Goal: Task Accomplishment & Management: Manage account settings

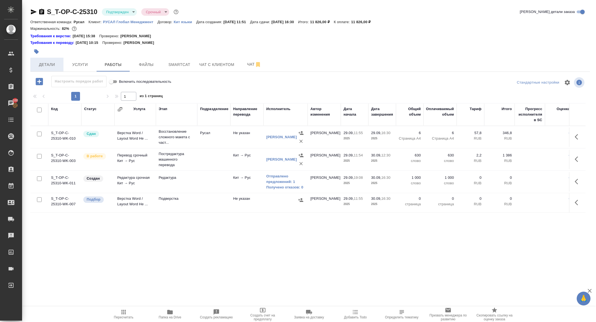
click at [40, 62] on span "Детали" at bounding box center [47, 64] width 27 height 7
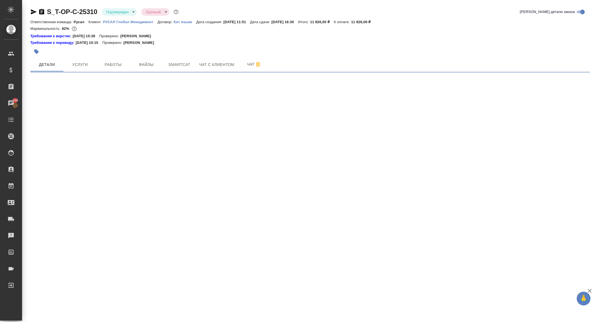
select select "RU"
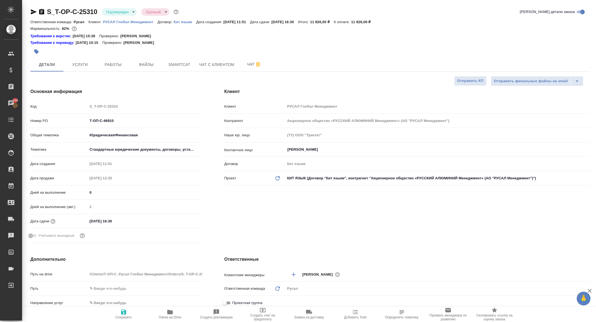
type textarea "x"
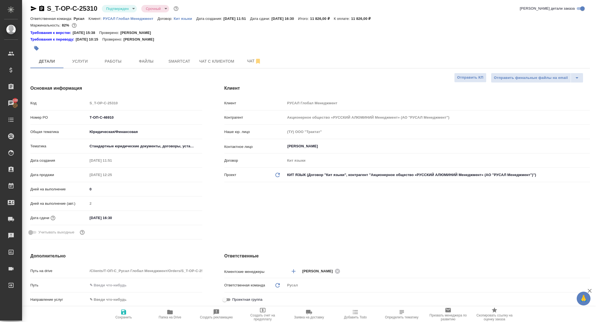
click at [112, 51] on div at bounding box center [216, 48] width 373 height 12
click at [112, 62] on span "Работы" at bounding box center [113, 61] width 27 height 7
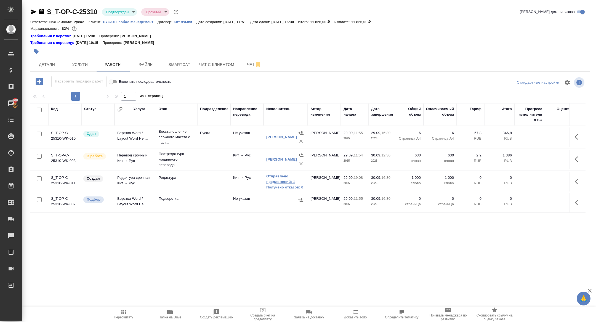
click at [289, 177] on link "Отправлено предложений: 1" at bounding box center [285, 179] width 39 height 11
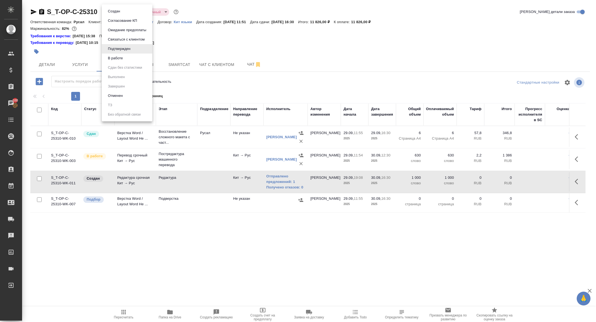
click at [115, 9] on body "🙏 .cls-1 fill:#fff; AWATERA Zhuravleva Alexandra Клиенты Спецификации Заказы 10…" at bounding box center [298, 161] width 596 height 322
click at [125, 60] on li "В работе" at bounding box center [127, 58] width 51 height 9
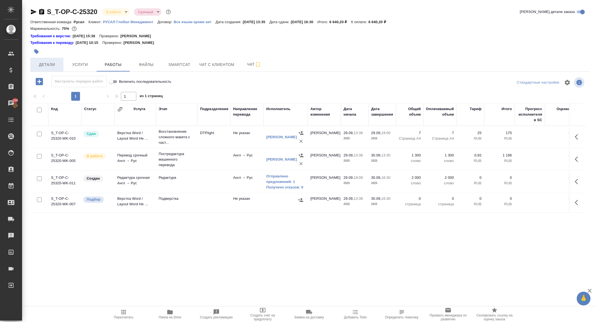
click at [49, 60] on button "Детали" at bounding box center [46, 65] width 33 height 14
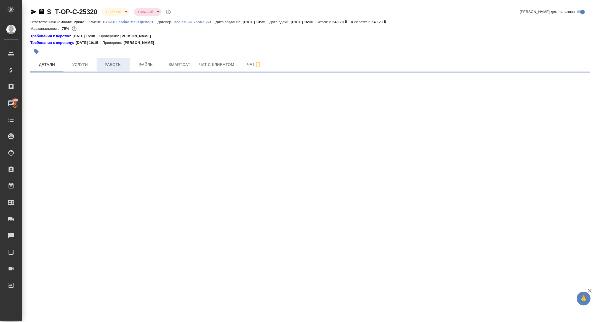
select select "RU"
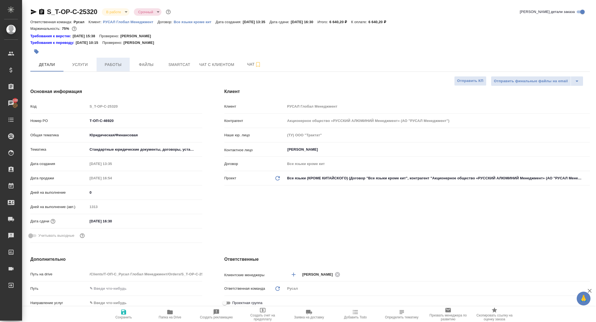
type textarea "x"
click at [117, 64] on span "Работы" at bounding box center [113, 64] width 27 height 7
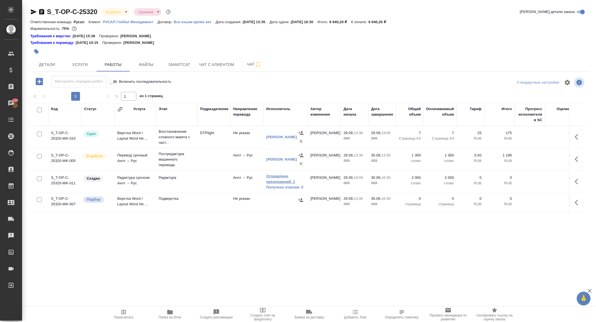
click at [281, 180] on link "Отправлено предложений: 1" at bounding box center [285, 179] width 39 height 11
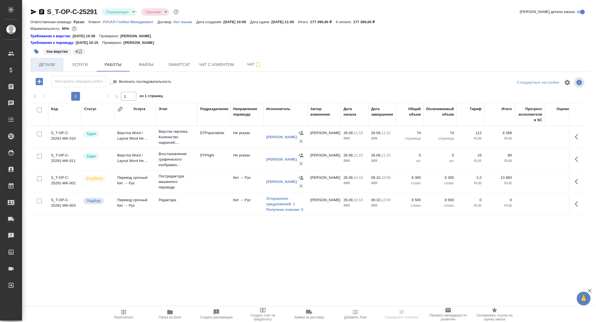
click at [51, 66] on span "Детали" at bounding box center [47, 64] width 27 height 7
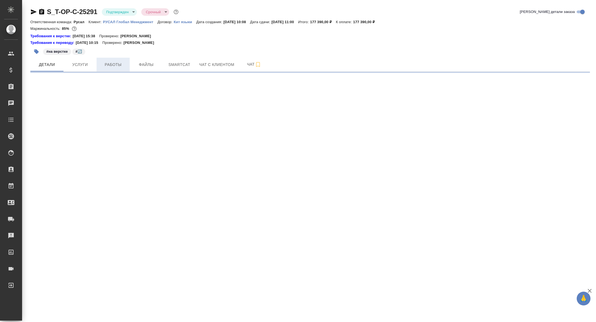
select select "RU"
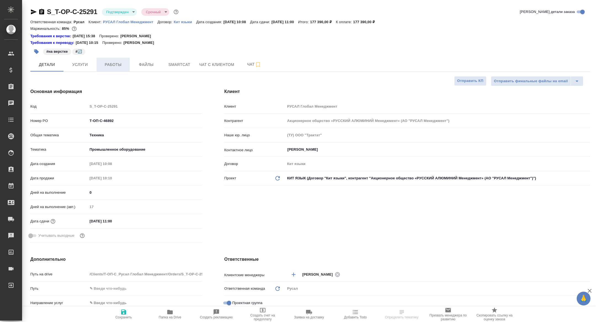
type textarea "x"
click at [113, 67] on span "Работы" at bounding box center [113, 64] width 27 height 7
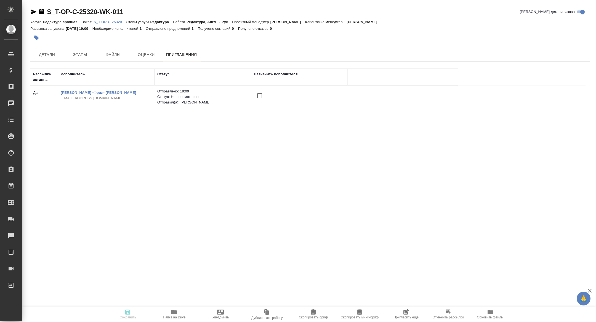
click at [406, 311] on icon "button" at bounding box center [406, 312] width 7 height 7
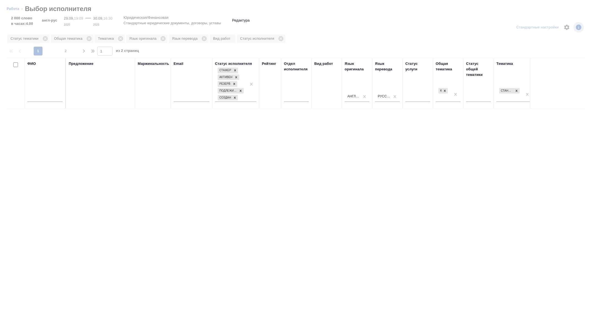
click at [49, 97] on input "text" at bounding box center [44, 98] width 35 height 7
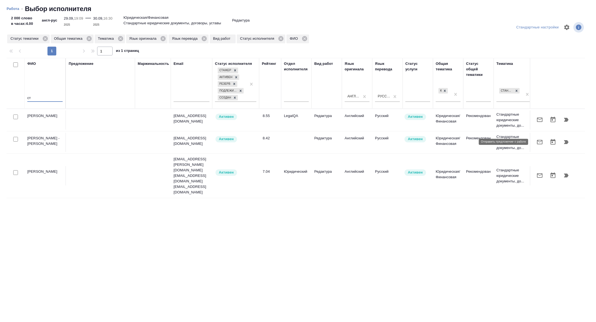
type input "ст"
click at [539, 140] on icon "button" at bounding box center [540, 142] width 6 height 4
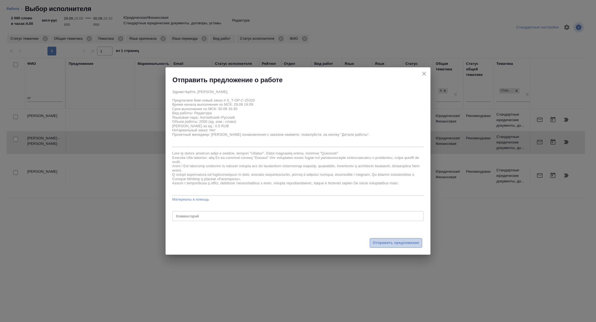
click at [393, 243] on span "Отправить предложение" at bounding box center [396, 243] width 46 height 6
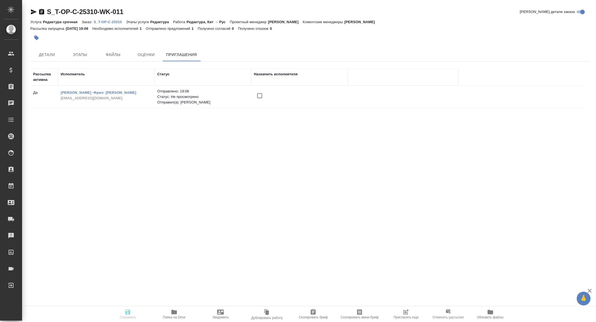
click at [414, 314] on span "Пригласить еще" at bounding box center [406, 314] width 40 height 10
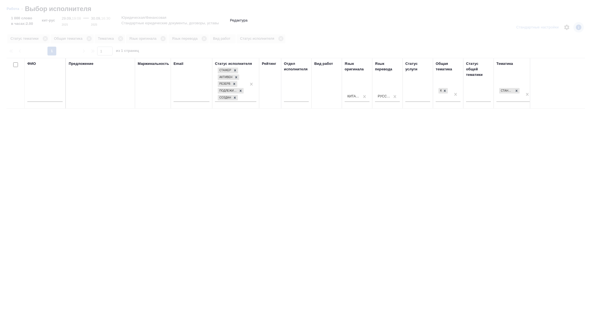
click at [54, 99] on input "text" at bounding box center [44, 98] width 35 height 7
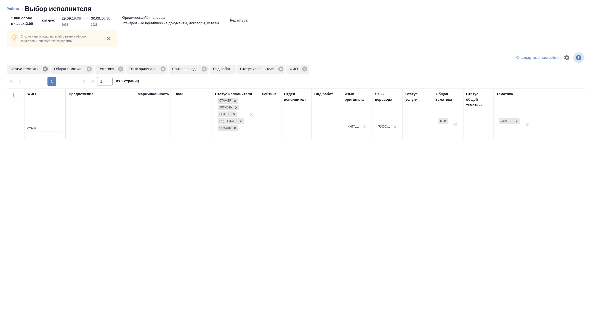
type input "стеш"
click at [46, 67] on icon at bounding box center [45, 69] width 5 height 5
click at [77, 68] on icon at bounding box center [77, 69] width 5 height 5
click at [91, 68] on icon at bounding box center [88, 69] width 5 height 5
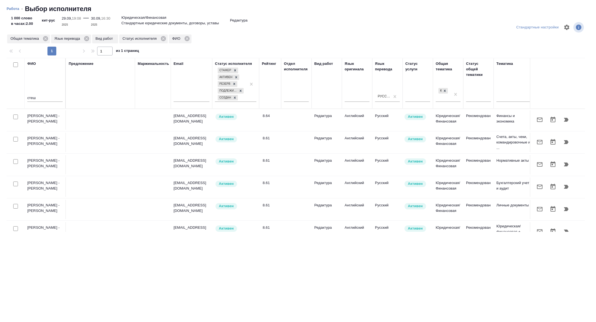
click at [542, 120] on icon "button" at bounding box center [540, 120] width 6 height 4
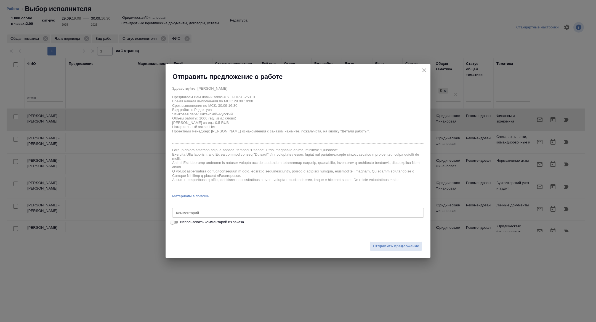
click at [380, 252] on div "Отправить предложение" at bounding box center [298, 243] width 265 height 30
click at [381, 252] on div "Отправить предложение" at bounding box center [298, 243] width 265 height 30
click at [381, 248] on span "Отправить предложение" at bounding box center [396, 246] width 46 height 6
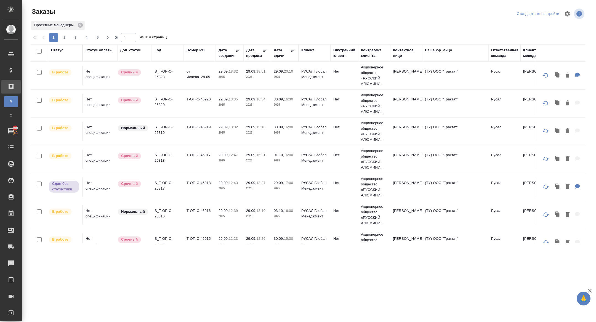
click at [278, 55] on div "Дата сдачи" at bounding box center [282, 52] width 17 height 11
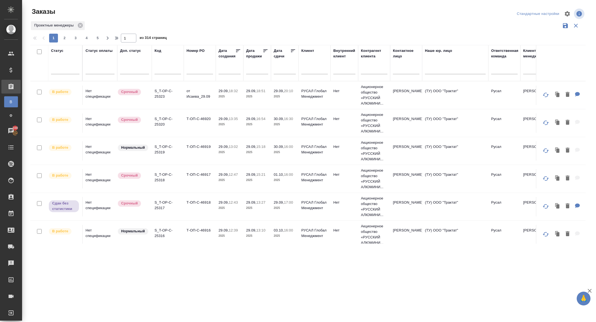
click at [282, 70] on input "text" at bounding box center [286, 70] width 19 height 8
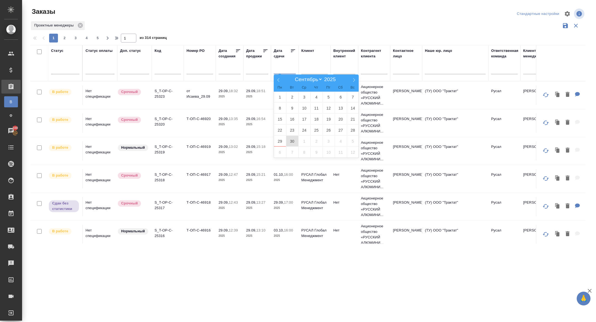
click at [295, 143] on span "30" at bounding box center [292, 141] width 12 height 11
type div "2025-09-29T21:00:00.000Z"
click at [308, 143] on span "1" at bounding box center [305, 141] width 12 height 11
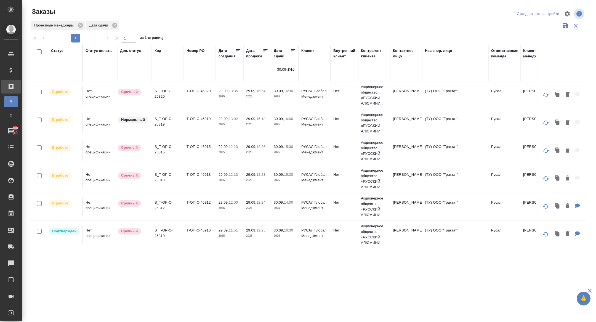
click at [293, 52] on icon at bounding box center [294, 51] width 6 height 6
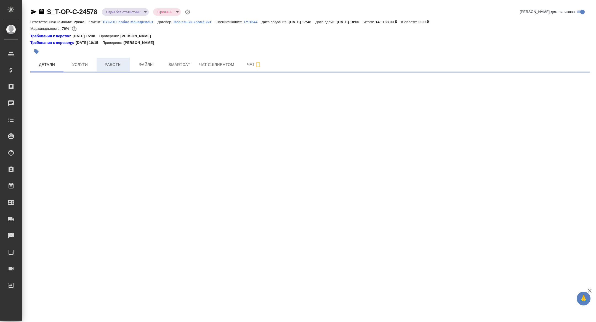
click at [106, 67] on span "Работы" at bounding box center [113, 64] width 27 height 7
select select "RU"
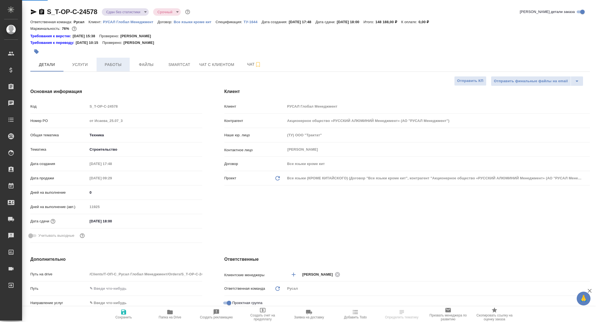
type textarea "x"
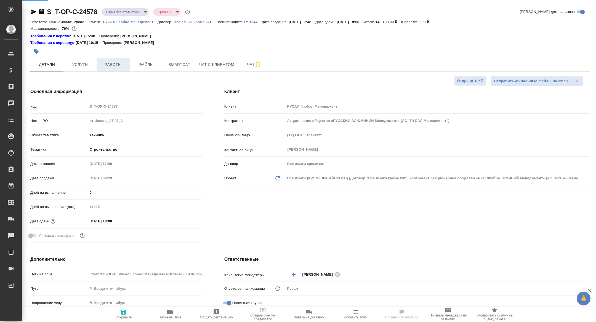
type textarea "x"
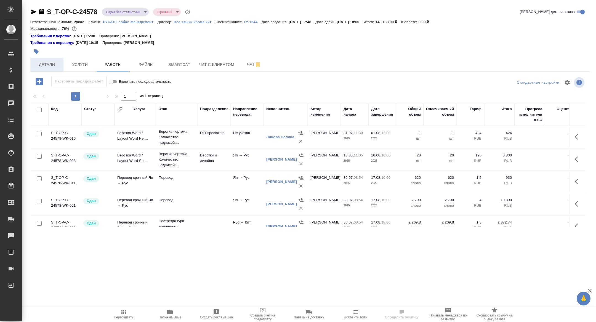
click at [43, 65] on span "Детали" at bounding box center [47, 64] width 27 height 7
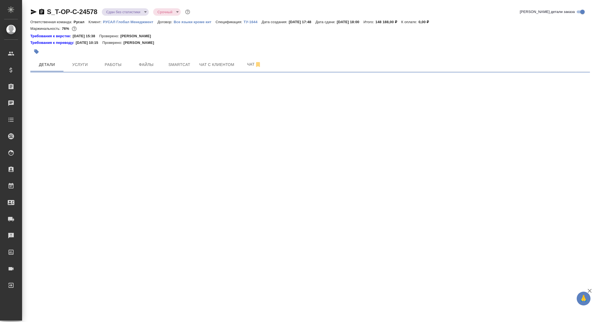
select select "RU"
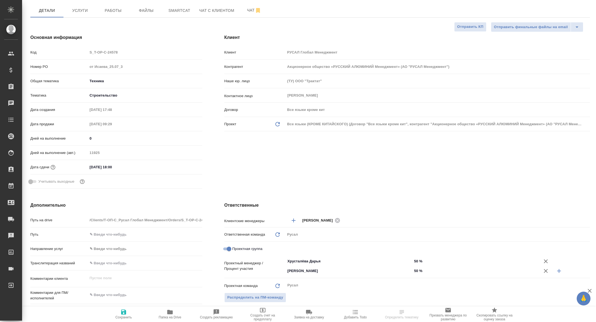
type textarea "x"
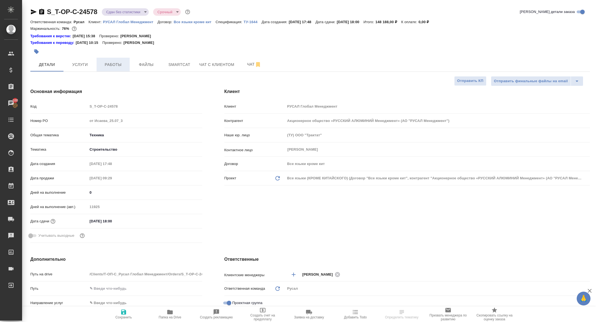
click at [112, 70] on button "Работы" at bounding box center [113, 65] width 33 height 14
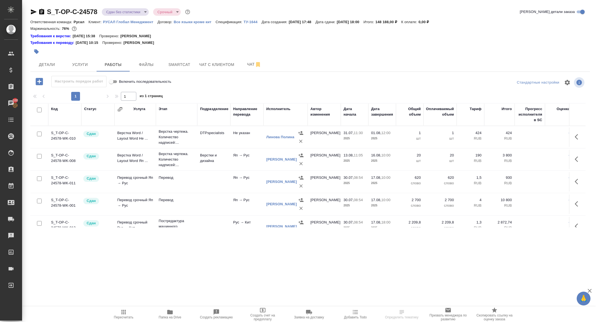
click at [113, 13] on body "🙏 .cls-1 fill:#fff; AWATERA Zhuravleva Alexandra Клиенты Спецификации Заказы 10…" at bounding box center [298, 161] width 596 height 322
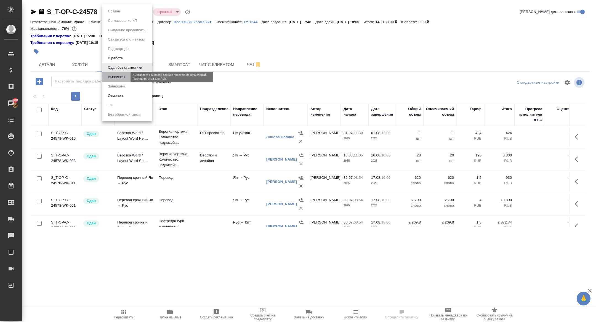
click at [117, 77] on button "Выполнен" at bounding box center [116, 77] width 20 height 6
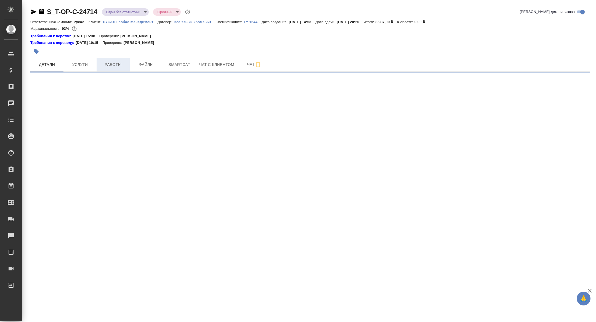
select select "RU"
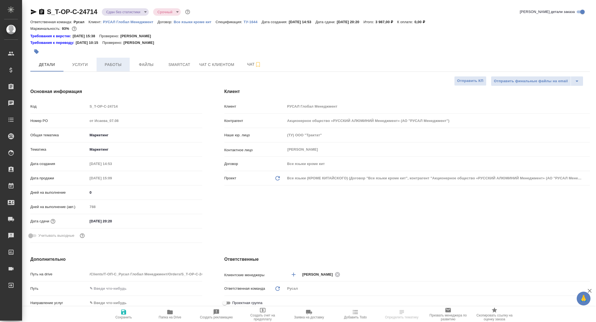
click at [114, 66] on span "Работы" at bounding box center [113, 64] width 27 height 7
type textarea "x"
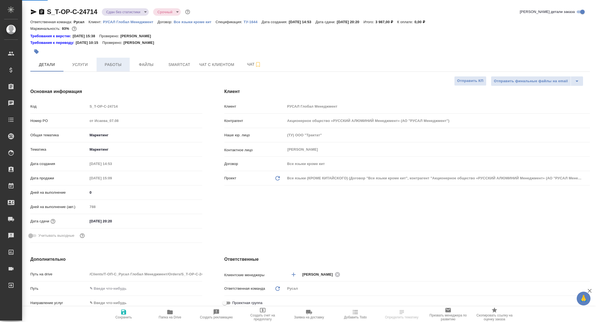
type textarea "x"
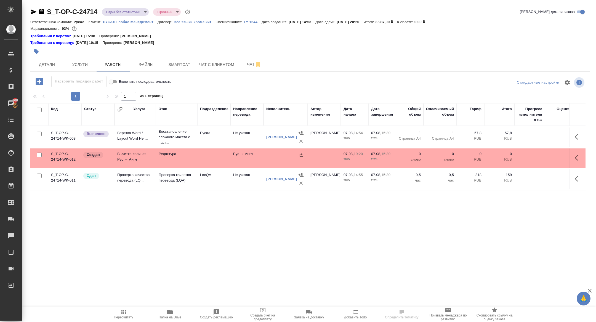
click at [40, 13] on icon "button" at bounding box center [41, 12] width 5 height 6
click at [50, 63] on span "Детали" at bounding box center [47, 64] width 27 height 7
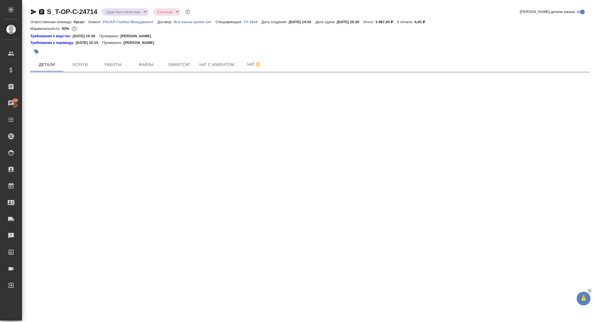
select select "RU"
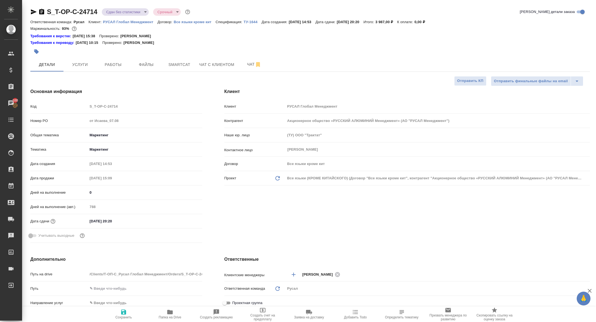
type textarea "x"
click at [170, 322] on button "Папка на Drive" at bounding box center [170, 314] width 46 height 15
type textarea "x"
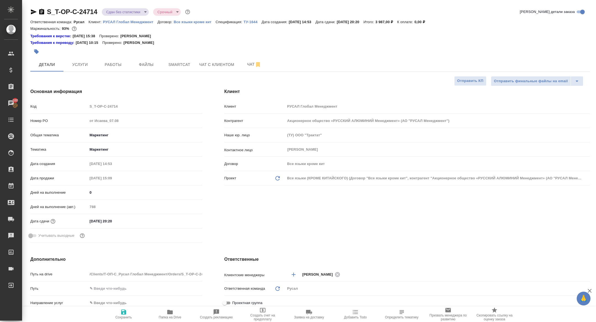
type textarea "x"
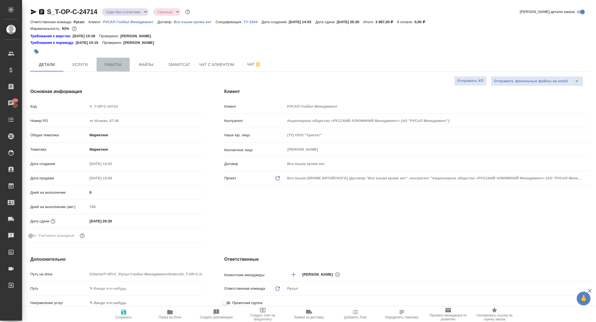
click at [113, 68] on span "Работы" at bounding box center [113, 64] width 27 height 7
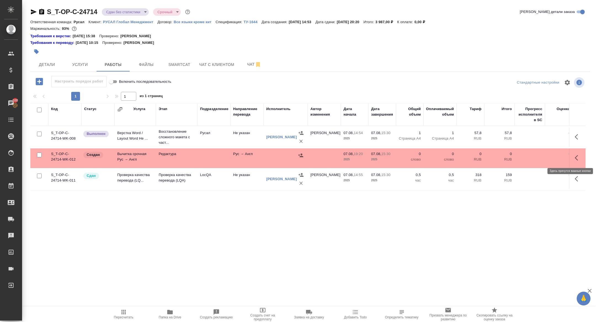
click at [579, 157] on icon "button" at bounding box center [578, 158] width 7 height 7
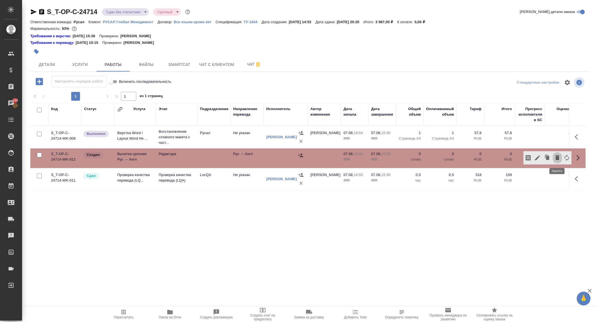
click at [557, 160] on icon "button" at bounding box center [558, 157] width 7 height 7
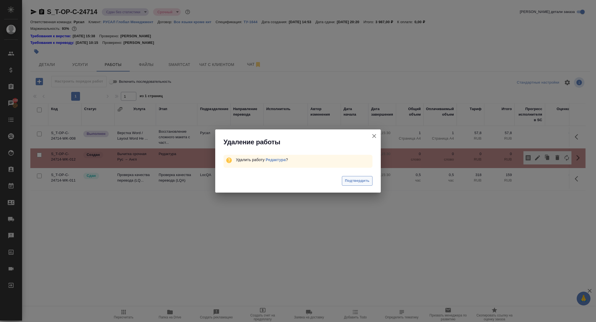
click at [360, 178] on button "Подтвердить" at bounding box center [357, 181] width 31 height 10
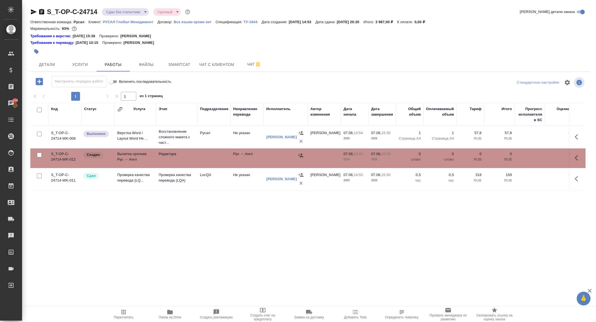
click at [573, 137] on button "button" at bounding box center [578, 136] width 13 height 13
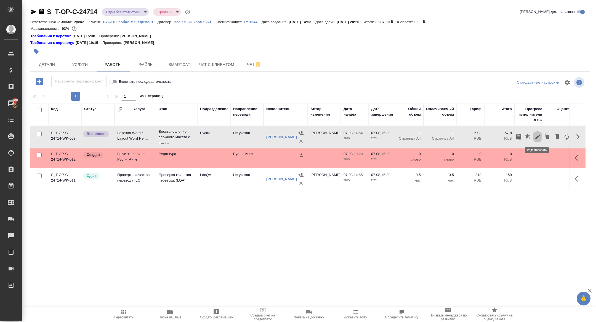
click at [534, 136] on button "button" at bounding box center [537, 136] width 9 height 13
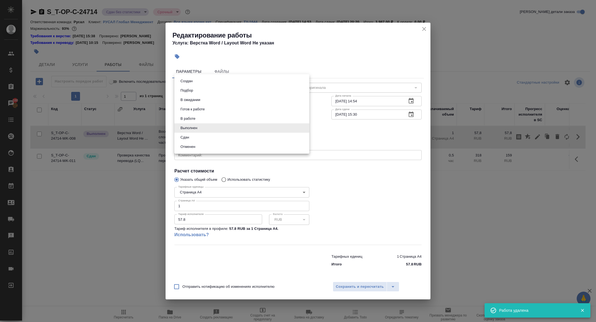
click at [224, 129] on body "🙏 .cls-1 fill:#fff; AWATERA Zhuravleva Alexandra Клиенты Спецификации Заказы 10…" at bounding box center [298, 161] width 596 height 322
click at [181, 133] on li "Сдан" at bounding box center [242, 137] width 135 height 9
type input "closed"
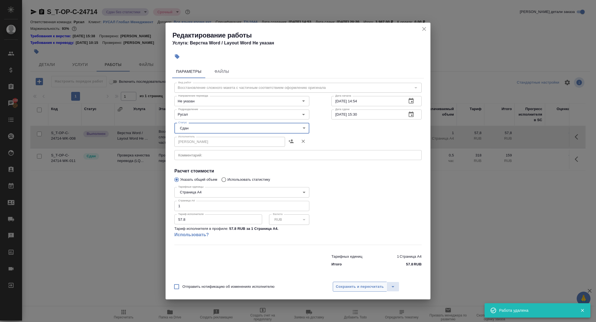
click at [350, 283] on button "Сохранить и пересчитать" at bounding box center [360, 287] width 54 height 10
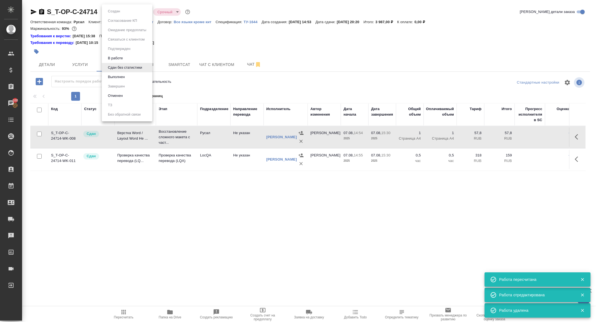
click at [112, 14] on body "🙏 .cls-1 fill:#fff; AWATERA Zhuravleva Alexandra Клиенты Спецификации Заказы 10…" at bounding box center [298, 161] width 596 height 322
click at [120, 78] on button "Выполнен" at bounding box center [116, 77] width 20 height 6
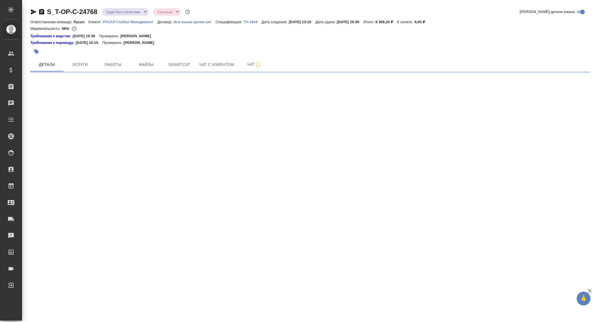
select select "RU"
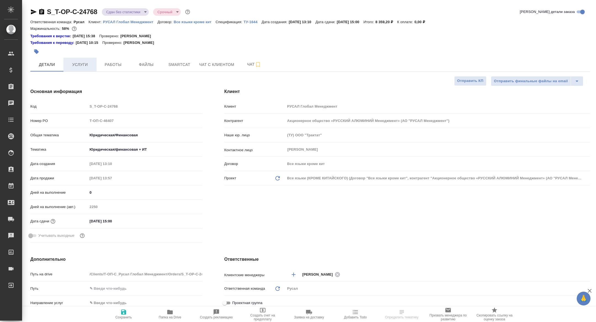
type textarea "x"
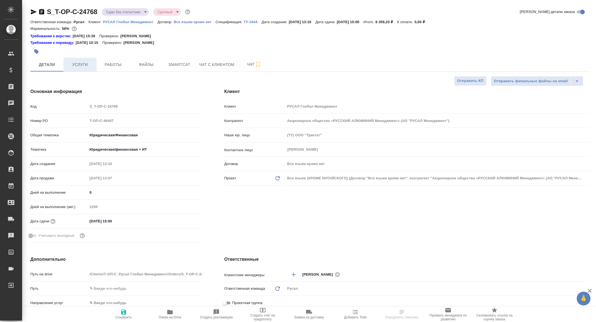
type textarea "x"
drag, startPoint x: 90, startPoint y: 61, endPoint x: 94, endPoint y: 61, distance: 4.1
click at [90, 61] on span "Услуги" at bounding box center [80, 64] width 27 height 7
type input "[PERSON_NAME]"
click at [112, 61] on span "Работы" at bounding box center [113, 64] width 27 height 7
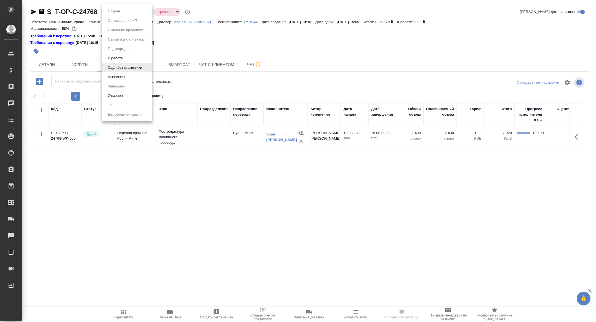
click at [126, 10] on body "🙏 .cls-1 fill:#fff; AWATERA Zhuravleva Alexandra Клиенты Спецификации Заказы Ча…" at bounding box center [298, 161] width 596 height 322
click at [123, 74] on button "Выполнен" at bounding box center [116, 77] width 20 height 6
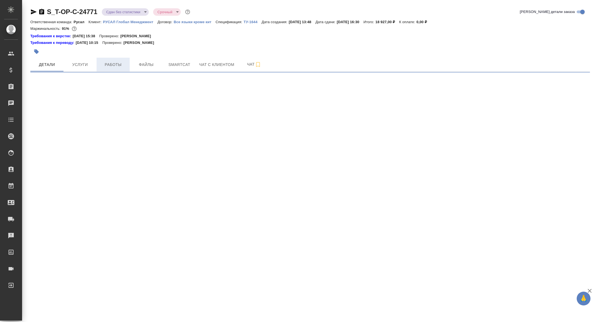
click at [114, 70] on button "Работы" at bounding box center [113, 65] width 33 height 14
select select "RU"
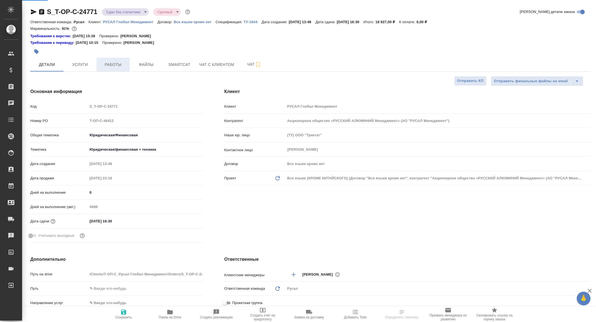
type textarea "x"
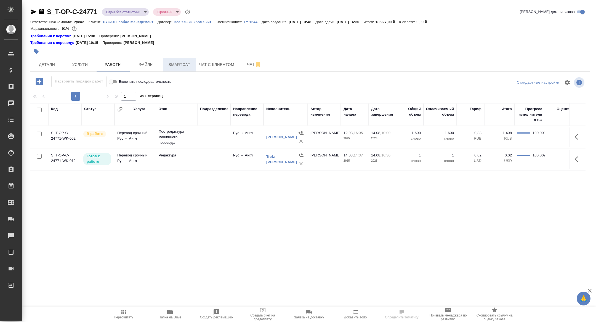
click at [170, 64] on span "Smartcat" at bounding box center [179, 64] width 27 height 7
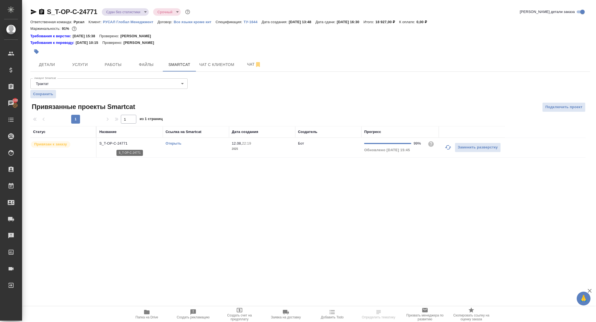
click at [113, 145] on p "S_T-OP-C-24771" at bounding box center [129, 144] width 61 height 6
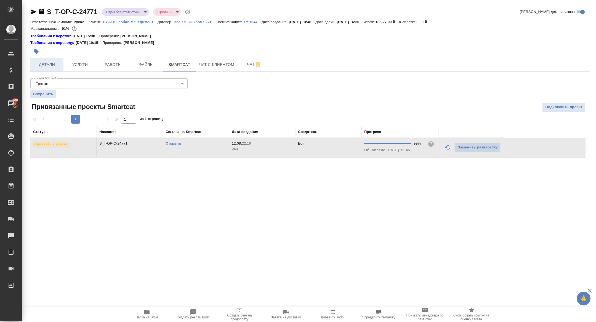
click at [48, 66] on span "Детали" at bounding box center [47, 64] width 27 height 7
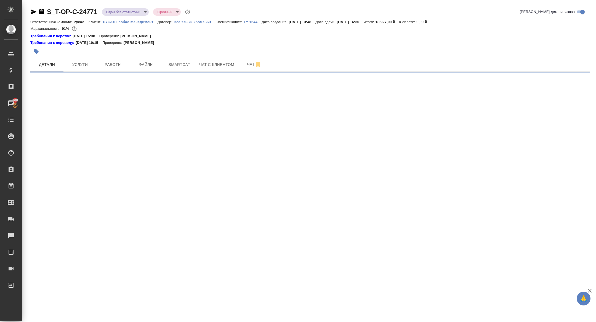
select select "RU"
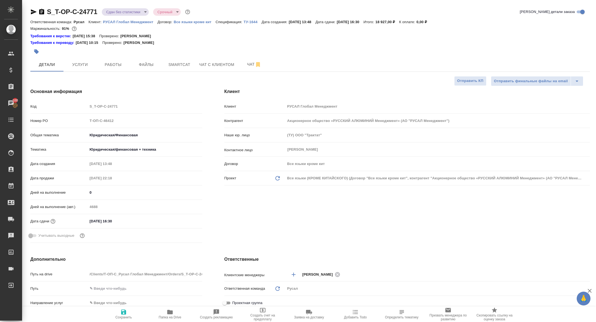
type textarea "x"
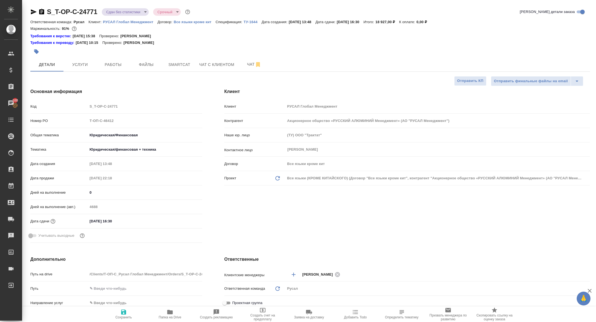
type textarea "x"
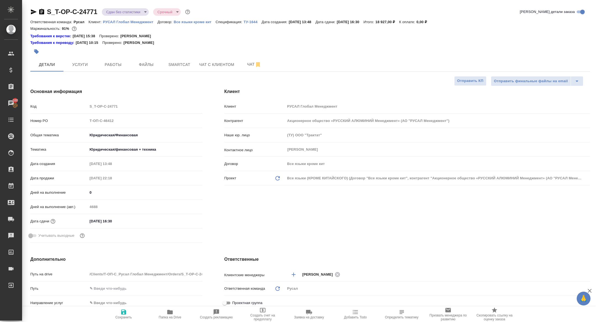
type textarea "x"
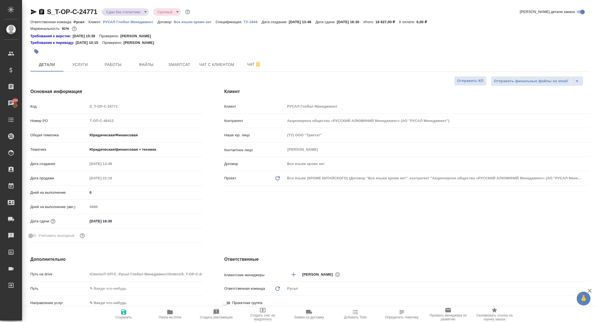
type textarea "x"
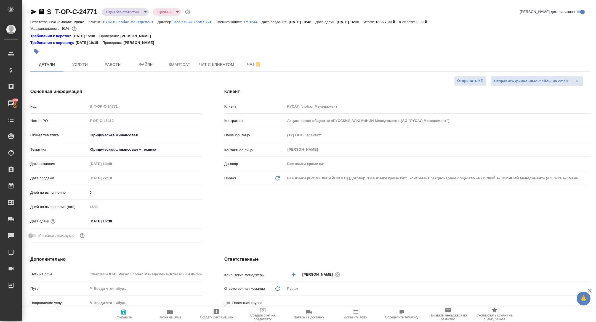
type textarea "x"
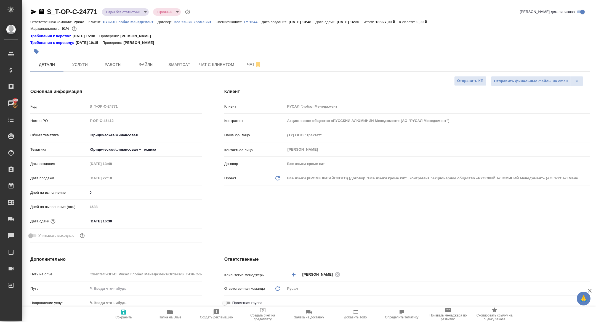
type textarea "x"
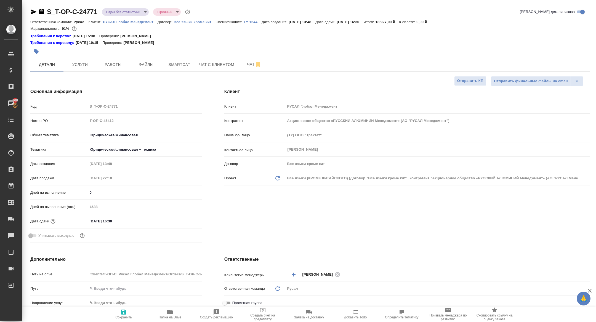
type textarea "x"
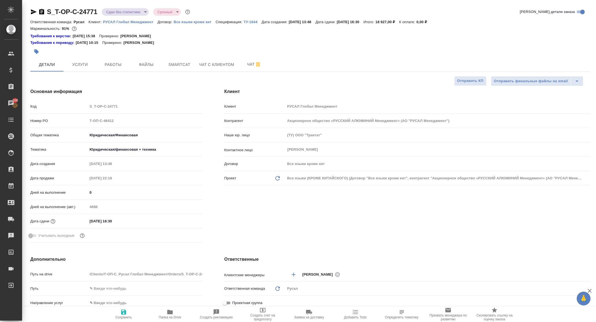
type textarea "x"
click at [109, 59] on button "Работы" at bounding box center [113, 65] width 33 height 14
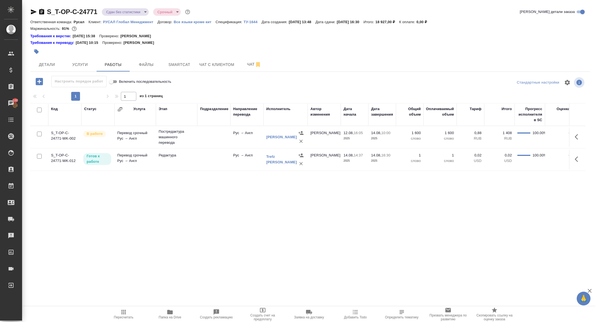
click at [580, 157] on icon "button" at bounding box center [578, 159] width 7 height 7
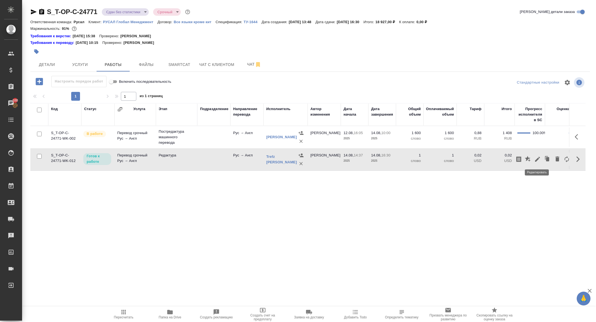
click at [537, 158] on icon "button" at bounding box center [538, 159] width 7 height 7
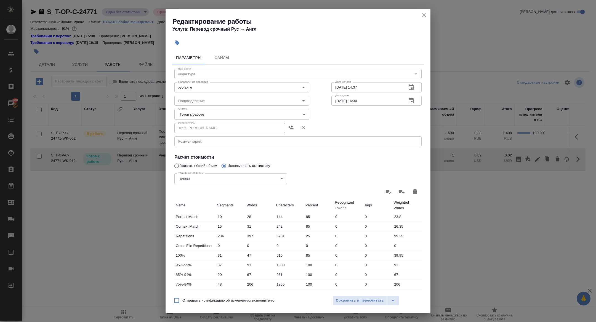
click at [213, 116] on body "🙏 .cls-1 fill:#fff; AWATERA Zhuravleva Alexandra Клиенты Спецификации Заказы 10…" at bounding box center [298, 161] width 596 height 322
drag, startPoint x: 189, startPoint y: 141, endPoint x: 193, endPoint y: 143, distance: 4.2
click at [189, 141] on button "Сдан" at bounding box center [185, 142] width 12 height 6
type input "closed"
click at [358, 299] on span "Сохранить и пересчитать" at bounding box center [360, 301] width 48 height 6
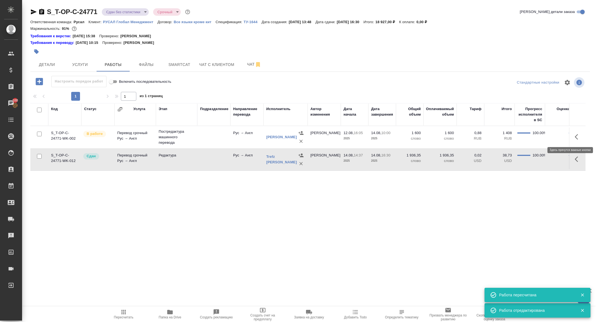
click at [577, 135] on icon "button" at bounding box center [576, 137] width 3 height 6
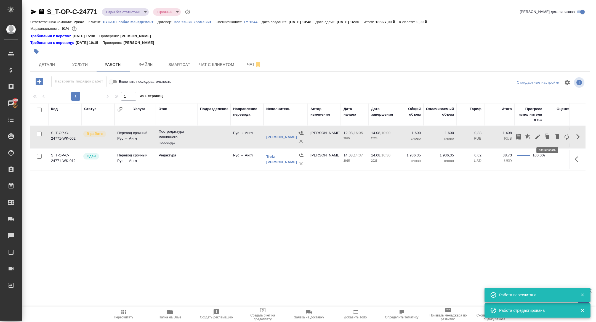
click at [539, 135] on icon "button" at bounding box center [538, 137] width 7 height 7
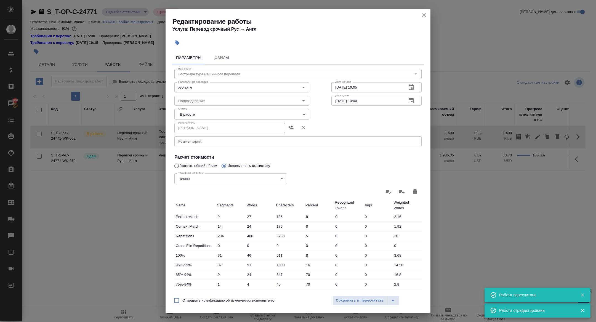
click at [200, 115] on body "🙏 .cls-1 fill:#fff; AWATERA Zhuravleva Alexandra Клиенты Спецификации Заказы 10…" at bounding box center [298, 161] width 596 height 322
click at [196, 134] on li "Сдан" at bounding box center [242, 132] width 135 height 9
type input "closed"
click at [343, 297] on button "Сохранить и пересчитать" at bounding box center [360, 301] width 54 height 10
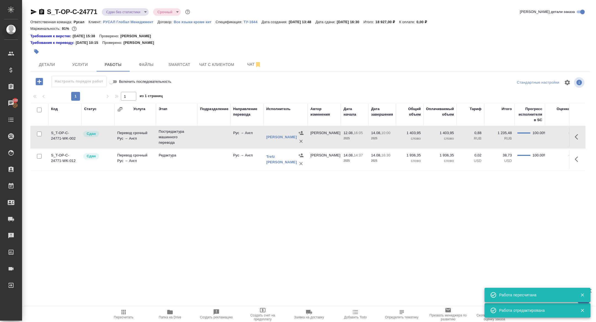
click at [121, 12] on body "🙏 .cls-1 fill:#fff; AWATERA Zhuravleva Alexandra Клиенты Спецификации Заказы 10…" at bounding box center [298, 161] width 596 height 322
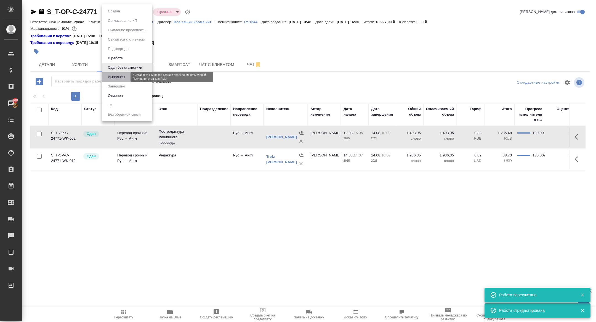
click at [117, 74] on button "Выполнен" at bounding box center [116, 77] width 20 height 6
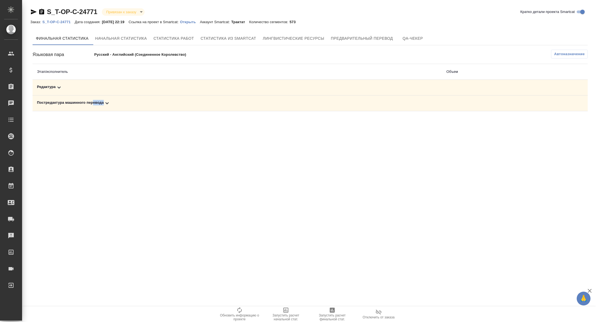
drag, startPoint x: 94, startPoint y: 105, endPoint x: 94, endPoint y: 93, distance: 11.9
click at [94, 105] on div "Постредактура машинного перевода" at bounding box center [237, 103] width 401 height 7
click at [94, 88] on div "Редактура" at bounding box center [177, 87] width 281 height 7
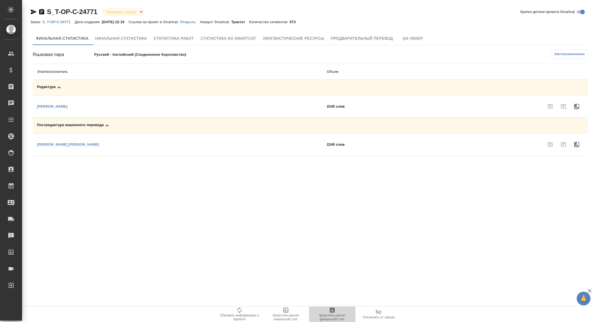
click at [334, 312] on icon "button" at bounding box center [332, 310] width 5 height 5
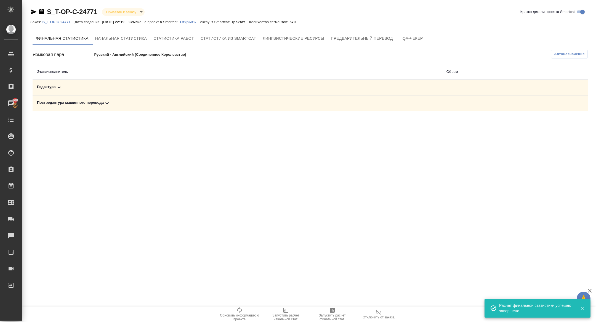
click at [107, 104] on icon at bounding box center [107, 103] width 7 height 7
click at [107, 87] on div "Редактура" at bounding box center [177, 87] width 281 height 7
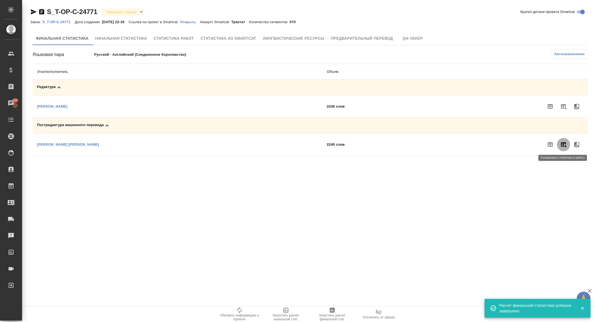
click at [567, 141] on button "button" at bounding box center [563, 144] width 13 height 13
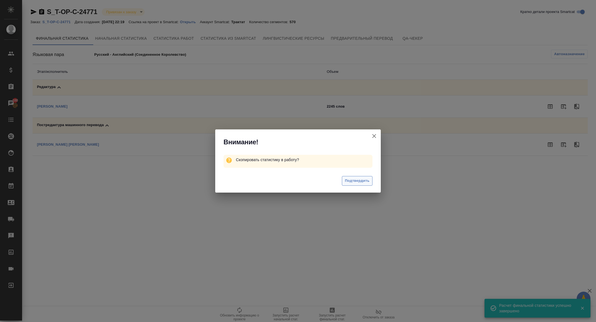
click at [360, 177] on button "Подтвердить" at bounding box center [357, 181] width 31 height 10
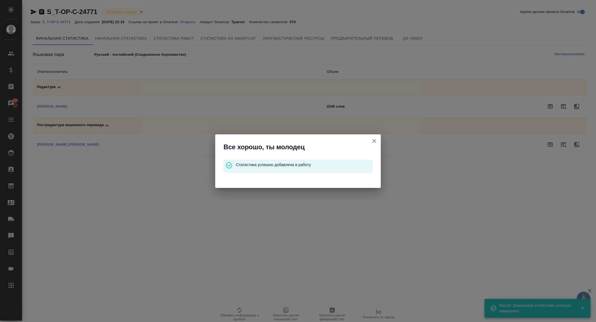
click at [562, 102] on div "Все хорошо, ты молодец Статистика успешно добавлена в работу" at bounding box center [298, 161] width 596 height 322
click at [373, 142] on icon "button" at bounding box center [375, 141] width 4 height 4
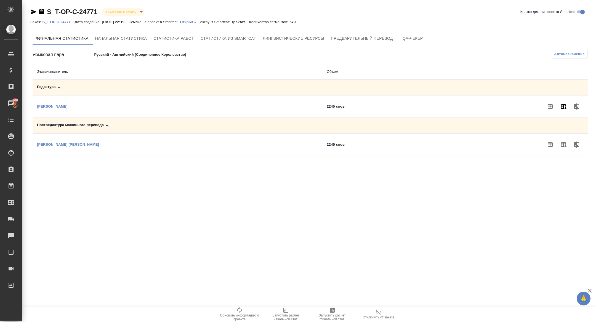
click at [567, 107] on icon "button" at bounding box center [564, 106] width 7 height 7
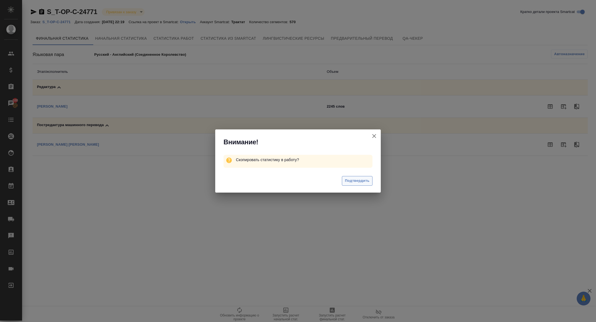
click at [359, 179] on span "Подтвердить" at bounding box center [357, 181] width 25 height 6
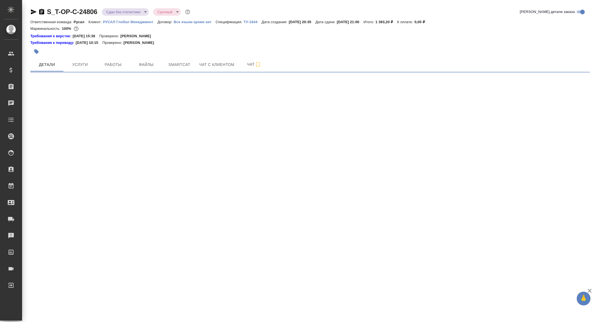
select select "RU"
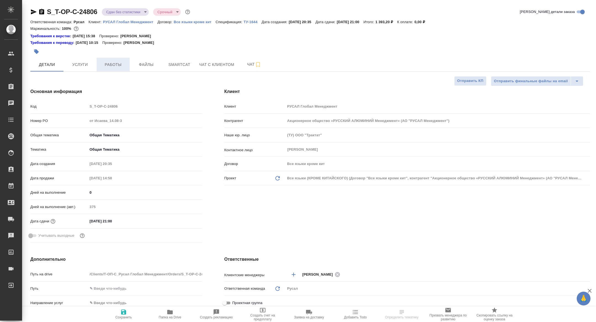
type textarea "x"
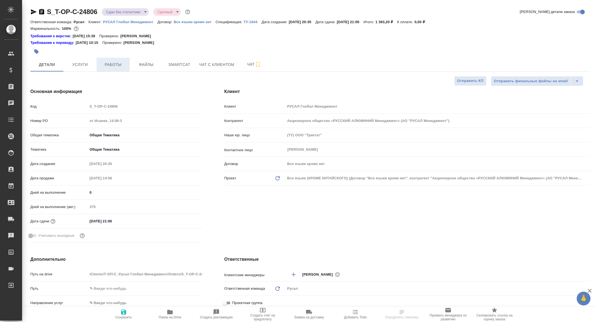
type textarea "x"
click at [118, 67] on span "Работы" at bounding box center [113, 64] width 27 height 7
type textarea "x"
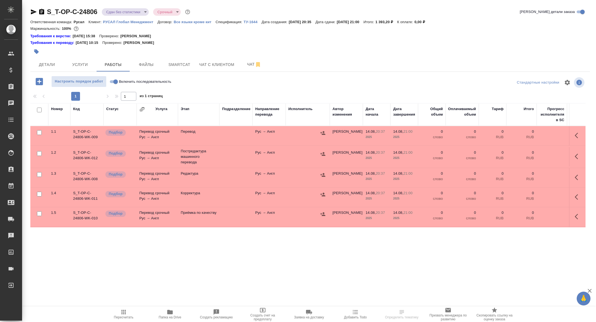
scroll to position [18, 0]
click at [186, 316] on span "Папка на Drive" at bounding box center [170, 314] width 40 height 10
click at [38, 108] on input "checkbox" at bounding box center [39, 110] width 5 height 5
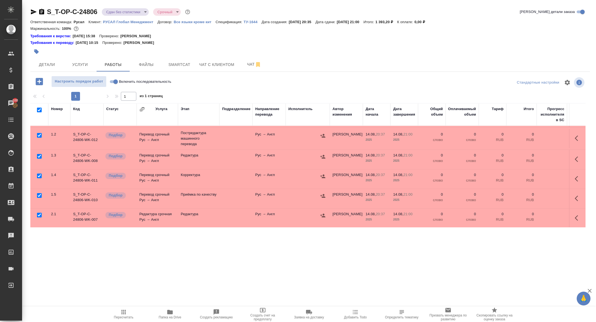
checkbox input "true"
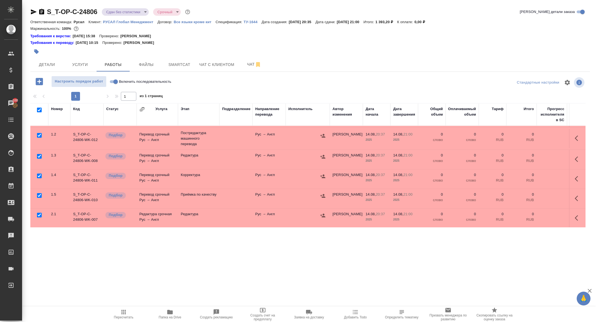
checkbox input "true"
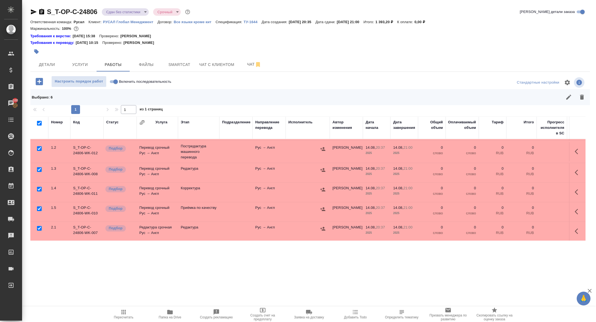
click at [582, 98] on icon "button" at bounding box center [582, 97] width 4 height 5
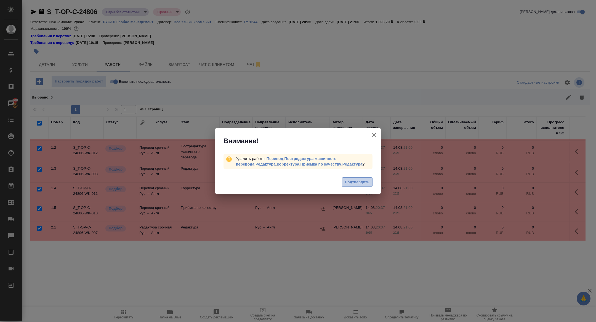
click at [361, 186] on button "Подтвердить" at bounding box center [357, 183] width 31 height 10
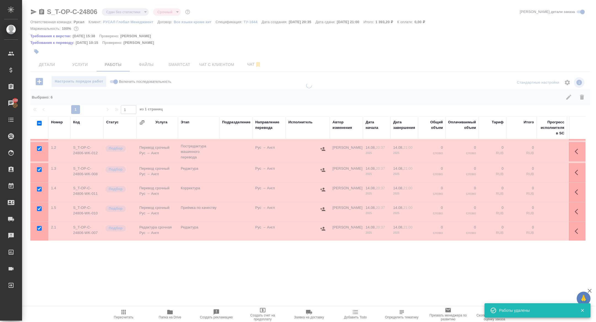
checkbox input "false"
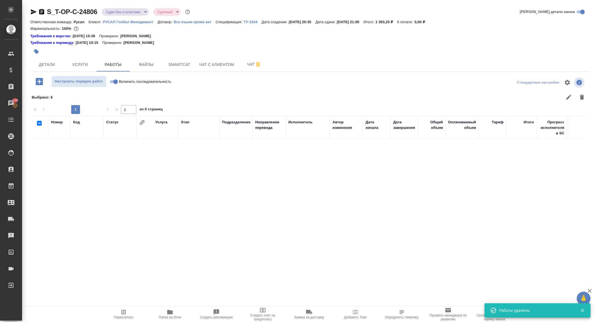
scroll to position [0, 0]
click at [47, 60] on button "Детали" at bounding box center [46, 65] width 33 height 14
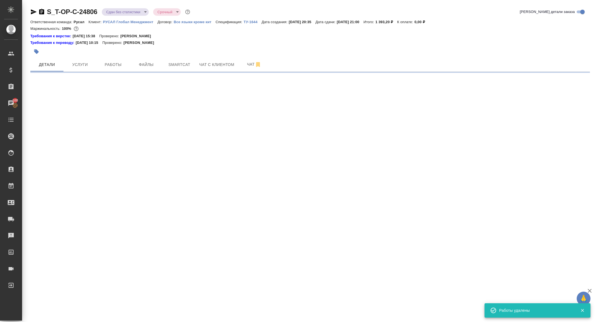
select select "RU"
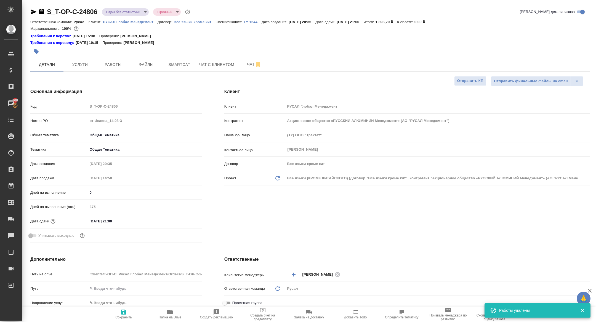
type textarea "x"
click at [117, 12] on body "🙏 .cls-1 fill:#fff; AWATERA Zhuravleva Alexandra Клиенты Спецификации Заказы 10…" at bounding box center [298, 161] width 596 height 322
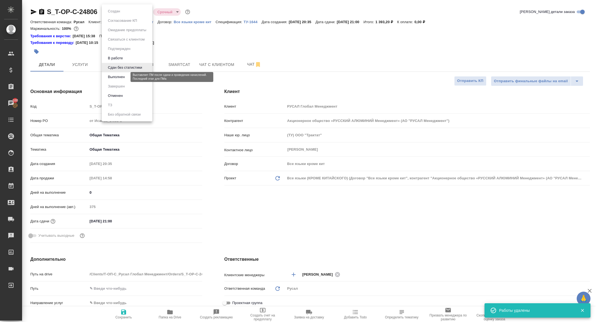
click at [117, 76] on button "Выполнен" at bounding box center [116, 77] width 20 height 6
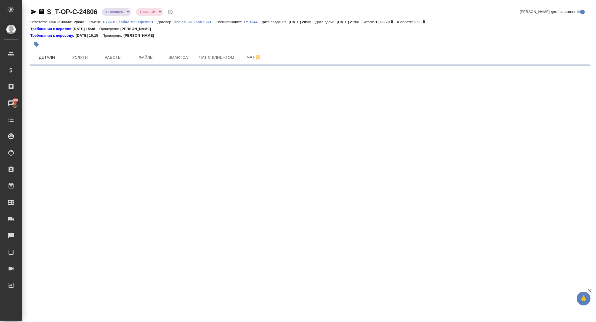
select select "RU"
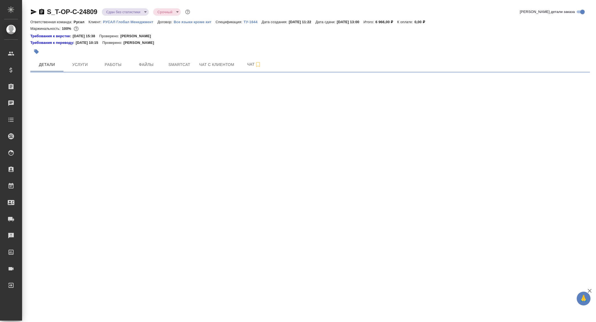
select select "RU"
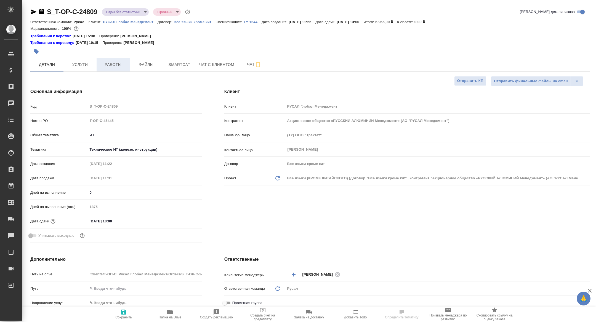
type textarea "x"
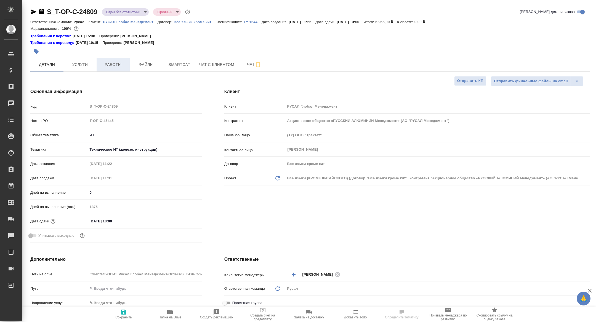
type textarea "x"
click at [110, 60] on button "Работы" at bounding box center [113, 65] width 33 height 14
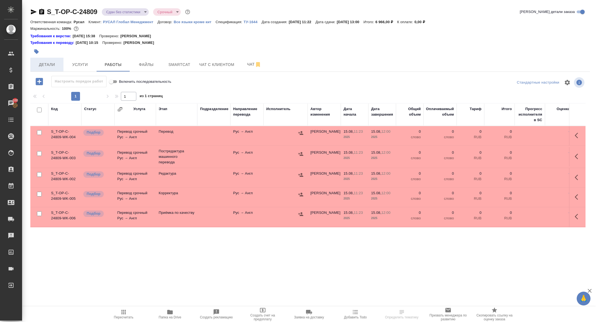
click at [44, 60] on button "Детали" at bounding box center [46, 65] width 33 height 14
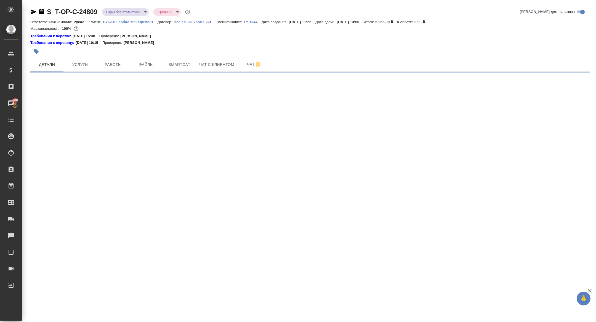
select select "RU"
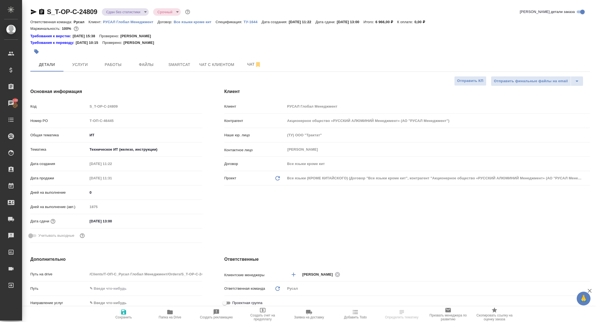
type textarea "x"
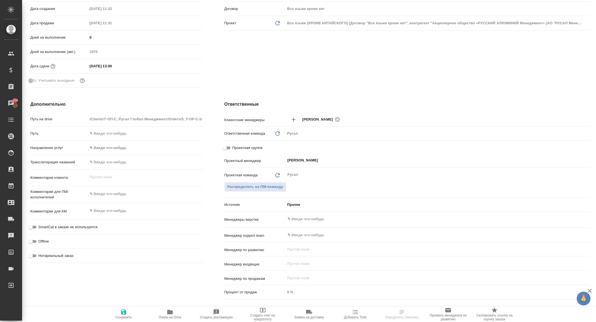
scroll to position [187, 0]
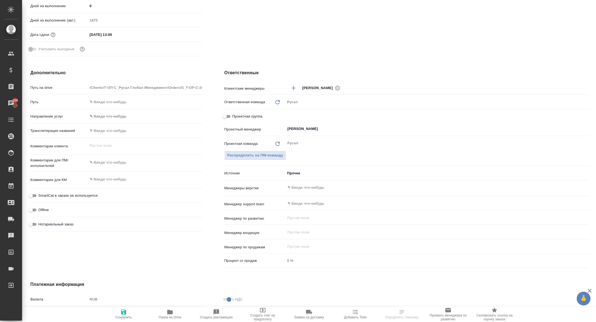
click at [170, 315] on span "Папка на Drive" at bounding box center [170, 314] width 40 height 10
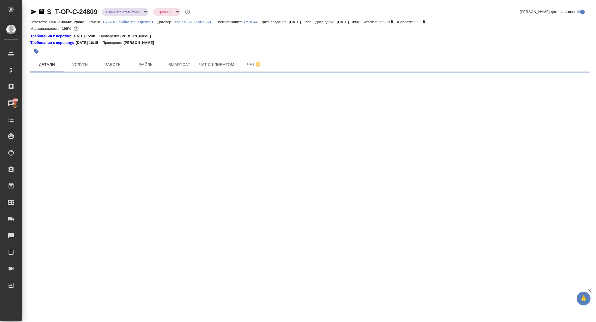
select select "RU"
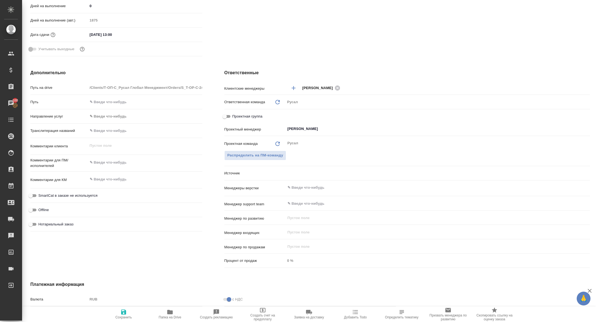
type textarea "x"
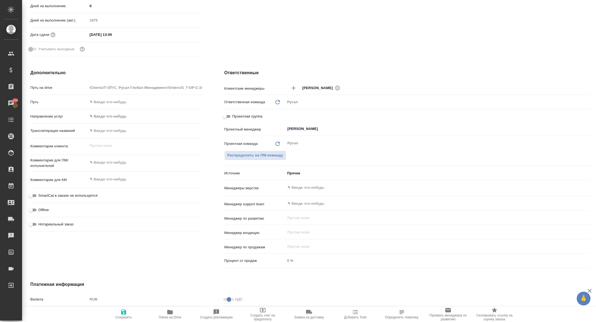
type textarea "x"
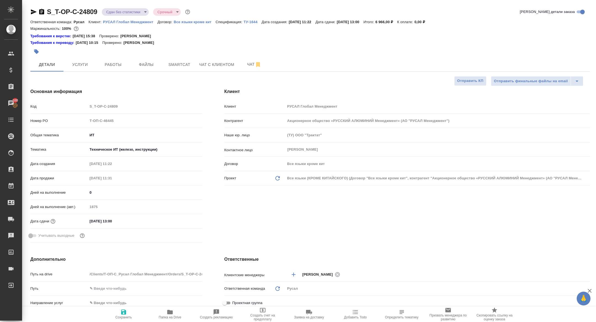
type textarea "x"
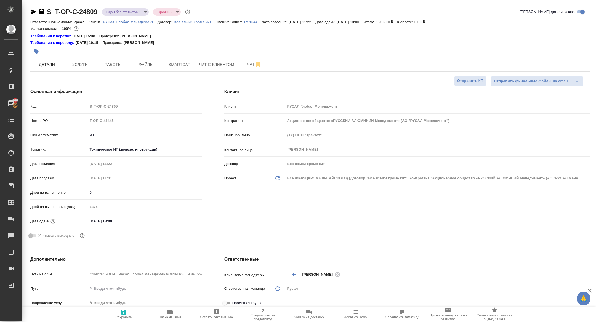
type textarea "x"
click at [118, 65] on span "Работы" at bounding box center [113, 64] width 27 height 7
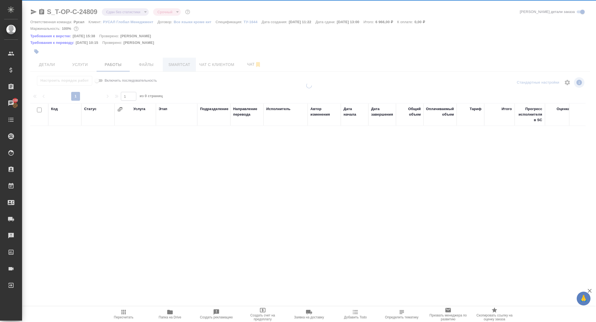
click at [180, 64] on div "S_T-OP-C-24809 Сдан без статистики distributed Срочный urgent Кратко детали зак…" at bounding box center [310, 121] width 566 height 242
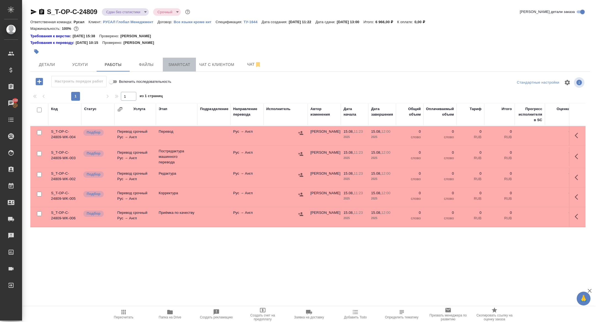
click at [180, 66] on span "Smartcat" at bounding box center [179, 64] width 27 height 7
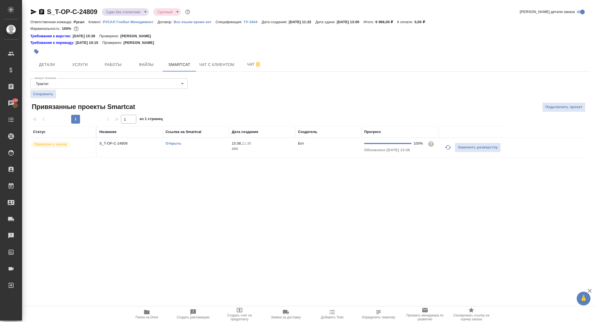
click at [176, 143] on link "Открыть" at bounding box center [174, 143] width 16 height 4
click at [107, 63] on span "Работы" at bounding box center [113, 64] width 27 height 7
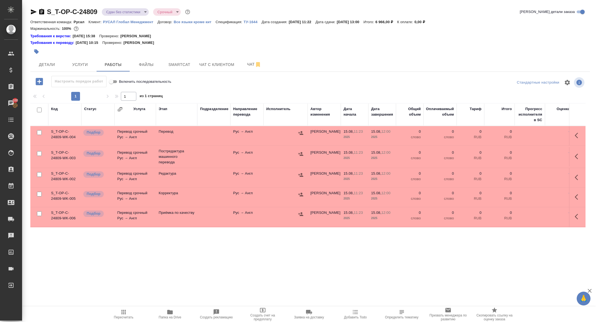
click at [41, 111] on input "checkbox" at bounding box center [39, 110] width 5 height 5
checkbox input "true"
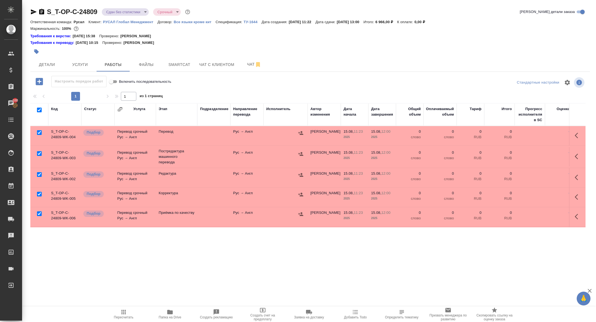
checkbox input "true"
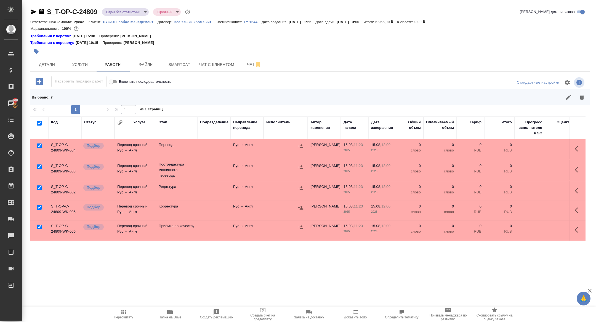
click at [38, 169] on input "checkbox" at bounding box center [39, 167] width 5 height 5
checkbox input "false"
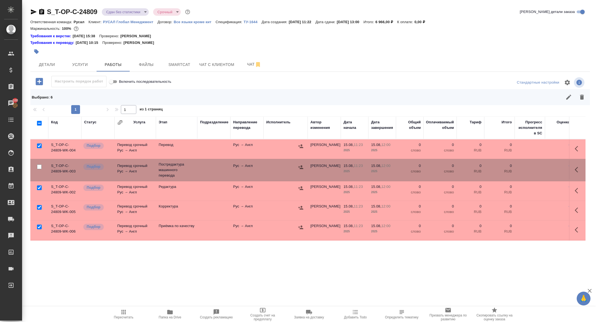
scroll to position [38, 0]
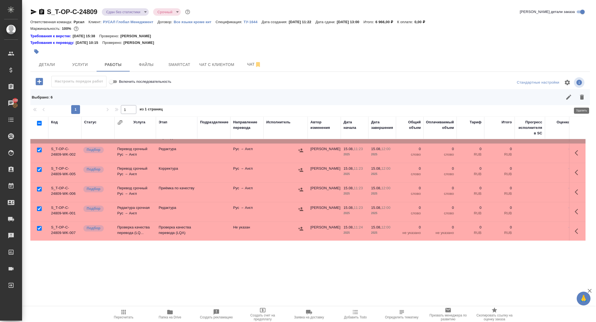
click at [581, 99] on icon "button" at bounding box center [582, 97] width 4 height 5
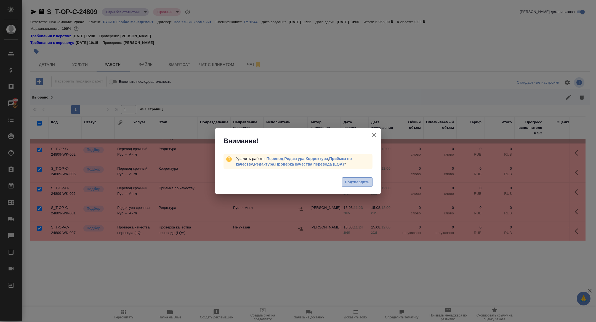
click at [355, 184] on span "Подтвердить" at bounding box center [357, 182] width 25 height 6
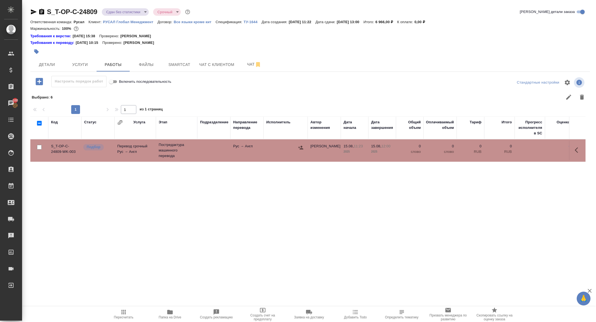
scroll to position [0, 0]
click at [39, 148] on input "checkbox" at bounding box center [39, 147] width 5 height 5
checkbox input "true"
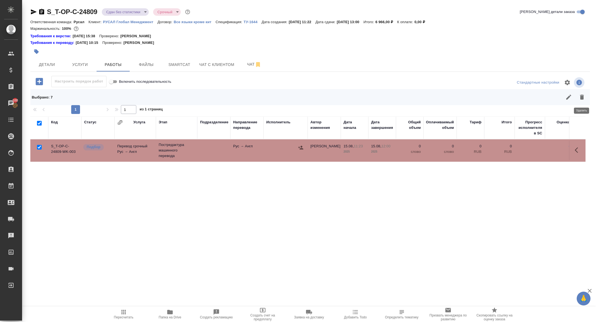
click at [583, 98] on icon "button" at bounding box center [582, 97] width 4 height 5
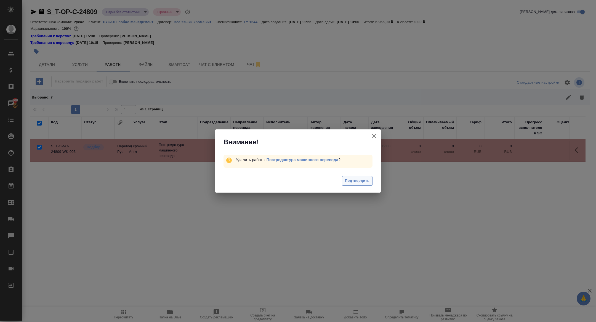
click at [344, 182] on button "Подтвердить" at bounding box center [357, 181] width 31 height 10
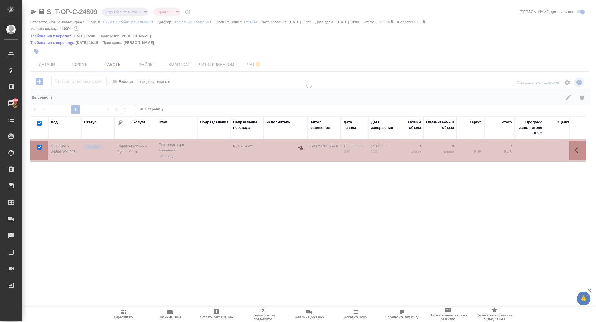
click at [120, 13] on div at bounding box center [309, 127] width 574 height 255
checkbox input "false"
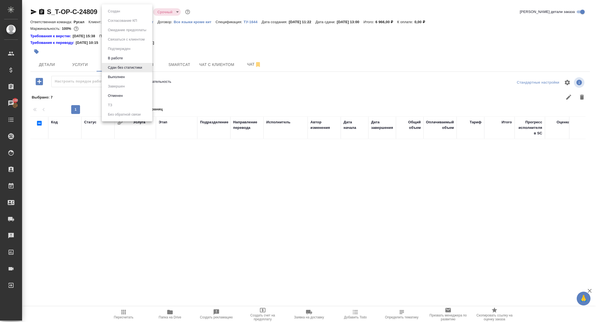
click at [120, 13] on body "🙏 .cls-1 fill:#fff; AWATERA Zhuravleva Alexandra Клиенты Спецификации Заказы 10…" at bounding box center [298, 161] width 596 height 322
click at [130, 77] on li "Выполнен" at bounding box center [127, 76] width 51 height 9
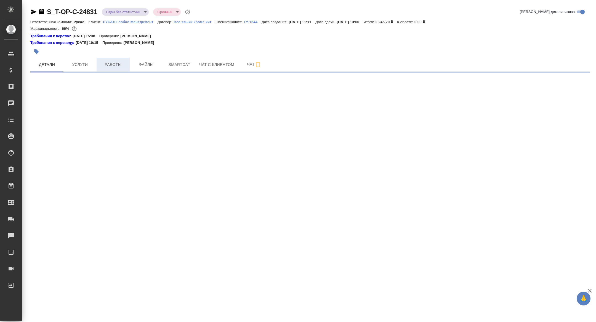
click at [113, 62] on span "Работы" at bounding box center [113, 64] width 27 height 7
select select "RU"
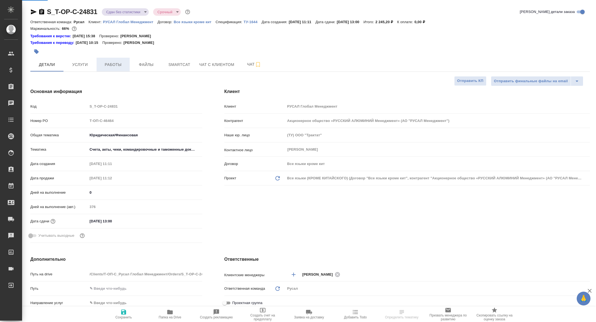
type textarea "x"
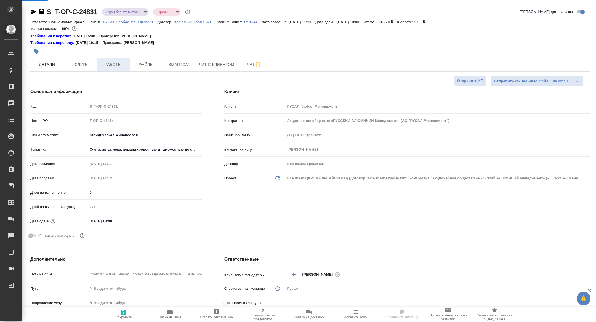
type textarea "x"
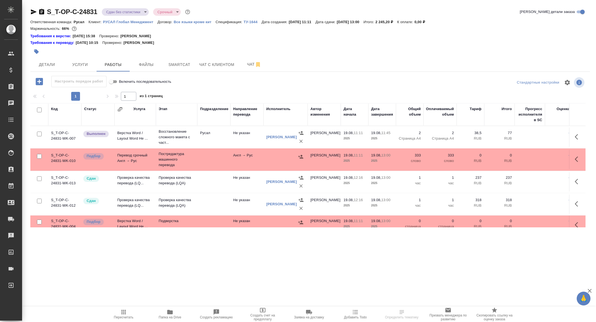
scroll to position [7, 0]
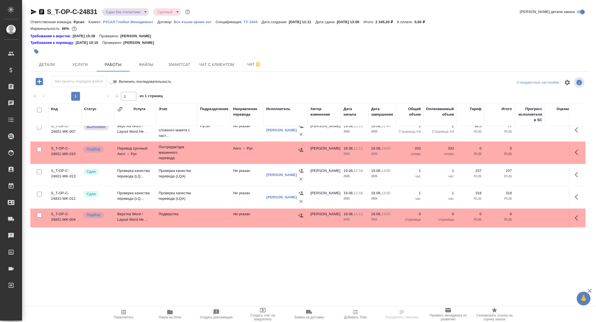
click at [40, 111] on input "checkbox" at bounding box center [39, 110] width 5 height 5
checkbox input "true"
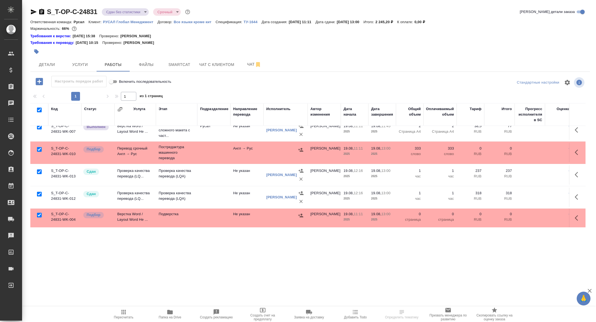
checkbox input "true"
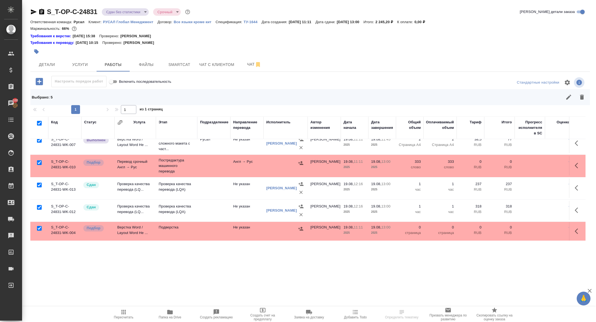
scroll to position [0, 0]
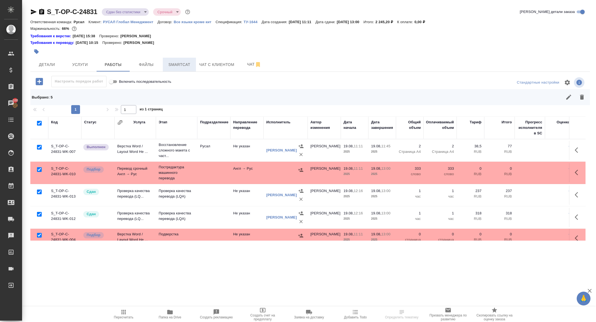
click at [177, 67] on span "Smartcat" at bounding box center [179, 64] width 27 height 7
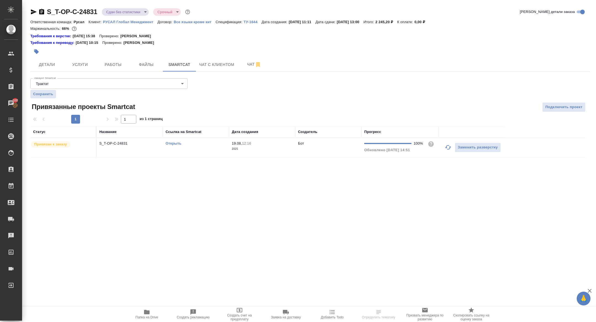
click at [121, 148] on td "S_T-OP-C-24831" at bounding box center [130, 147] width 66 height 19
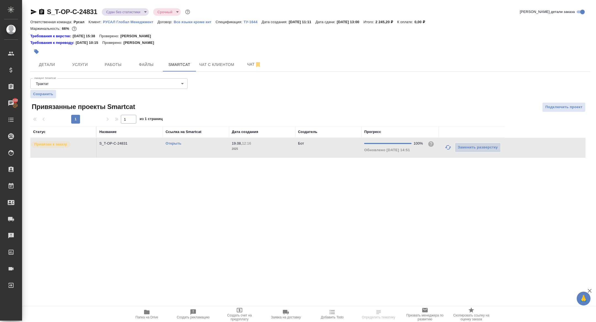
click at [167, 144] on link "Открыть" at bounding box center [174, 143] width 16 height 4
click at [112, 67] on span "Работы" at bounding box center [113, 64] width 27 height 7
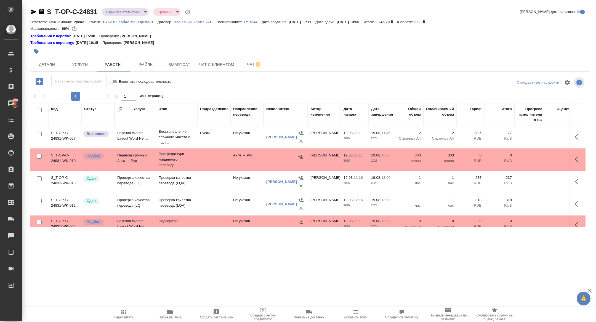
click at [38, 154] on input "checkbox" at bounding box center [39, 156] width 5 height 5
checkbox input "true"
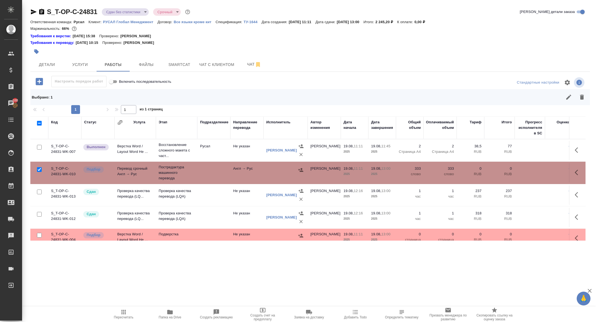
click at [39, 234] on input "checkbox" at bounding box center [39, 235] width 5 height 5
checkbox input "true"
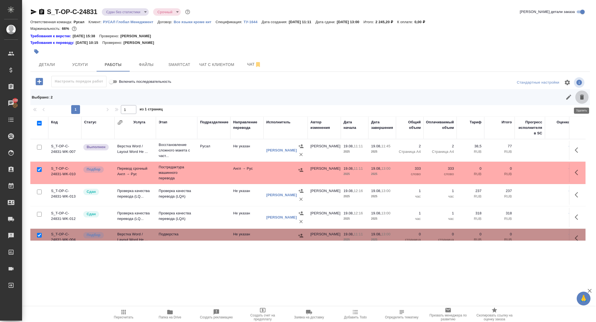
click at [581, 100] on icon "button" at bounding box center [582, 97] width 7 height 7
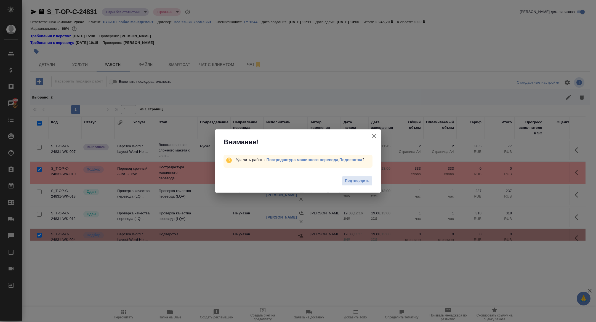
click at [379, 179] on div "Подтвердить" at bounding box center [298, 182] width 166 height 22
click at [357, 179] on span "Подтвердить" at bounding box center [357, 181] width 25 height 6
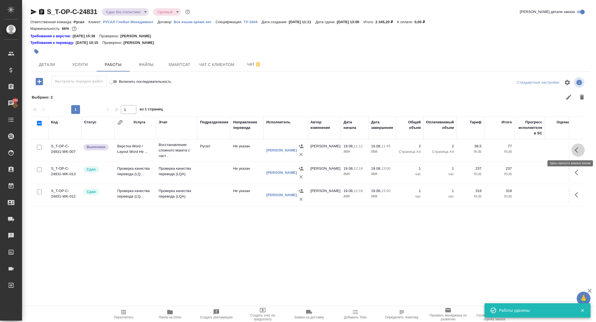
click at [579, 148] on icon "button" at bounding box center [578, 150] width 7 height 7
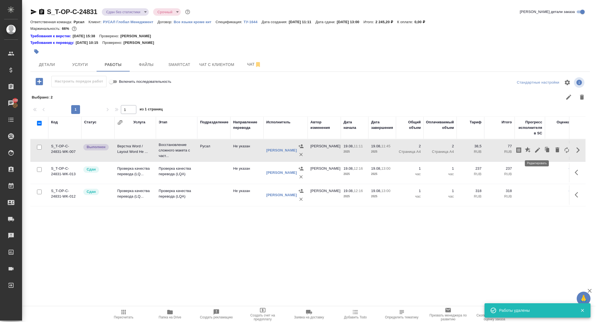
click at [537, 150] on icon "button" at bounding box center [538, 150] width 7 height 7
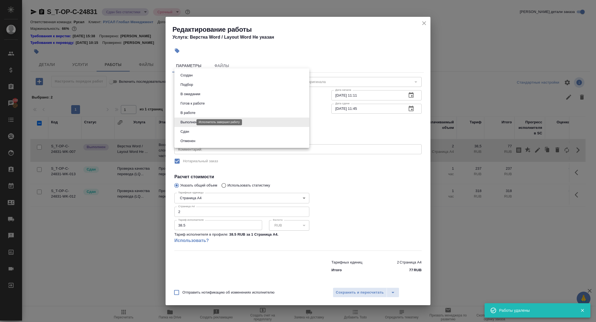
click at [191, 123] on body "🙏 .cls-1 fill:#fff; AWATERA Zhuravleva Alexandra Клиенты Спецификации Заказы 10…" at bounding box center [298, 161] width 596 height 322
click at [186, 131] on button "Сдан" at bounding box center [185, 132] width 12 height 6
type input "closed"
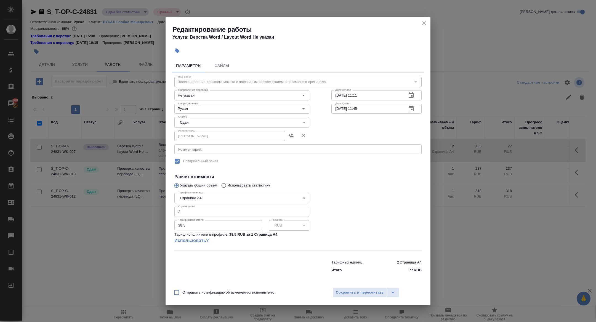
click at [344, 286] on div "Отправить нотификацию об изменениях исполнителю Сохранить и пересчитать" at bounding box center [298, 294] width 265 height 21
click at [349, 290] on span "Сохранить и пересчитать" at bounding box center [360, 293] width 48 height 6
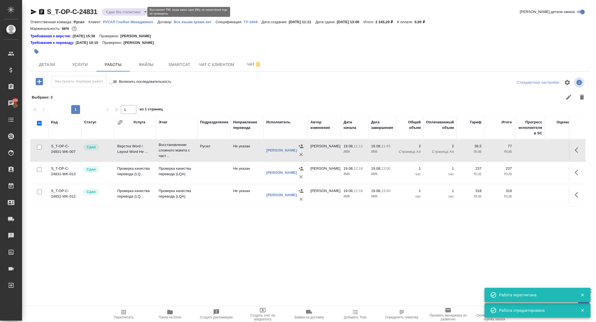
click at [118, 10] on body "🙏 .cls-1 fill:#fff; AWATERA Zhuravleva Alexandra Клиенты Спецификации Заказы 10…" at bounding box center [298, 161] width 596 height 322
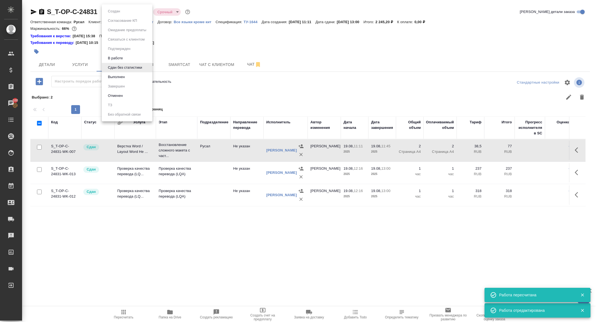
click at [116, 75] on button "Выполнен" at bounding box center [116, 77] width 20 height 6
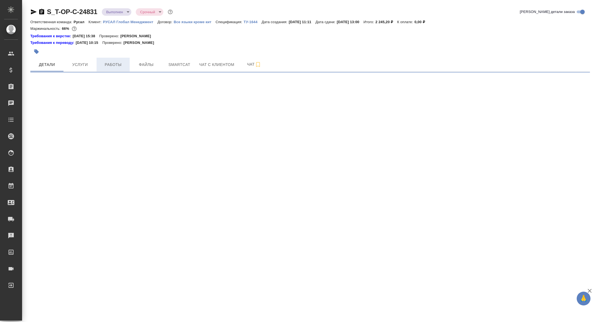
select select "RU"
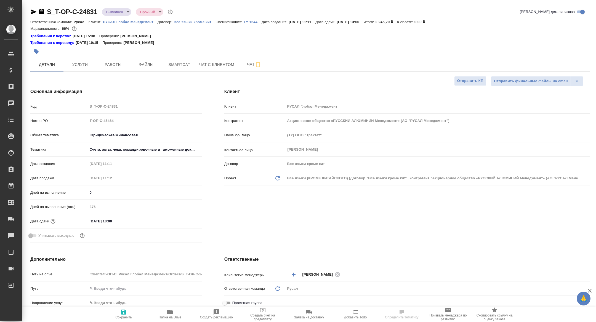
type textarea "x"
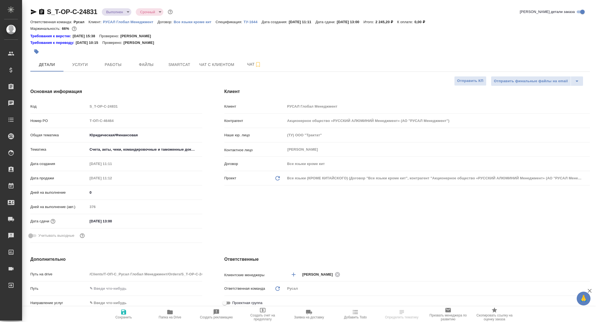
type textarea "x"
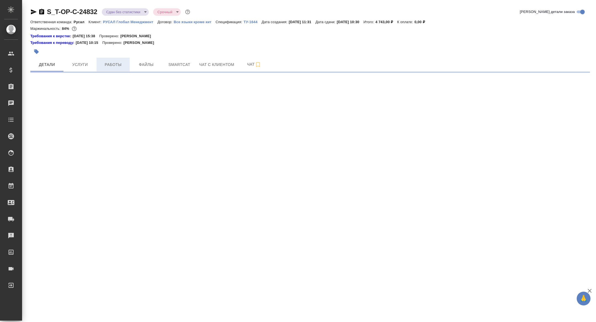
click at [105, 67] on span "Работы" at bounding box center [113, 64] width 27 height 7
select select "RU"
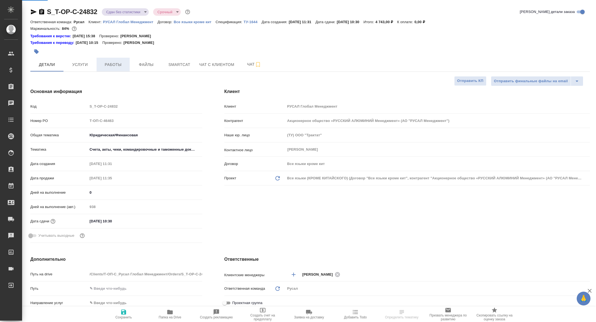
type textarea "x"
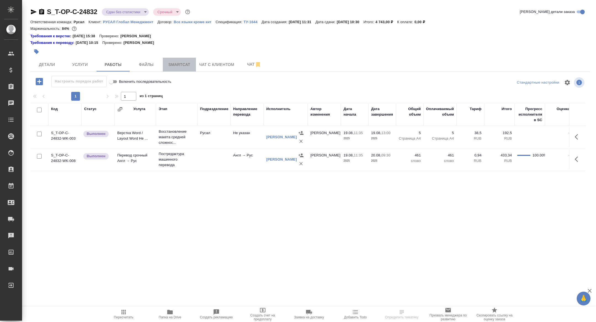
click at [180, 65] on span "Smartcat" at bounding box center [179, 64] width 27 height 7
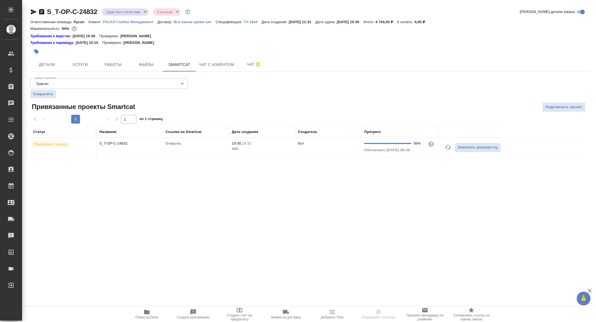
click at [119, 143] on p "S_T-OP-C-24832" at bounding box center [129, 144] width 61 height 6
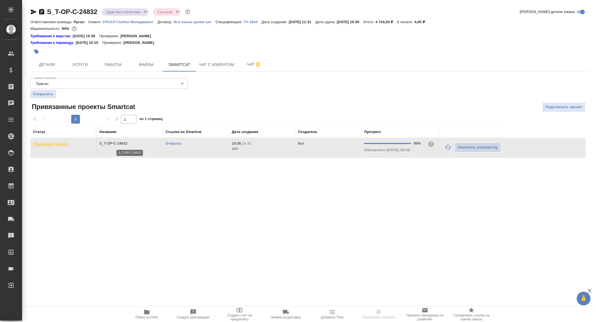
click at [119, 143] on p "S_T-OP-C-24832" at bounding box center [129, 144] width 61 height 6
click at [113, 67] on span "Работы" at bounding box center [113, 64] width 27 height 7
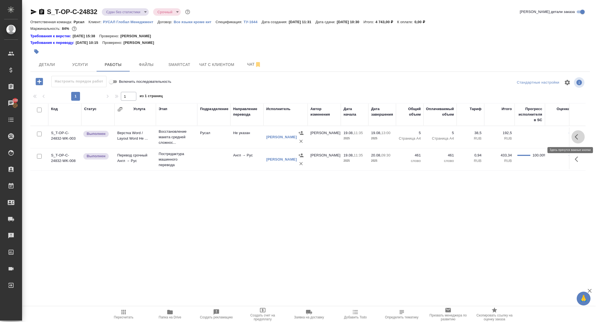
click at [579, 138] on icon "button" at bounding box center [578, 137] width 7 height 7
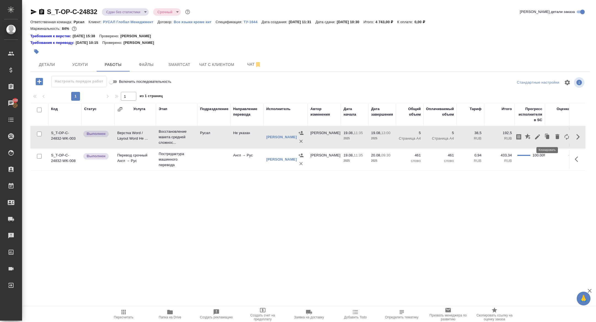
click at [534, 133] on button "button" at bounding box center [537, 136] width 9 height 13
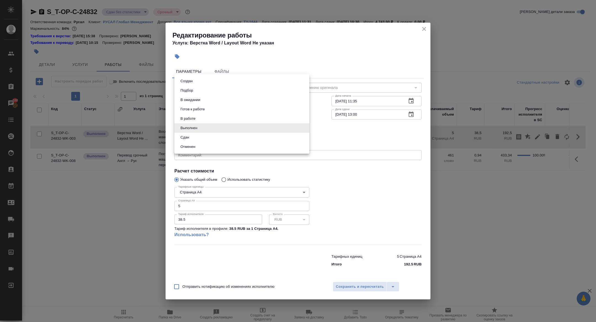
click at [198, 126] on body "🙏 .cls-1 fill:#fff; AWATERA Zhuravleva Alexandra Клиенты Спецификации Заказы 10…" at bounding box center [298, 161] width 596 height 322
click at [195, 141] on li "Сдан" at bounding box center [242, 137] width 135 height 9
type input "closed"
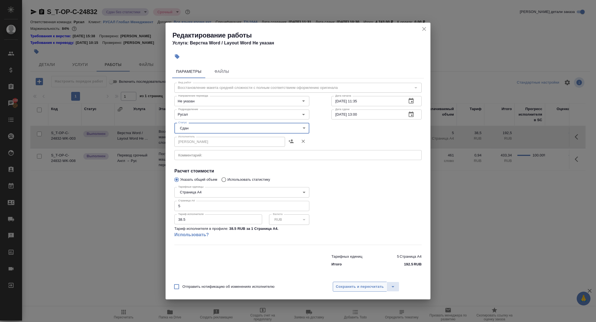
click at [355, 285] on span "Сохранить и пересчитать" at bounding box center [360, 287] width 48 height 6
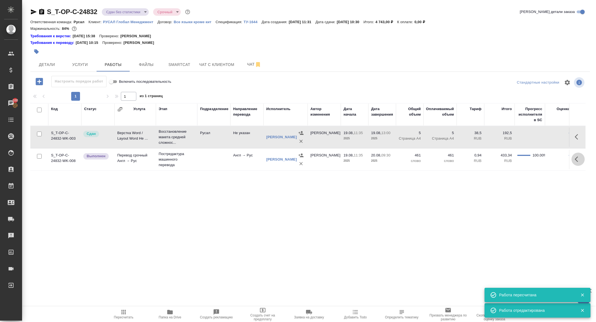
click at [575, 157] on icon "button" at bounding box center [578, 159] width 7 height 7
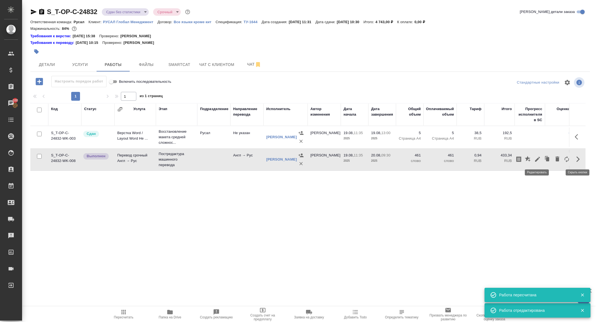
click at [536, 156] on icon "button" at bounding box center [538, 159] width 7 height 7
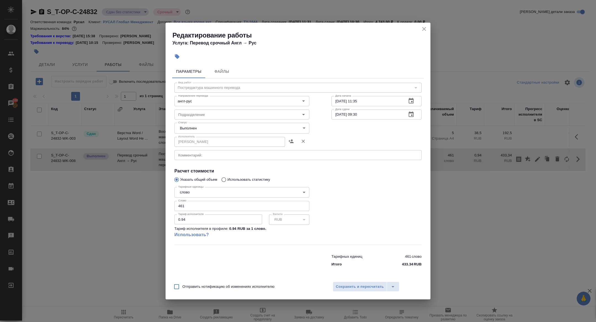
click at [205, 128] on body "🙏 .cls-1 fill:#fff; AWATERA Zhuravleva Alexandra Клиенты Спецификации Заказы 10…" at bounding box center [298, 161] width 596 height 322
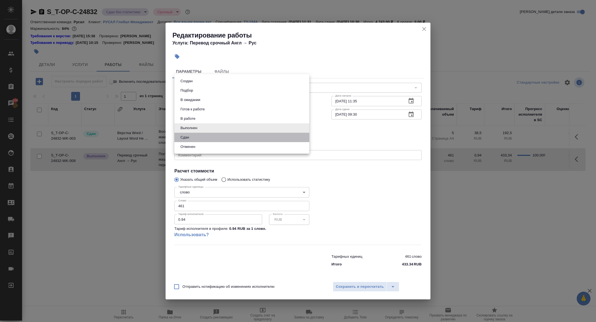
click at [188, 141] on li "Сдан" at bounding box center [242, 137] width 135 height 9
type input "closed"
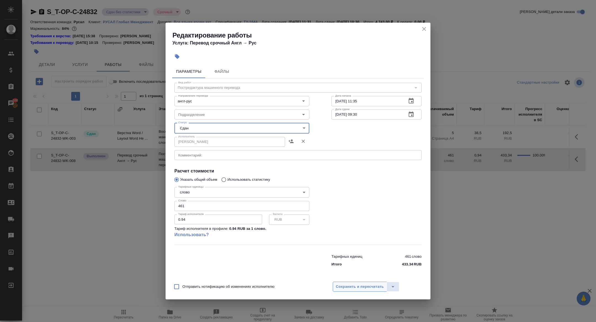
click at [356, 285] on span "Сохранить и пересчитать" at bounding box center [360, 287] width 48 height 6
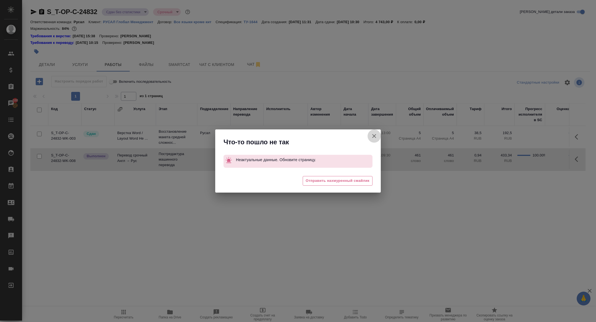
click at [374, 135] on icon "button" at bounding box center [374, 136] width 7 height 7
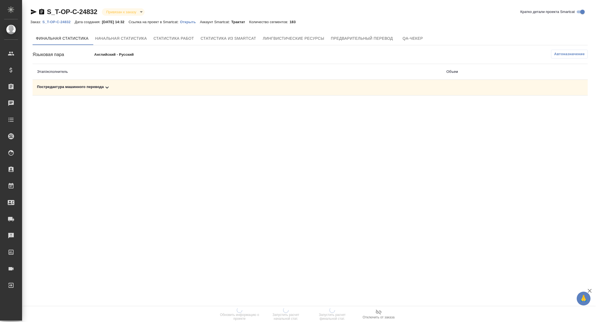
click at [97, 93] on td "Постредактура машинного перевода" at bounding box center [238, 88] width 410 height 16
click at [97, 87] on div "Постредактура машинного перевода" at bounding box center [237, 87] width 401 height 7
click at [340, 307] on span "Запустить расчет финальной стат." at bounding box center [333, 314] width 40 height 14
click at [109, 91] on td "Постредактура машинного перевода" at bounding box center [238, 88] width 410 height 16
click at [107, 88] on icon at bounding box center [107, 87] width 7 height 7
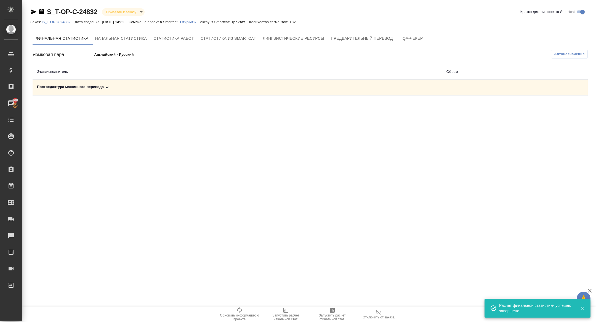
click at [101, 88] on div "Постредактура машинного перевода" at bounding box center [237, 87] width 401 height 7
click at [562, 109] on icon "button" at bounding box center [564, 106] width 7 height 7
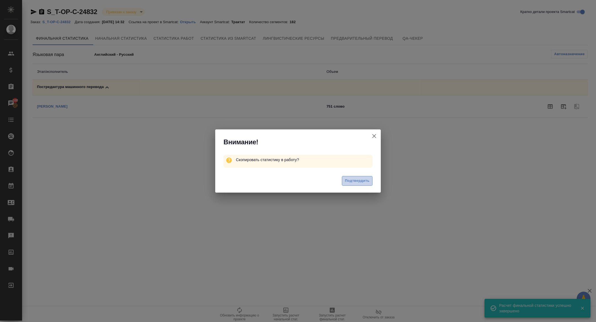
click at [356, 180] on span "Подтвердить" at bounding box center [357, 181] width 25 height 6
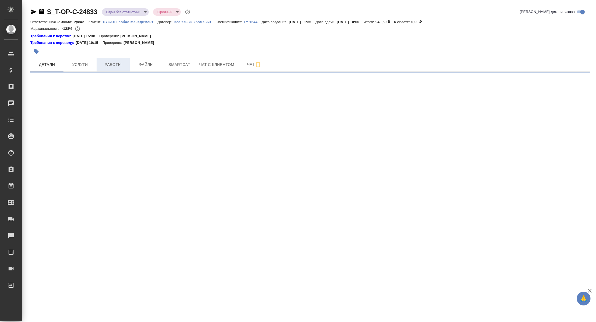
click at [120, 64] on span "Работы" at bounding box center [113, 64] width 27 height 7
select select "RU"
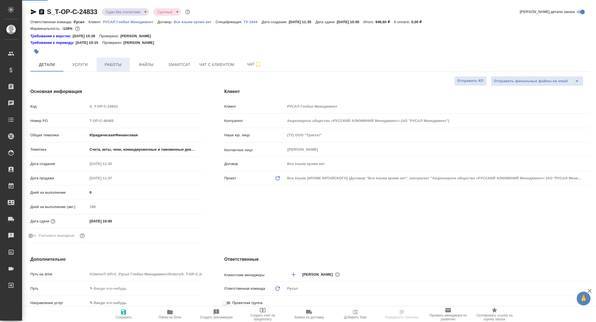
type textarea "x"
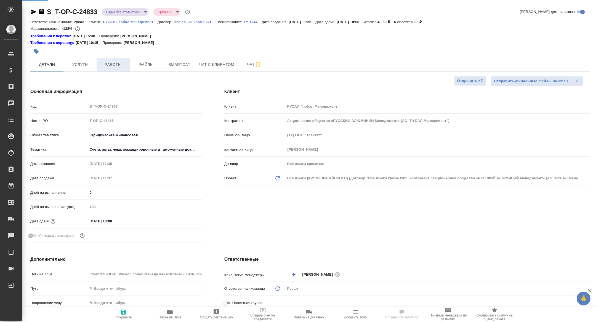
type textarea "x"
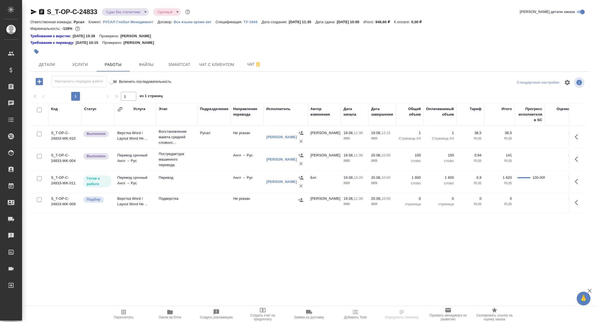
click at [38, 194] on td at bounding box center [39, 202] width 18 height 19
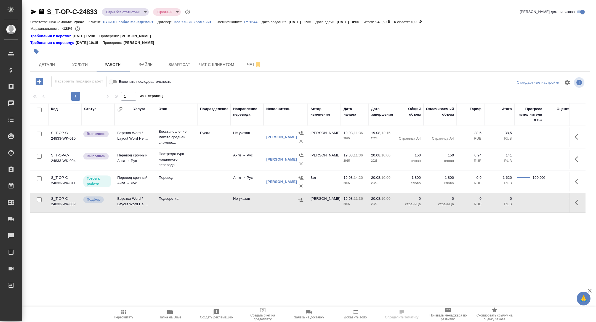
click at [38, 202] on div at bounding box center [39, 200] width 12 height 8
click at [37, 200] on input "checkbox" at bounding box center [39, 199] width 5 height 5
checkbox input "true"
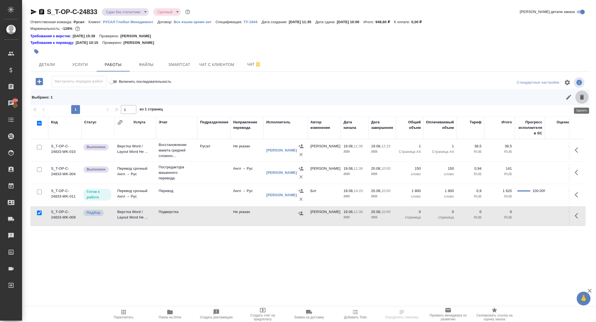
click at [582, 99] on icon "button" at bounding box center [582, 97] width 4 height 5
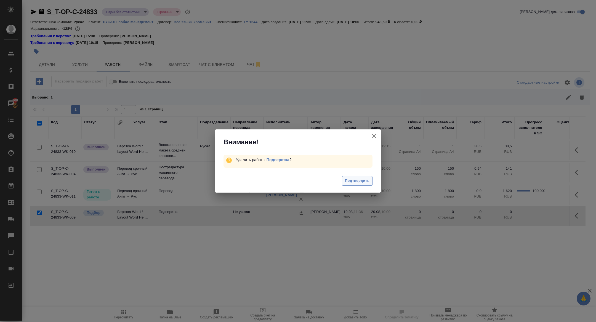
click at [357, 183] on span "Подтвердить" at bounding box center [357, 181] width 25 height 6
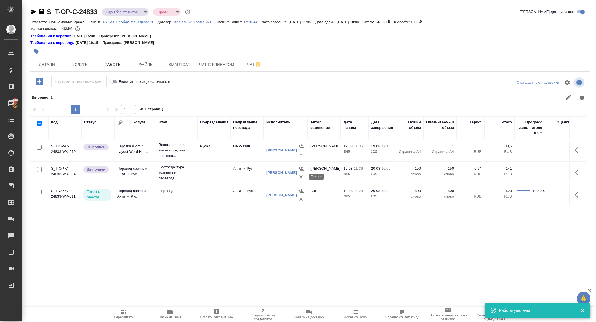
click at [300, 176] on icon "button" at bounding box center [302, 177] width 6 height 6
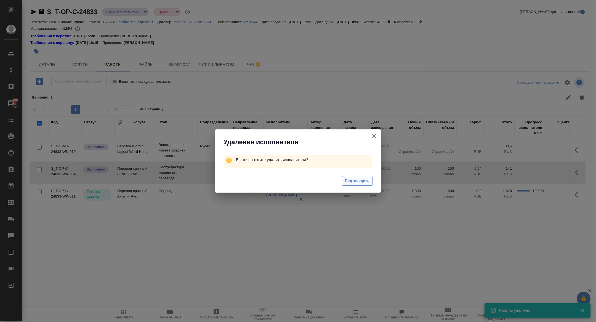
click at [353, 182] on span "Подтвердить" at bounding box center [357, 181] width 25 height 6
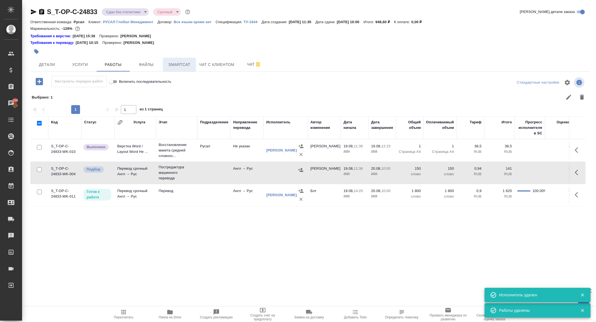
click at [182, 65] on span "Smartcat" at bounding box center [179, 64] width 27 height 7
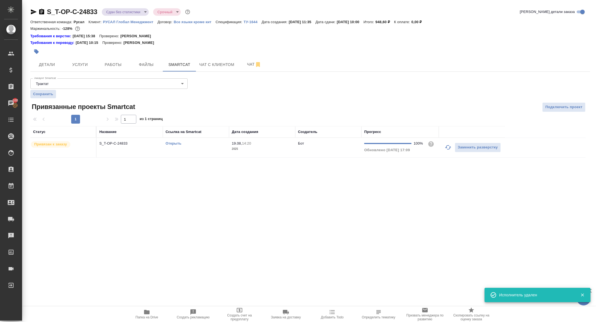
click at [116, 144] on p "S_T-OP-C-24833" at bounding box center [129, 144] width 61 height 6
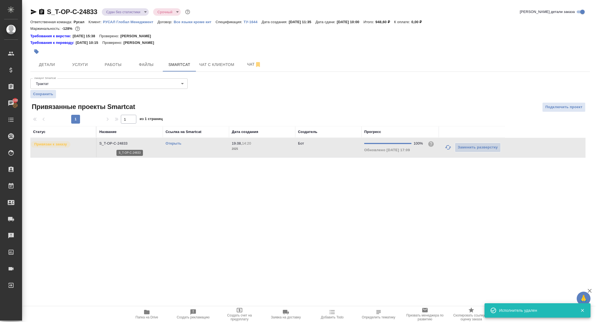
click at [116, 144] on p "S_T-OP-C-24833" at bounding box center [129, 144] width 61 height 6
click at [114, 67] on span "Работы" at bounding box center [113, 64] width 27 height 7
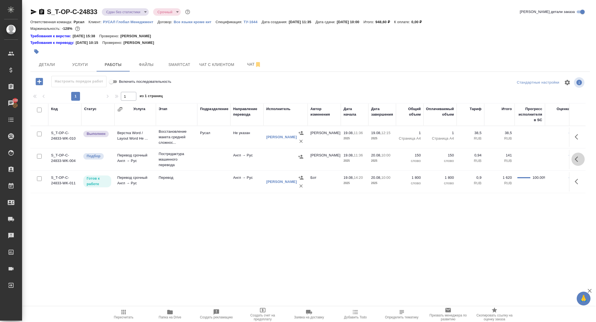
click at [579, 157] on icon "button" at bounding box center [578, 159] width 7 height 7
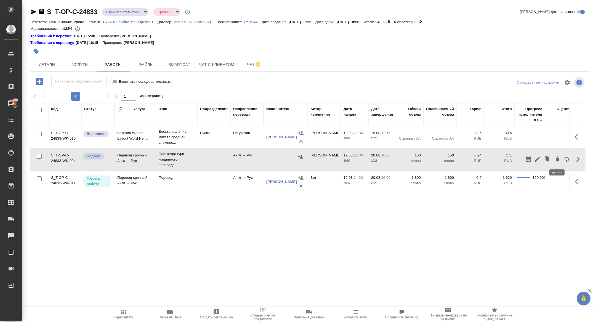
click at [556, 159] on icon "button" at bounding box center [558, 159] width 7 height 7
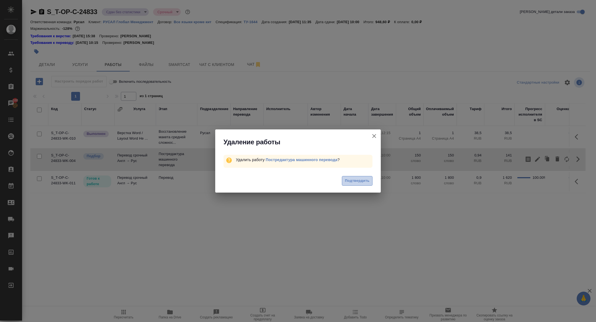
click at [353, 176] on button "Подтвердить" at bounding box center [357, 181] width 31 height 10
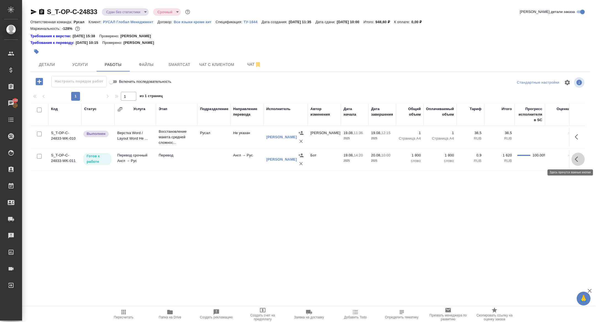
click at [579, 159] on icon "button" at bounding box center [578, 159] width 7 height 7
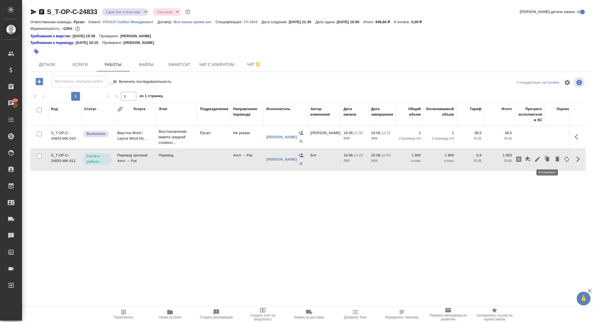
click at [538, 160] on icon "button" at bounding box center [538, 159] width 7 height 7
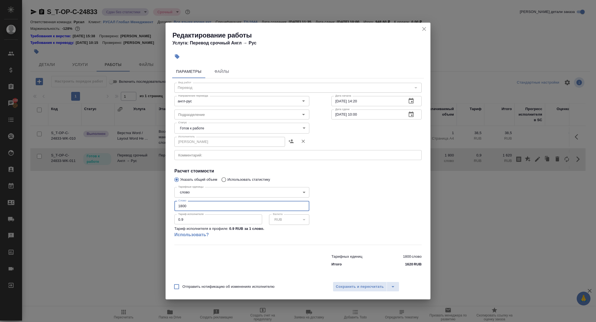
drag, startPoint x: 191, startPoint y: 206, endPoint x: 129, endPoint y: 195, distance: 63.1
click at [130, 195] on div "Редактирование работы Услуга: Перевод срочный Англ → Рус Параметры Файлы Вид ра…" at bounding box center [298, 161] width 596 height 322
type input "115"
click at [191, 133] on body "🙏 .cls-1 fill:#fff; AWATERA Zhuravleva Alexandra Клиенты Спецификации Заказы 10…" at bounding box center [298, 161] width 596 height 322
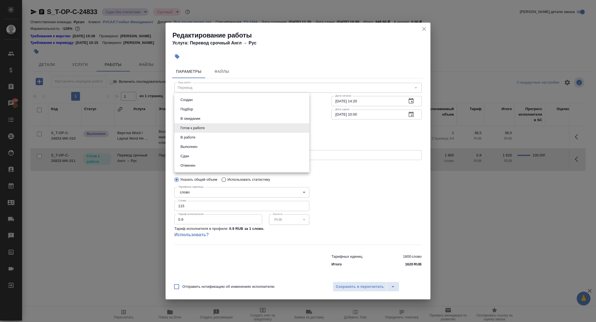
click at [194, 159] on li "Сдан" at bounding box center [242, 156] width 135 height 9
type input "closed"
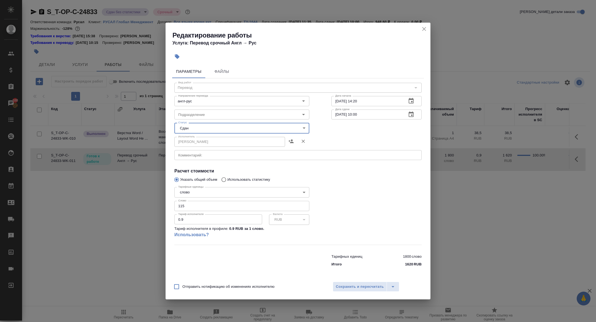
click at [354, 281] on div "Отправить нотификацию об изменениях исполнителю Сохранить и пересчитать" at bounding box center [298, 288] width 265 height 21
click at [355, 286] on span "Сохранить и пересчитать" at bounding box center [360, 287] width 48 height 6
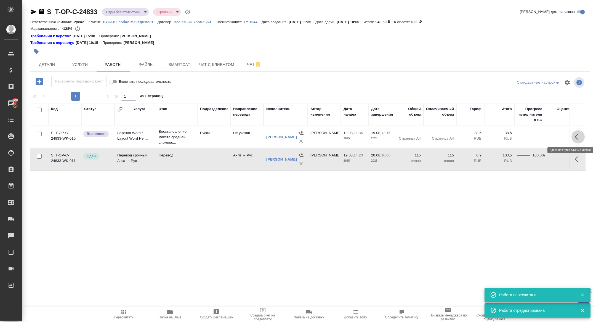
click at [577, 136] on icon "button" at bounding box center [578, 137] width 7 height 7
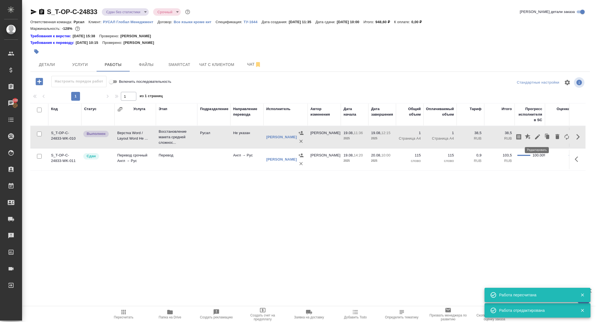
click at [538, 137] on icon "button" at bounding box center [537, 136] width 5 height 5
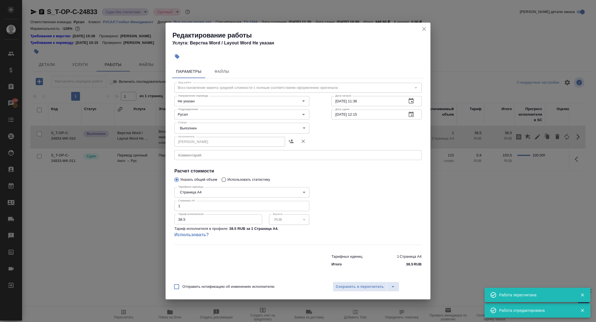
click at [201, 129] on body "🙏 .cls-1 fill:#fff; AWATERA Zhuravleva Alexandra Клиенты Спецификации Заказы 10…" at bounding box center [298, 161] width 596 height 322
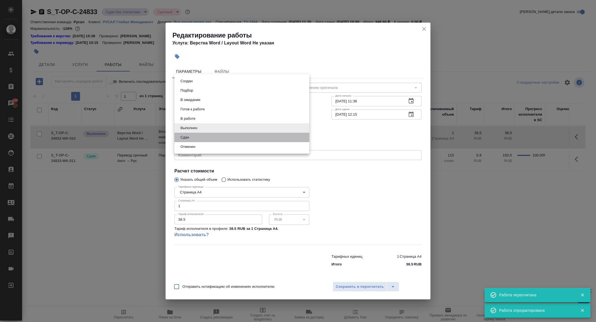
click at [194, 136] on li "Сдан" at bounding box center [242, 137] width 135 height 9
type input "closed"
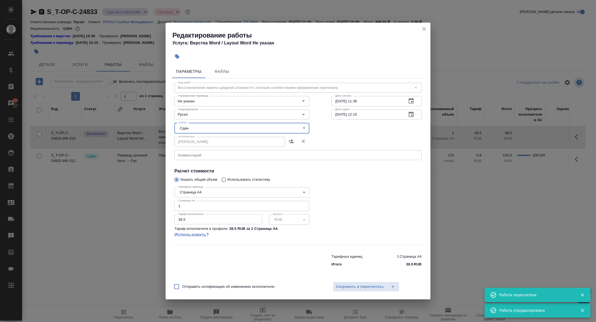
click at [350, 281] on div "Отправить нотификацию об изменениях исполнителю Сохранить и пересчитать" at bounding box center [298, 288] width 265 height 21
click at [358, 286] on span "Сохранить и пересчитать" at bounding box center [360, 287] width 48 height 6
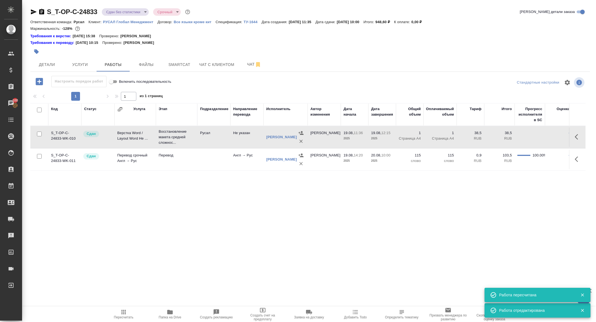
click at [131, 13] on body "🙏 .cls-1 fill:#fff; AWATERA Zhuravleva Alexandra Клиенты Спецификации Заказы 10…" at bounding box center [298, 161] width 596 height 322
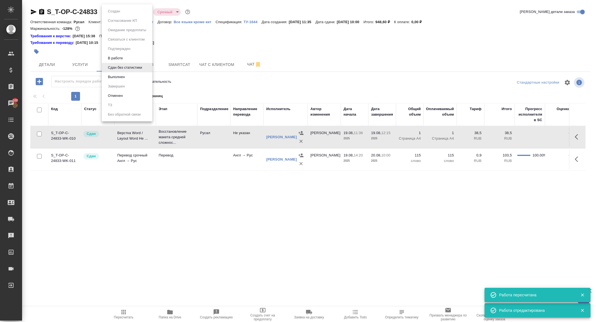
click at [128, 80] on li "Выполнен" at bounding box center [127, 76] width 51 height 9
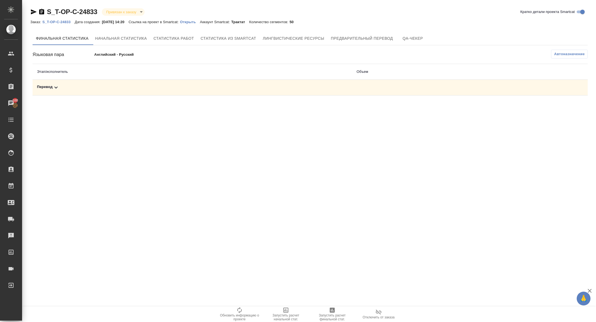
click at [89, 85] on div "Перевод" at bounding box center [192, 87] width 311 height 7
click at [556, 55] on span "Автоназначение" at bounding box center [570, 54] width 31 height 6
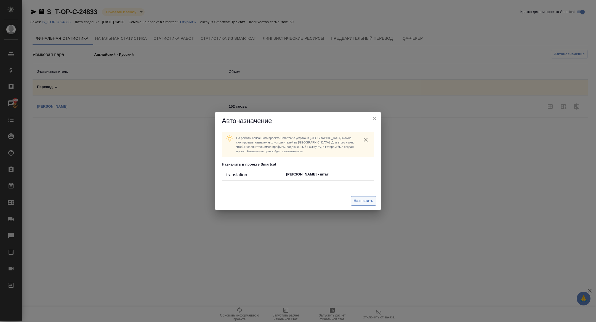
click at [358, 199] on span "Назначить" at bounding box center [364, 201] width 20 height 6
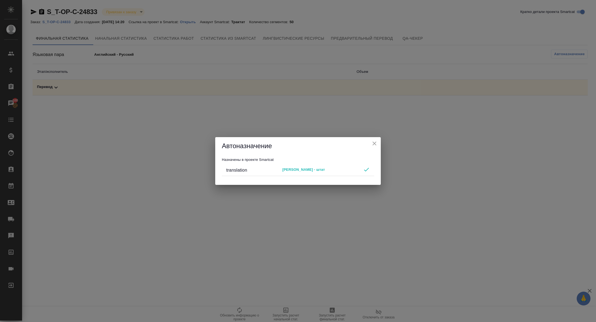
click at [378, 142] on icon "close" at bounding box center [374, 143] width 7 height 7
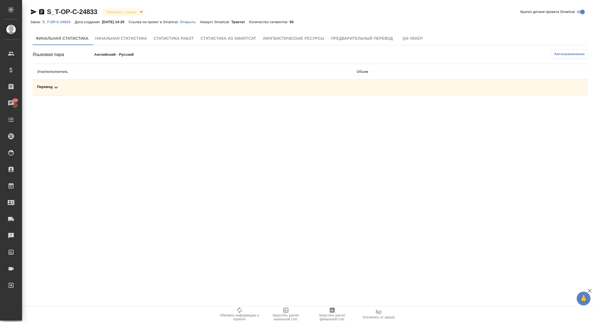
click at [184, 93] on td "Перевод" at bounding box center [193, 88] width 320 height 16
click at [199, 19] on link "Открыть" at bounding box center [190, 21] width 20 height 5
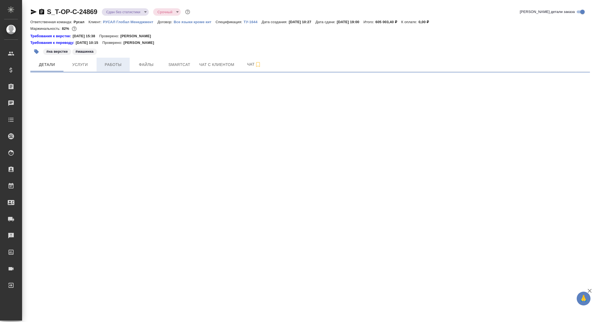
click at [113, 66] on span "Работы" at bounding box center [113, 64] width 27 height 7
select select "RU"
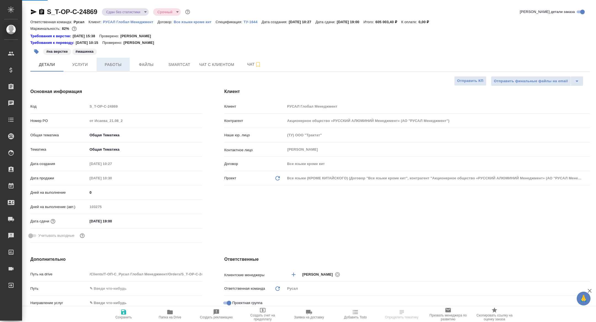
type textarea "x"
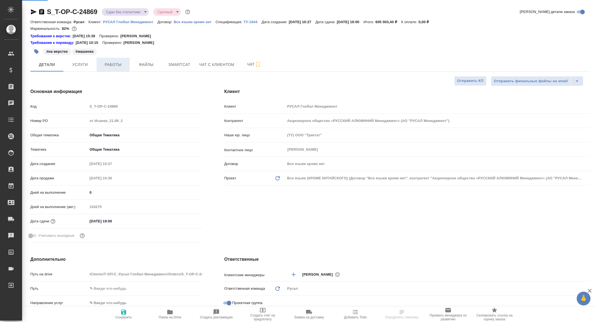
type textarea "x"
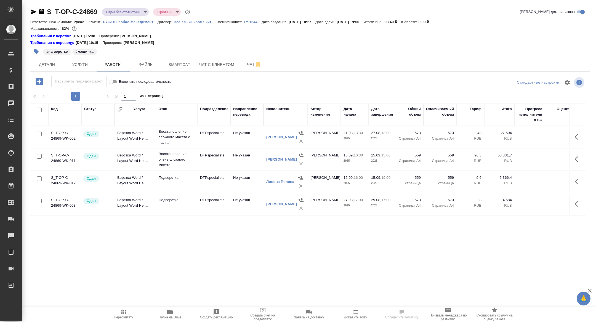
click at [122, 9] on body "🙏 .cls-1 fill:#fff; AWATERA Zhuravleva Alexandra Клиенты Спецификации Заказы Ча…" at bounding box center [298, 161] width 596 height 322
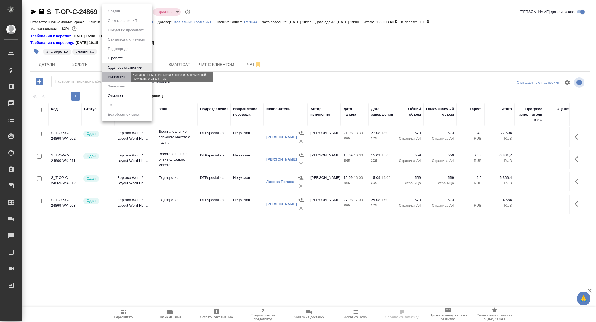
click at [120, 75] on button "Выполнен" at bounding box center [116, 77] width 20 height 6
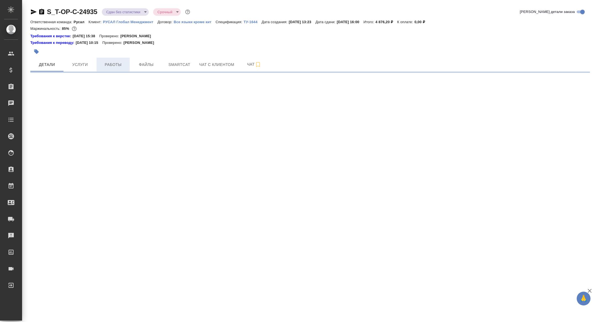
click at [115, 63] on span "Работы" at bounding box center [113, 64] width 27 height 7
select select "RU"
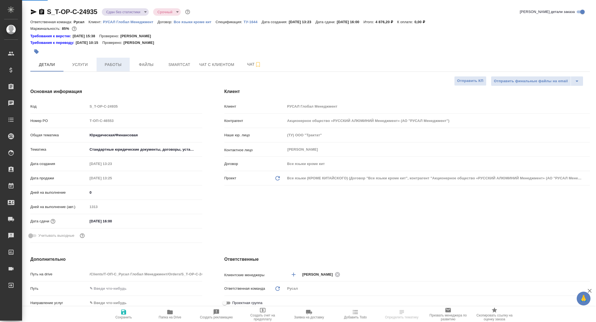
type textarea "x"
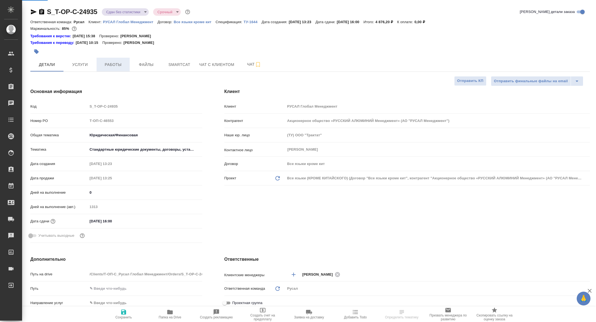
type textarea "x"
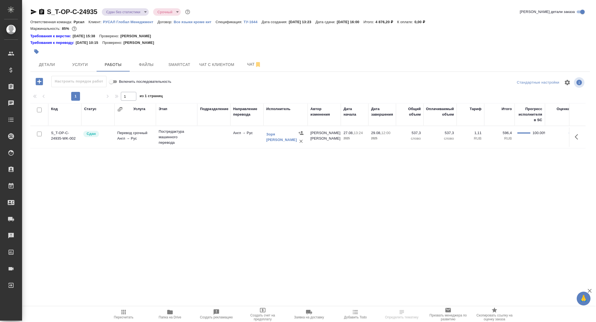
click at [126, 17] on div "S_T-OP-C-24935 Сдан без статистики distributed Срочный urgent Кратко детали зак…" at bounding box center [310, 12] width 560 height 11
click at [125, 12] on body "🙏 .cls-1 fill:#fff; AWATERA [PERSON_NAME] Спецификации Заказы Чаты Todo Проекты…" at bounding box center [298, 161] width 596 height 322
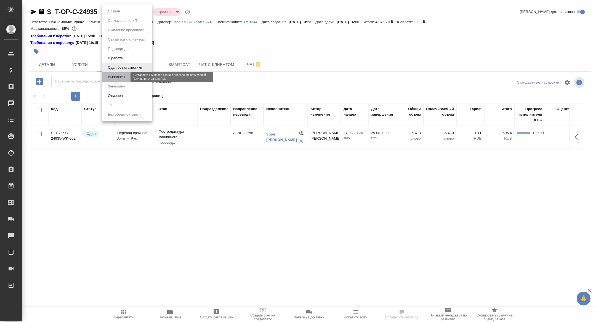
click at [125, 75] on button "Выполнен" at bounding box center [116, 77] width 20 height 6
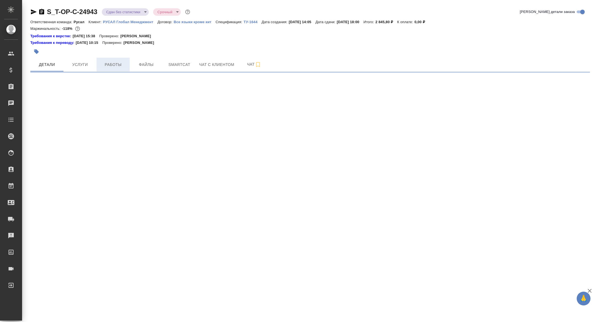
click at [117, 63] on span "Работы" at bounding box center [113, 64] width 27 height 7
select select "RU"
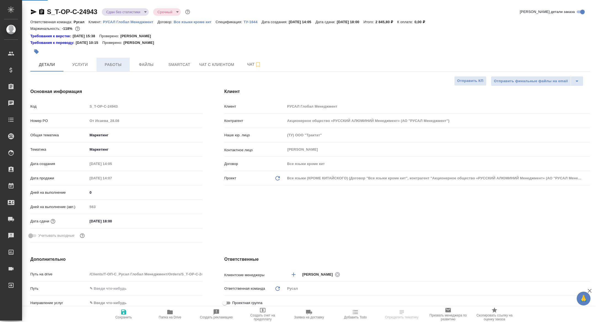
type textarea "x"
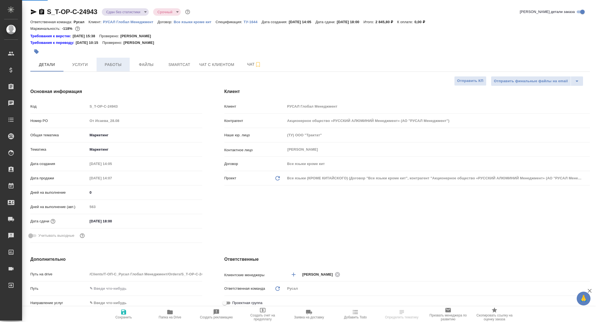
type textarea "x"
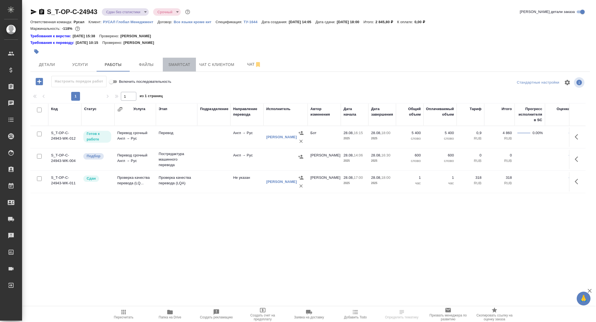
click at [178, 66] on span "Smartcat" at bounding box center [179, 64] width 27 height 7
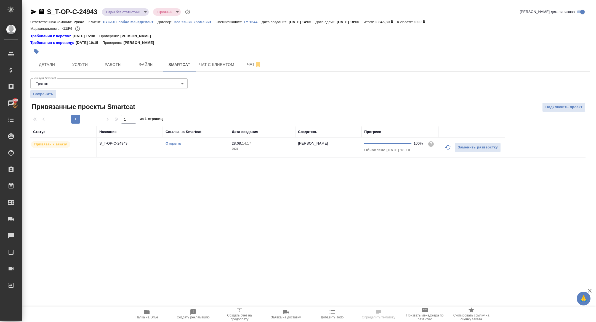
click at [169, 144] on link "Открыть" at bounding box center [174, 143] width 16 height 4
click at [116, 61] on span "Работы" at bounding box center [113, 64] width 27 height 7
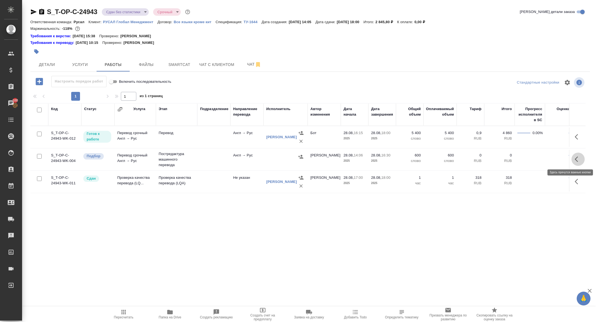
click at [580, 156] on icon "button" at bounding box center [578, 159] width 7 height 7
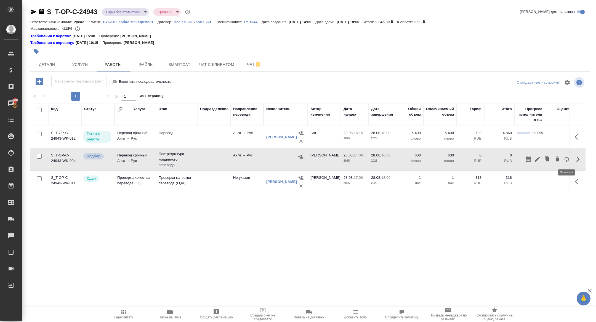
click at [561, 159] on button "button" at bounding box center [557, 159] width 9 height 13
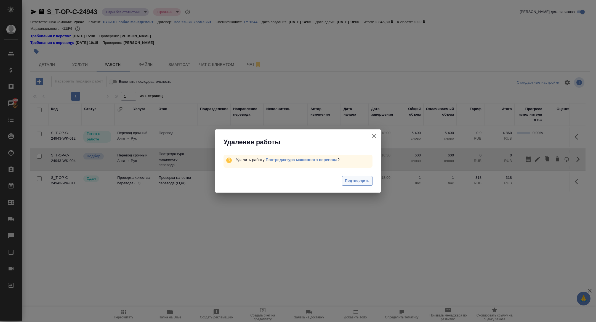
click at [353, 180] on span "Подтвердить" at bounding box center [357, 181] width 25 height 6
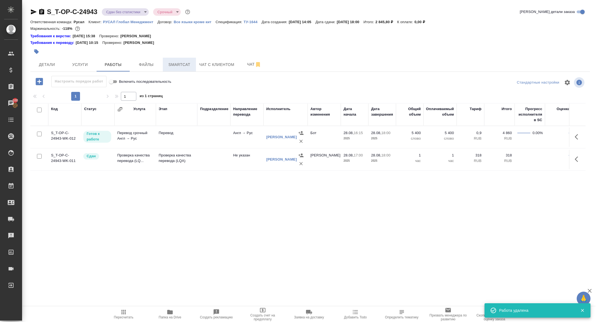
click at [185, 63] on span "Smartcat" at bounding box center [179, 64] width 27 height 7
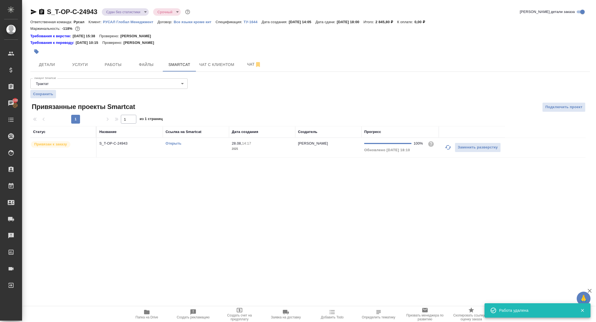
click at [118, 144] on p "S_T-OP-C-24943" at bounding box center [129, 144] width 61 height 6
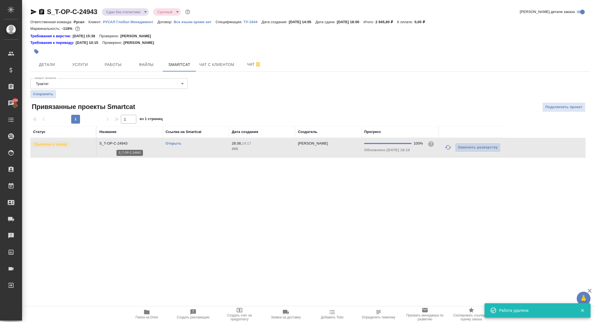
click at [118, 144] on p "S_T-OP-C-24943" at bounding box center [129, 144] width 61 height 6
click at [119, 64] on span "Работы" at bounding box center [113, 64] width 27 height 7
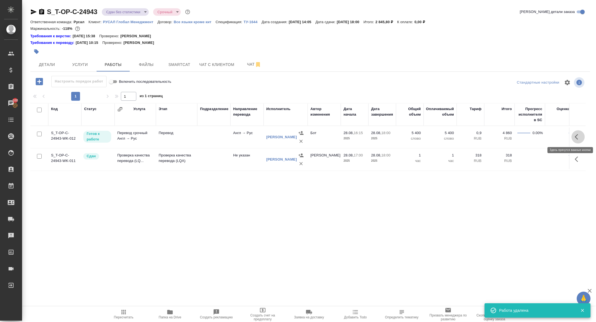
click at [577, 139] on icon "button" at bounding box center [578, 137] width 7 height 7
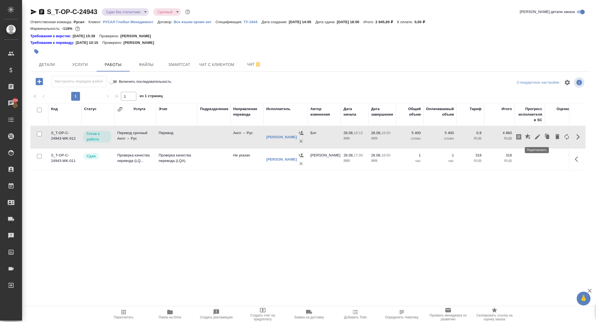
click at [536, 136] on icon "button" at bounding box center [538, 137] width 7 height 7
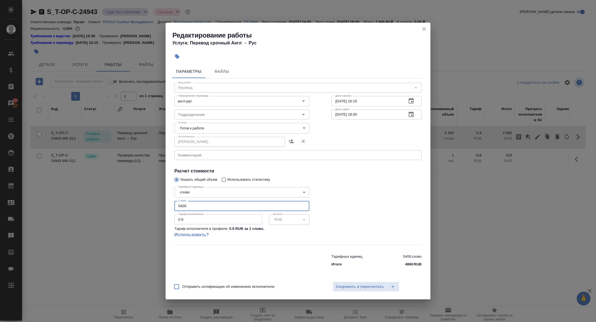
drag, startPoint x: 200, startPoint y: 204, endPoint x: 132, endPoint y: 204, distance: 67.7
click at [132, 204] on div "Редактирование работы Услуга: Перевод срочный Англ → Рус Параметры Файлы Вид ра…" at bounding box center [298, 161] width 596 height 322
drag, startPoint x: 199, startPoint y: 206, endPoint x: 139, endPoint y: 206, distance: 59.4
click at [142, 206] on div "Редактирование работы Услуга: Перевод срочный Англ → Рус Параметры Файлы Вид ра…" at bounding box center [298, 161] width 596 height 322
type input "659"
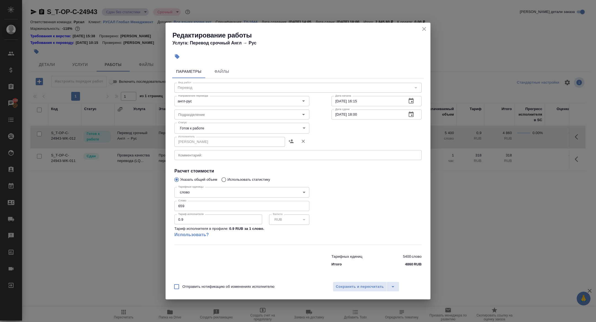
click at [204, 123] on div "Статус Готов к работе readyForWork Статус" at bounding box center [241, 128] width 157 height 36
click at [204, 128] on body "🙏 .cls-1 fill:#fff; AWATERA Zhuravleva Alexandra Клиенты Спецификации Заказы 10…" at bounding box center [298, 161] width 596 height 322
click at [198, 156] on li "Сдан" at bounding box center [242, 156] width 135 height 9
type input "closed"
click at [347, 289] on span "Сохранить и пересчитать" at bounding box center [360, 287] width 48 height 6
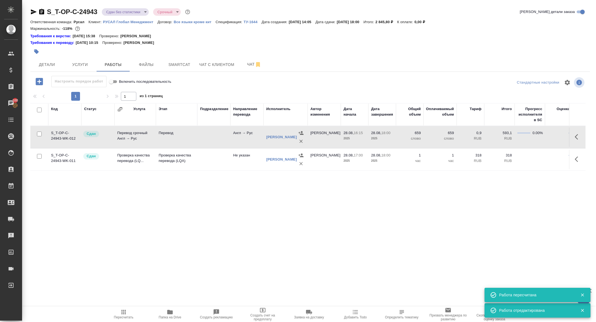
click at [121, 15] on body "🙏 .cls-1 fill:#fff; AWATERA Zhuravleva Alexandra Клиенты Спецификации Заказы 10…" at bounding box center [298, 161] width 596 height 322
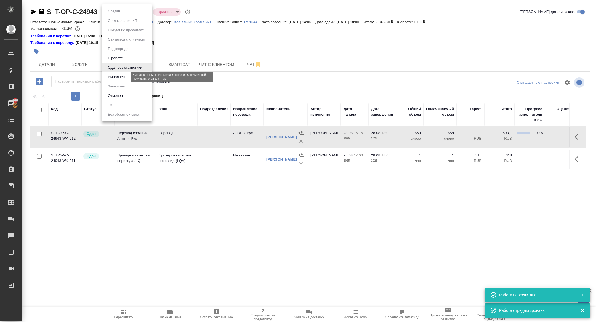
click at [119, 77] on button "Выполнен" at bounding box center [116, 77] width 20 height 6
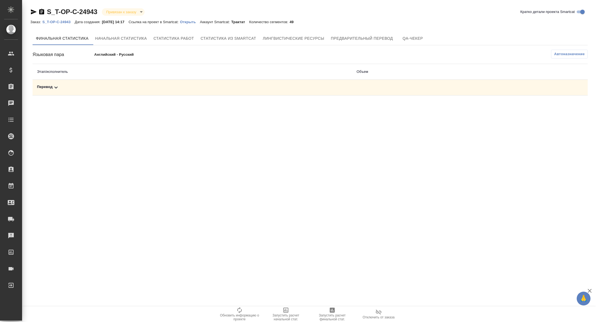
click at [99, 87] on div "Перевод" at bounding box center [192, 87] width 311 height 7
click at [200, 20] on p "Открыть" at bounding box center [190, 22] width 20 height 4
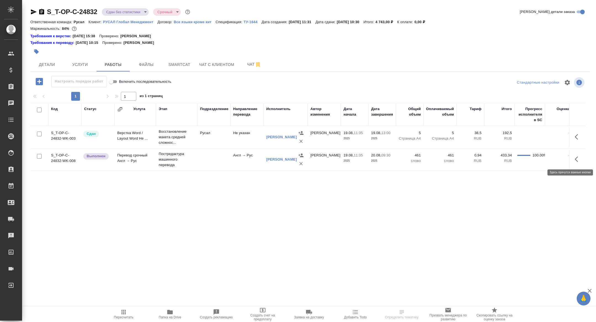
click at [578, 157] on icon "button" at bounding box center [578, 159] width 7 height 7
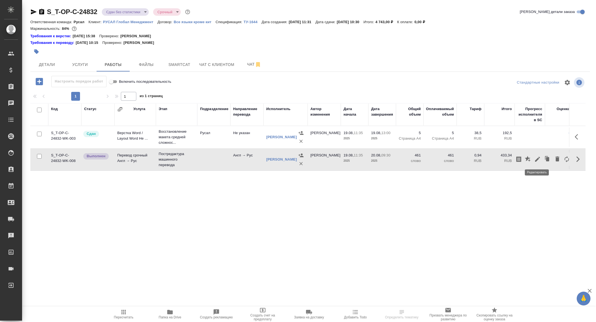
click at [537, 159] on icon "button" at bounding box center [538, 159] width 7 height 7
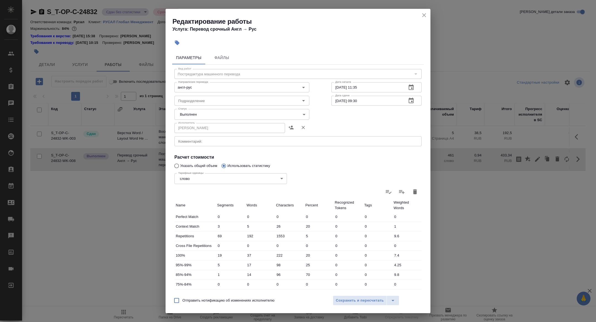
click at [193, 113] on body "🙏 .cls-1 fill:#fff; AWATERA Zhuravleva Alexandra Клиенты Спецификации Заказы Ча…" at bounding box center [298, 161] width 596 height 322
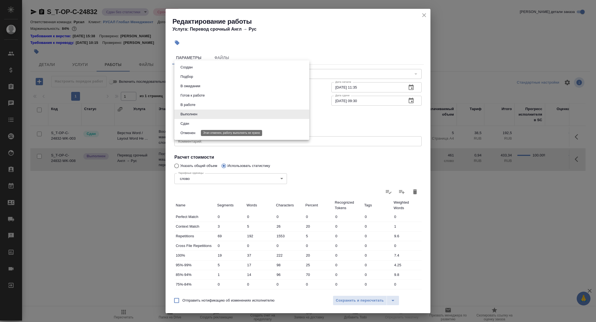
click at [189, 123] on button "Сдан" at bounding box center [185, 124] width 12 height 6
type input "closed"
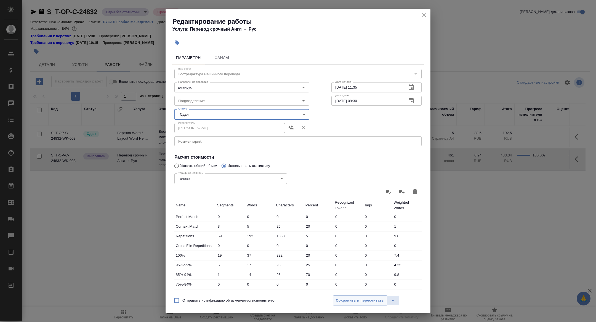
click at [343, 300] on span "Сохранить и пересчитать" at bounding box center [360, 301] width 48 height 6
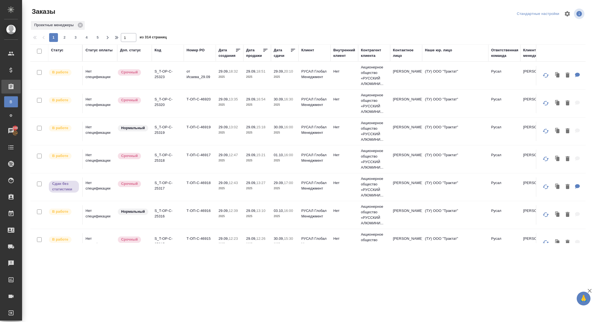
click at [280, 55] on div "Дата сдачи" at bounding box center [282, 52] width 17 height 11
select select "8"
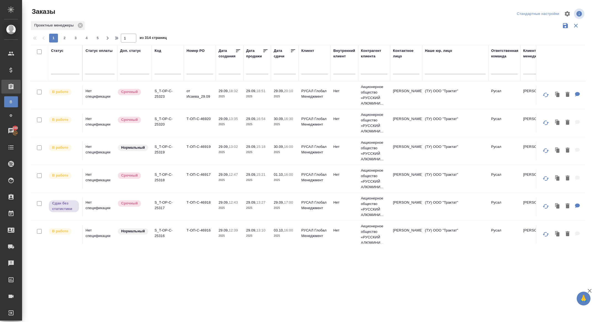
click at [281, 71] on input "text" at bounding box center [286, 70] width 19 height 8
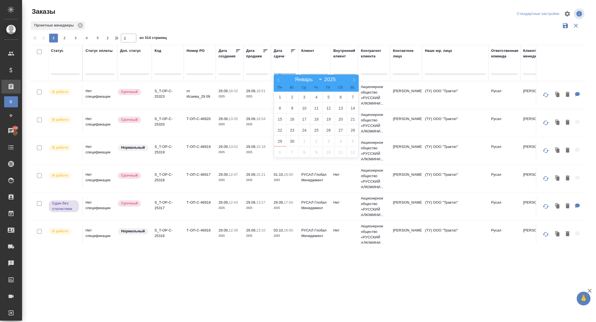
click at [64, 67] on div at bounding box center [65, 69] width 28 height 8
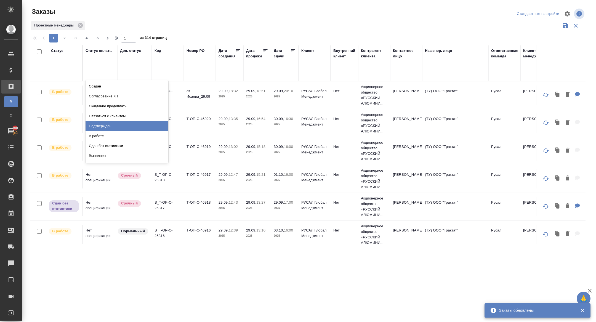
click at [107, 125] on div "Подтвержден" at bounding box center [127, 126] width 83 height 10
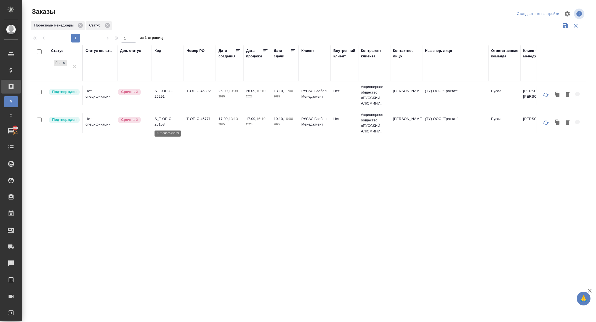
click at [160, 123] on p "S_T-OP-C-25153" at bounding box center [168, 121] width 27 height 11
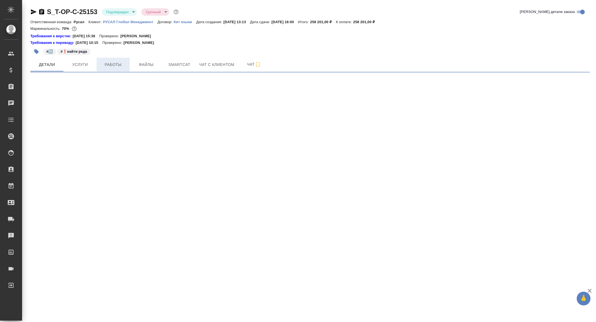
select select "RU"
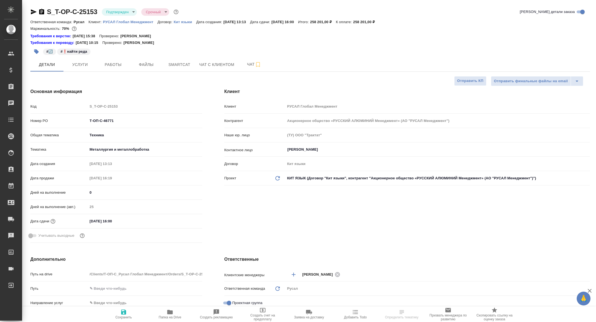
type textarea "x"
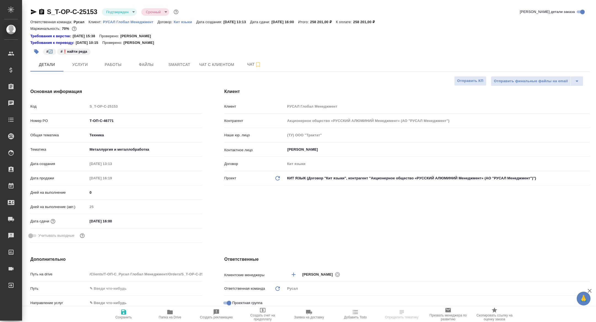
type textarea "x"
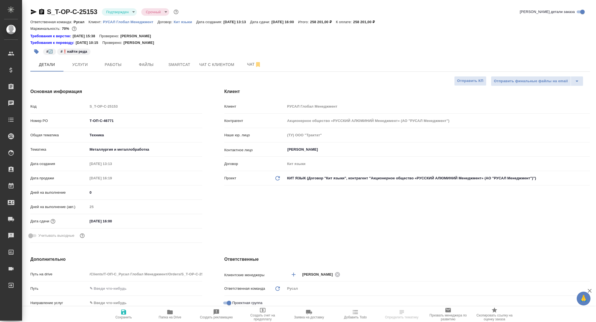
type textarea "x"
click at [113, 63] on span "Работы" at bounding box center [113, 64] width 27 height 7
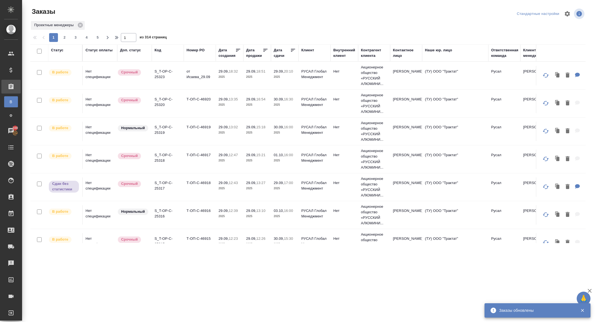
scroll to position [6, 0]
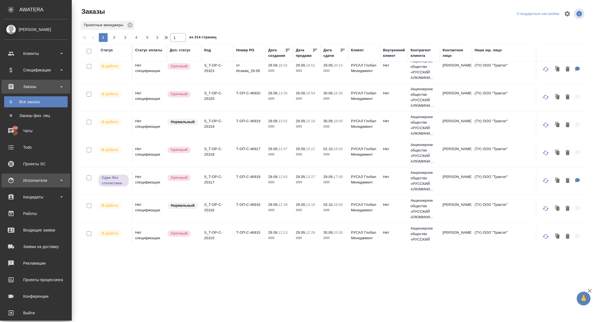
click at [20, 183] on div "Исполнители" at bounding box center [36, 180] width 64 height 8
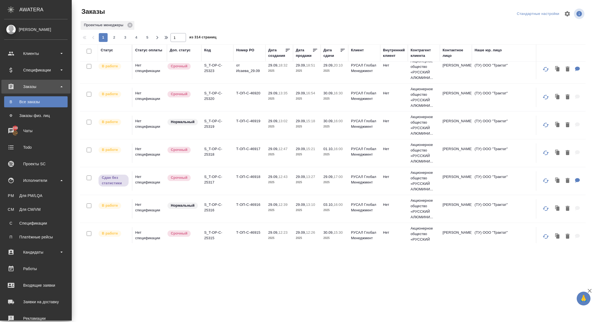
click at [37, 194] on div "Для PM/LQA" at bounding box center [36, 196] width 58 height 6
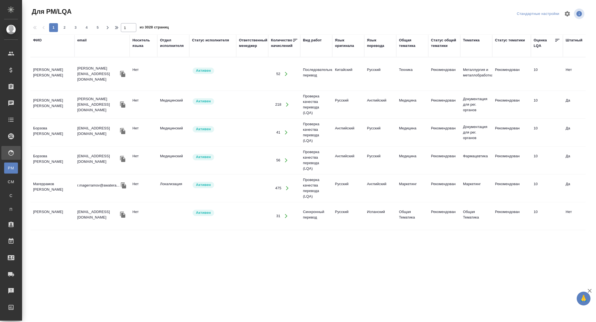
click at [83, 38] on div "email" at bounding box center [81, 41] width 9 height 6
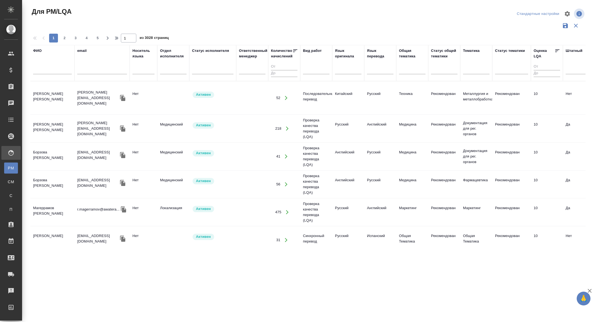
click at [94, 70] on input "text" at bounding box center [102, 70] width 50 height 7
paste input "denisdol96@gmail.com"
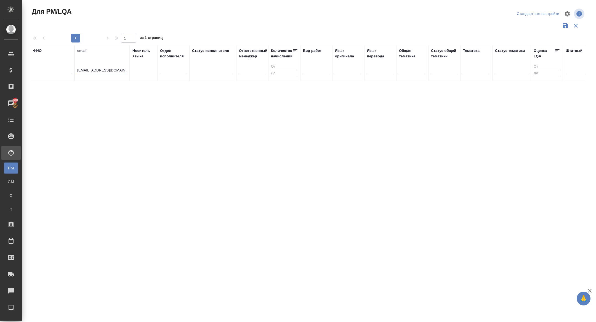
type input "denisdol96@gmail.com"
click at [98, 68] on input "denisdol96@gmail.com" at bounding box center [102, 70] width 50 height 7
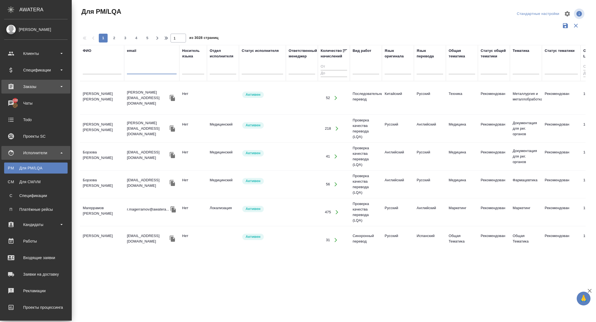
click at [19, 87] on div "Заказы" at bounding box center [36, 87] width 64 height 8
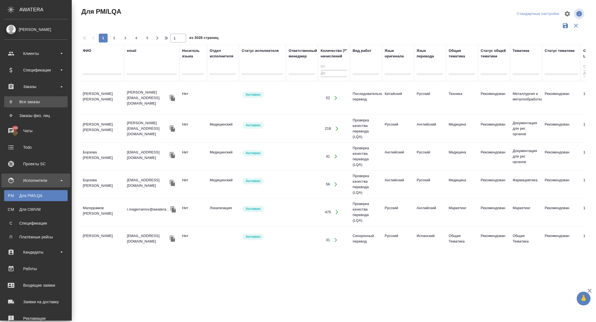
click at [25, 104] on div "Все заказы" at bounding box center [36, 102] width 58 height 6
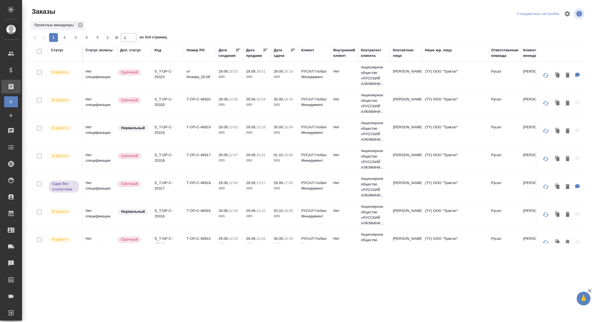
click at [280, 56] on div "Дата сдачи" at bounding box center [282, 52] width 17 height 11
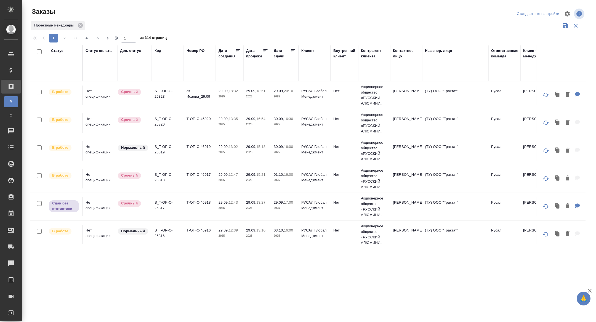
click at [282, 71] on input "text" at bounding box center [286, 70] width 19 height 8
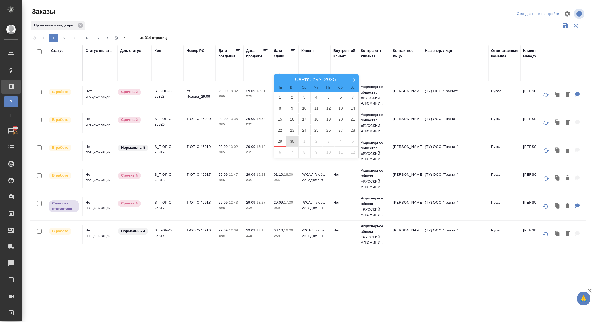
click at [293, 144] on span "30" at bounding box center [292, 141] width 12 height 11
type div "2025-09-29T21:00:00.000Z"
click at [307, 144] on span "1" at bounding box center [305, 141] width 12 height 11
click at [293, 51] on icon at bounding box center [293, 50] width 4 height 3
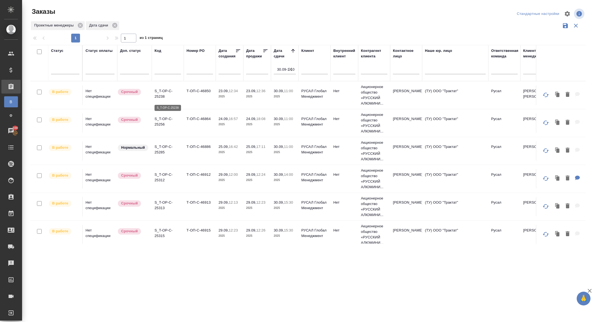
click at [161, 99] on p "S_T-OP-C-25238" at bounding box center [168, 93] width 27 height 11
click at [165, 125] on p "S_T-OP-C-25256" at bounding box center [168, 121] width 27 height 11
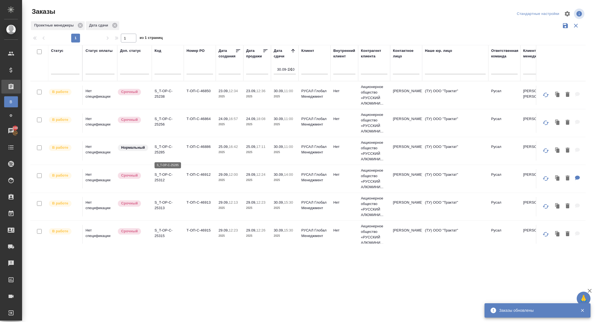
click at [162, 153] on p "S_T-OP-C-25285" at bounding box center [168, 149] width 27 height 11
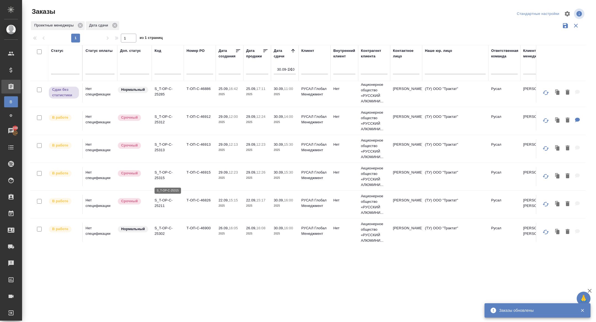
scroll to position [56, 0]
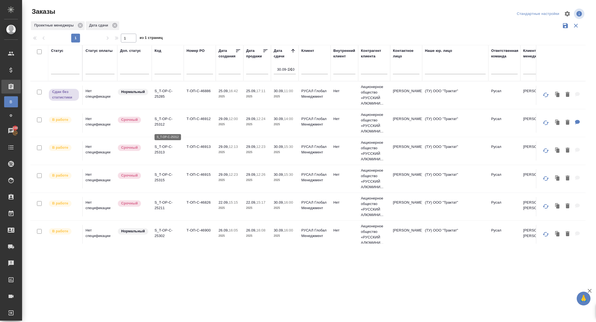
click at [161, 127] on p "S_T-OP-C-25312" at bounding box center [168, 121] width 27 height 11
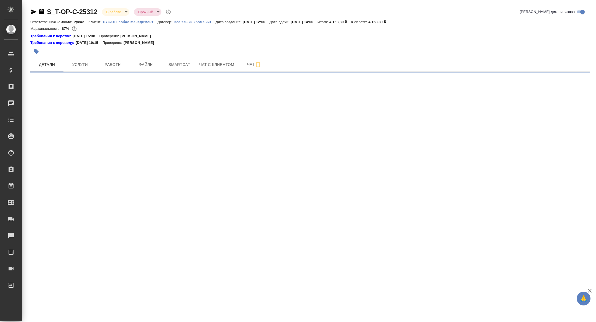
select select "RU"
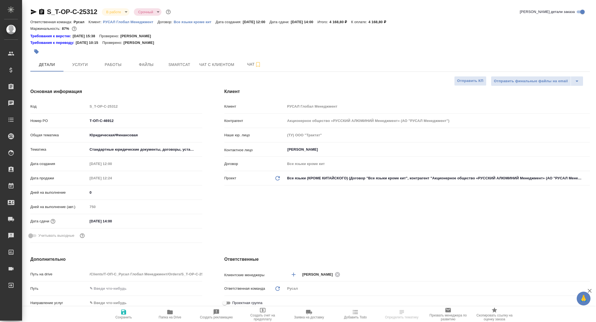
type textarea "x"
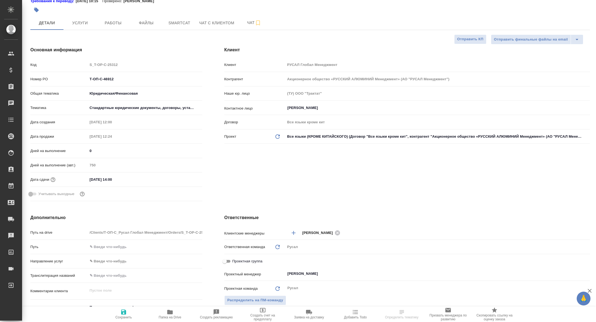
type textarea "x"
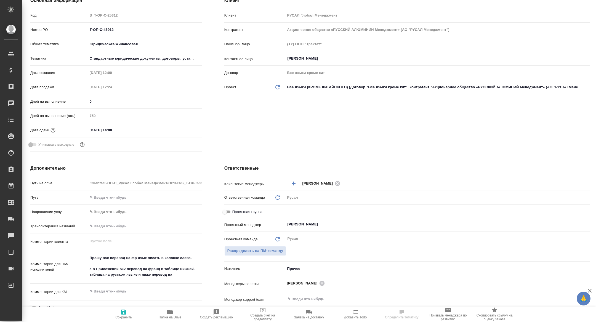
type textarea "x"
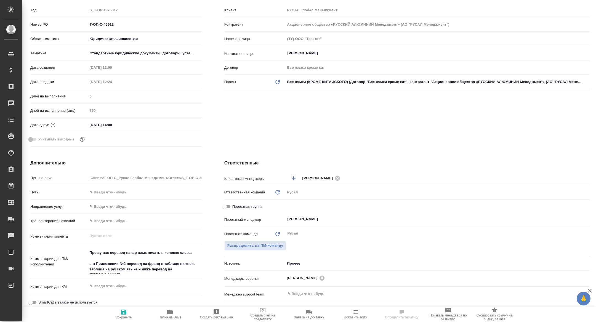
scroll to position [100, 0]
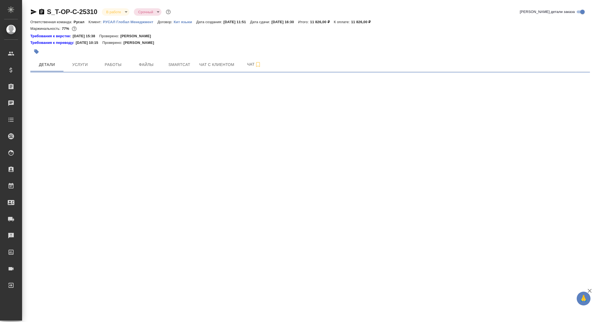
select select "RU"
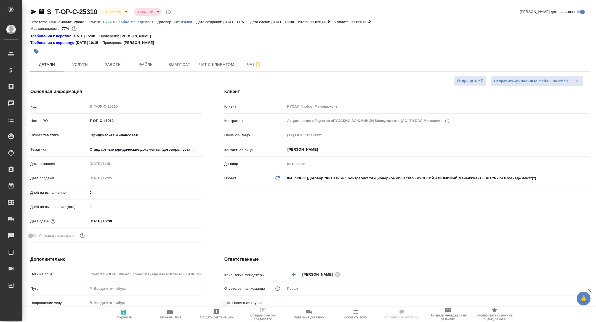
type textarea "x"
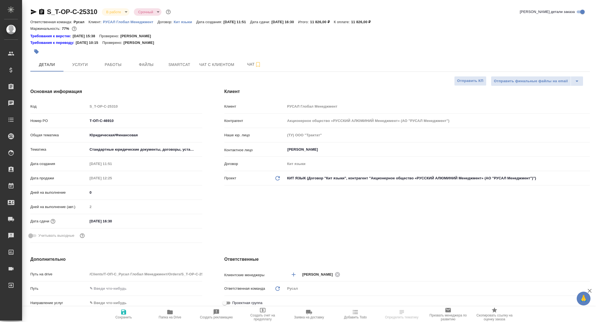
type textarea "x"
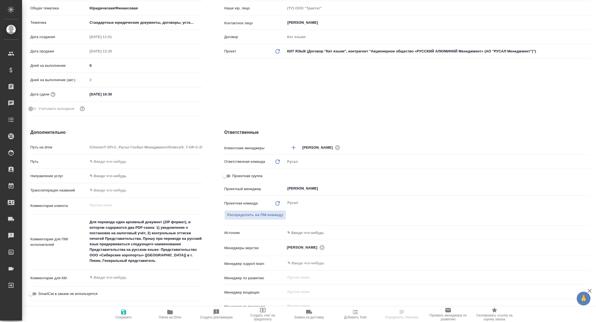
scroll to position [133, 0]
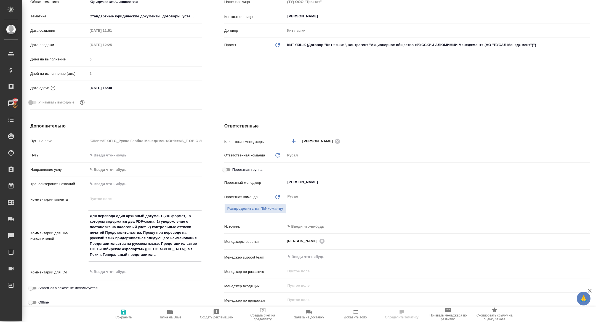
drag, startPoint x: 144, startPoint y: 233, endPoint x: 160, endPoint y: 263, distance: 34.8
click at [160, 263] on div "Комментарии для ПМ/исполнителей Для перевода один архивный документ (ZIP формат…" at bounding box center [116, 238] width 172 height 56
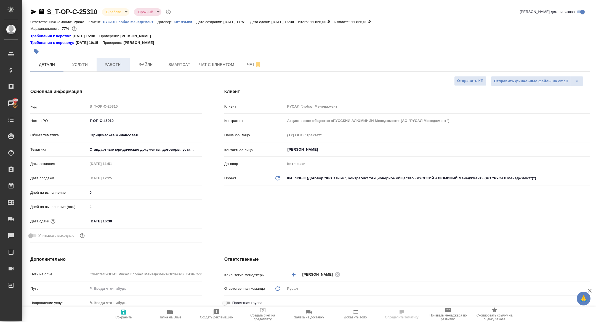
type textarea "x"
click at [117, 64] on span "Работы" at bounding box center [113, 64] width 27 height 7
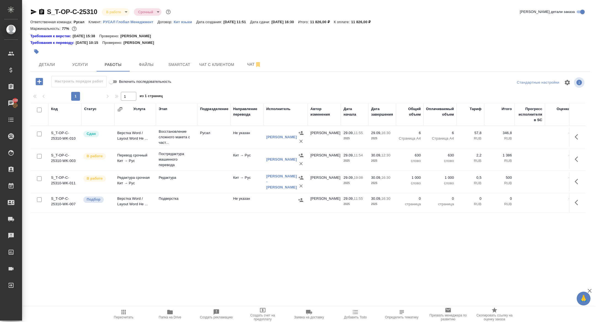
click at [41, 14] on icon "button" at bounding box center [41, 12] width 5 height 6
click at [51, 56] on div at bounding box center [216, 52] width 373 height 12
click at [50, 65] on span "Детали" at bounding box center [47, 64] width 27 height 7
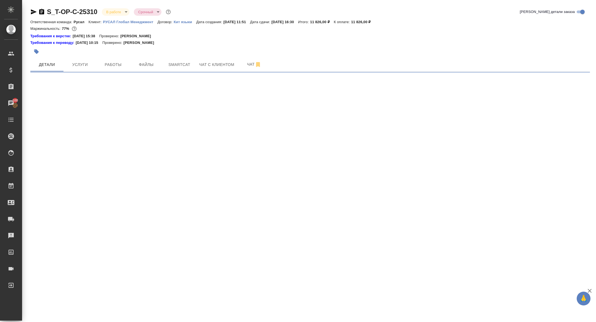
select select "RU"
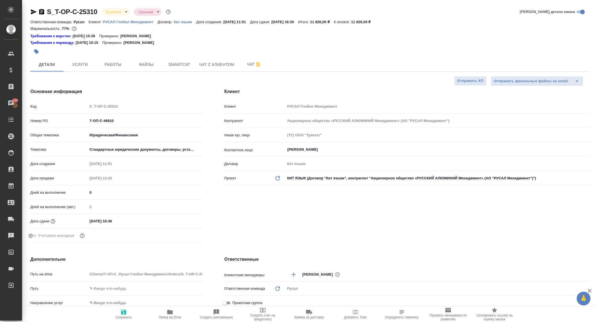
type textarea "x"
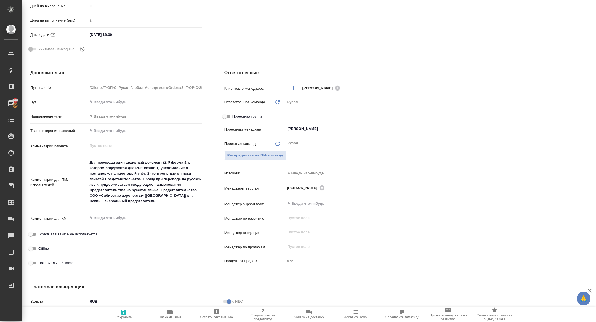
scroll to position [261, 0]
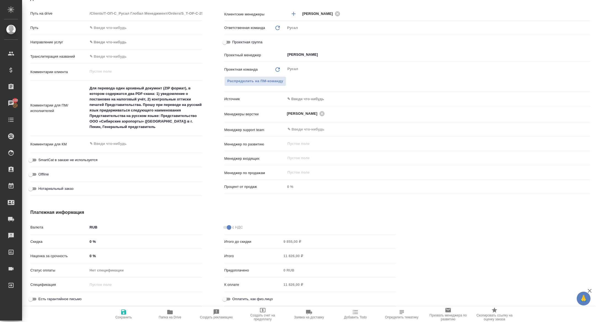
click at [144, 105] on textarea "Для перевода один архивный документ (ZIP формат), в котором содержатся два PDF-…" at bounding box center [145, 108] width 115 height 48
drag, startPoint x: 144, startPoint y: 105, endPoint x: 148, endPoint y: 108, distance: 4.8
click at [148, 108] on textarea "Для перевода один архивный документ (ZIP формат), в котором содержатся два PDF-…" at bounding box center [145, 108] width 114 height 48
click at [146, 107] on textarea "Для перевода один архивный документ (ZIP формат), в котором содержатся два PDF-…" at bounding box center [145, 108] width 114 height 48
drag, startPoint x: 144, startPoint y: 105, endPoint x: 168, endPoint y: 139, distance: 41.7
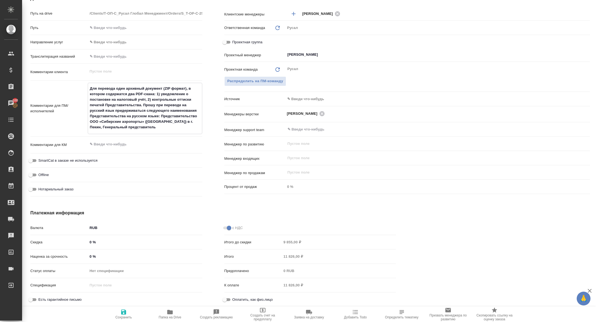
click at [168, 139] on div "Путь на drive /Clients/Т-ОП-С_Русал Глобал Менеджмент/Orders/S_T-OP-C-25310 Пут…" at bounding box center [116, 104] width 172 height 190
type textarea "x"
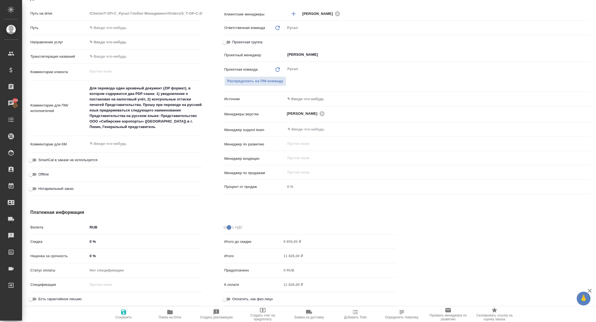
type textarea "x"
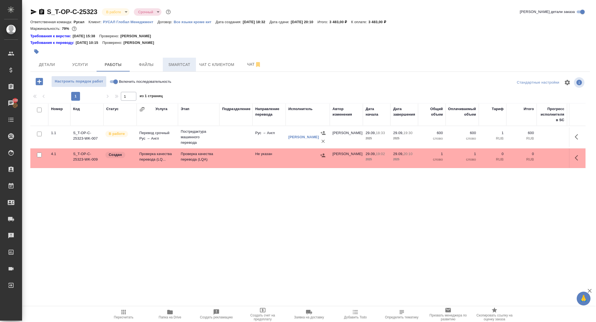
click at [177, 60] on button "Smartcat" at bounding box center [179, 65] width 33 height 14
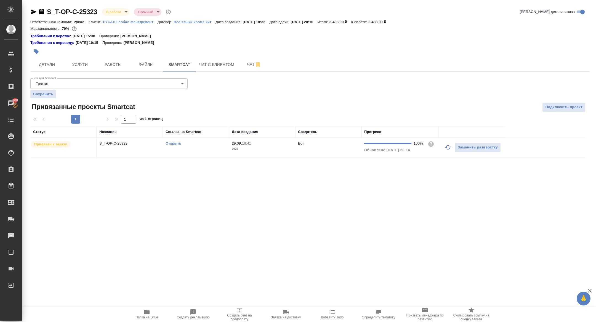
click at [119, 144] on p "S_T-OP-C-25323" at bounding box center [129, 144] width 61 height 6
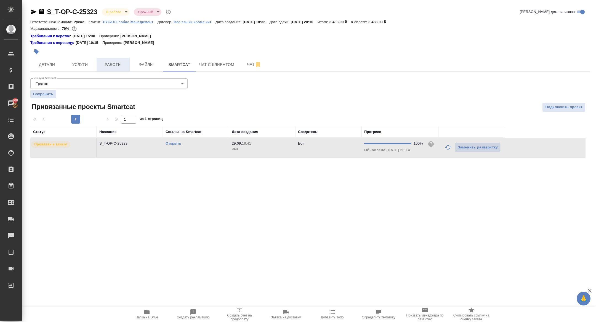
click at [113, 66] on span "Работы" at bounding box center [113, 64] width 27 height 7
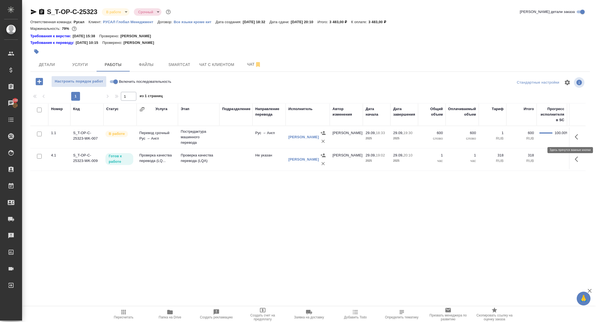
click at [575, 138] on icon "button" at bounding box center [578, 137] width 7 height 7
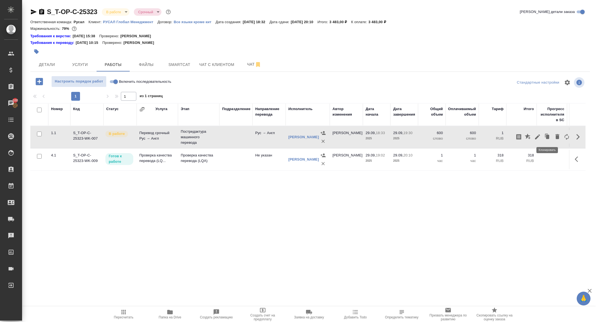
click at [539, 133] on button "button" at bounding box center [537, 136] width 9 height 13
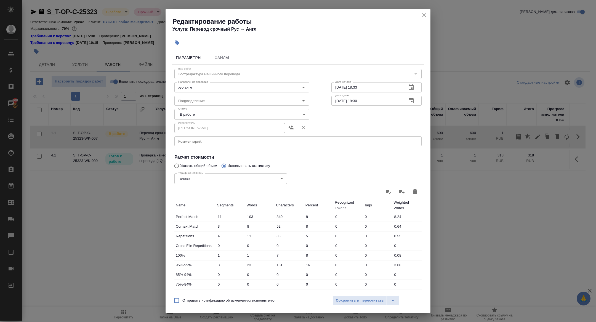
click at [210, 112] on body "🙏 .cls-1 fill:#fff; AWATERA [PERSON_NAME] Спецификации Заказы 100 Чаты Todo Про…" at bounding box center [298, 161] width 596 height 322
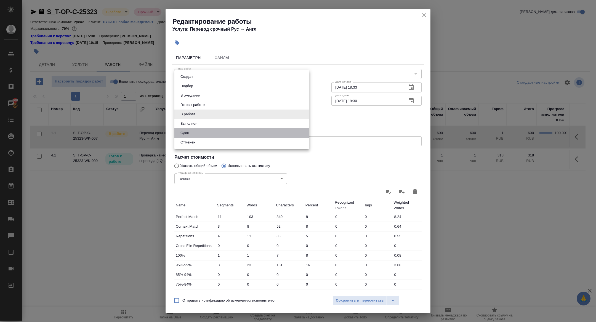
click at [192, 133] on li "Сдан" at bounding box center [242, 132] width 135 height 9
type input "closed"
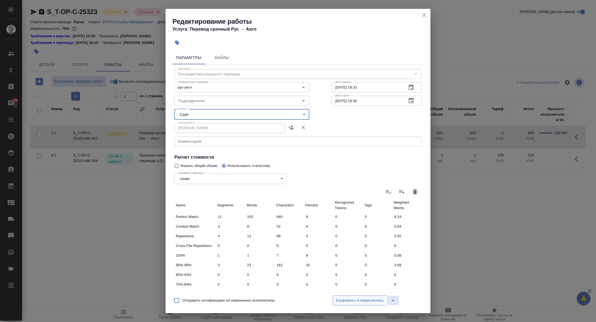
click at [355, 297] on button "Сохранить и пересчитать" at bounding box center [360, 301] width 54 height 10
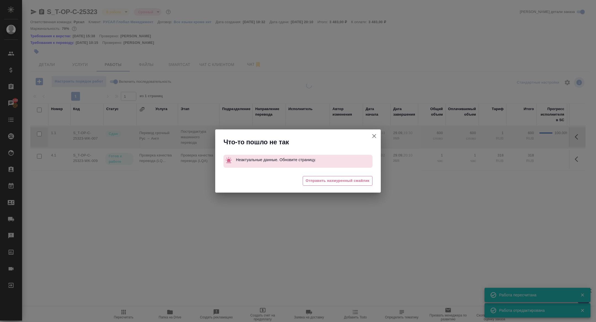
click at [373, 134] on icon "button" at bounding box center [374, 136] width 7 height 7
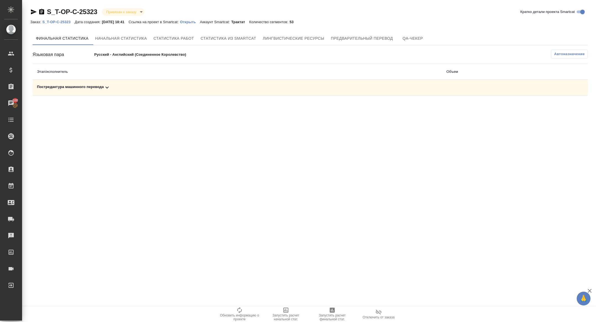
click at [135, 85] on div "Постредактура машинного перевода" at bounding box center [237, 87] width 401 height 7
click at [326, 322] on button "Запустить расчет финальной стат." at bounding box center [332, 314] width 46 height 15
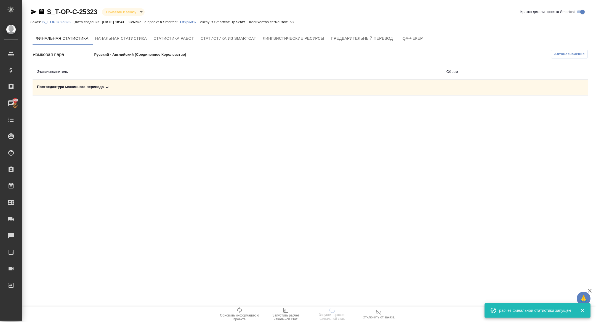
click at [118, 89] on div "Постредактура машинного перевода" at bounding box center [237, 87] width 401 height 7
click at [105, 92] on td "Постредактура машинного перевода" at bounding box center [238, 88] width 410 height 16
click at [107, 85] on icon at bounding box center [107, 87] width 7 height 7
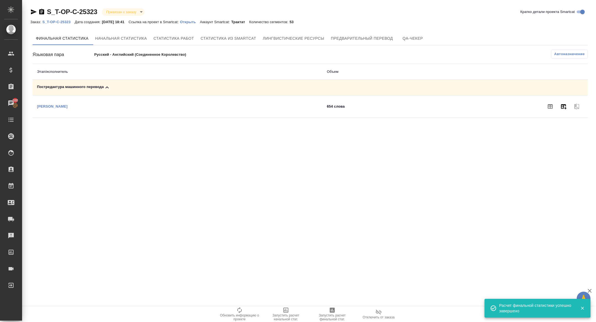
click at [564, 104] on icon "button" at bounding box center [564, 106] width 6 height 5
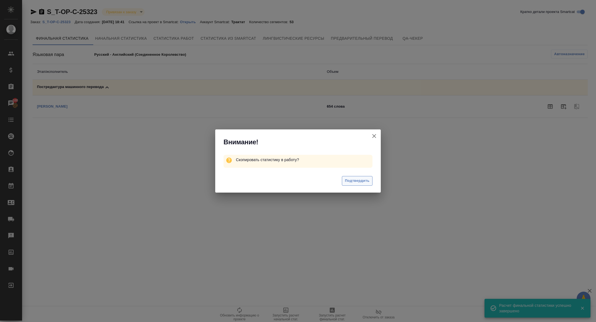
click at [352, 179] on span "Подтвердить" at bounding box center [357, 181] width 25 height 6
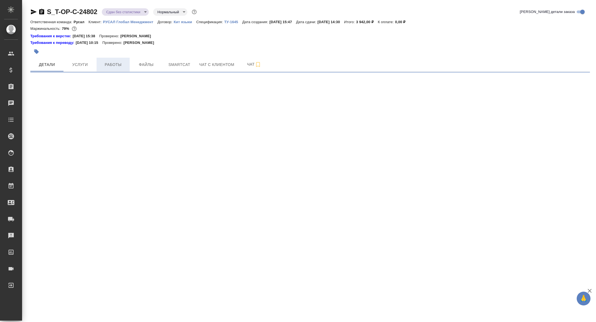
click at [114, 70] on button "Работы" at bounding box center [113, 65] width 33 height 14
select select "RU"
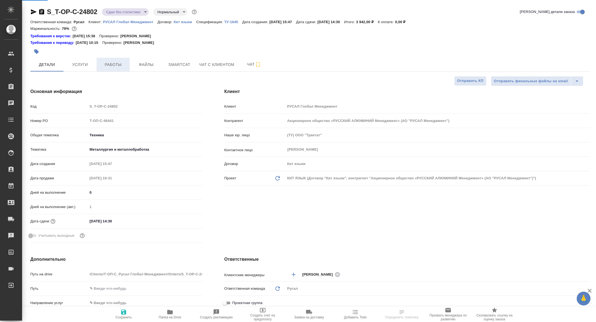
type textarea "x"
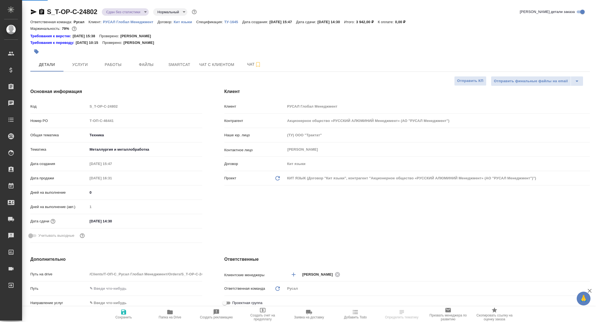
type textarea "x"
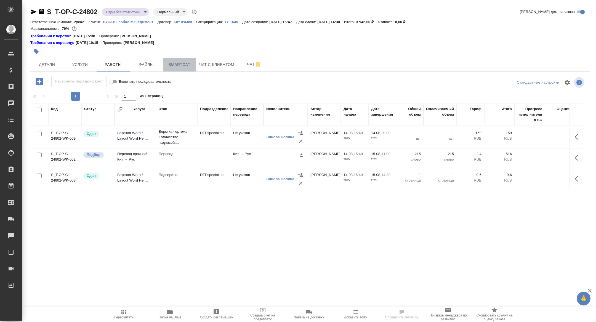
click at [174, 64] on span "Smartcat" at bounding box center [179, 64] width 27 height 7
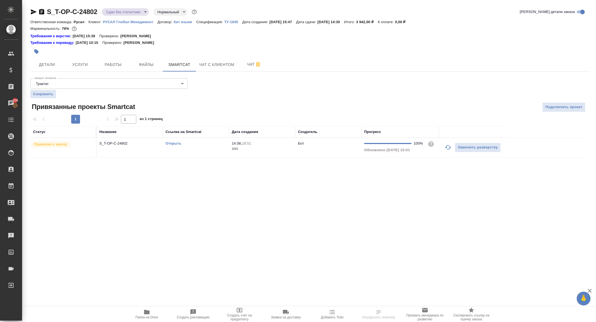
click at [175, 142] on link "Открыть" at bounding box center [174, 143] width 16 height 4
click at [115, 61] on button "Работы" at bounding box center [113, 65] width 33 height 14
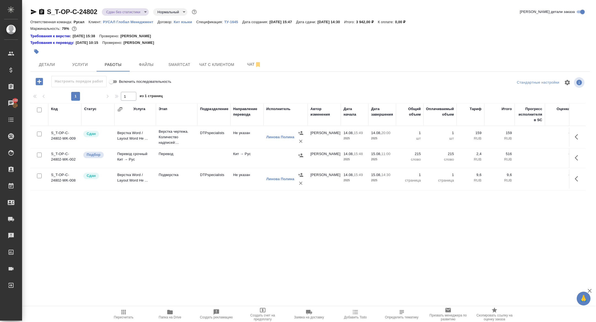
click at [300, 156] on icon "button" at bounding box center [301, 156] width 6 height 6
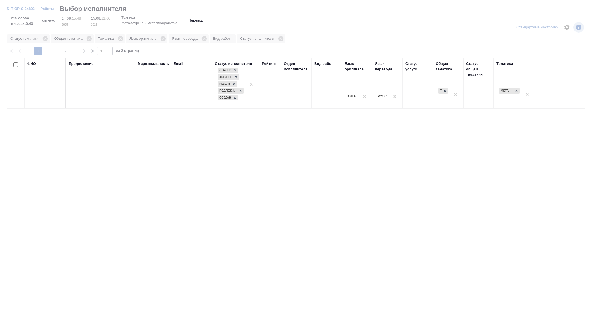
click at [51, 99] on input "text" at bounding box center [44, 98] width 35 height 7
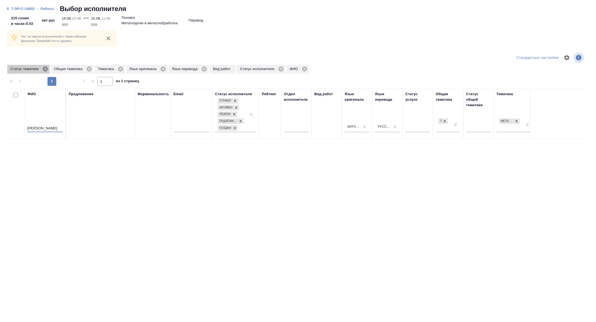
click at [46, 70] on icon at bounding box center [45, 69] width 5 height 5
click at [80, 68] on icon at bounding box center [77, 69] width 5 height 5
click at [48, 68] on icon at bounding box center [45, 69] width 5 height 5
click at [46, 69] on icon at bounding box center [44, 69] width 5 height 5
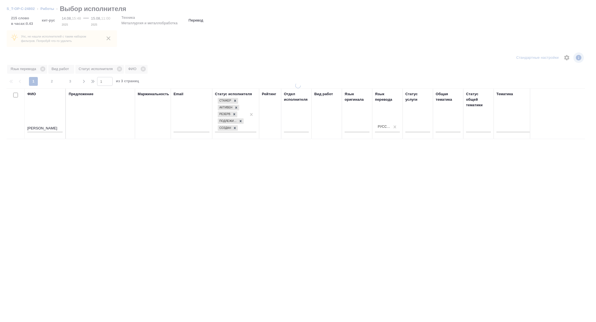
click at [44, 131] on input "денис" at bounding box center [44, 128] width 35 height 7
drag, startPoint x: 38, startPoint y: 127, endPoint x: 25, endPoint y: 126, distance: 13.9
click at [25, 126] on th "ФИО денис должетский" at bounding box center [45, 113] width 41 height 51
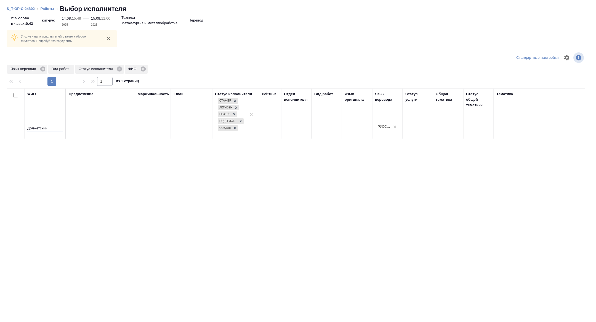
type input "Должетский"
drag, startPoint x: 52, startPoint y: 128, endPoint x: 1, endPoint y: 128, distance: 51.9
click at [1, 128] on div "Упс, не нашли исполнителей с таким набором фильтров. Попробуй что-то удалить Ст…" at bounding box center [298, 170] width 596 height 306
click at [186, 131] on input "text" at bounding box center [192, 128] width 36 height 7
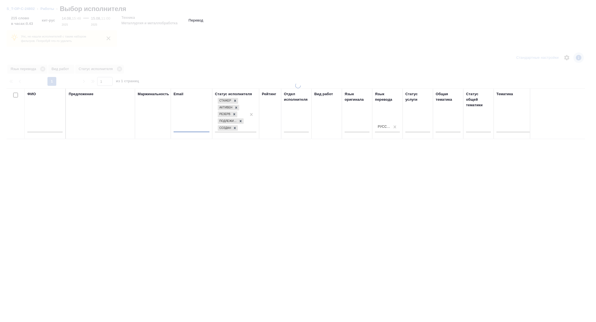
paste input "denisdol96@gmail.com"
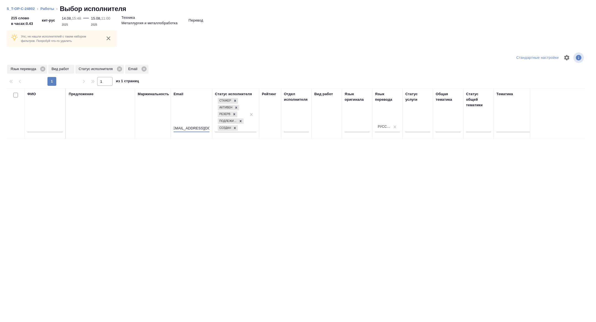
type input "denisdol96@gmail.com"
click at [40, 70] on span "Язык перевода" at bounding box center [24, 69] width 34 height 6
click at [42, 69] on icon at bounding box center [42, 69] width 5 height 5
click at [81, 69] on icon at bounding box center [78, 69] width 5 height 5
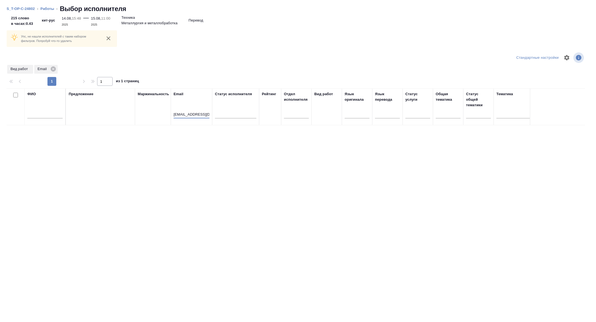
drag, startPoint x: 203, startPoint y: 113, endPoint x: 230, endPoint y: 118, distance: 27.0
click at [230, 118] on tr "ФИО Предложение Маржинальность Email denisdol96@gmail.com Статус исполнителя Ре…" at bounding box center [408, 106] width 802 height 37
drag, startPoint x: 208, startPoint y: 112, endPoint x: 218, endPoint y: 120, distance: 12.4
click at [218, 120] on tr "ФИО Предложение Маржинальность Email denisdol96@gmail.com Статус исполнителя Ре…" at bounding box center [408, 106] width 802 height 37
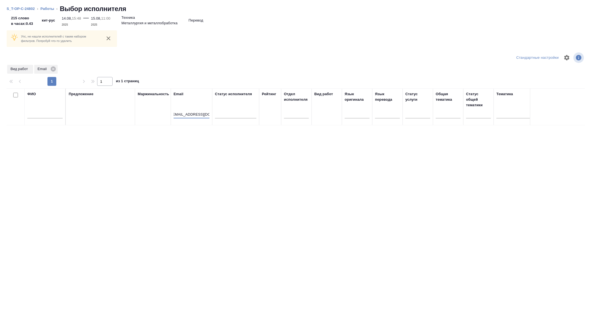
scroll to position [0, 0]
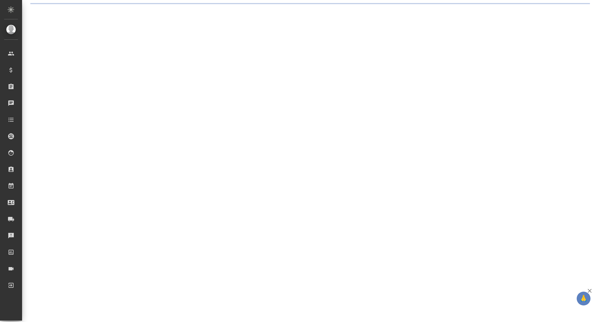
select select "RU"
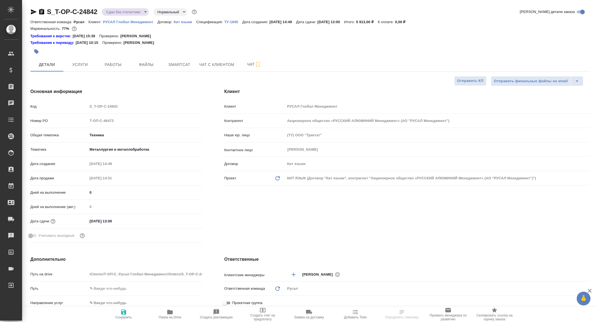
type textarea "x"
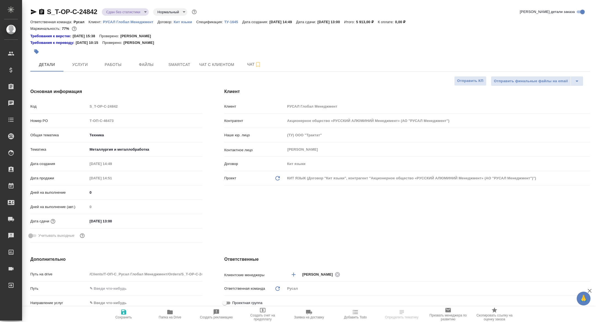
type textarea "x"
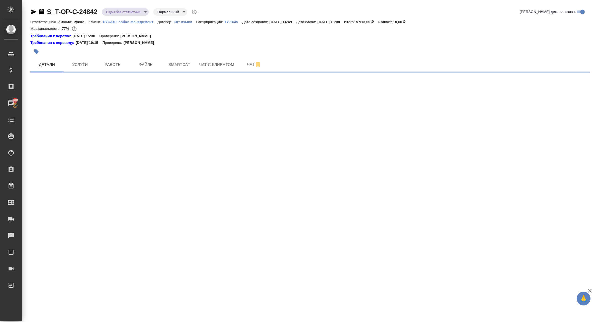
select select "RU"
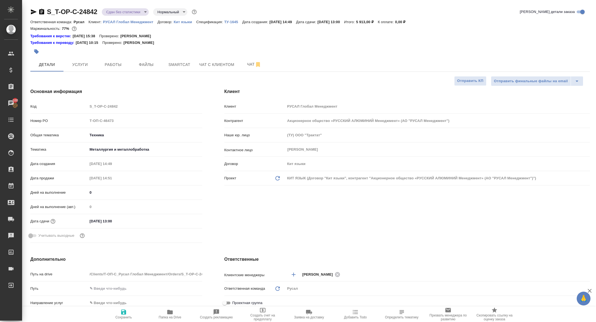
type textarea "x"
click at [114, 61] on span "Работы" at bounding box center [113, 64] width 27 height 7
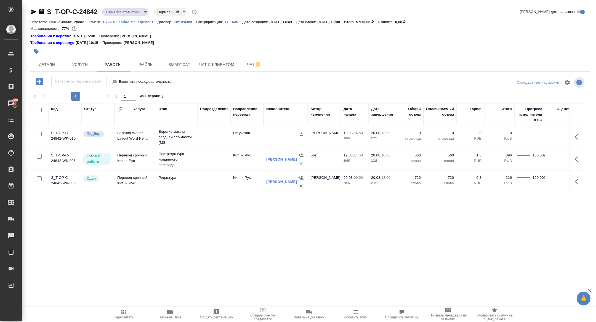
click at [38, 132] on input "checkbox" at bounding box center [39, 134] width 5 height 5
checkbox input "true"
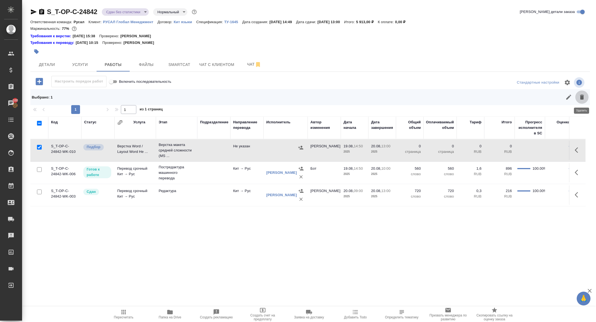
click at [584, 96] on icon "button" at bounding box center [582, 97] width 4 height 5
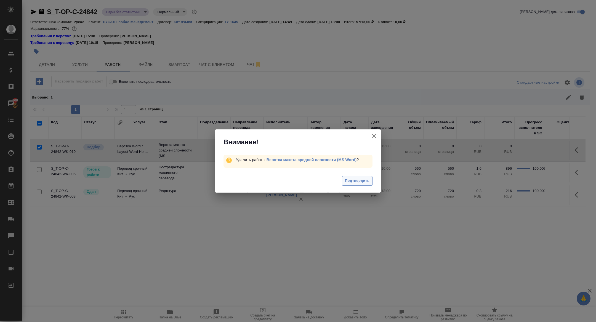
click at [358, 176] on button "Подтвердить" at bounding box center [357, 181] width 31 height 10
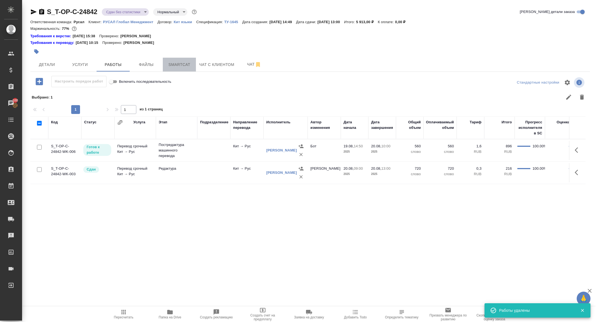
click at [176, 63] on span "Smartcat" at bounding box center [179, 64] width 27 height 7
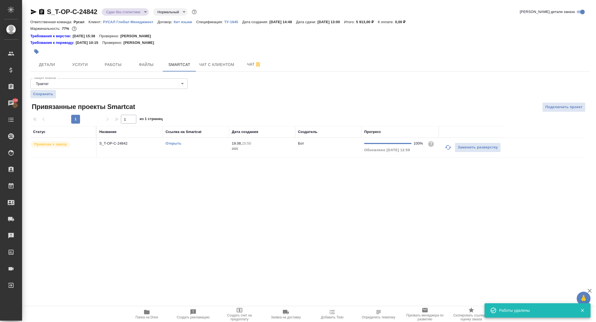
click at [119, 149] on td "S_T-OP-C-24842" at bounding box center [130, 147] width 66 height 19
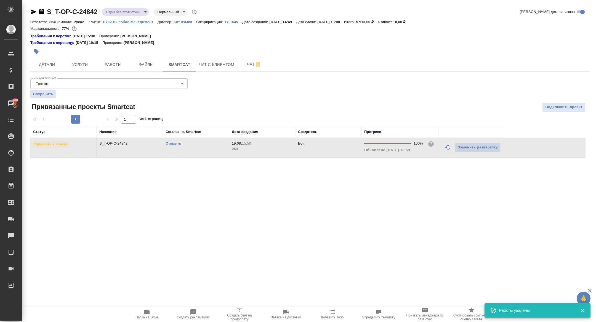
click at [119, 149] on td "S_T-OP-C-24842" at bounding box center [130, 147] width 66 height 19
click at [119, 67] on span "Работы" at bounding box center [113, 64] width 27 height 7
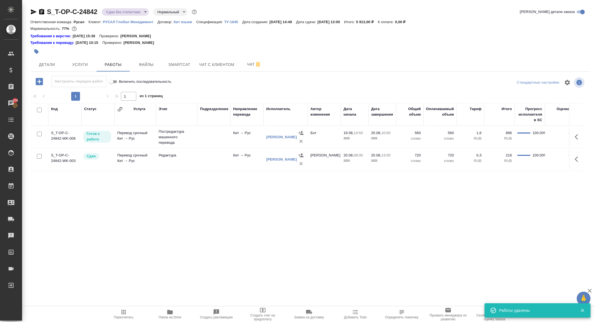
click at [582, 137] on button "button" at bounding box center [578, 136] width 13 height 13
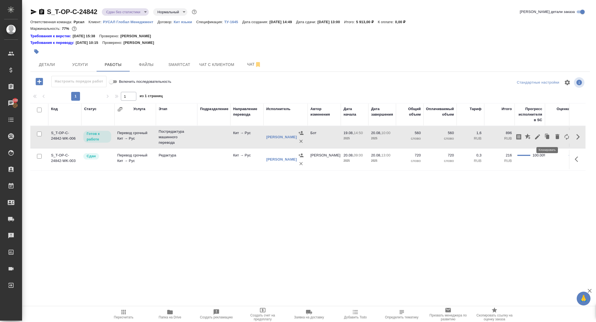
click at [540, 136] on icon "button" at bounding box center [538, 137] width 7 height 7
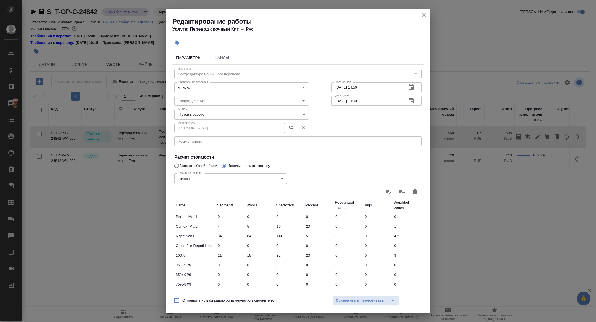
click at [196, 111] on body "🙏 .cls-1 fill:#fff; AWATERA Zhuravleva Alexandra Клиенты Спецификации Заказы 10…" at bounding box center [298, 161] width 596 height 322
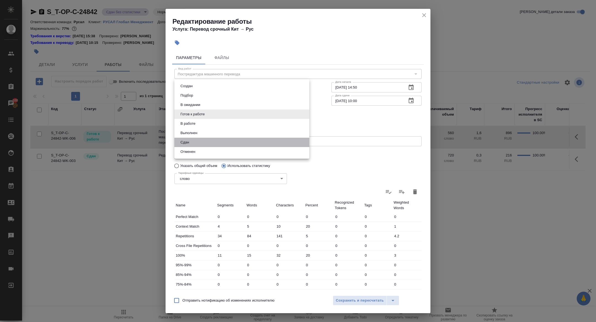
click at [196, 142] on li "Сдан" at bounding box center [242, 142] width 135 height 9
type input "closed"
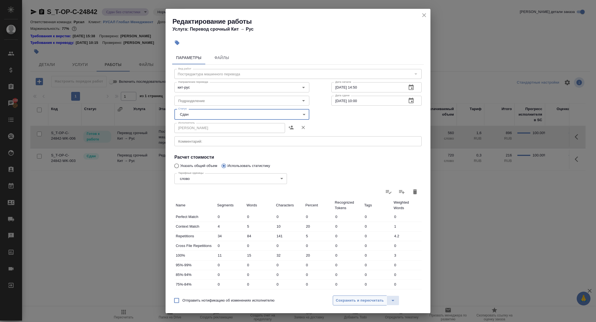
click at [342, 303] on span "Сохранить и пересчитать" at bounding box center [360, 301] width 48 height 6
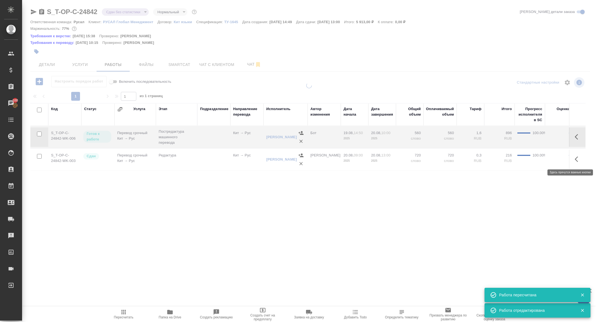
click at [576, 159] on icon "button" at bounding box center [576, 160] width 3 height 6
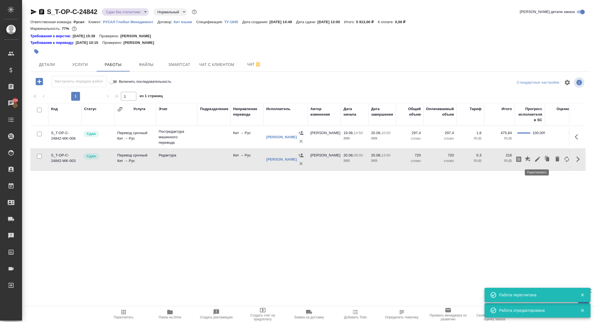
click at [539, 158] on icon "button" at bounding box center [538, 159] width 7 height 7
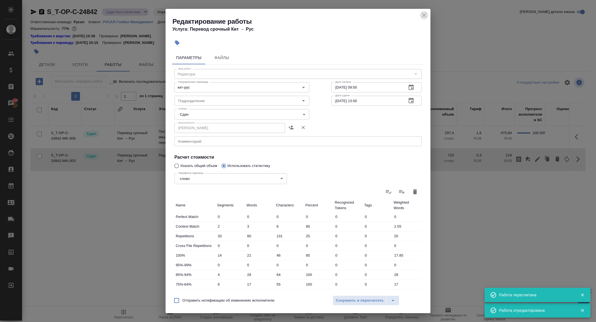
click at [424, 15] on icon "close" at bounding box center [425, 15] width 4 height 4
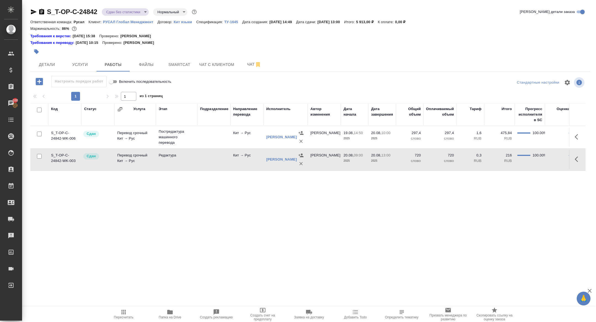
click at [138, 8] on div "S_T-OP-C-24842 Сдан без статистики distributed Нормальный normal" at bounding box center [114, 11] width 168 height 9
click at [122, 10] on body "🙏 .cls-1 fill:#fff; AWATERA Zhuravleva Alexandra Клиенты Спецификации Заказы 10…" at bounding box center [298, 161] width 596 height 322
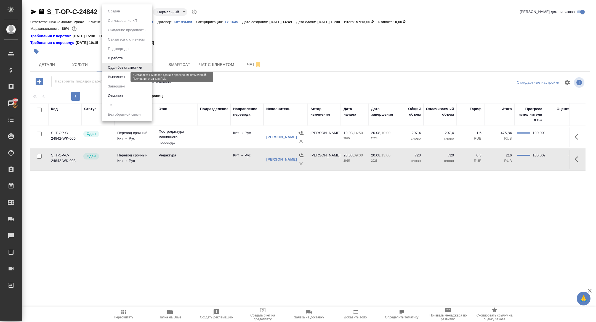
click at [116, 77] on button "Выполнен" at bounding box center [116, 77] width 20 height 6
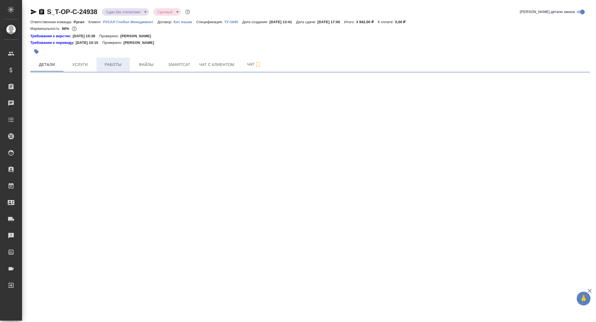
click at [113, 62] on span "Работы" at bounding box center [113, 64] width 27 height 7
select select "RU"
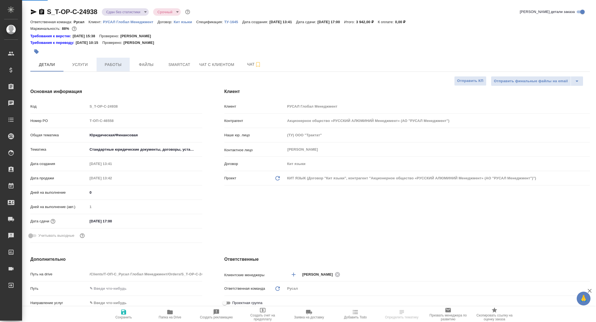
type textarea "x"
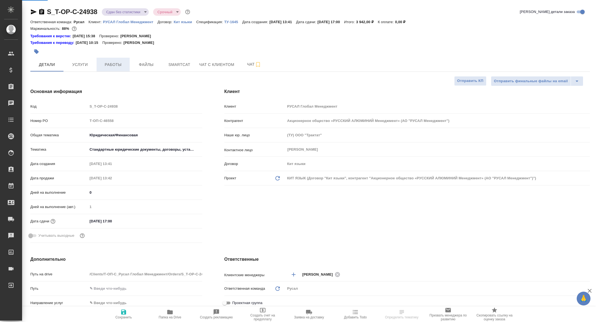
type textarea "x"
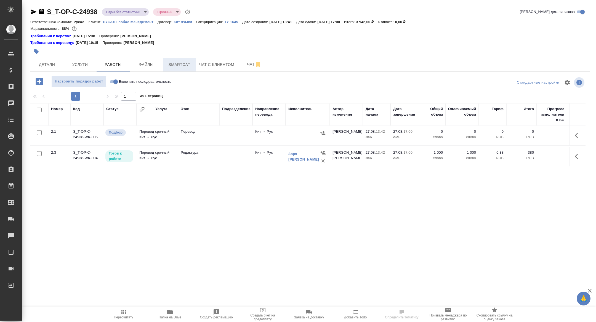
click at [178, 66] on span "Smartcat" at bounding box center [179, 64] width 27 height 7
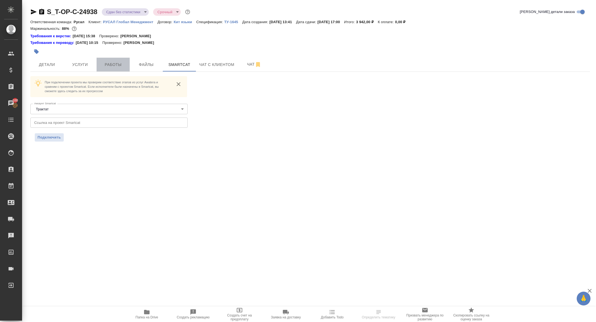
click at [106, 68] on span "Работы" at bounding box center [113, 64] width 27 height 7
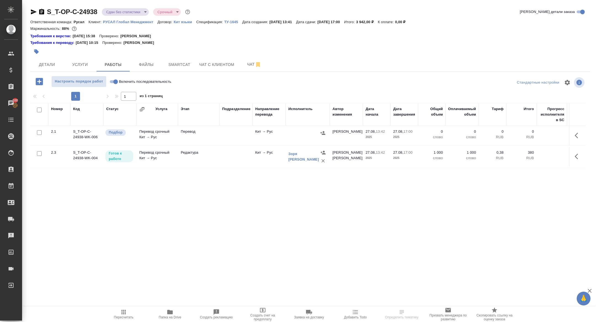
click at [580, 135] on icon "button" at bounding box center [578, 135] width 7 height 7
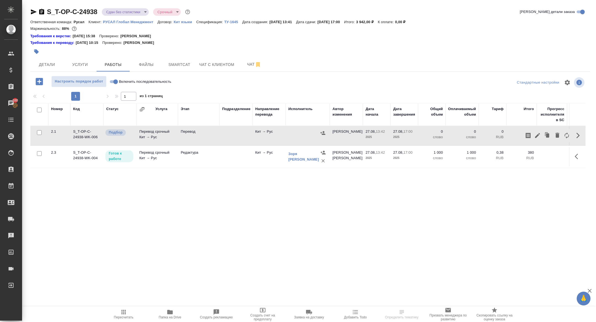
click at [555, 138] on icon "button" at bounding box center [558, 135] width 7 height 7
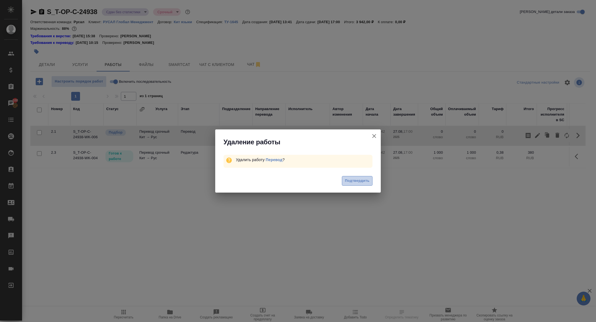
click at [363, 179] on span "Подтвердить" at bounding box center [357, 181] width 25 height 6
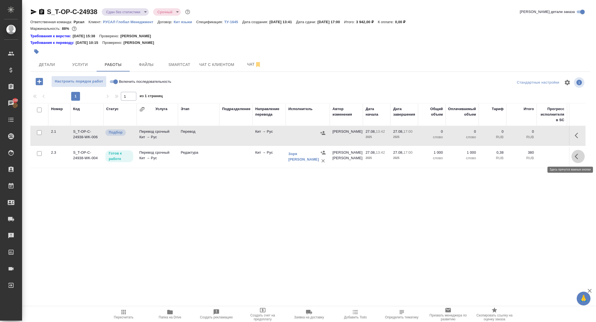
click at [577, 157] on icon "button" at bounding box center [576, 157] width 3 height 6
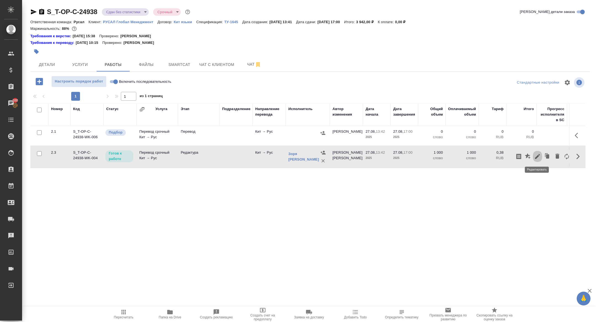
click at [540, 157] on icon "button" at bounding box center [538, 156] width 7 height 7
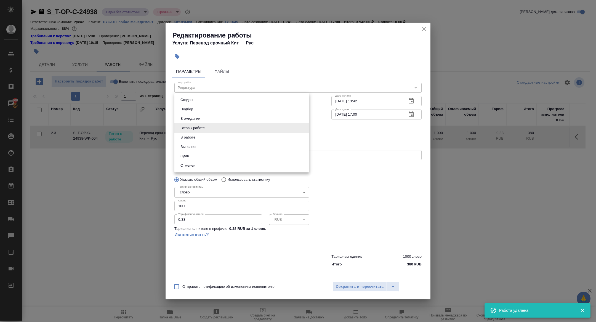
click at [192, 128] on body "🙏 .cls-1 fill:#fff; AWATERA Zhuravleva Alexandra Клиенты Спецификации Заказы 10…" at bounding box center [298, 161] width 596 height 322
click at [192, 161] on li "Отменен" at bounding box center [242, 165] width 135 height 9
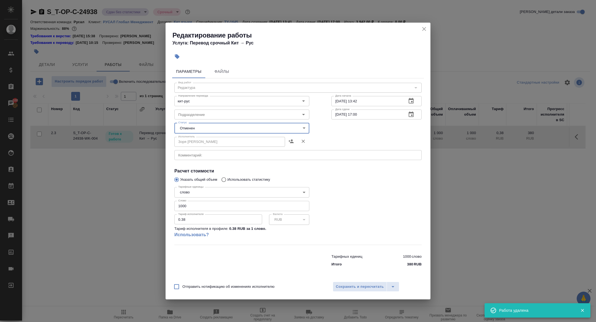
click at [217, 131] on body "🙏 .cls-1 fill:#fff; AWATERA Zhuravleva Alexandra Клиенты Спецификации Заказы 10…" at bounding box center [298, 161] width 596 height 322
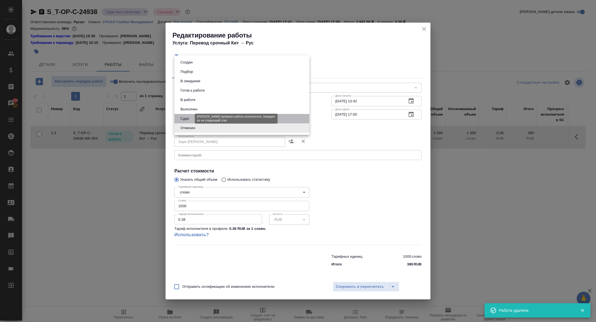
click at [184, 119] on button "Сдан" at bounding box center [185, 119] width 12 height 6
type input "closed"
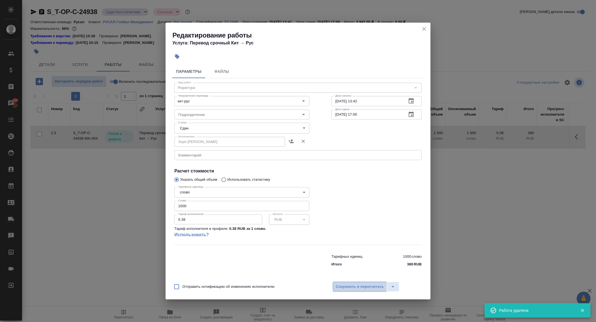
click at [362, 287] on span "Сохранить и пересчитать" at bounding box center [360, 287] width 48 height 6
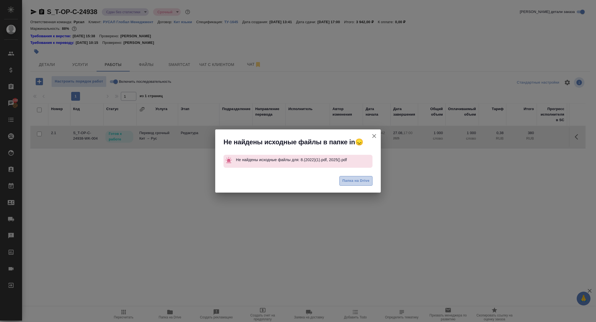
click at [347, 179] on span "Папка на Drive" at bounding box center [356, 181] width 27 height 6
click at [139, 102] on div "Не найдены исходные файлы в папке in😞 Не найдены исходные файлы для: 8.(2022)(1…" at bounding box center [298, 161] width 596 height 322
click at [374, 136] on icon "button" at bounding box center [375, 136] width 4 height 4
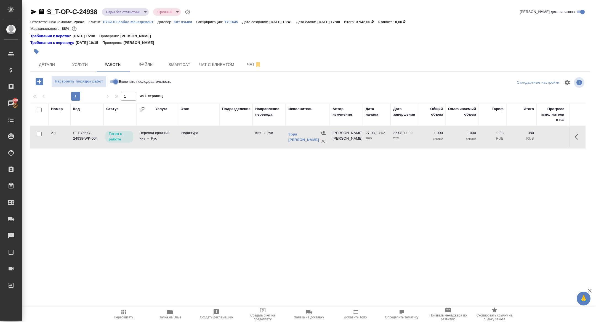
click at [114, 80] on input "Включить последовательность" at bounding box center [116, 81] width 20 height 7
checkbox input "true"
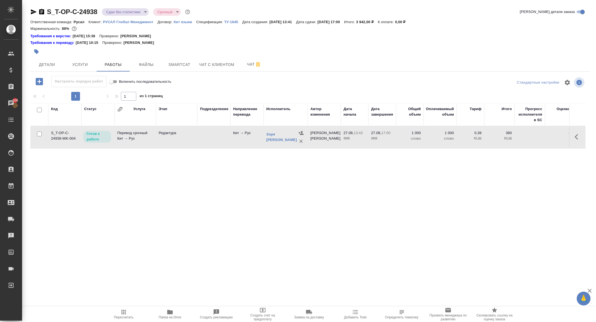
click at [572, 136] on button "button" at bounding box center [578, 136] width 13 height 13
click at [537, 136] on icon "button" at bounding box center [538, 137] width 7 height 7
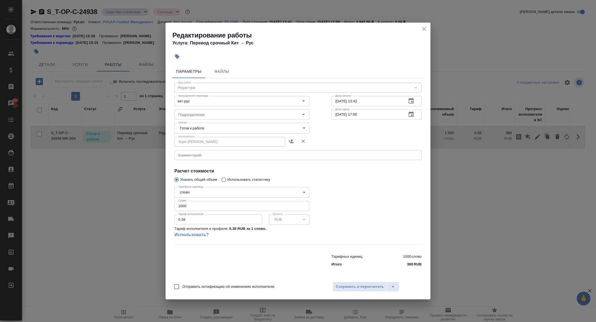
click at [231, 125] on body "🙏 .cls-1 fill:#fff; AWATERA Zhuravleva Alexandra Клиенты Спецификации Заказы 10…" at bounding box center [298, 161] width 596 height 322
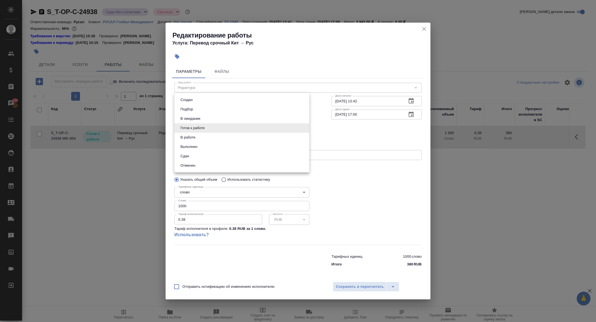
click at [198, 149] on button "Выполнен" at bounding box center [189, 147] width 20 height 6
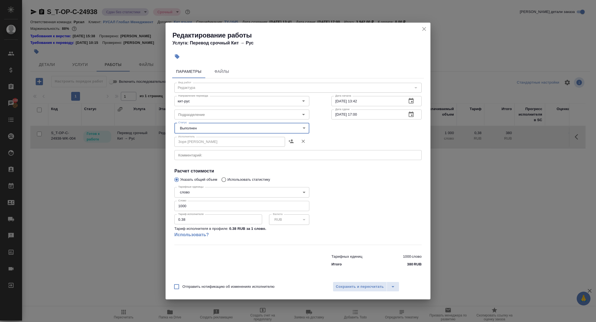
click at [188, 129] on body "🙏 .cls-1 fill:#fff; AWATERA Zhuravleva Alexandra Клиенты Спецификации Заказы 10…" at bounding box center [298, 161] width 596 height 322
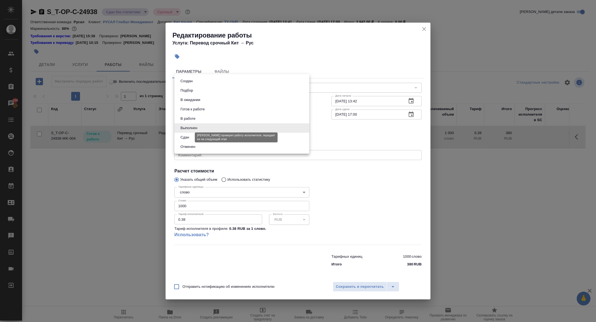
click at [187, 138] on button "Сдан" at bounding box center [185, 137] width 12 height 6
type input "closed"
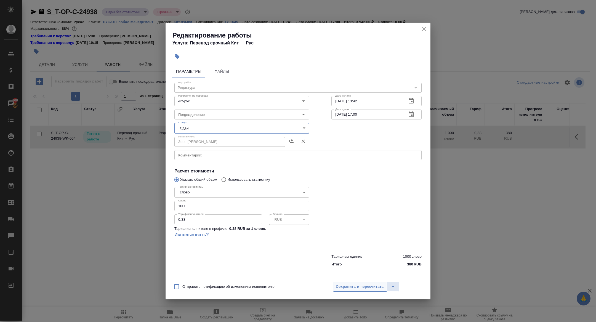
click at [368, 289] on span "Сохранить и пересчитать" at bounding box center [360, 287] width 48 height 6
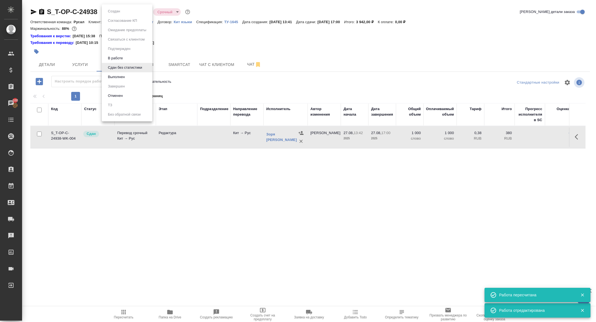
click at [128, 10] on body "🙏 .cls-1 fill:#fff; AWATERA Zhuravleva Alexandra Клиенты Спецификации Заказы 10…" at bounding box center [298, 161] width 596 height 322
click at [122, 74] on button "Выполнен" at bounding box center [116, 77] width 20 height 6
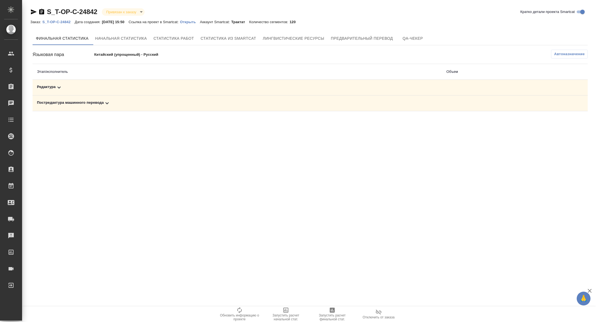
click at [107, 99] on td "Постредактура машинного перевода" at bounding box center [238, 104] width 410 height 16
click at [104, 92] on td "Редактура" at bounding box center [238, 88] width 410 height 16
click at [105, 106] on td "Постредактура машинного перевода" at bounding box center [238, 104] width 410 height 16
click at [104, 98] on td "Постредактура машинного перевода" at bounding box center [238, 104] width 410 height 16
click at [105, 100] on icon at bounding box center [107, 103] width 7 height 7
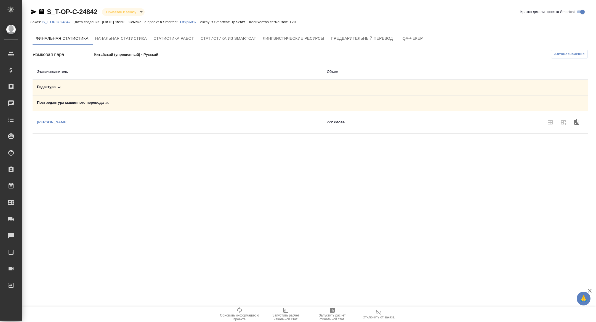
click at [105, 89] on div "Редактура" at bounding box center [177, 87] width 281 height 7
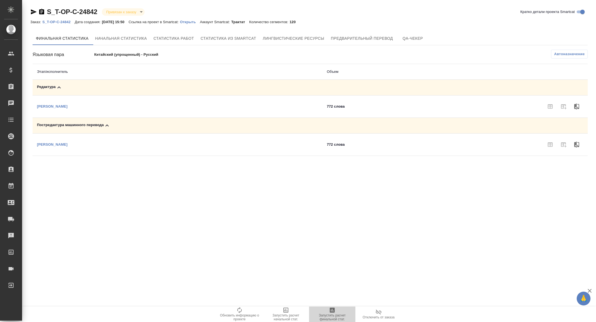
click at [332, 314] on span "Запустить расчет финальной стат." at bounding box center [333, 318] width 40 height 8
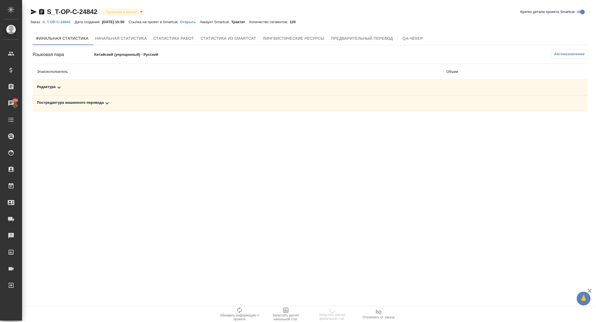
click at [109, 108] on td "Постредактура машинного перевода" at bounding box center [238, 104] width 410 height 16
click at [109, 101] on icon at bounding box center [107, 103] width 7 height 7
click at [106, 86] on div "Редактура" at bounding box center [177, 87] width 281 height 7
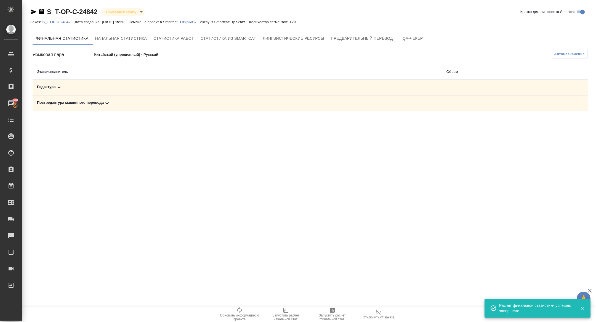
click at [445, 86] on td at bounding box center [493, 88] width 102 height 16
click at [330, 86] on div "Редактура" at bounding box center [237, 87] width 401 height 7
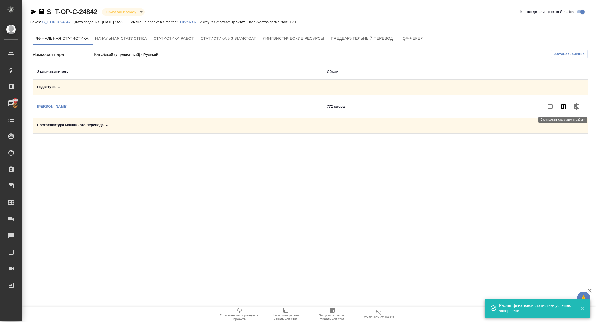
click at [561, 109] on icon "button" at bounding box center [564, 106] width 7 height 7
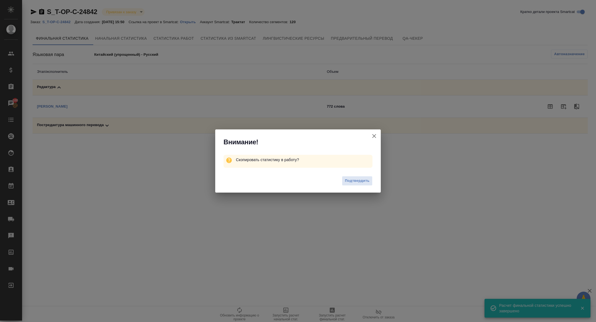
click at [353, 187] on div "Подтвердить" at bounding box center [298, 182] width 166 height 22
click at [353, 186] on div "Подтвердить" at bounding box center [298, 182] width 166 height 22
click at [352, 186] on div "Подтвердить" at bounding box center [298, 182] width 166 height 22
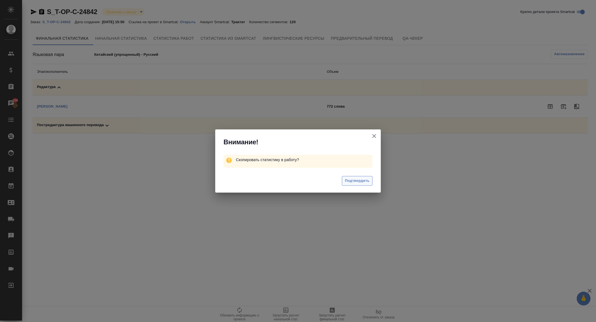
click at [345, 181] on button "Подтвердить" at bounding box center [357, 181] width 31 height 10
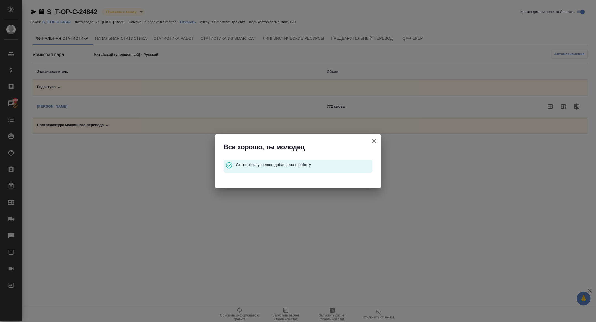
click at [372, 142] on icon "button" at bounding box center [374, 141] width 7 height 7
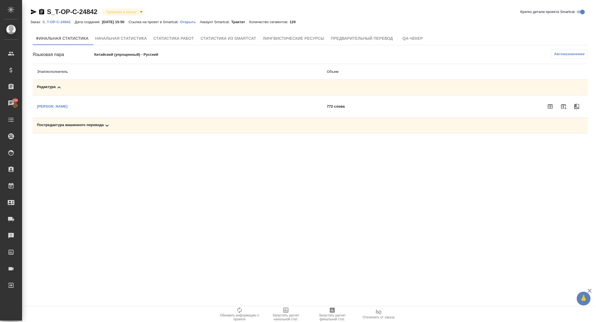
click at [98, 127] on div "Постредактура машинного перевода" at bounding box center [177, 125] width 281 height 7
click at [564, 144] on icon "button" at bounding box center [564, 144] width 6 height 5
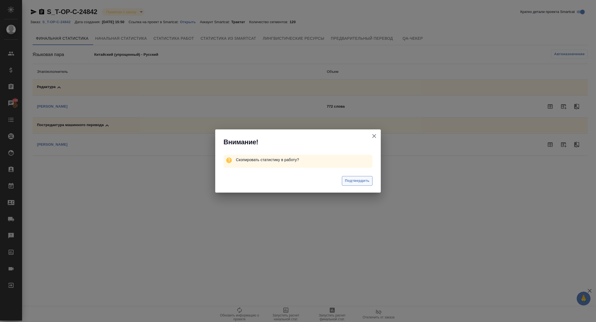
click at [345, 183] on button "Подтвердить" at bounding box center [357, 181] width 31 height 10
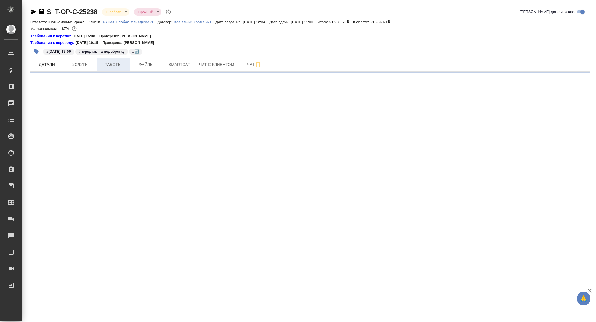
click at [111, 64] on span "Работы" at bounding box center [113, 64] width 27 height 7
select select "RU"
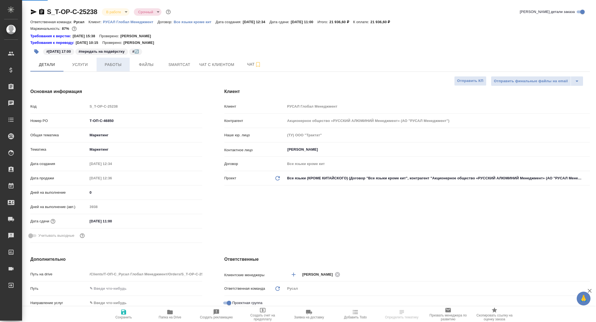
type textarea "x"
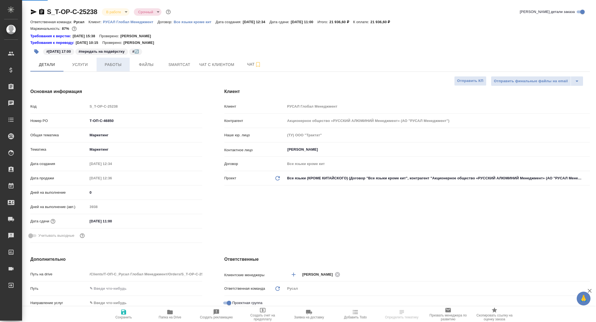
type textarea "x"
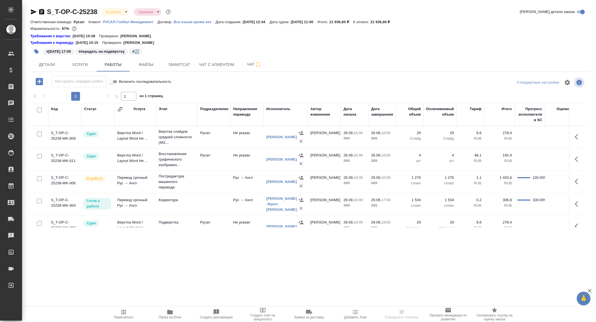
scroll to position [10, 0]
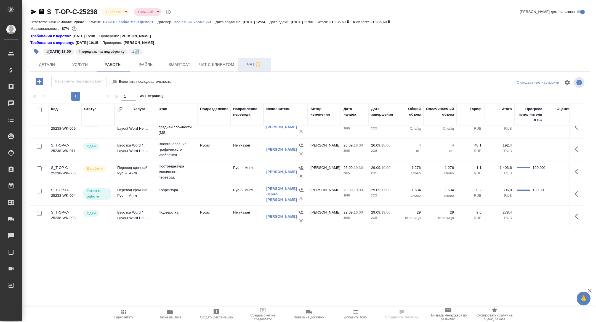
click at [248, 64] on span "Чат" at bounding box center [254, 64] width 27 height 7
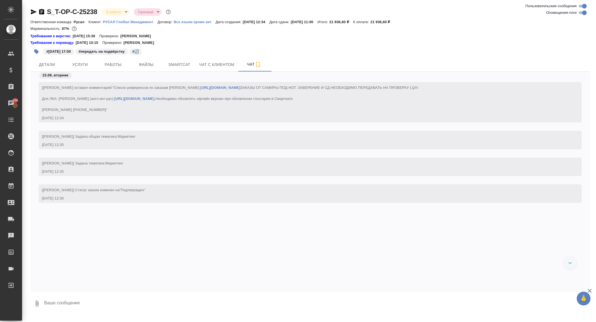
scroll to position [4060, 0]
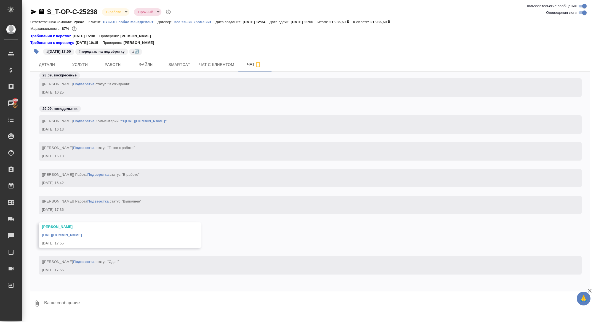
click at [82, 234] on link "[URL][DOMAIN_NAME]" at bounding box center [62, 235] width 40 height 4
click at [49, 65] on span "Детали" at bounding box center [47, 64] width 27 height 7
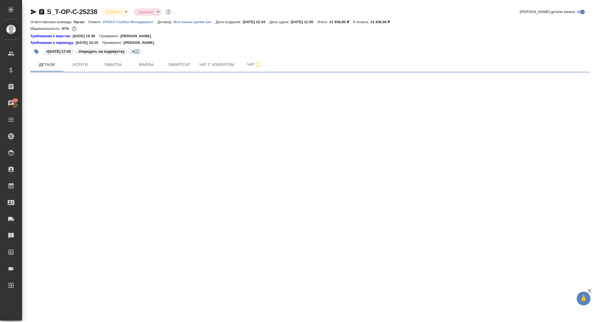
select select "RU"
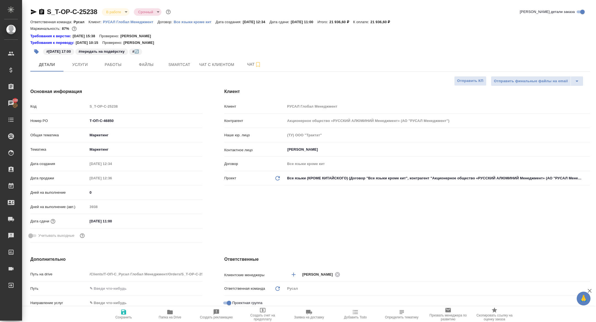
type textarea "x"
drag, startPoint x: 125, startPoint y: 121, endPoint x: 52, endPoint y: 121, distance: 73.7
click at [52, 121] on div "Номер PO Т-ОП-С-46850" at bounding box center [116, 121] width 172 height 10
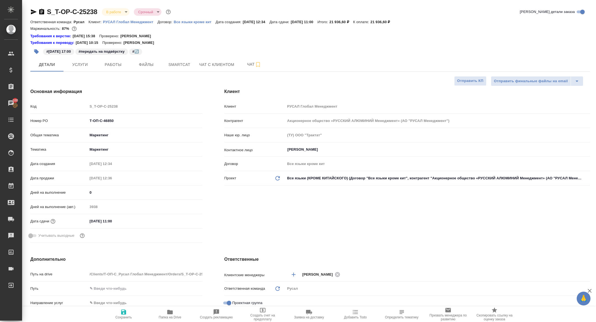
type textarea "x"
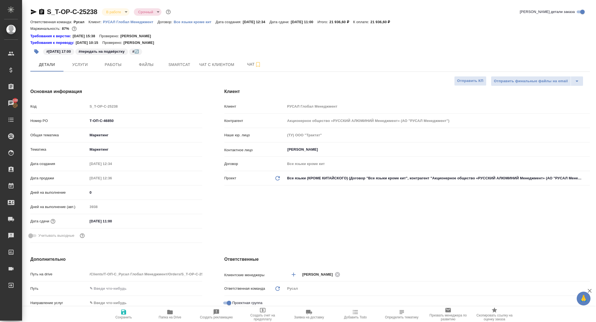
type textarea "x"
click at [110, 67] on span "Работы" at bounding box center [113, 64] width 27 height 7
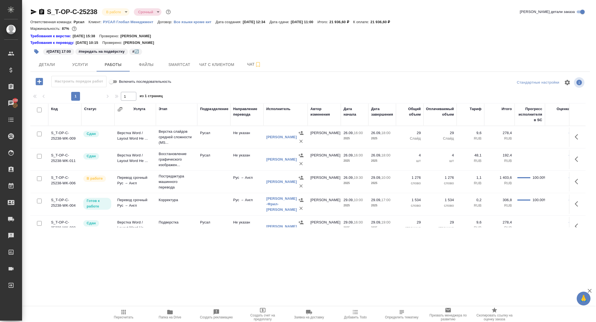
scroll to position [10, 0]
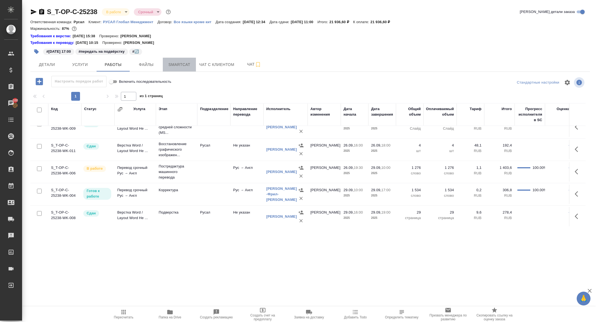
click at [180, 67] on span "Smartcat" at bounding box center [179, 64] width 27 height 7
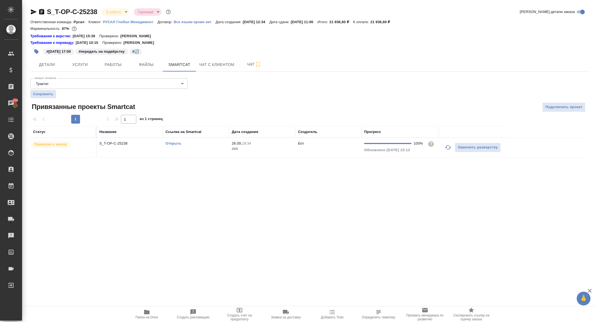
click at [105, 151] on td "S_T-OP-C-25238" at bounding box center [130, 147] width 66 height 19
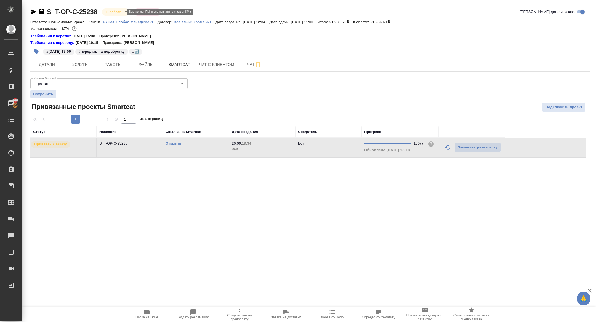
click at [113, 11] on body "🙏 .cls-1 fill:#fff; AWATERA Zhuravleva Alexandra Клиенты Спецификации Заказы 10…" at bounding box center [298, 161] width 596 height 322
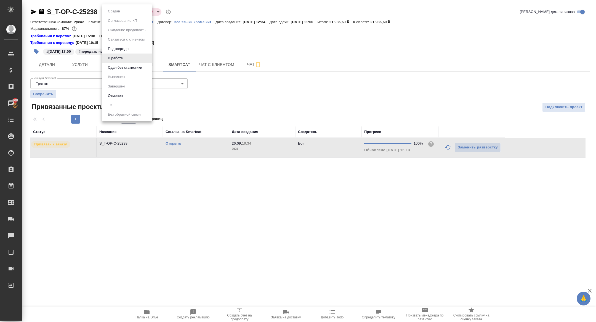
click at [139, 64] on li "Сдан без статистики" at bounding box center [127, 67] width 51 height 9
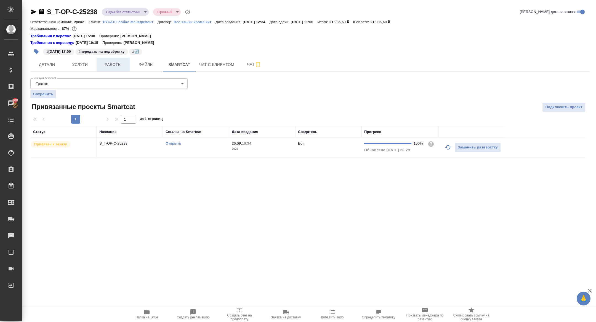
click at [117, 66] on span "Работы" at bounding box center [113, 64] width 27 height 7
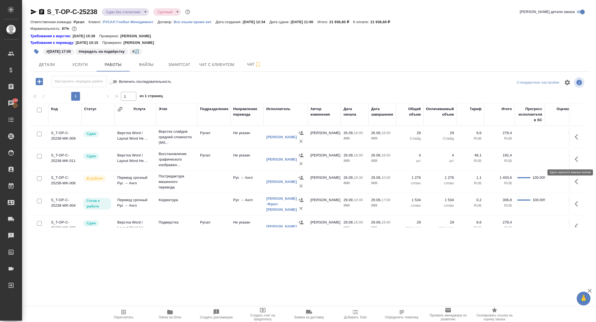
click at [577, 183] on icon "button" at bounding box center [576, 182] width 3 height 6
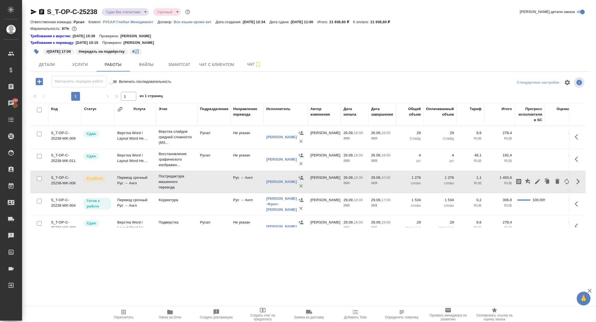
click at [539, 185] on button "button" at bounding box center [537, 181] width 9 height 13
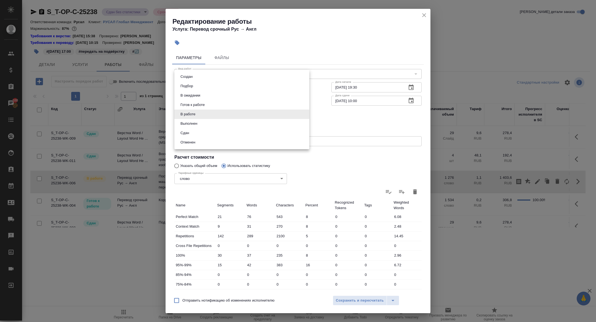
click at [197, 114] on body "🙏 .cls-1 fill:#fff; AWATERA Zhuravleva Alexandra Клиенты Спецификации Заказы 10…" at bounding box center [298, 161] width 596 height 322
click at [195, 134] on li "Сдан" at bounding box center [242, 132] width 135 height 9
type input "closed"
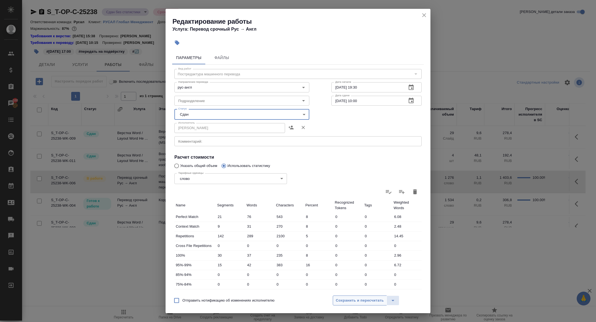
click at [351, 301] on span "Сохранить и пересчитать" at bounding box center [360, 301] width 48 height 6
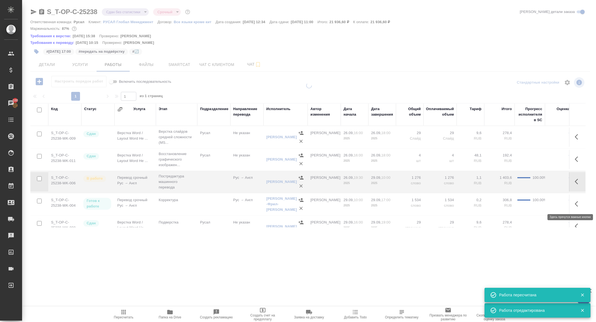
click at [577, 205] on icon "button" at bounding box center [576, 204] width 3 height 6
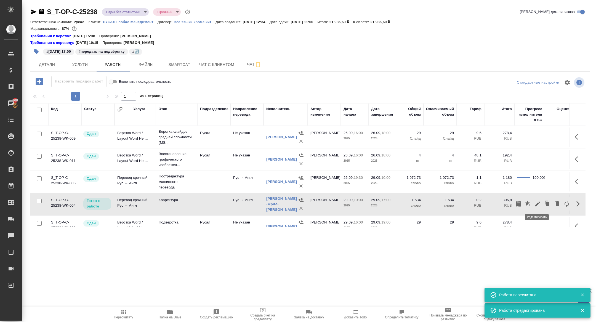
click at [538, 204] on icon "button" at bounding box center [538, 204] width 7 height 7
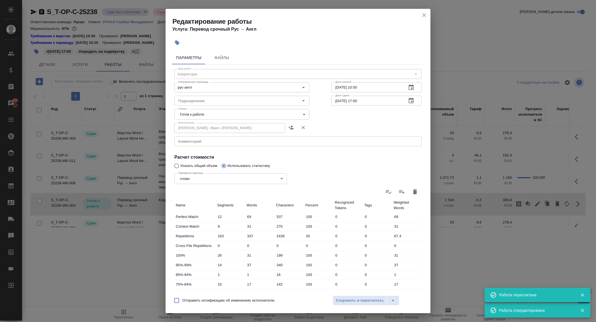
click at [206, 114] on body "🙏 .cls-1 fill:#fff; AWATERA Zhuravleva Alexandra Клиенты Спецификации Заказы 10…" at bounding box center [298, 161] width 596 height 322
click at [193, 140] on li "Сдан" at bounding box center [242, 142] width 135 height 9
type input "closed"
click at [348, 303] on span "Сохранить и пересчитать" at bounding box center [360, 301] width 48 height 6
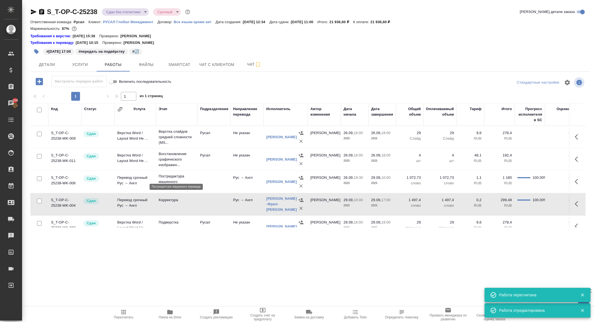
scroll to position [10, 0]
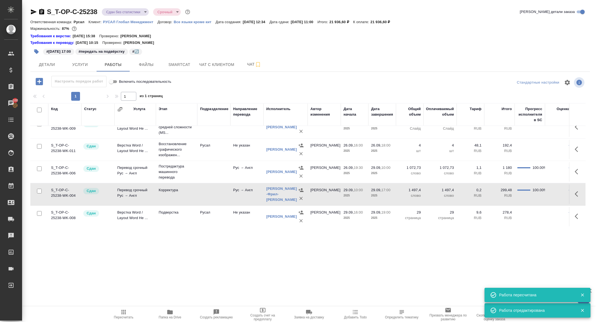
click at [123, 17] on div "S_T-OP-C-25238 Сдан без статистики distributed Срочный urgent Кратко детали зак…" at bounding box center [310, 12] width 560 height 11
click at [120, 12] on body "🙏 .cls-1 fill:#fff; AWATERA Zhuravleva Alexandra Клиенты Спецификации Заказы 10…" at bounding box center [298, 161] width 596 height 322
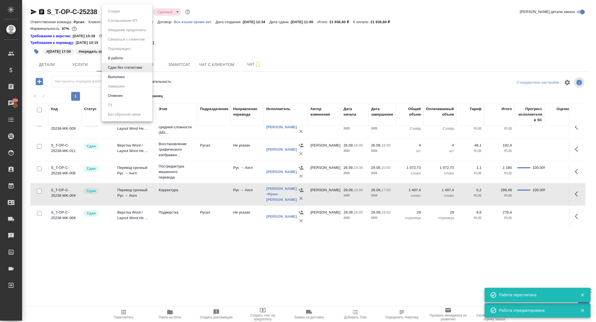
click at [118, 79] on button "Выполнен" at bounding box center [116, 77] width 20 height 6
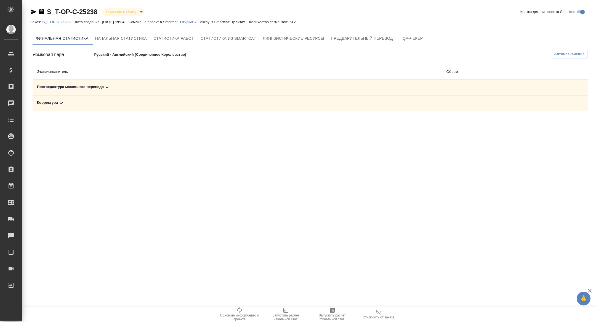
click at [93, 102] on div "Корректура" at bounding box center [237, 103] width 401 height 7
click at [102, 90] on div "Постредактура машинного перевода" at bounding box center [179, 87] width 284 height 7
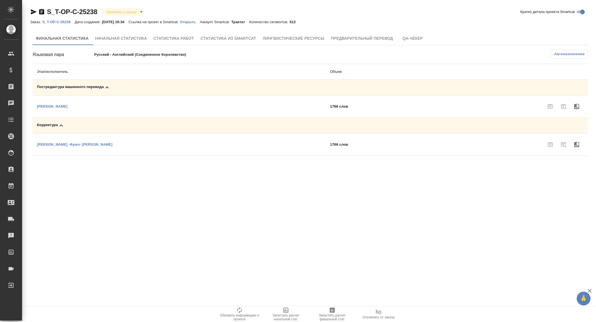
click at [350, 321] on button "Запустить расчет финальной стат." at bounding box center [332, 314] width 46 height 15
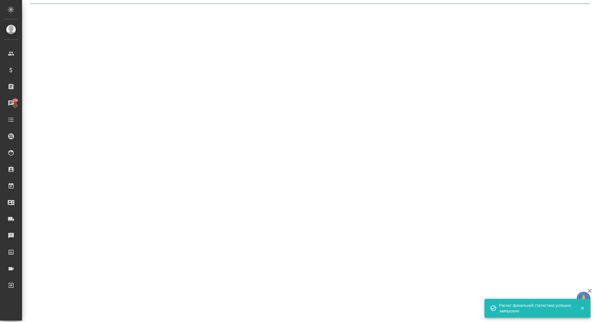
click at [103, 87] on div ".cls-1 fill:#fff; AWATERA [PERSON_NAME] Спецификации Заказы 100 Чаты Todo Проек…" at bounding box center [298, 161] width 596 height 322
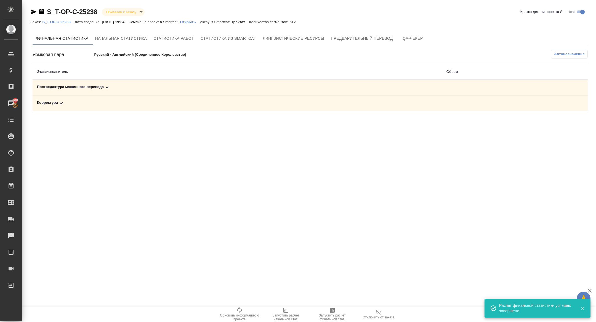
click at [103, 94] on td "Постредактура машинного перевода" at bounding box center [238, 88] width 410 height 16
click at [101, 89] on div "Постредактура машинного перевода" at bounding box center [237, 87] width 401 height 7
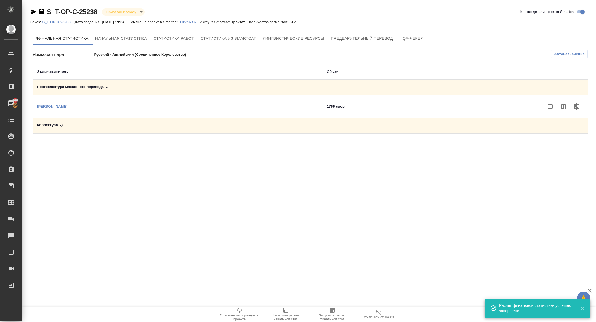
click at [100, 120] on td "Корректура" at bounding box center [178, 126] width 290 height 16
click at [101, 130] on td "Корректура" at bounding box center [178, 126] width 290 height 16
click at [452, 127] on td at bounding box center [502, 126] width 171 height 16
click at [300, 130] on td "Корректура" at bounding box center [178, 126] width 290 height 16
click at [70, 130] on td "Корректура" at bounding box center [178, 126] width 290 height 16
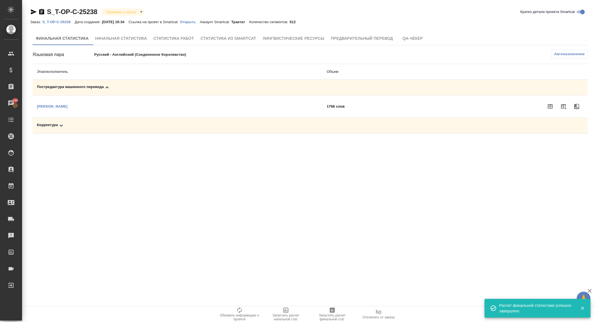
click at [70, 125] on div "Корректура" at bounding box center [177, 125] width 281 height 7
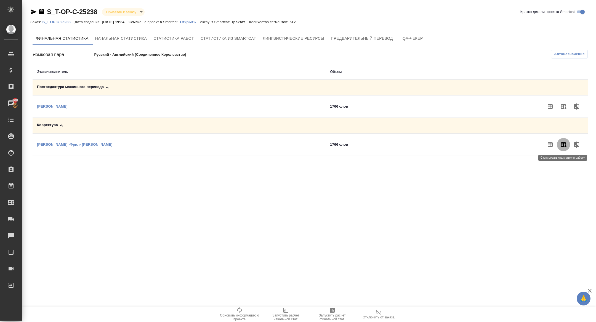
click at [565, 141] on icon "button" at bounding box center [564, 144] width 7 height 7
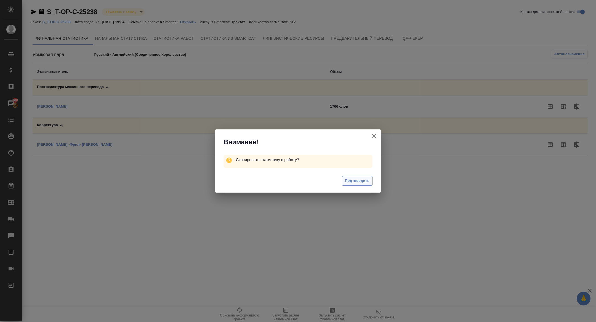
click at [366, 182] on span "Подтвердить" at bounding box center [357, 181] width 25 height 6
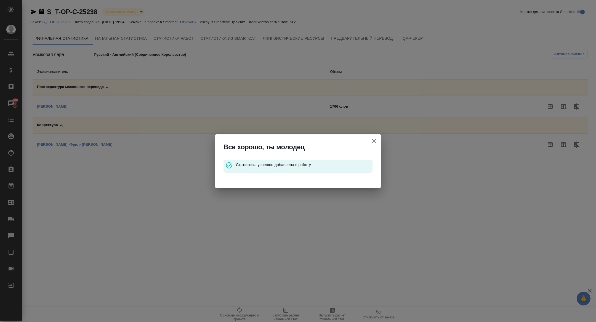
drag, startPoint x: 373, startPoint y: 143, endPoint x: 398, endPoint y: 136, distance: 26.3
click at [373, 143] on icon "button" at bounding box center [374, 141] width 7 height 7
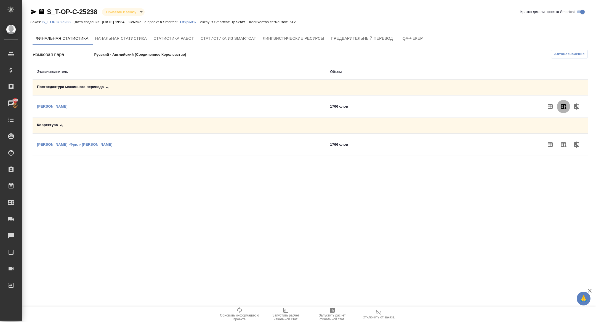
click at [565, 109] on icon "button" at bounding box center [564, 106] width 7 height 7
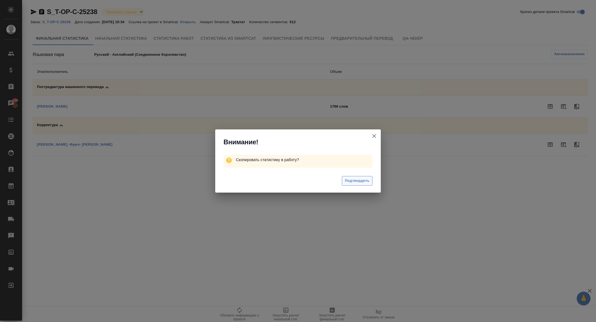
click at [353, 181] on span "Подтвердить" at bounding box center [357, 181] width 25 height 6
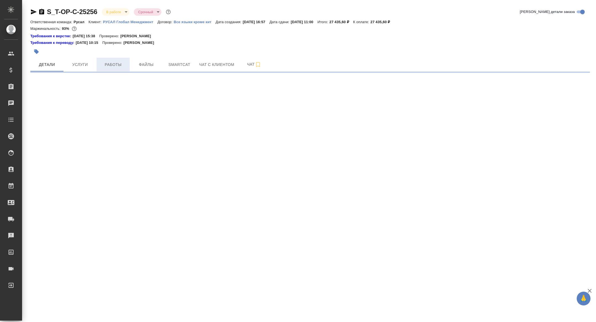
select select "RU"
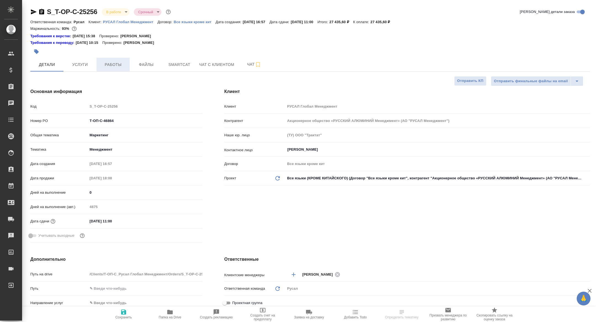
type textarea "x"
click at [108, 68] on button "Работы" at bounding box center [113, 65] width 33 height 14
type textarea "x"
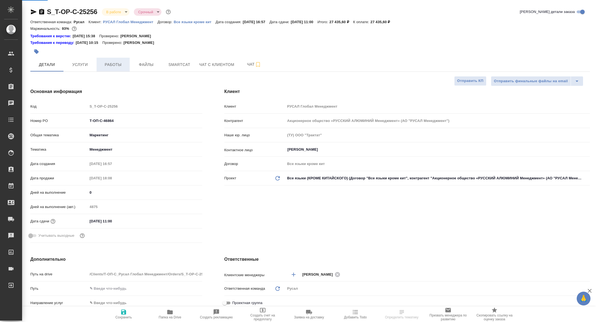
type textarea "x"
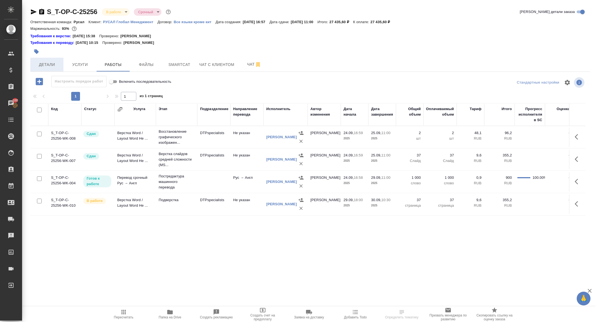
click at [46, 70] on button "Детали" at bounding box center [46, 65] width 33 height 14
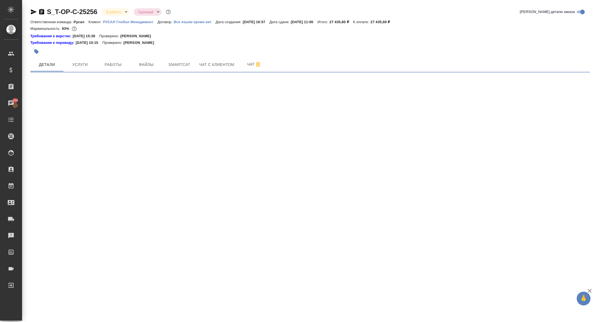
select select "RU"
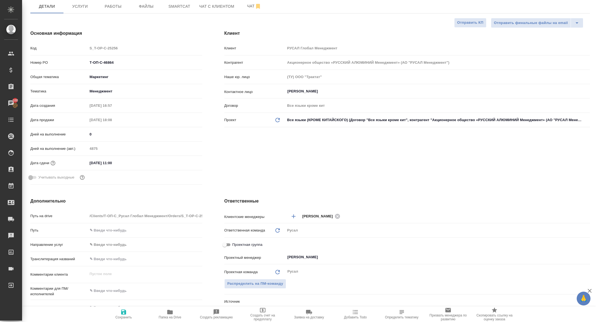
type textarea "x"
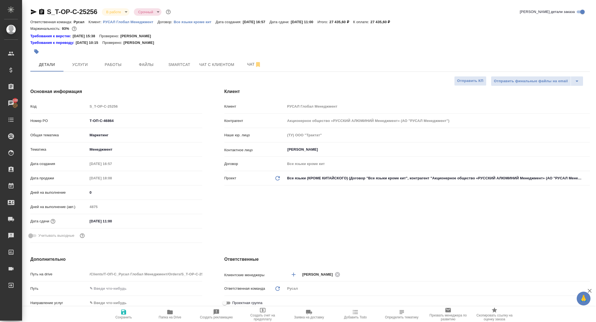
click at [33, 11] on icon "button" at bounding box center [34, 11] width 6 height 5
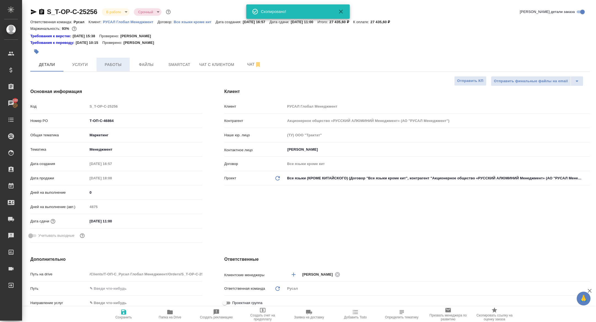
click at [108, 63] on span "Работы" at bounding box center [113, 64] width 27 height 7
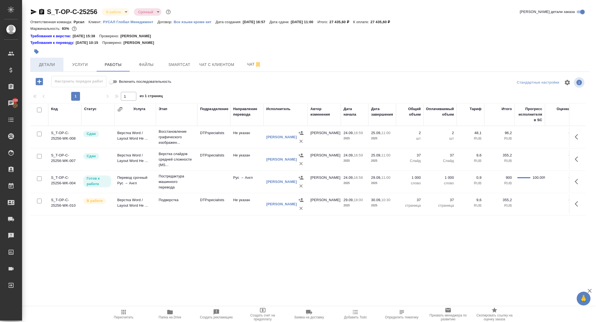
click at [58, 62] on span "Детали" at bounding box center [47, 64] width 27 height 7
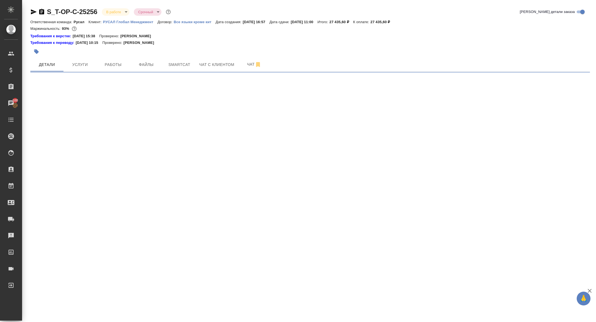
select select "RU"
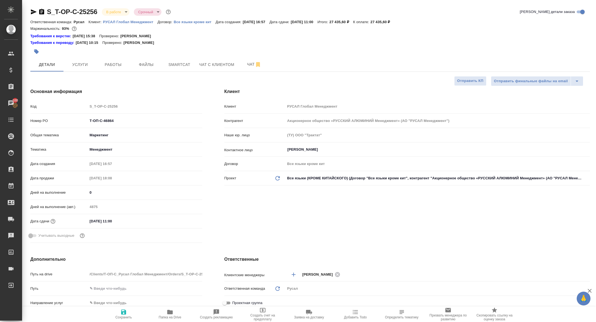
type textarea "x"
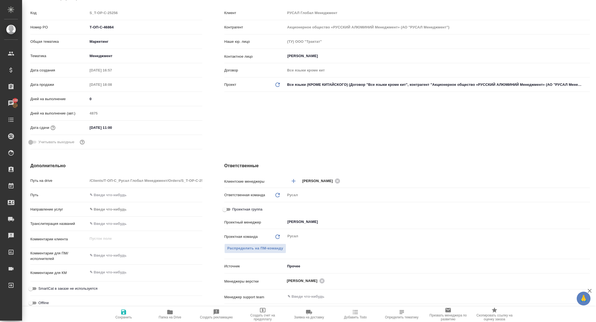
scroll to position [134, 0]
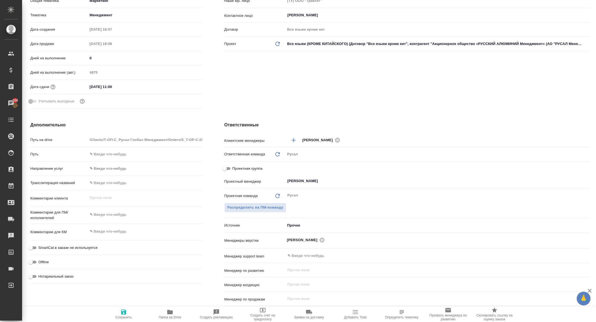
click at [222, 172] on div "Ответственные Клиентские менеджеры Горленко Юлия ​ Ответственная команда Обнови…" at bounding box center [407, 222] width 388 height 223
drag, startPoint x: 226, startPoint y: 169, endPoint x: 236, endPoint y: 169, distance: 9.7
click at [226, 169] on input "Проектная группа" at bounding box center [225, 168] width 20 height 7
checkbox input "true"
type textarea "x"
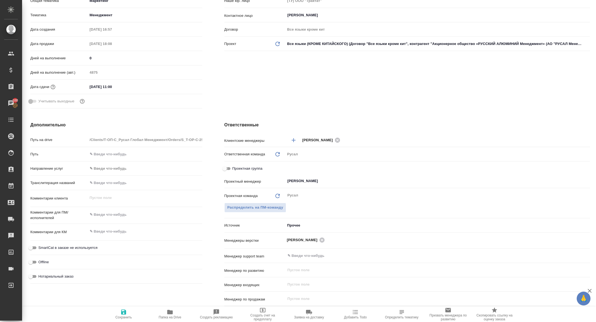
type textarea "x"
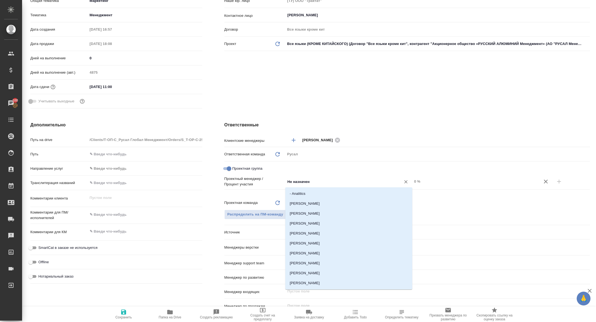
click at [336, 183] on input "Не назначен" at bounding box center [339, 181] width 105 height 7
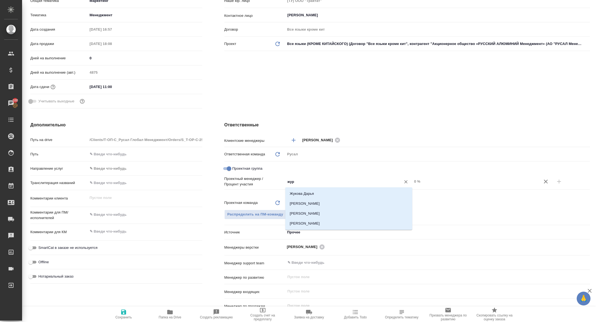
type input "жура"
click at [348, 204] on li "Журавлева Александра" at bounding box center [349, 204] width 127 height 10
type textarea "x"
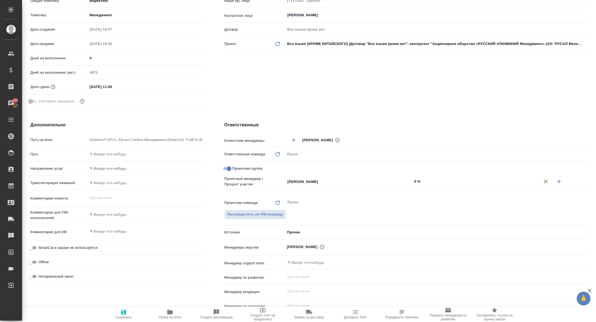
click at [563, 183] on icon "button" at bounding box center [559, 181] width 7 height 7
type textarea "x"
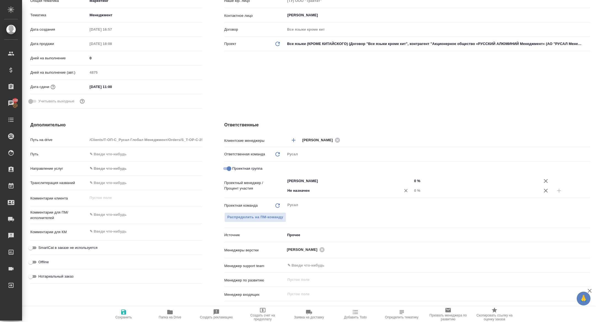
click at [313, 193] on input "Не назначен" at bounding box center [339, 191] width 105 height 7
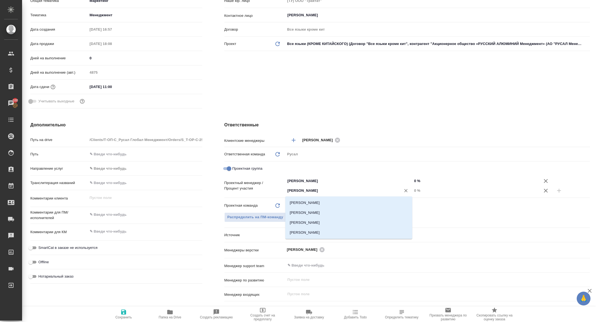
type input "кирилл"
click at [311, 205] on li "Авдеенко Кирилл" at bounding box center [349, 203] width 127 height 10
type textarea "x"
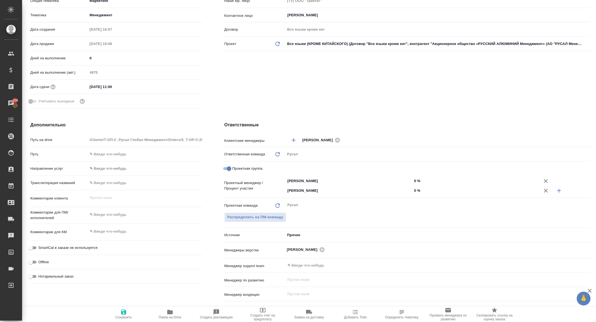
click at [414, 191] on input "0 %" at bounding box center [476, 191] width 127 height 8
type textarea "x"
type input "20 %"
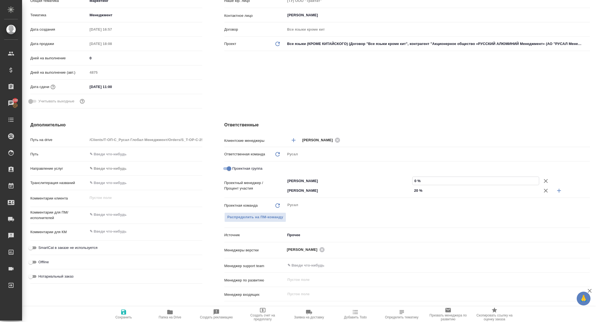
click at [413, 183] on input "0 %" at bounding box center [476, 181] width 126 height 8
type textarea "x"
type input "80 %"
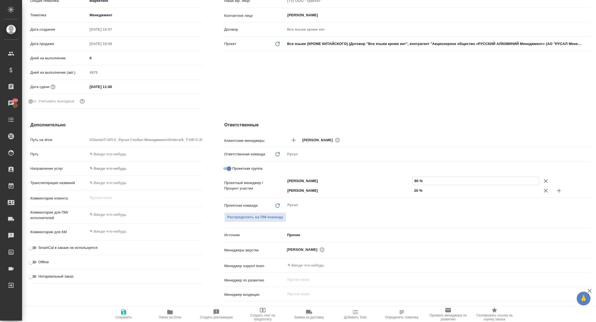
click at [124, 321] on button "Сохранить" at bounding box center [124, 314] width 46 height 15
type textarea "x"
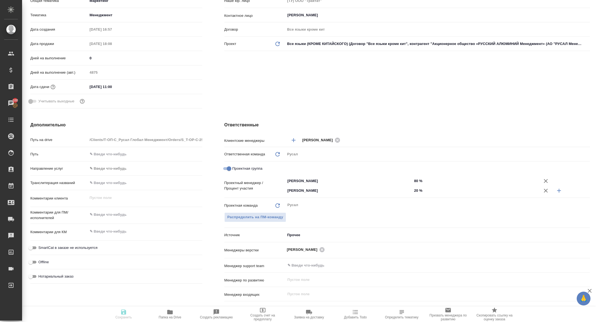
type textarea "x"
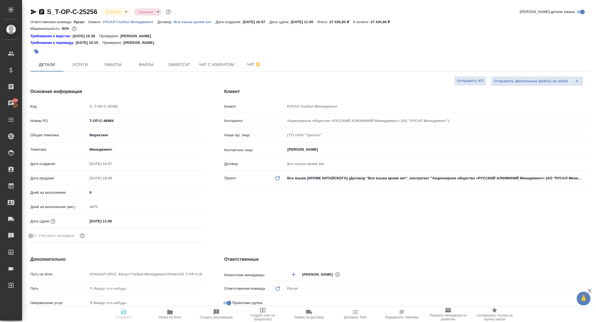
type textarea "x"
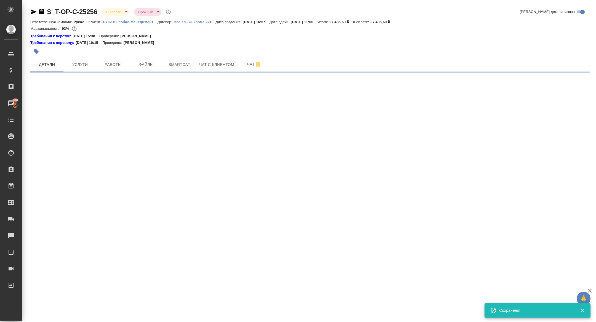
select select "RU"
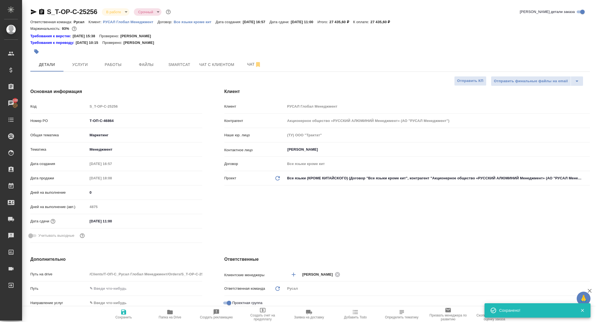
type textarea "x"
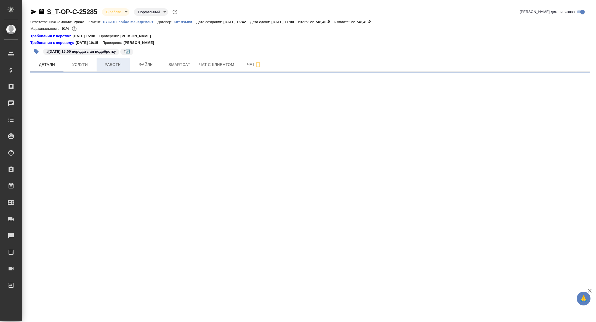
select select "RU"
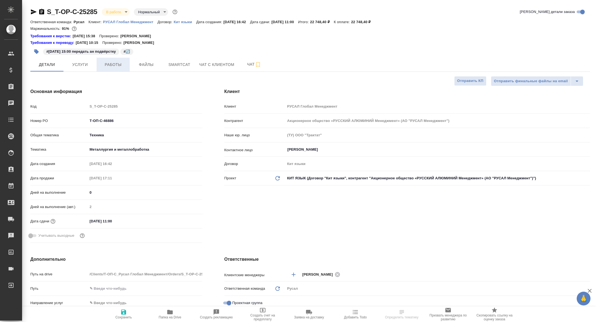
type textarea "x"
click at [111, 63] on span "Работы" at bounding box center [113, 64] width 27 height 7
type textarea "x"
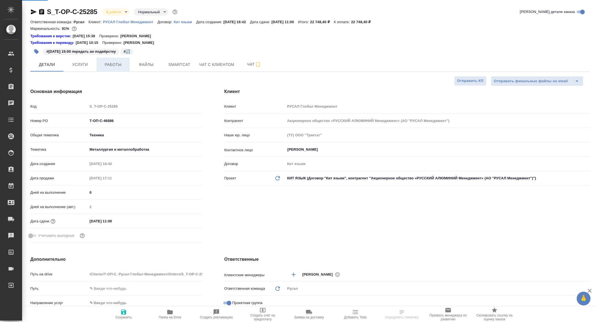
type textarea "x"
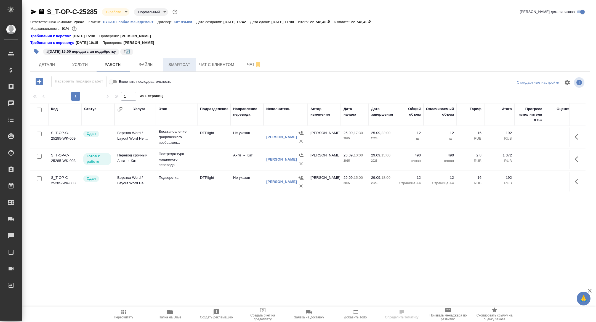
click at [176, 60] on button "Smartcat" at bounding box center [179, 65] width 33 height 14
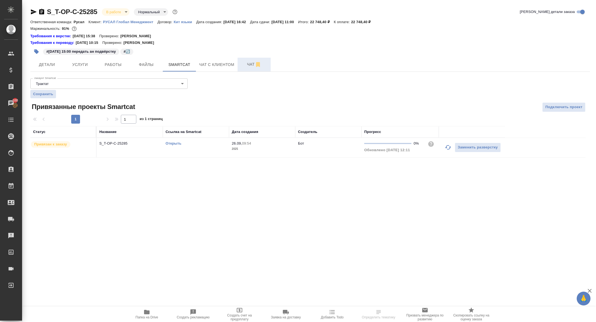
click at [254, 66] on span "Чат" at bounding box center [254, 64] width 27 height 7
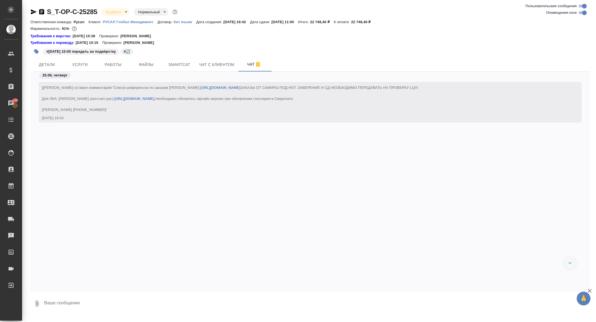
scroll to position [3747, 0]
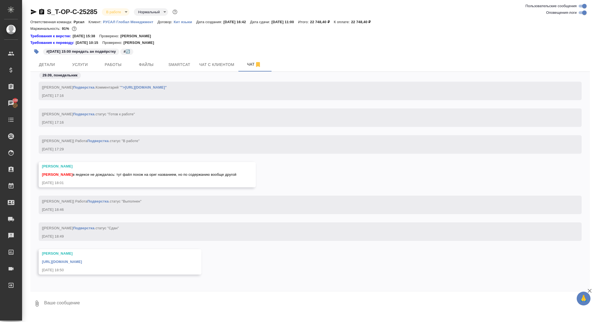
click at [82, 260] on link "https://drive.awatera.com/apps/files/files/10507419?dir=/Shares/%D0%A2-%D0%9E%D…" at bounding box center [62, 262] width 40 height 4
click at [48, 63] on span "Детали" at bounding box center [47, 64] width 27 height 7
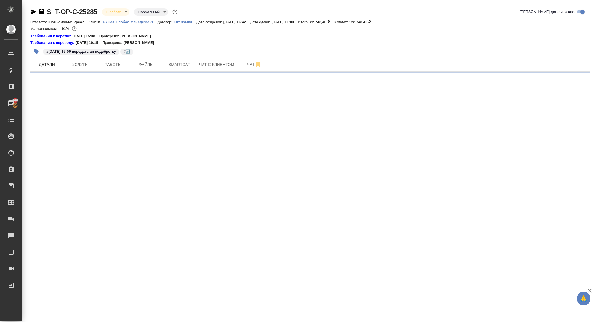
select select "RU"
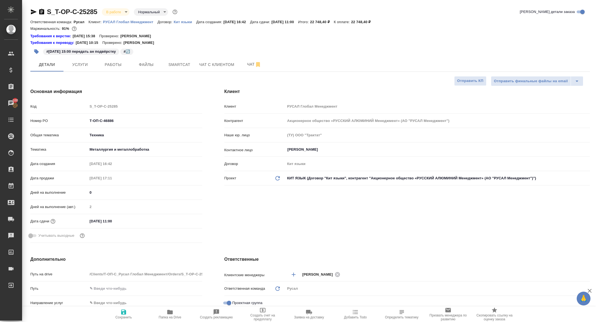
type textarea "x"
drag, startPoint x: 124, startPoint y: 120, endPoint x: 65, endPoint y: 120, distance: 58.5
click at [66, 120] on div "Номер PO Т-ОП-С-46886" at bounding box center [116, 121] width 172 height 10
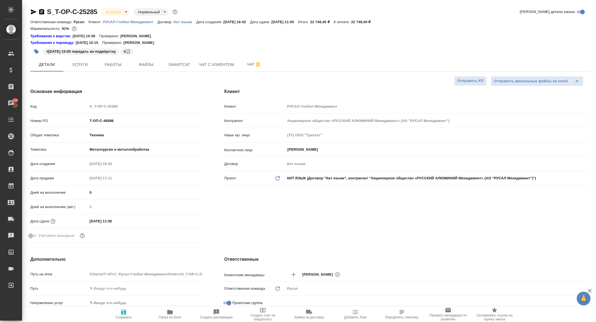
type textarea "x"
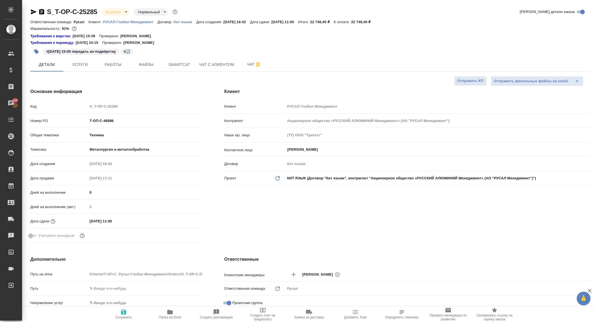
type textarea "x"
click at [120, 74] on div "S_T-OP-C-25285 В работе inProgress Нормальный normal Кратко детали заказа Ответ…" at bounding box center [310, 296] width 566 height 592
click at [196, 61] on button "Smartcat" at bounding box center [179, 65] width 33 height 14
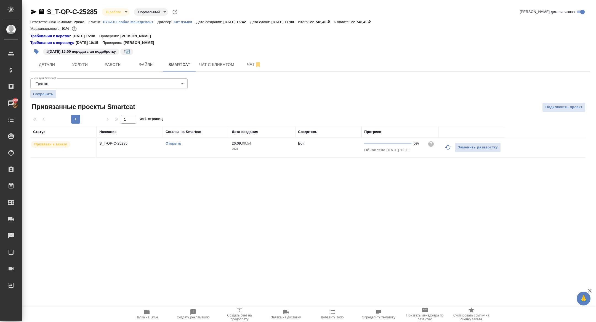
click at [113, 133] on div "Название" at bounding box center [107, 132] width 17 height 6
click at [113, 137] on th "Название" at bounding box center [130, 132] width 66 height 12
click at [113, 145] on p "S_T-OP-C-25285" at bounding box center [129, 144] width 61 height 6
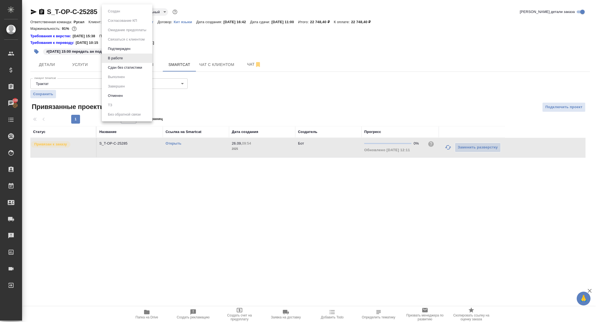
click at [112, 14] on body "🙏 .cls-1 fill:#fff; AWATERA Zhuravleva Alexandra Клиенты Спецификации Заказы 10…" at bounding box center [298, 161] width 596 height 322
click at [133, 70] on button "Сдан без статистики" at bounding box center [125, 68] width 38 height 6
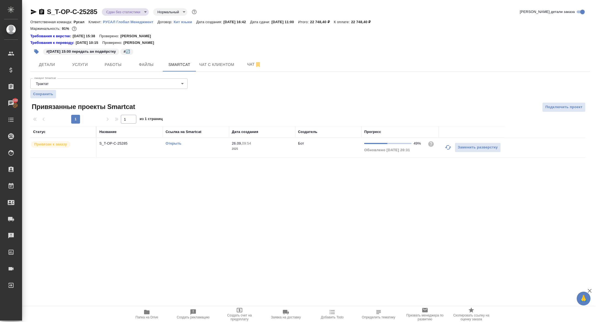
click at [115, 57] on div "#29.09.2025 15:00 передать ан подвёрстку #🔄️" at bounding box center [216, 52] width 373 height 12
click at [116, 64] on span "Работы" at bounding box center [113, 64] width 27 height 7
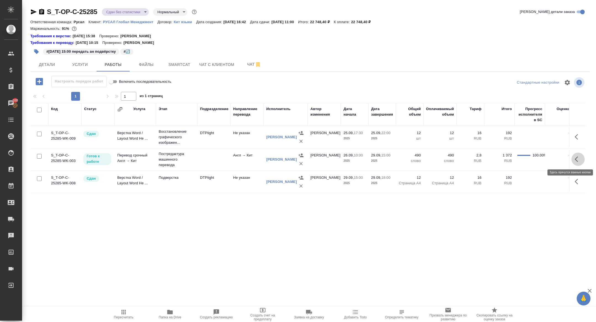
click at [580, 159] on icon "button" at bounding box center [578, 159] width 7 height 7
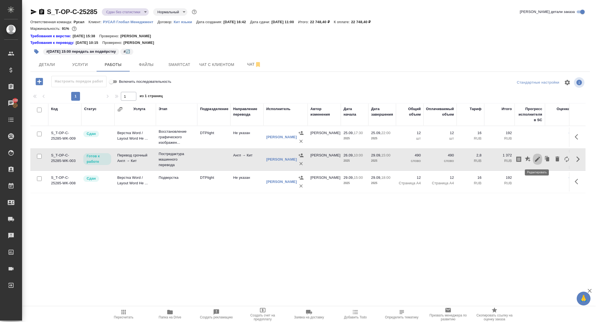
click at [538, 161] on icon "button" at bounding box center [538, 159] width 7 height 7
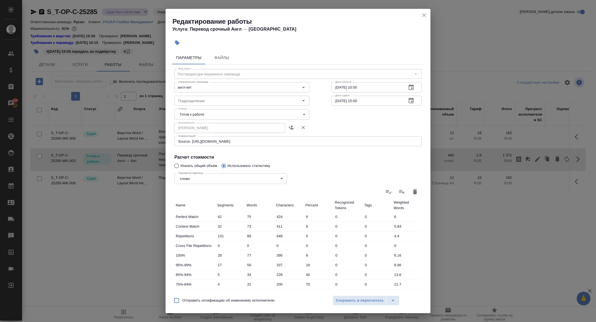
click at [207, 110] on body "🙏 .cls-1 fill:#fff; AWATERA Zhuravleva Alexandra Клиенты Спецификации Заказы 10…" at bounding box center [298, 161] width 596 height 322
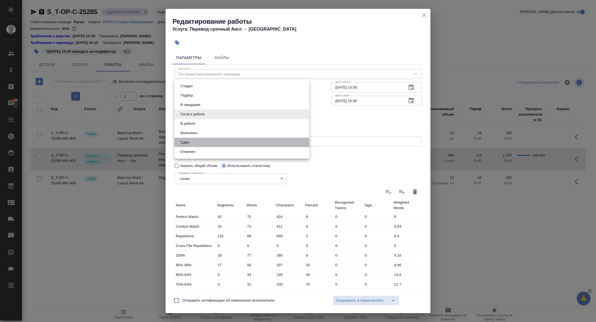
click at [195, 138] on li "Сдан" at bounding box center [242, 142] width 135 height 9
type input "closed"
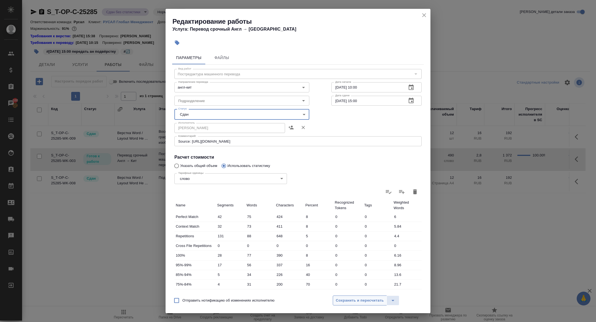
click at [368, 300] on span "Сохранить и пересчитать" at bounding box center [360, 301] width 48 height 6
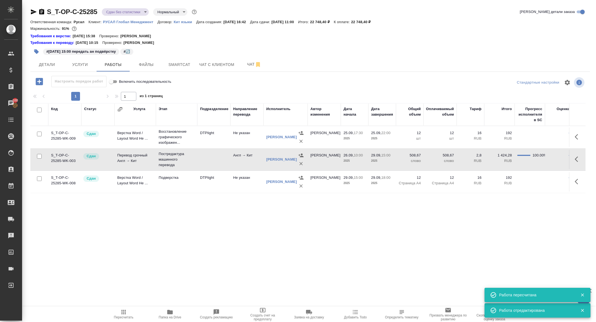
click at [136, 2] on div "S_T-OP-C-25285 Сдан без статистики distributed Нормальный normal Кратко детали …" at bounding box center [310, 121] width 566 height 242
click at [136, 8] on div "S_T-OP-C-25285 Сдан без статистики distributed Нормальный normal" at bounding box center [114, 11] width 168 height 9
click at [125, 9] on body "🙏 .cls-1 fill:#fff; AWATERA Zhuravleva Alexandra Клиенты Спецификации Заказы 10…" at bounding box center [298, 161] width 596 height 322
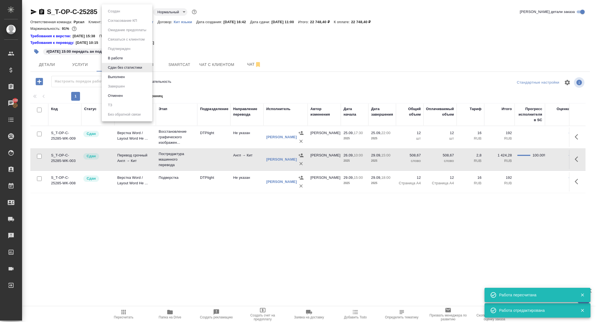
click at [122, 73] on li "Выполнен" at bounding box center [127, 76] width 51 height 9
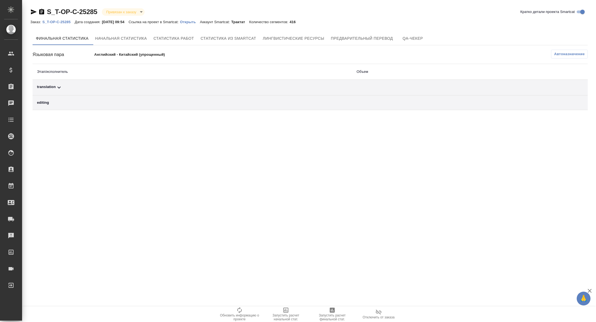
click at [107, 85] on div "translation" at bounding box center [192, 87] width 311 height 7
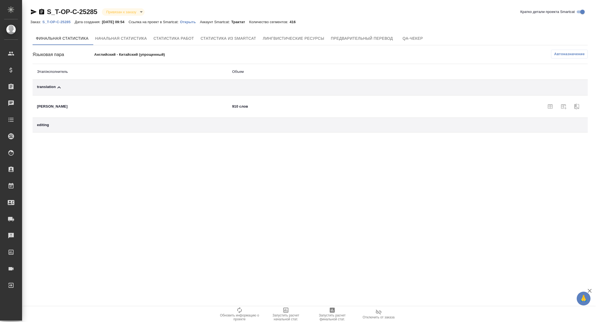
click at [103, 125] on div "editing" at bounding box center [130, 125] width 186 height 6
click at [567, 59] on div "Автоназначение" at bounding box center [403, 55] width 370 height 10
click at [566, 57] on button "Автоназначение" at bounding box center [569, 54] width 37 height 9
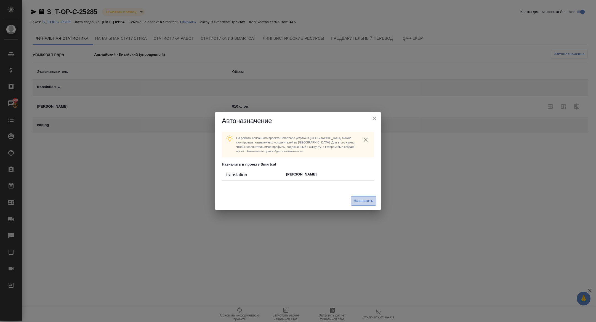
click at [371, 197] on button "Назначить" at bounding box center [364, 201] width 26 height 10
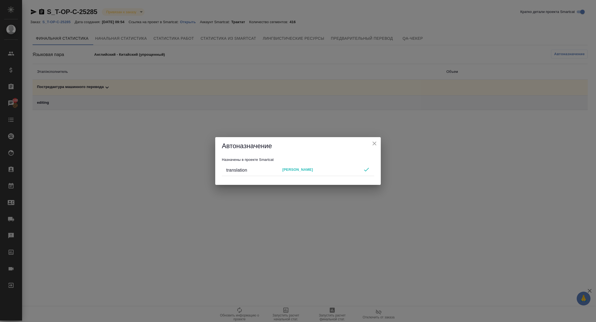
click at [373, 144] on icon "close" at bounding box center [374, 143] width 7 height 7
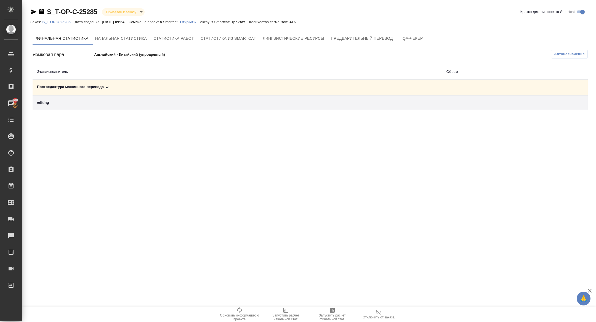
click at [317, 90] on div "Постредактура машинного перевода" at bounding box center [237, 87] width 401 height 7
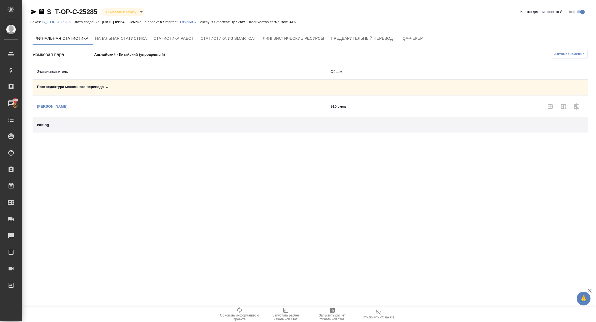
click at [346, 315] on span "Запустить расчет финальной стат." at bounding box center [333, 318] width 40 height 8
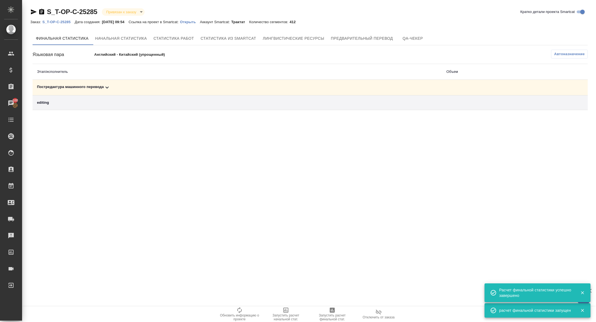
click at [107, 94] on td "Постредактура машинного перевода" at bounding box center [238, 88] width 410 height 16
click at [107, 90] on icon at bounding box center [107, 87] width 7 height 7
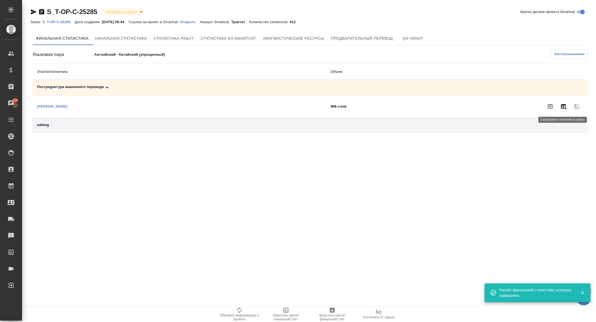
click at [563, 105] on icon "button" at bounding box center [564, 106] width 7 height 7
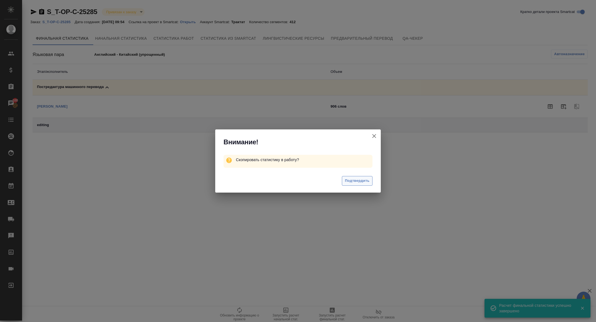
click at [359, 183] on span "Подтвердить" at bounding box center [357, 181] width 25 height 6
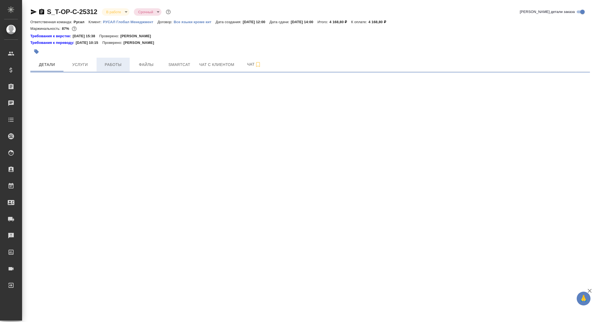
select select "RU"
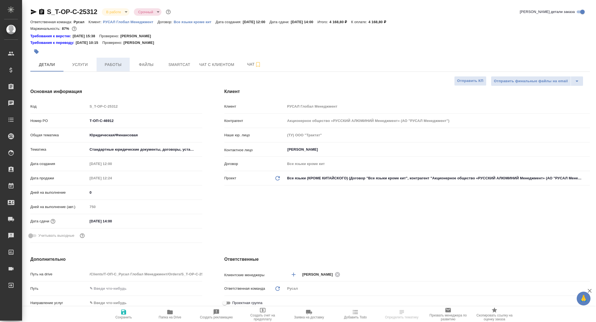
click at [111, 61] on span "Работы" at bounding box center [113, 64] width 27 height 7
type textarea "x"
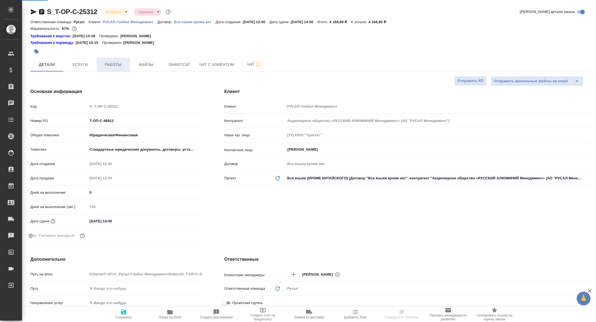
type textarea "x"
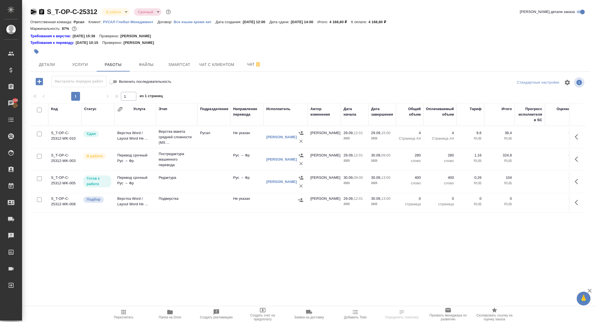
click at [34, 10] on icon "button" at bounding box center [33, 12] width 7 height 7
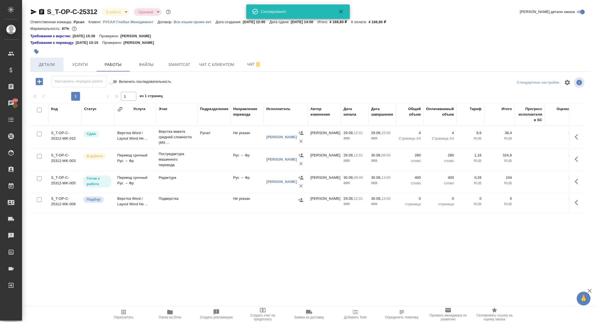
click at [50, 59] on button "Детали" at bounding box center [46, 65] width 33 height 14
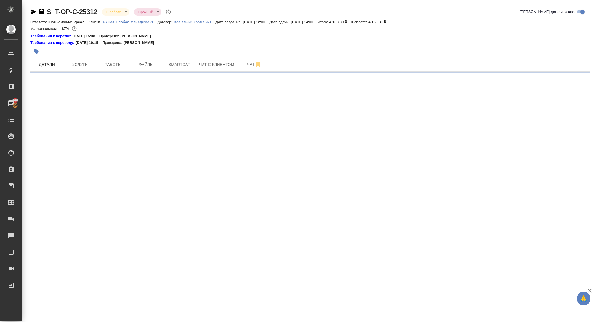
select select "RU"
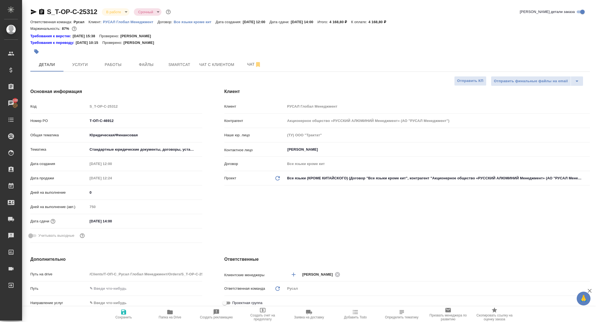
type textarea "x"
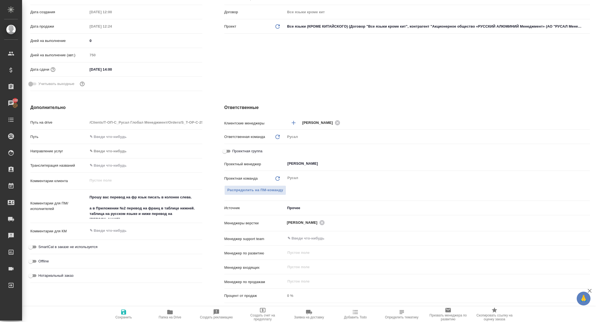
scroll to position [153, 0]
click at [227, 147] on input "Проектная группа" at bounding box center [225, 150] width 20 height 7
checkbox input "true"
type textarea "x"
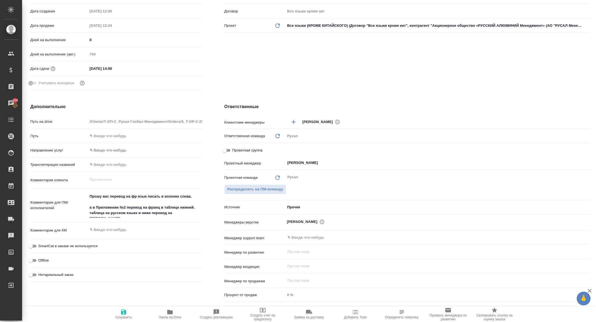
type textarea "x"
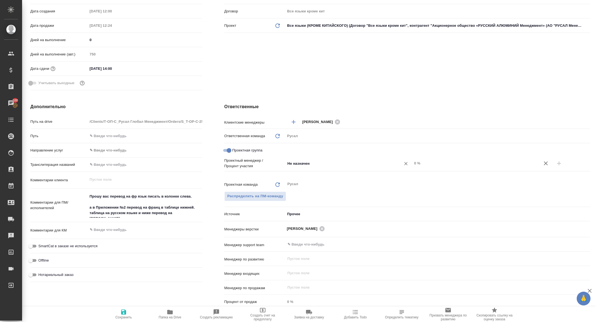
click at [342, 165] on input "Не назначен" at bounding box center [339, 163] width 105 height 7
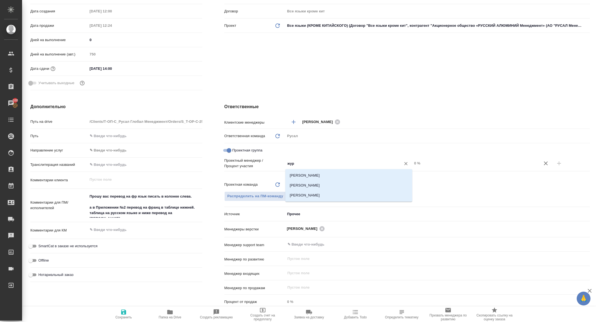
type input "жура"
click at [358, 186] on li "[PERSON_NAME]" at bounding box center [349, 186] width 127 height 10
type textarea "x"
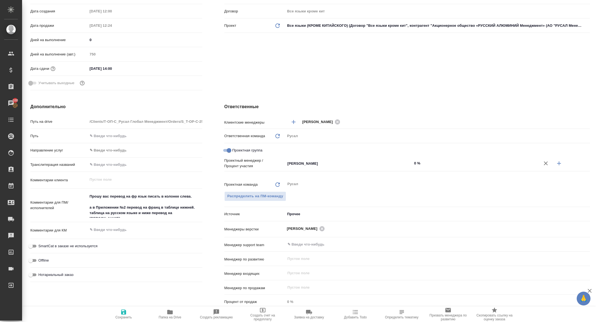
click at [562, 163] on icon "button" at bounding box center [559, 163] width 7 height 7
type textarea "x"
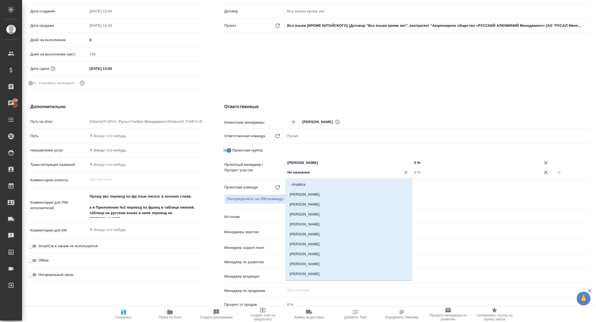
click at [320, 171] on input "Не назначен" at bounding box center [339, 172] width 105 height 7
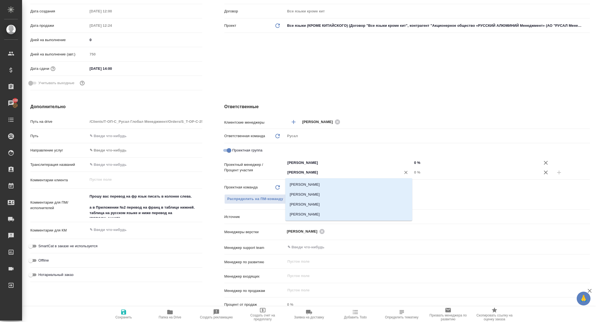
type input "[PERSON_NAME]"
click at [313, 187] on li "[PERSON_NAME]" at bounding box center [349, 185] width 127 height 10
type textarea "x"
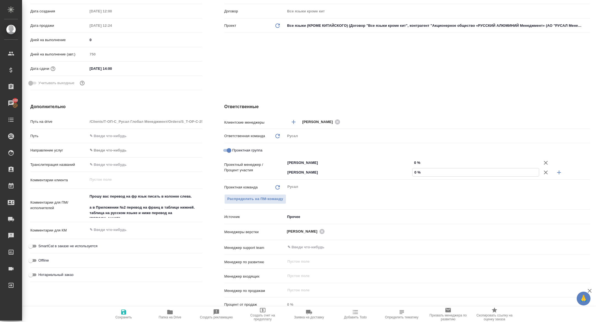
click at [415, 173] on input "0 %" at bounding box center [476, 172] width 126 height 8
type input "20 %"
type textarea "x"
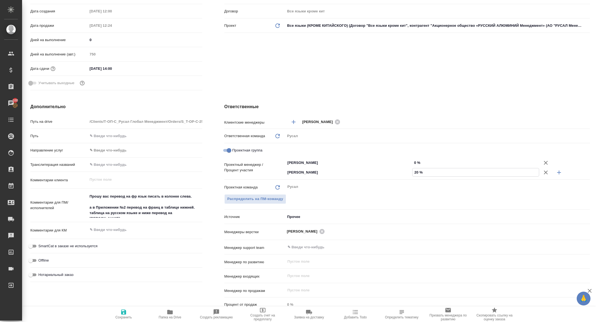
type input "20 %"
click at [415, 164] on input "0 %" at bounding box center [476, 163] width 126 height 8
type input "80 %"
type textarea "x"
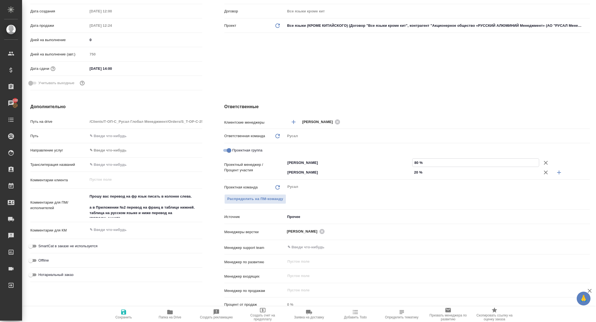
type textarea "x"
type input "80 %"
click at [124, 319] on span "Сохранить" at bounding box center [123, 318] width 17 height 4
type textarea "x"
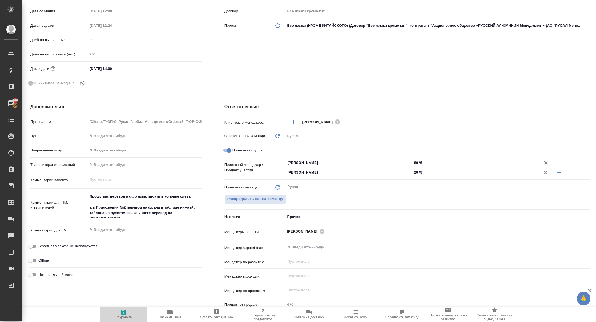
type textarea "x"
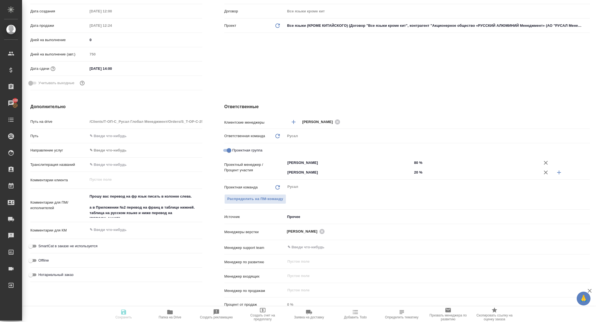
type textarea "x"
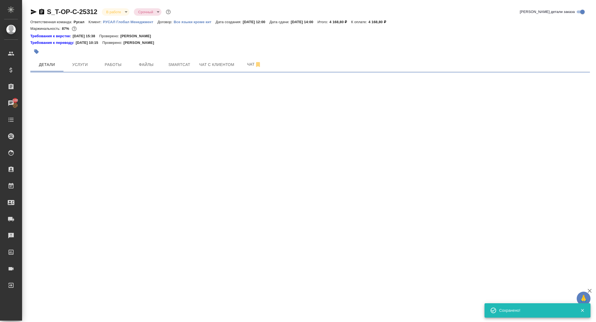
scroll to position [0, 0]
select select "RU"
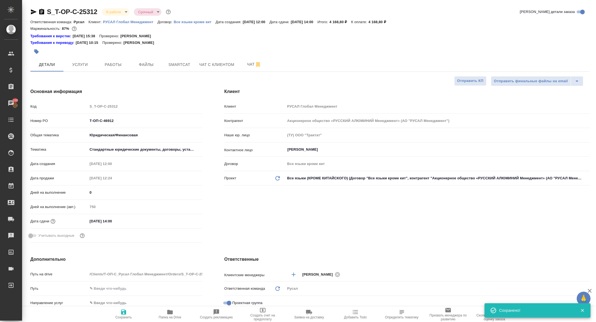
type textarea "x"
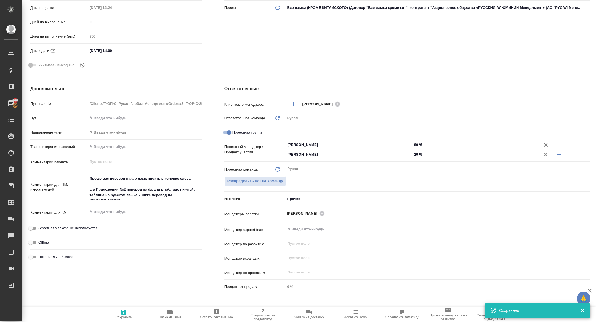
scroll to position [269, 0]
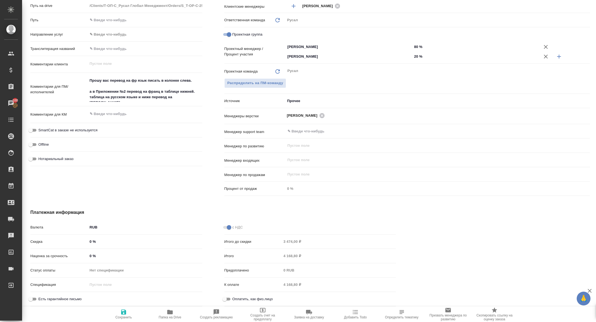
type textarea "x"
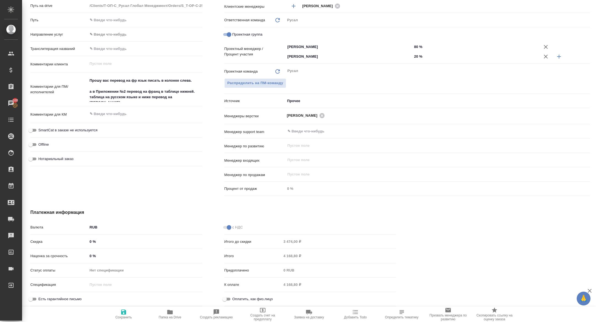
type textarea "x"
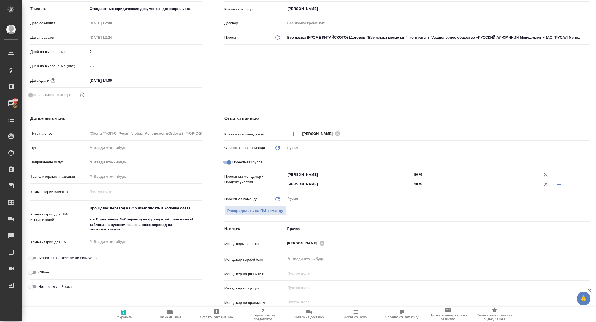
scroll to position [142, 0]
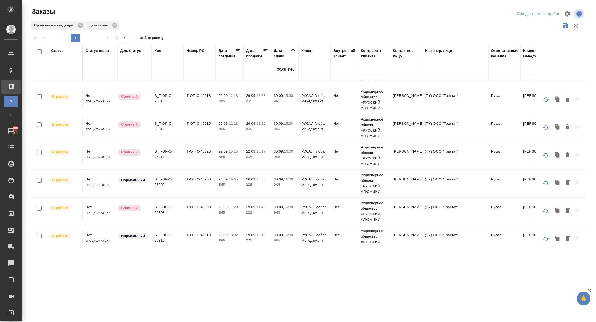
scroll to position [108, 0]
click at [161, 102] on p "S_T-OP-C-25313" at bounding box center [168, 97] width 27 height 11
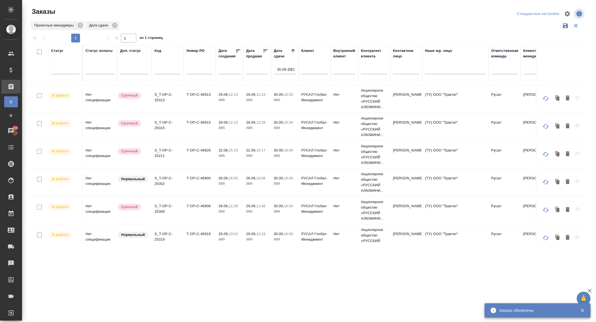
click at [163, 131] on p "S_T-OP-C-25315" at bounding box center [168, 125] width 27 height 11
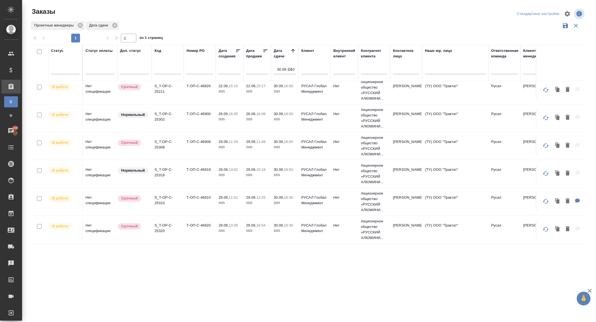
scroll to position [179, 0]
click at [163, 91] on td "S_T-OP-C-25211" at bounding box center [168, 90] width 32 height 19
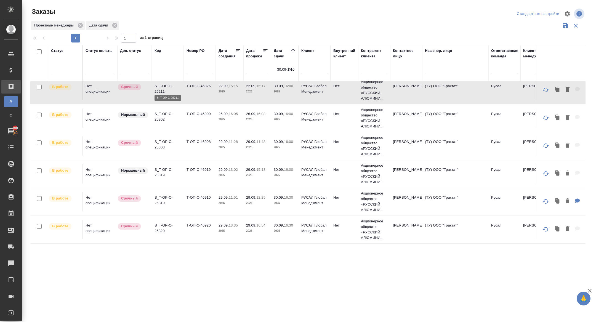
click at [165, 92] on td "S_T-OP-C-25211" at bounding box center [168, 90] width 32 height 19
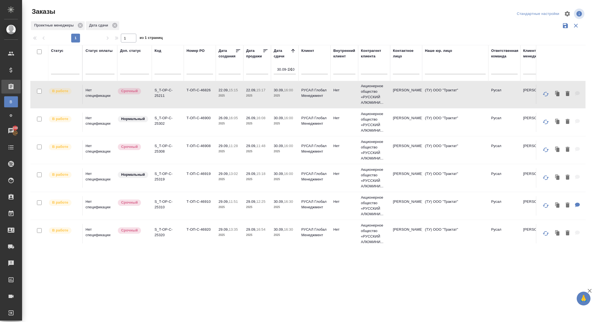
scroll to position [165, 0]
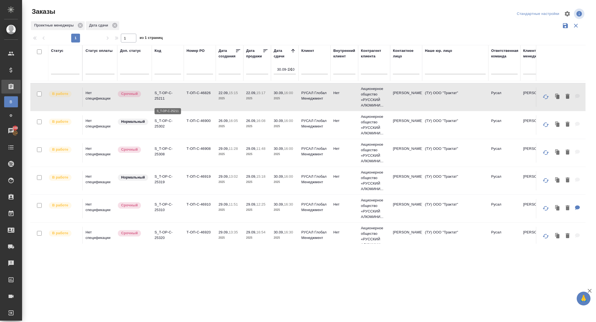
click at [164, 99] on p "S_T-OP-C-25211" at bounding box center [168, 95] width 27 height 11
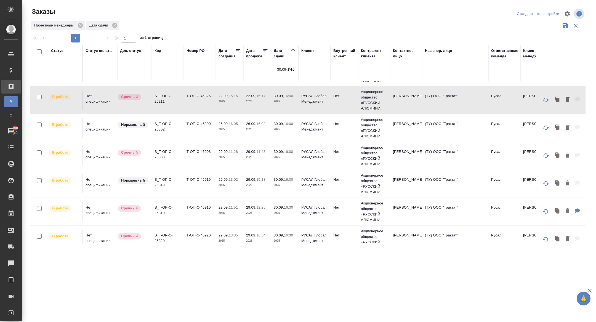
scroll to position [179, 0]
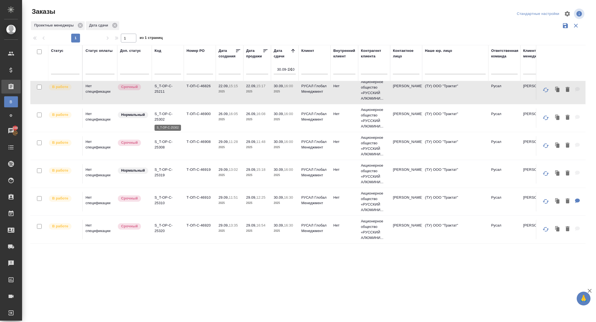
click at [157, 111] on p "S_T-OP-C-25302" at bounding box center [168, 116] width 27 height 11
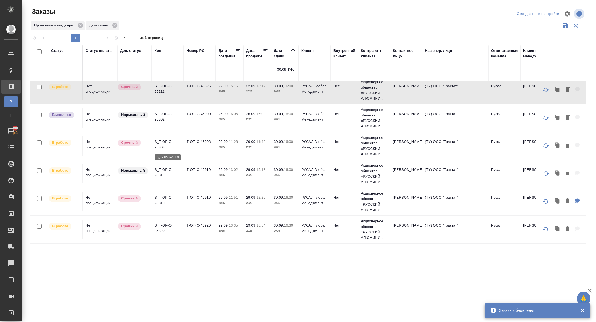
click at [161, 144] on p "S_T-OP-C-25308" at bounding box center [168, 144] width 27 height 11
click at [161, 176] on p "S_T-OP-C-25319" at bounding box center [168, 172] width 27 height 11
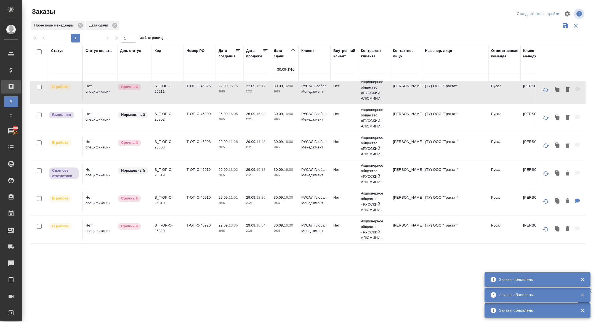
click at [168, 207] on td "S_T-OP-C-25310" at bounding box center [168, 201] width 32 height 19
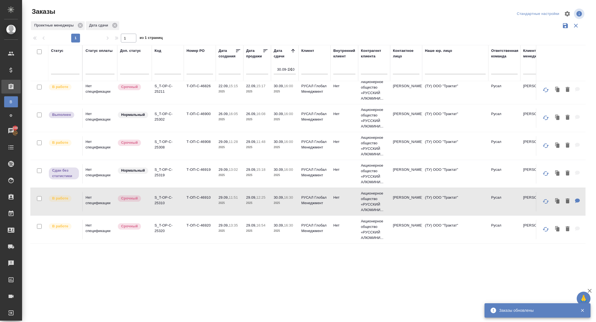
click at [160, 199] on p "S_T-OP-C-25310" at bounding box center [168, 200] width 27 height 11
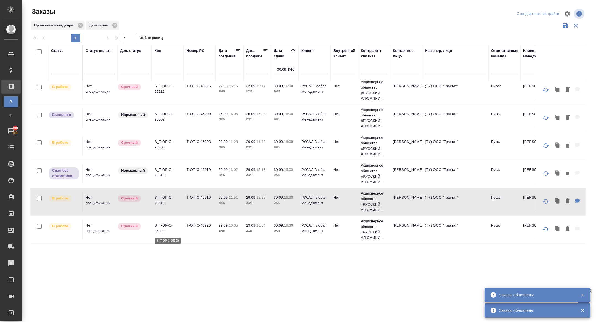
click at [163, 222] on td "S_T-OP-C-25320" at bounding box center [168, 229] width 32 height 19
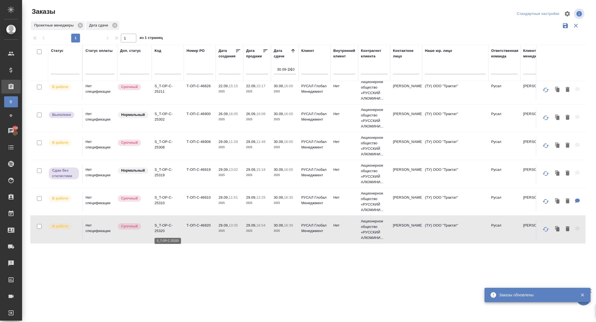
click at [163, 224] on p "S_T-OP-C-25320" at bounding box center [168, 228] width 27 height 11
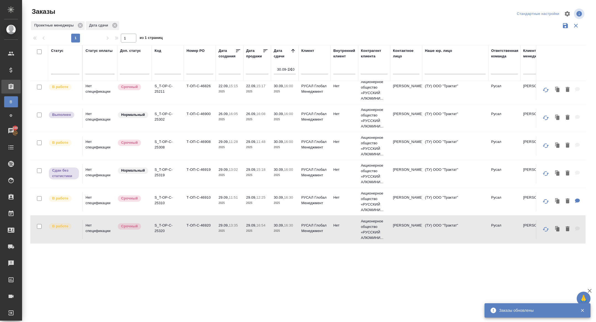
scroll to position [0, 0]
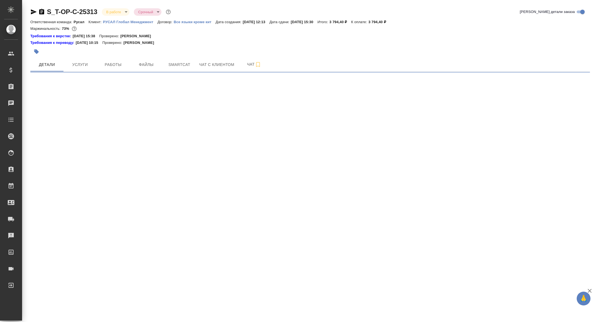
click at [115, 72] on div "S_T-OP-C-25313 В работе inProgress Срочный urgent Кратко детали заказа Ответств…" at bounding box center [310, 38] width 566 height 76
select select "RU"
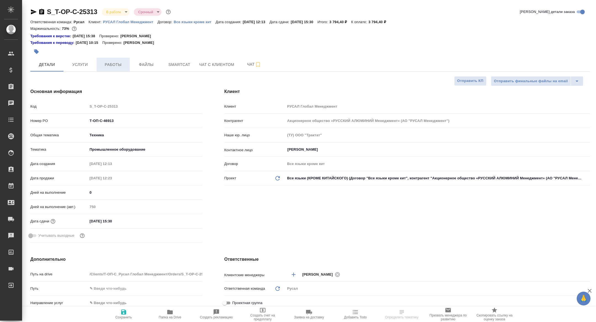
type textarea "x"
click at [110, 66] on span "Работы" at bounding box center [113, 64] width 27 height 7
type textarea "x"
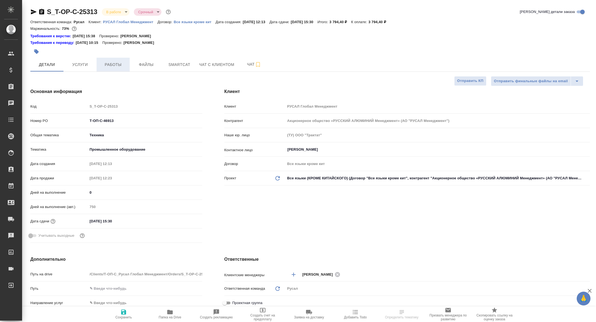
type textarea "x"
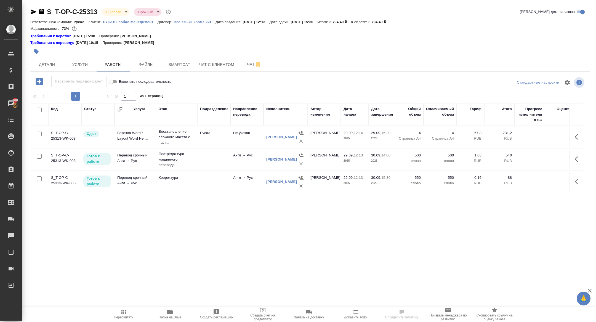
click at [33, 14] on icon "button" at bounding box center [33, 12] width 7 height 7
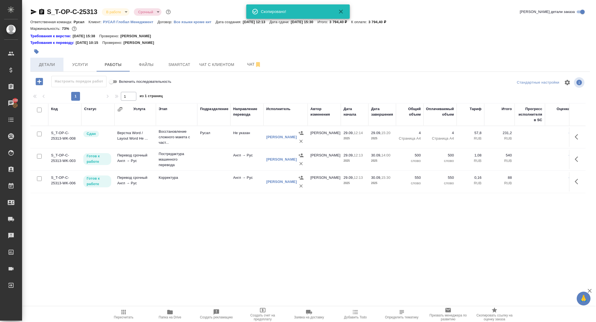
click at [54, 64] on span "Детали" at bounding box center [47, 64] width 27 height 7
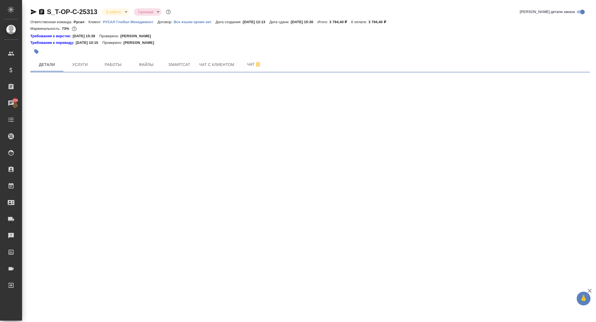
select select "RU"
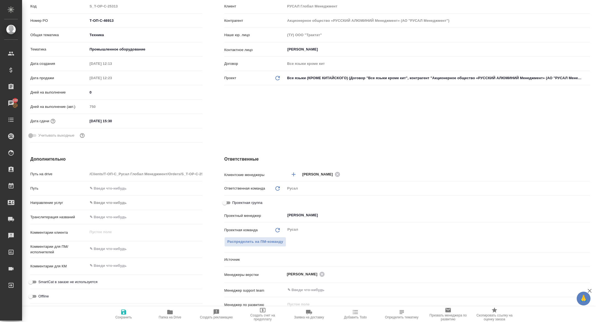
type textarea "x"
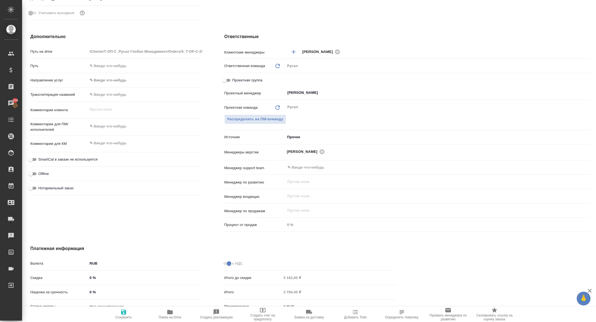
scroll to position [259, 0]
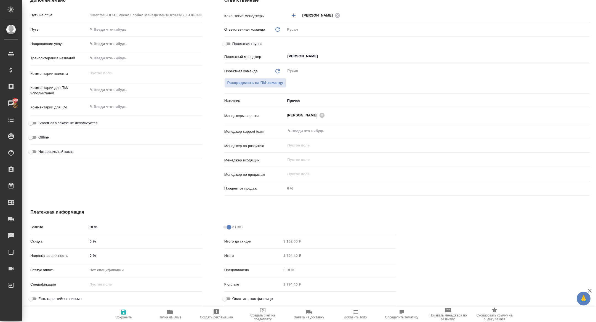
click at [229, 43] on input "Проектная группа" at bounding box center [225, 44] width 20 height 7
checkbox input "true"
type textarea "x"
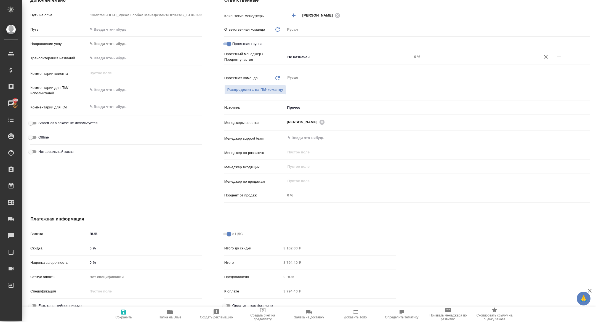
click at [334, 50] on div "Проектная группа" at bounding box center [408, 45] width 366 height 12
click at [321, 59] on input "Не назначен" at bounding box center [339, 57] width 105 height 7
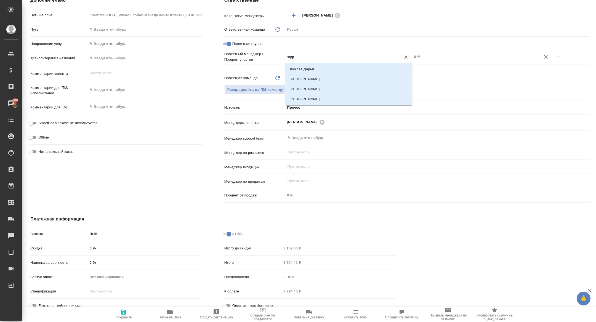
type input "жура"
click at [334, 81] on li "[PERSON_NAME]" at bounding box center [349, 79] width 127 height 10
type textarea "x"
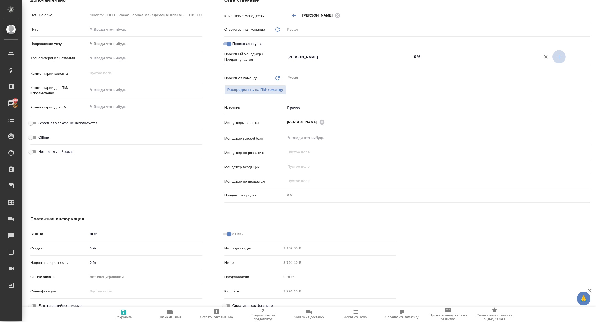
click at [558, 52] on button "button" at bounding box center [559, 56] width 13 height 13
type textarea "x"
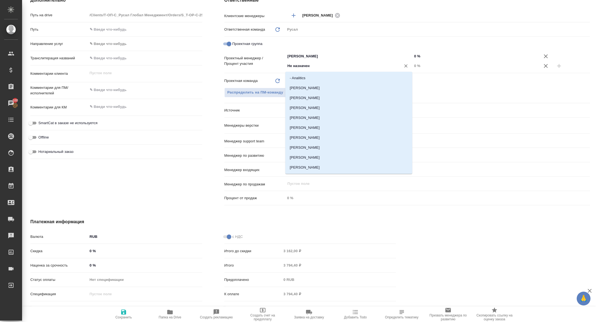
click at [334, 68] on input "Не назначен" at bounding box center [339, 66] width 105 height 7
type input "х"
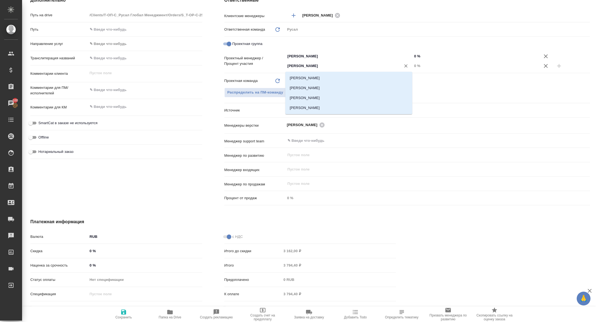
type input "кирилл"
click at [332, 76] on li "[PERSON_NAME]" at bounding box center [349, 78] width 127 height 10
type textarea "x"
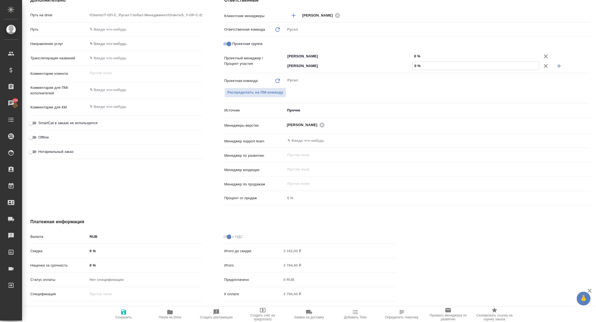
click at [413, 68] on input "0 %" at bounding box center [476, 66] width 126 height 8
type input "20 %"
type textarea "x"
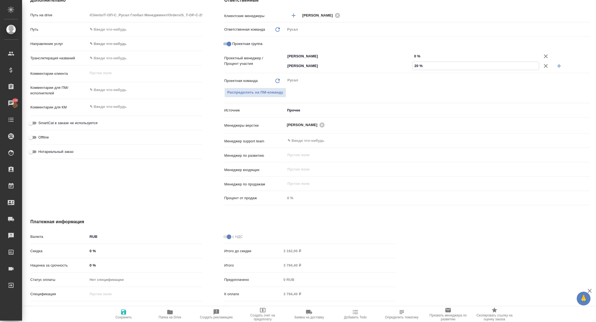
type input "20 %"
click at [414, 56] on input "0 %" at bounding box center [476, 56] width 126 height 8
type textarea "x"
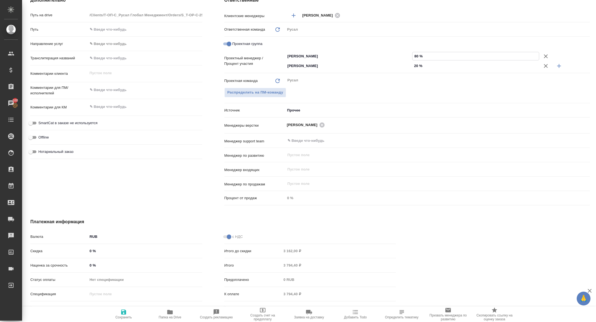
type input "80 %"
click at [130, 313] on span "Сохранить" at bounding box center [124, 314] width 40 height 10
type textarea "x"
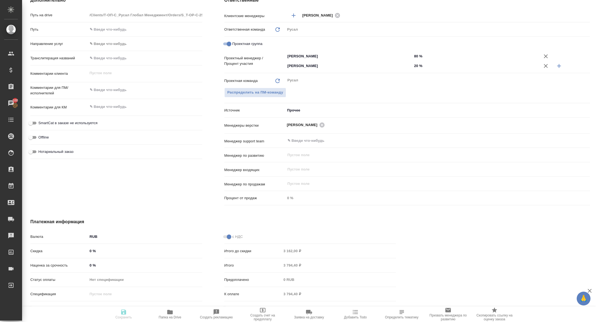
type textarea "x"
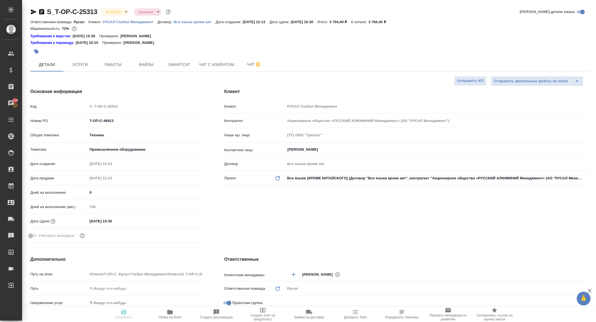
type textarea "x"
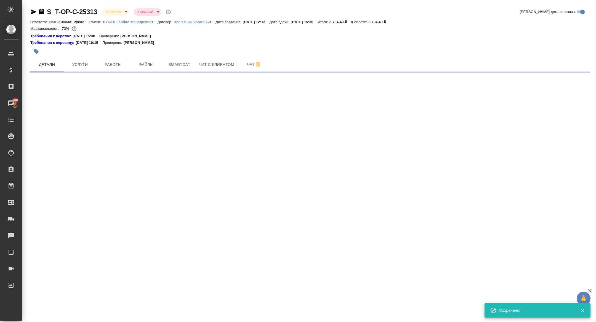
select select "RU"
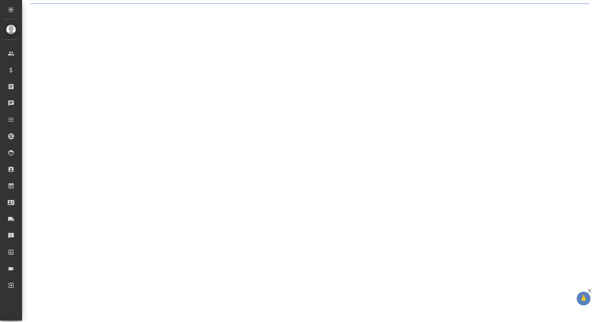
select select "RU"
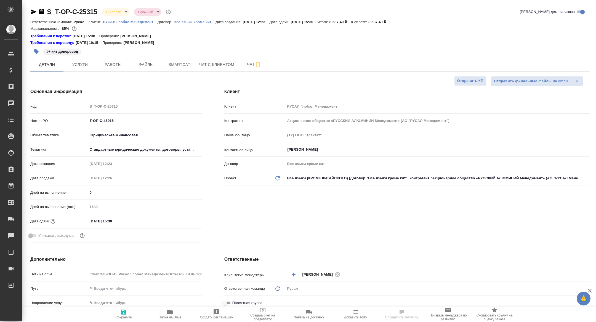
type textarea "x"
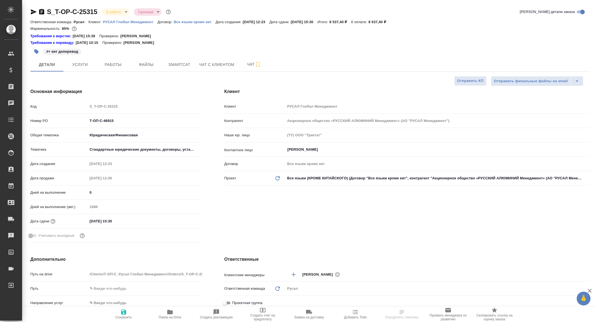
type textarea "x"
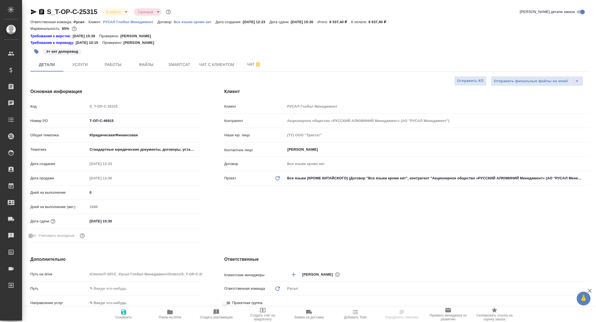
type textarea "x"
click at [111, 65] on span "Работы" at bounding box center [113, 64] width 27 height 7
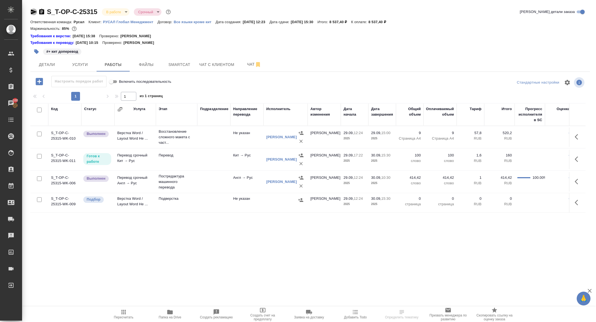
click at [31, 14] on icon "button" at bounding box center [33, 12] width 7 height 7
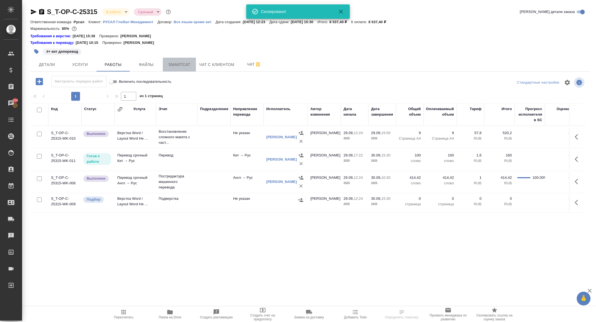
click at [174, 59] on button "Smartcat" at bounding box center [179, 65] width 33 height 14
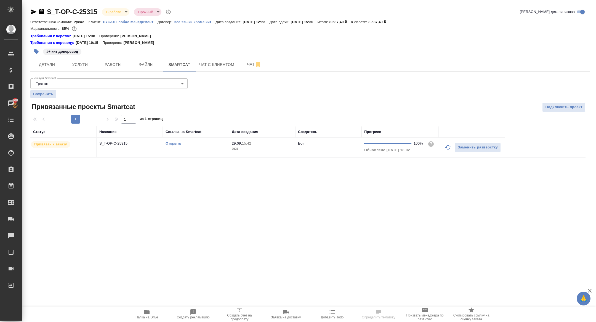
click at [43, 11] on icon "button" at bounding box center [41, 12] width 5 height 6
click at [572, 107] on span "Подключить проект" at bounding box center [564, 107] width 37 height 6
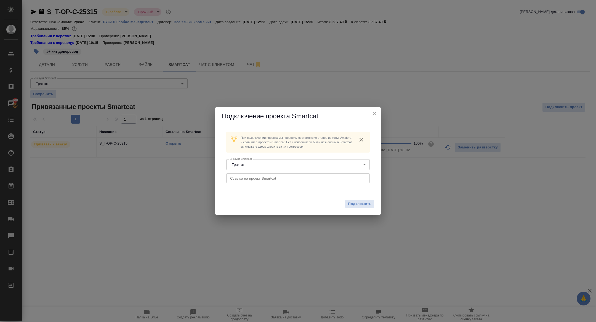
click at [285, 178] on input "text" at bounding box center [298, 178] width 144 height 10
click at [355, 205] on span "Подключить" at bounding box center [359, 204] width 23 height 6
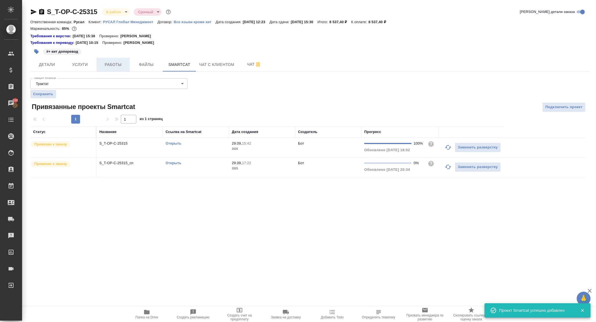
click at [112, 65] on span "Работы" at bounding box center [113, 64] width 27 height 7
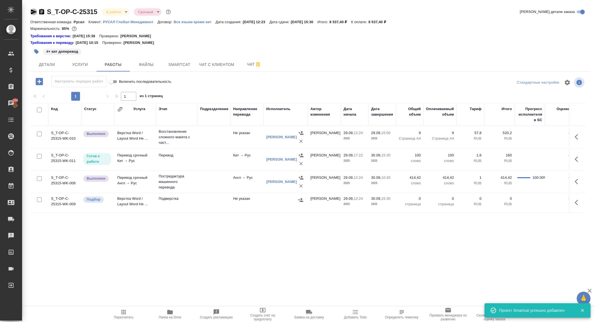
click at [31, 13] on icon "button" at bounding box center [34, 11] width 6 height 5
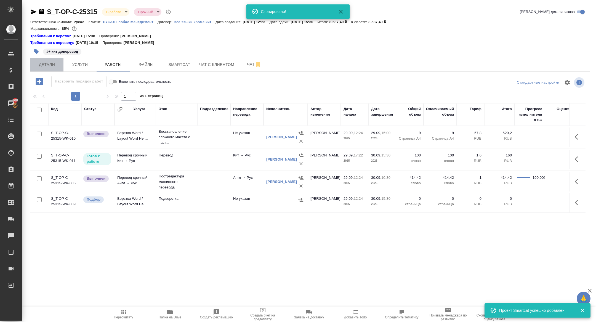
click at [48, 62] on span "Детали" at bounding box center [47, 64] width 27 height 7
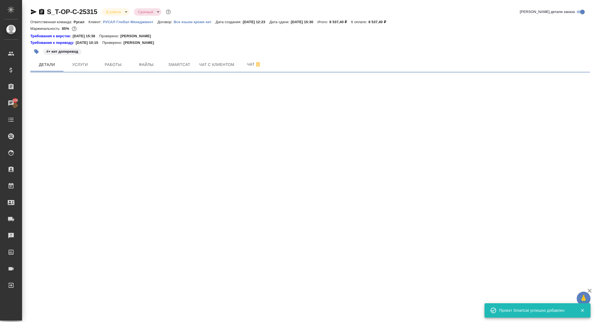
select select "RU"
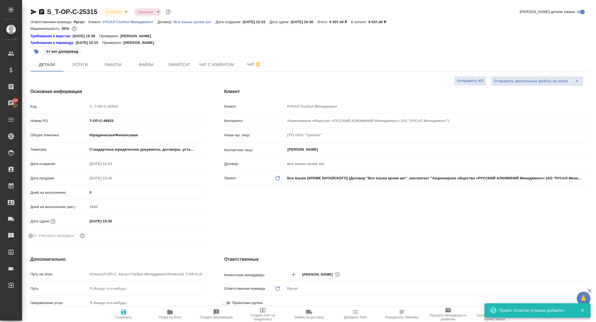
type textarea "x"
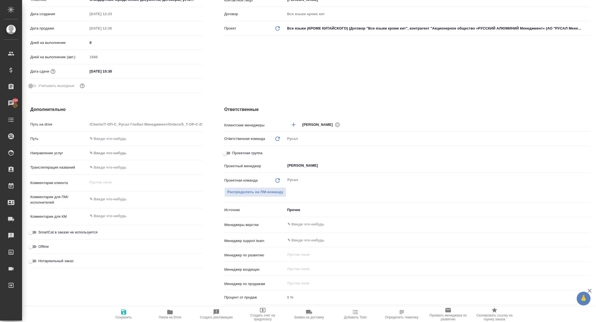
scroll to position [149, 0]
click at [222, 154] on input "Проектная группа" at bounding box center [225, 154] width 20 height 7
checkbox input "true"
type textarea "x"
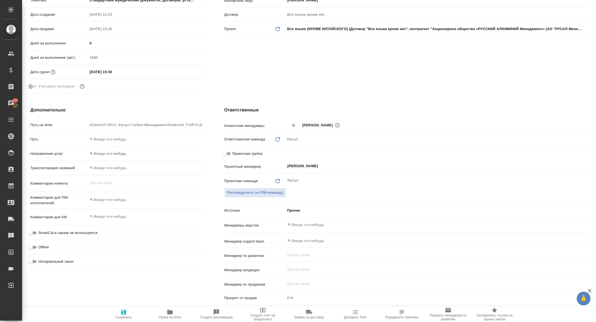
type textarea "x"
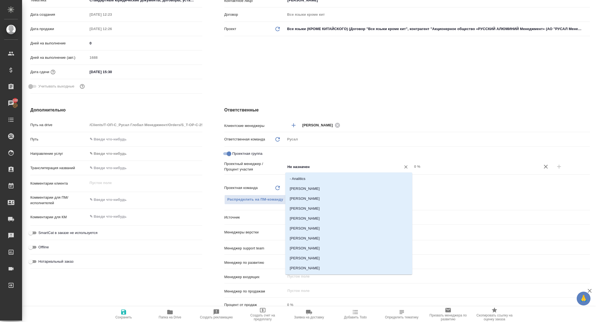
click at [334, 167] on input "Не назначен" at bounding box center [339, 166] width 105 height 7
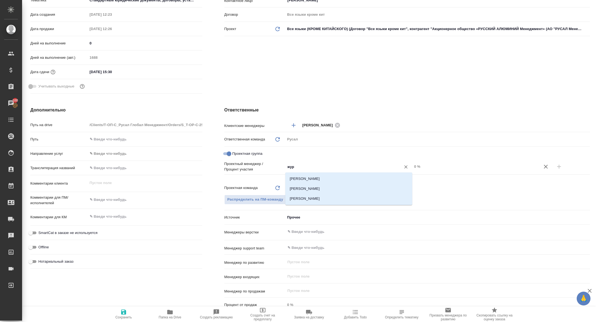
type input "жура"
click at [335, 186] on li "[PERSON_NAME]" at bounding box center [349, 189] width 127 height 10
type textarea "x"
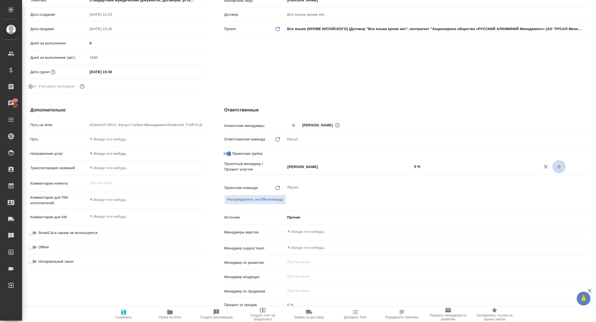
click at [564, 168] on button "button" at bounding box center [559, 166] width 13 height 13
type textarea "x"
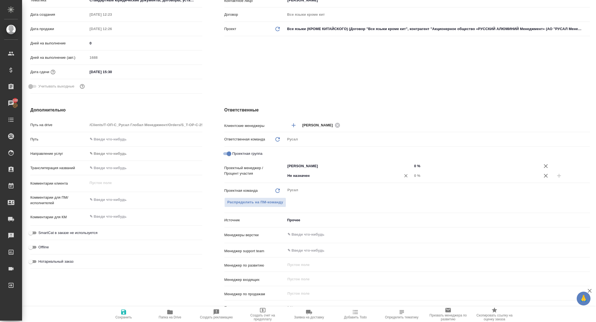
click at [326, 179] on div "Не назначен ​" at bounding box center [349, 176] width 127 height 10
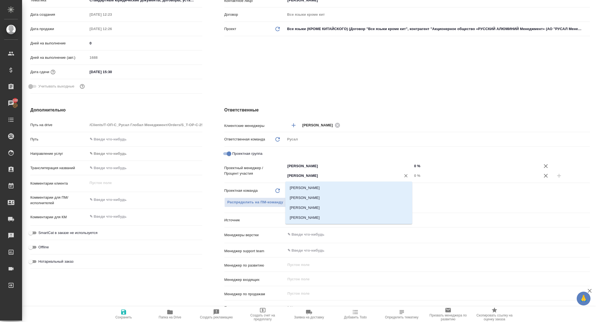
type input "кирилл"
click at [338, 191] on li "Авдеенко Кирилл" at bounding box center [349, 188] width 127 height 10
type textarea "x"
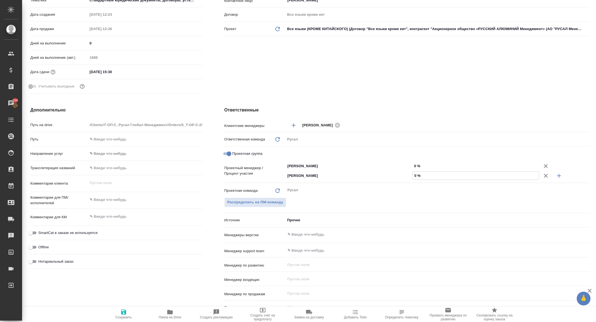
click at [413, 176] on input "0 %" at bounding box center [476, 176] width 126 height 8
type textarea "x"
click at [412, 169] on div "Журавлева Александра ​" at bounding box center [349, 166] width 127 height 10
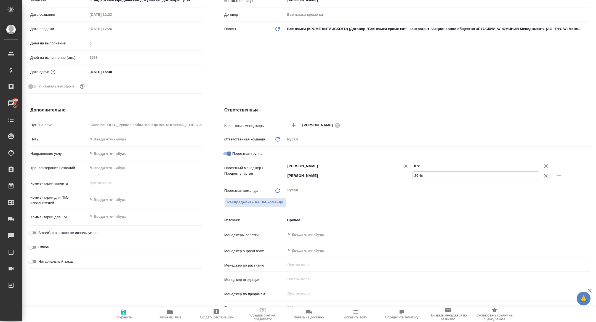
type input "20 %"
click at [413, 167] on input "0 %" at bounding box center [476, 166] width 127 height 8
type input "80 %"
type textarea "x"
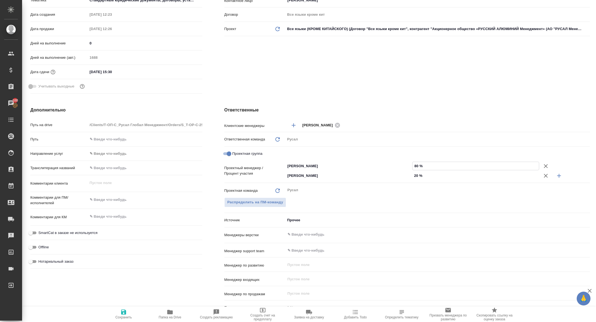
type textarea "x"
type input "80 %"
click at [132, 311] on span "Сохранить" at bounding box center [124, 314] width 40 height 10
type textarea "x"
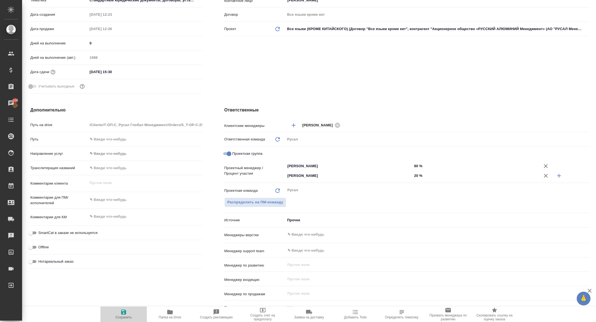
type textarea "x"
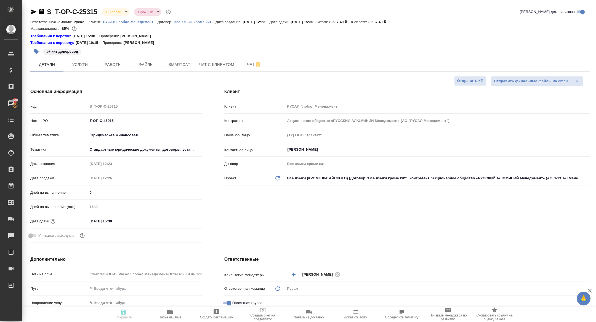
type textarea "x"
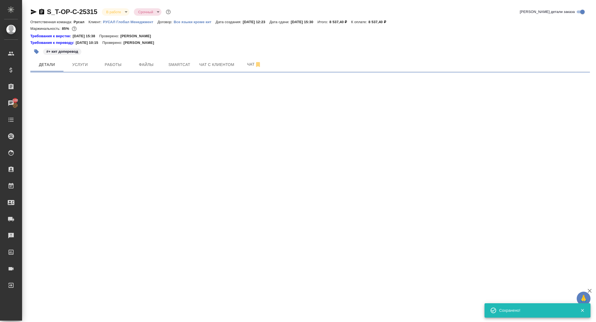
select select "RU"
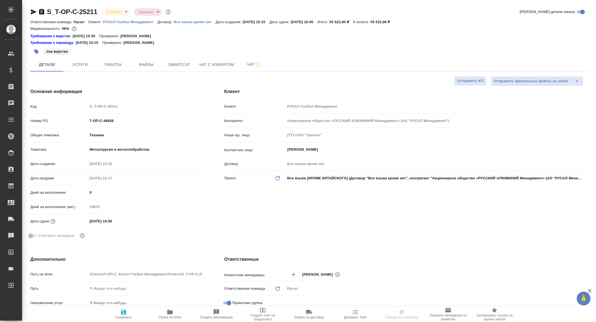
select select "RU"
click at [106, 65] on span "Работы" at bounding box center [113, 64] width 27 height 7
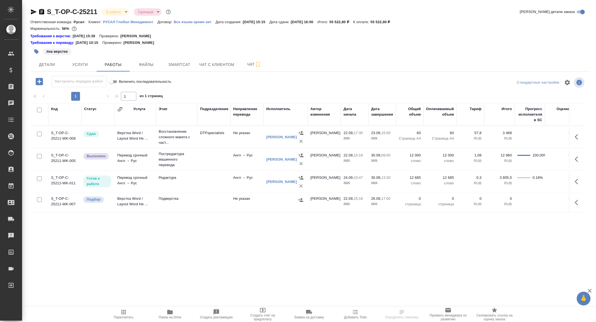
click at [34, 13] on icon "button" at bounding box center [33, 12] width 7 height 7
click at [241, 65] on button "Чат" at bounding box center [254, 65] width 33 height 14
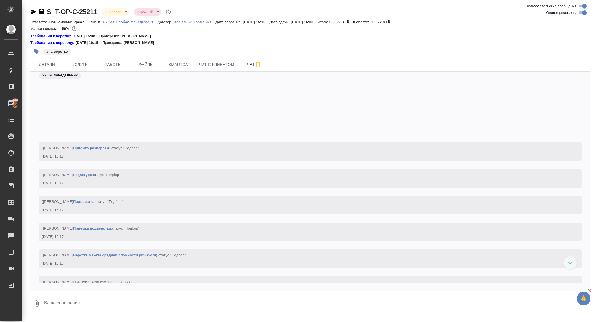
scroll to position [650, 0]
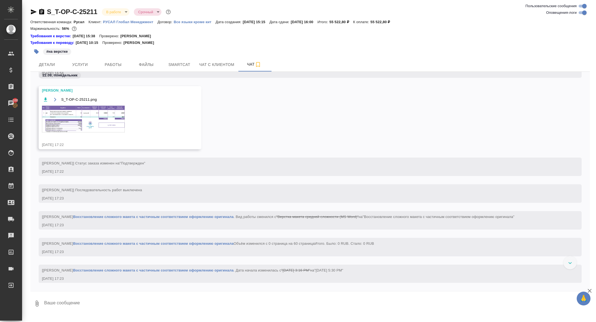
click at [104, 123] on img at bounding box center [83, 119] width 83 height 27
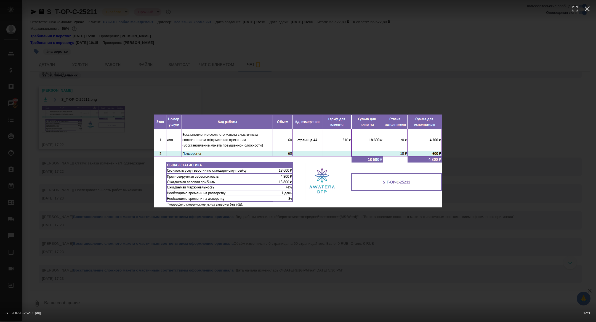
click at [96, 123] on div "S_T-OP-C-25211.png 1 of 1" at bounding box center [298, 161] width 596 height 322
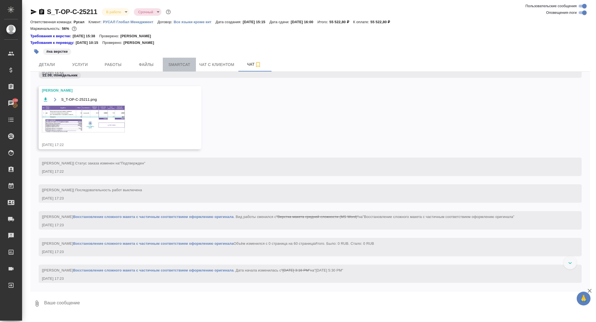
click at [181, 68] on span "Smartcat" at bounding box center [179, 64] width 27 height 7
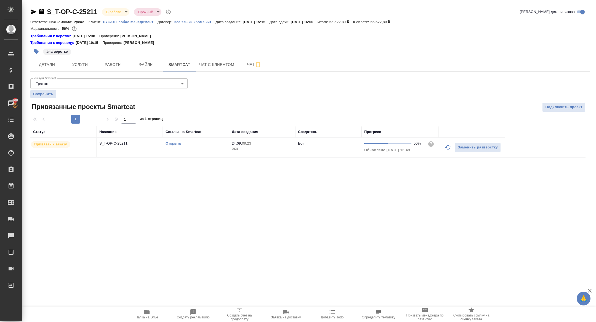
click at [168, 144] on link "Открыть" at bounding box center [174, 143] width 16 height 4
click at [50, 64] on span "Детали" at bounding box center [47, 64] width 27 height 7
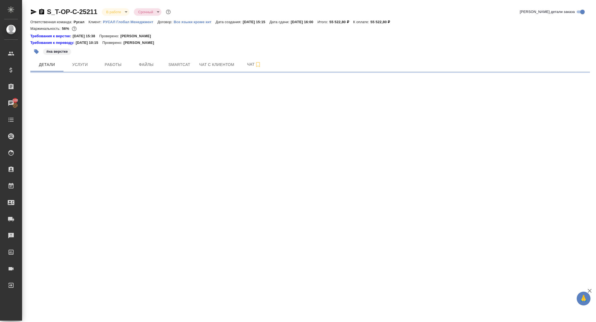
select select "RU"
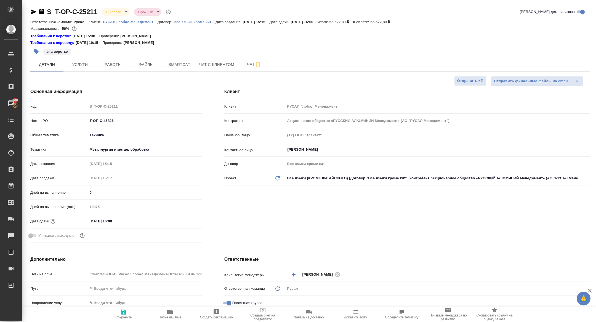
type textarea "x"
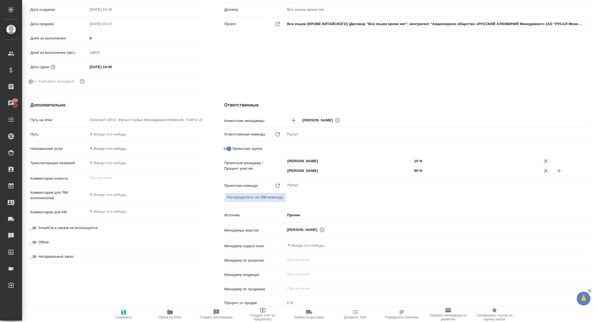
scroll to position [222, 0]
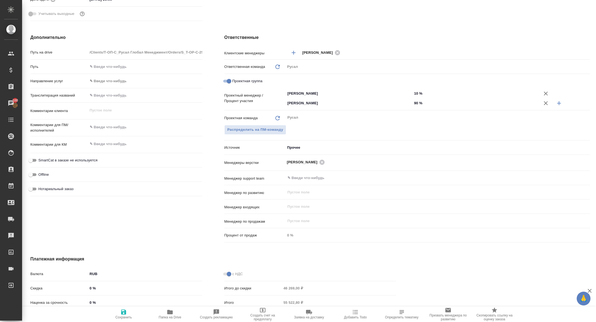
type textarea "x"
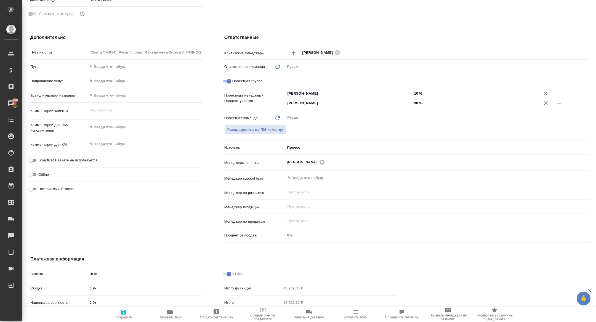
type textarea "x"
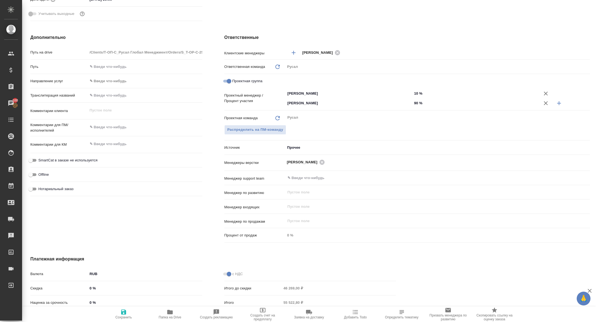
type textarea "x"
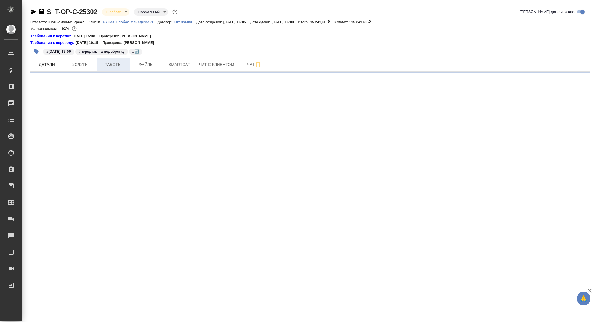
click at [114, 63] on span "Работы" at bounding box center [113, 64] width 27 height 7
select select "RU"
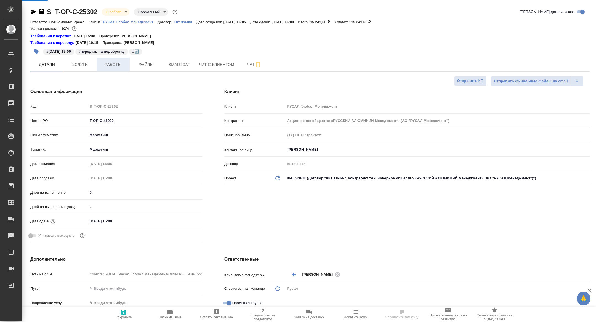
type textarea "x"
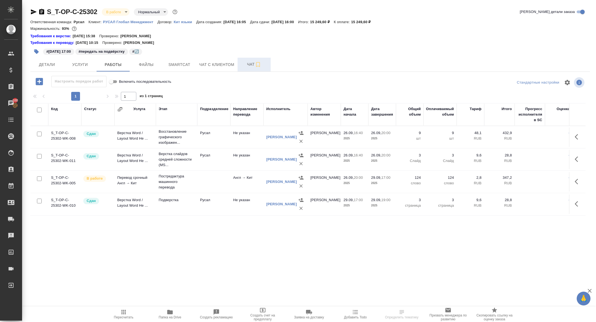
click at [249, 66] on span "Чат" at bounding box center [254, 64] width 27 height 7
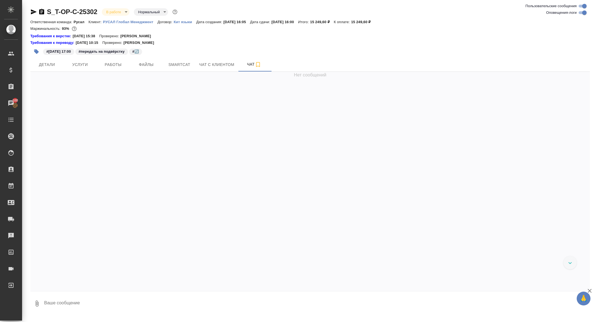
scroll to position [4110, 0]
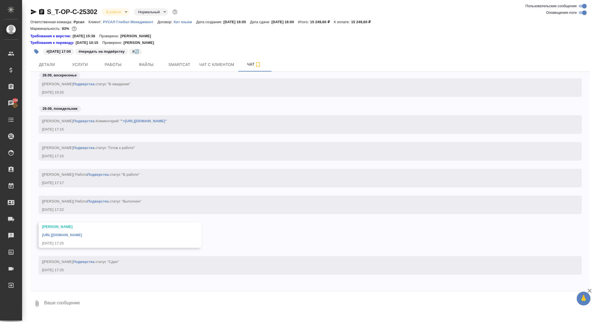
click at [96, 237] on div "[URL][DOMAIN_NAME]" at bounding box center [112, 234] width 140 height 7
click at [82, 236] on link "https://drive.awatera.com/apps/files/files/10519821?dir=/Shares/%D0%A2-%D0%9E%D…" at bounding box center [62, 235] width 40 height 4
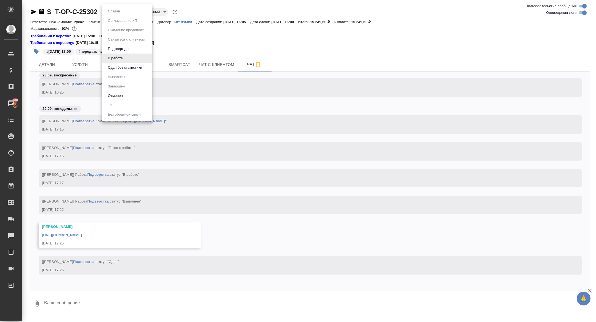
click at [118, 9] on body "🙏 .cls-1 fill:#fff; AWATERA Zhuravleva Alexandra Клиенты Спецификации Заказы 10…" at bounding box center [298, 161] width 596 height 322
click at [119, 69] on button "Сдан без статистики" at bounding box center [125, 68] width 38 height 6
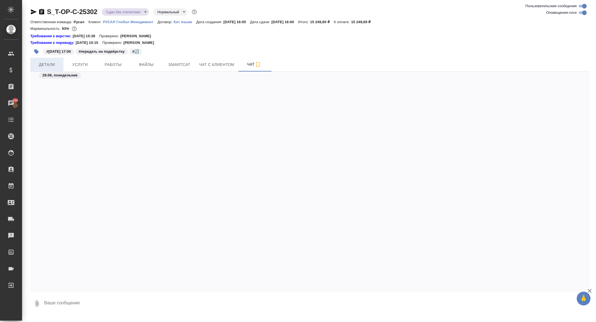
scroll to position [4170, 0]
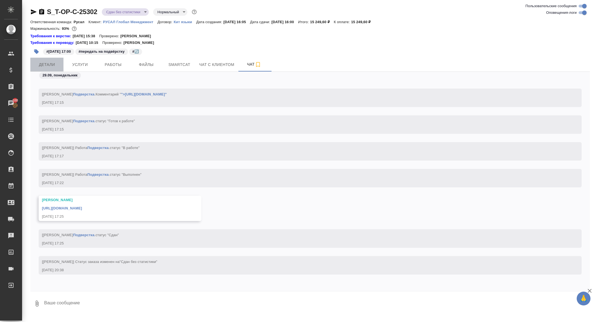
click at [46, 66] on span "Детали" at bounding box center [47, 64] width 27 height 7
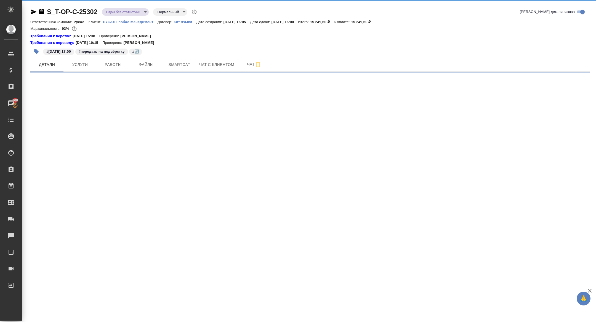
select select "RU"
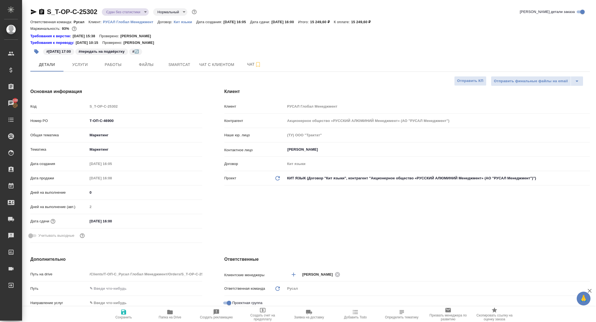
type textarea "x"
drag, startPoint x: 122, startPoint y: 122, endPoint x: 54, endPoint y: 117, distance: 67.5
click at [55, 117] on div "Номер PO Т-ОП-С-46900" at bounding box center [116, 121] width 172 height 10
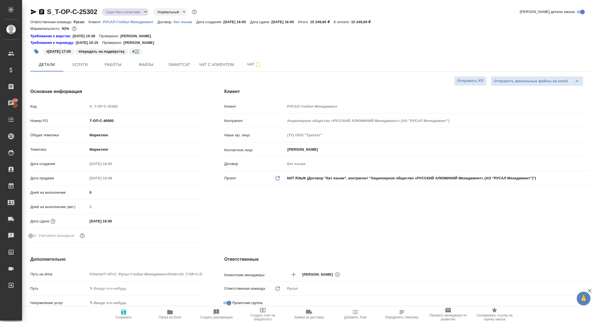
type textarea "x"
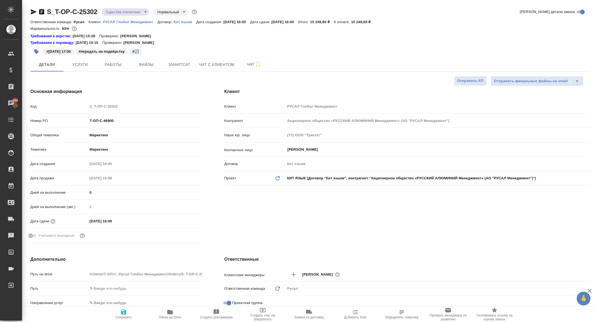
type textarea "x"
click at [115, 11] on body "🙏 .cls-1 fill:#fff; AWATERA Zhuravleva Alexandra Клиенты Спецификации Заказы 10…" at bounding box center [298, 161] width 596 height 322
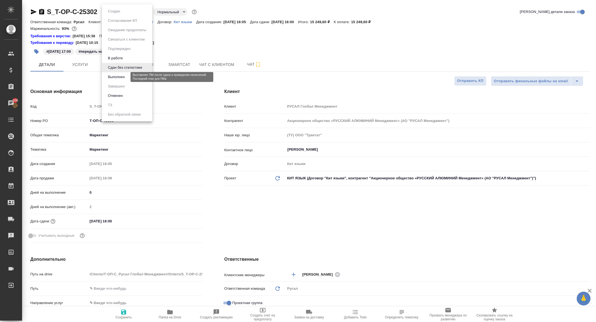
click at [118, 80] on button "Выполнен" at bounding box center [116, 77] width 20 height 6
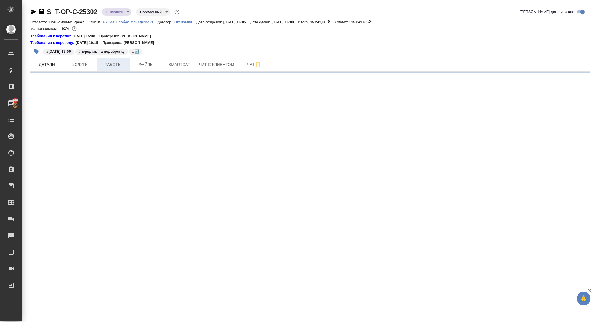
click at [110, 68] on button "Работы" at bounding box center [113, 65] width 33 height 14
select select "RU"
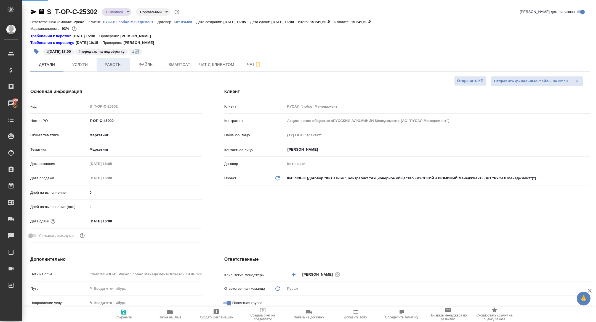
type textarea "x"
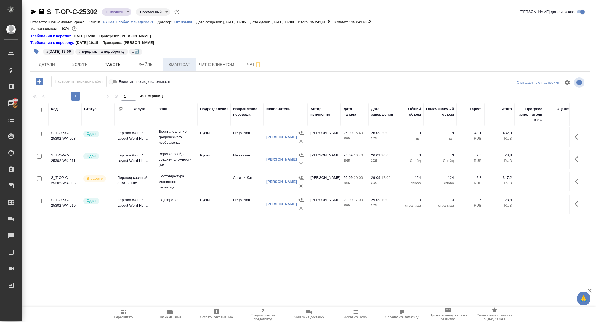
click at [180, 64] on span "Smartcat" at bounding box center [179, 64] width 27 height 7
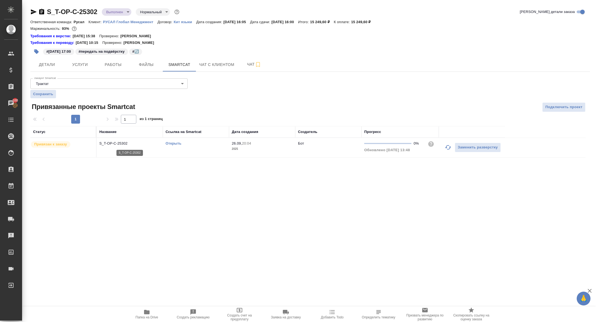
click at [110, 142] on p "S_T-OP-C-25302" at bounding box center [129, 144] width 61 height 6
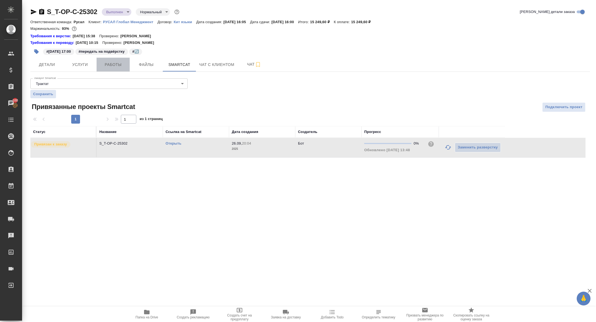
click at [126, 66] on span "Работы" at bounding box center [113, 64] width 27 height 7
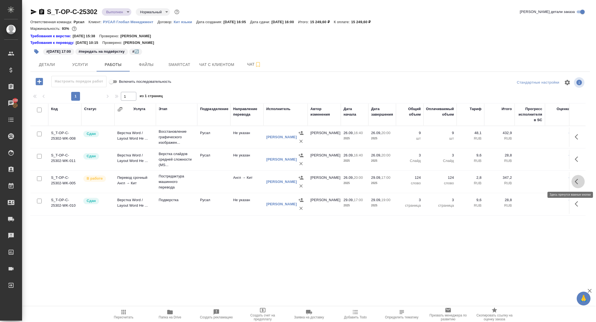
click at [574, 184] on button "button" at bounding box center [578, 181] width 13 height 13
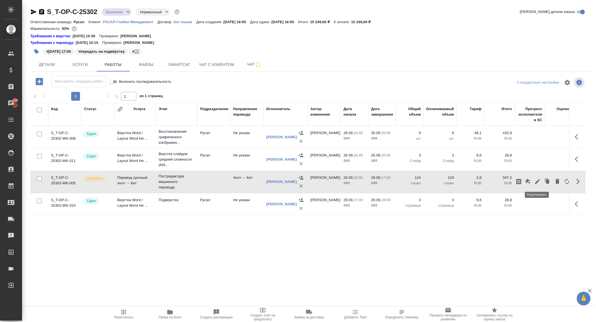
click at [534, 181] on button "button" at bounding box center [537, 181] width 9 height 13
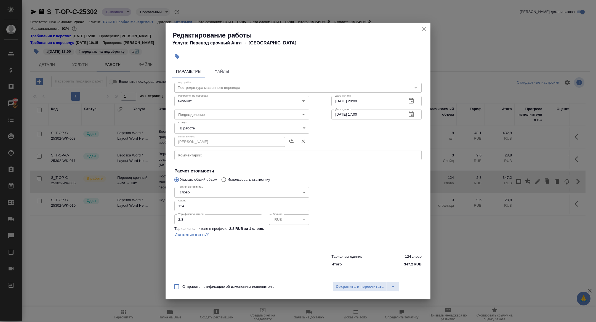
click at [186, 221] on input "2.8" at bounding box center [219, 220] width 88 height 10
drag, startPoint x: 189, startPoint y: 204, endPoint x: 232, endPoint y: 213, distance: 43.8
click at [232, 213] on div "Тарифные единицы слово 5a8b1489cc6b4906c91bfd90 Тарифные единицы Слово 124 Слов…" at bounding box center [242, 215] width 135 height 60
type input "80"
click at [227, 129] on body "🙏 .cls-1 fill:#fff; AWATERA Zhuravleva Alexandra Клиенты Спецификации Заказы 10…" at bounding box center [298, 161] width 596 height 322
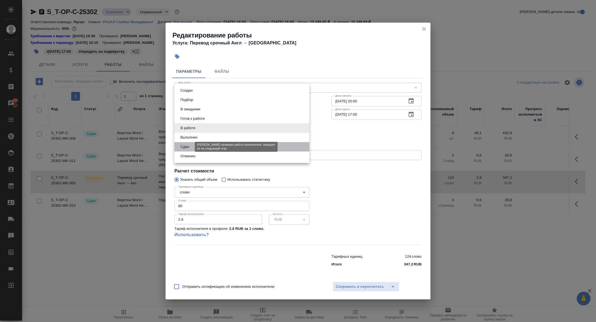
click at [188, 148] on button "Сдан" at bounding box center [185, 147] width 12 height 6
type input "closed"
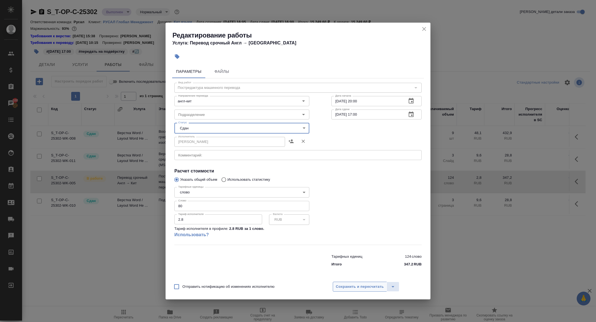
click at [350, 287] on span "Сохранить и пересчитать" at bounding box center [360, 287] width 48 height 6
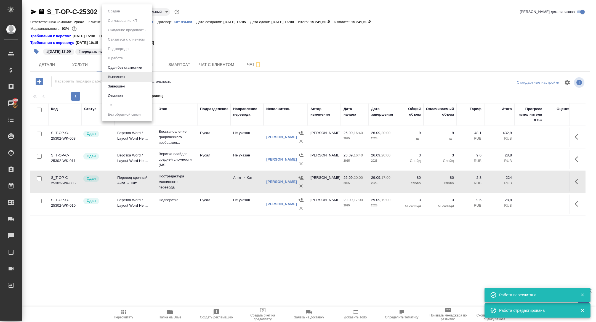
click at [113, 11] on body "🙏 .cls-1 fill:#fff; AWATERA Zhuravleva Alexandra Клиенты Спецификации Заказы 10…" at bounding box center [298, 161] width 596 height 322
click at [118, 314] on div at bounding box center [298, 161] width 596 height 322
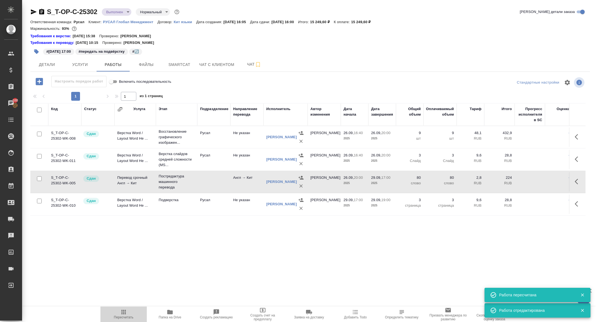
click at [126, 316] on span "Пересчитать" at bounding box center [124, 318] width 20 height 4
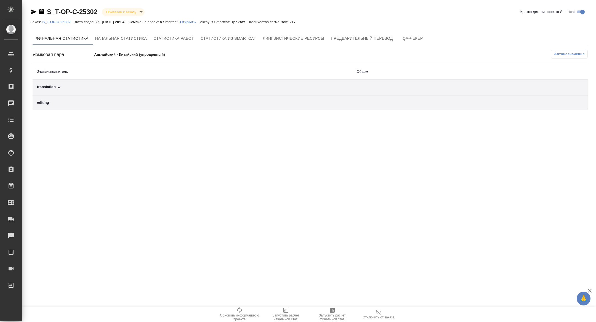
click at [194, 22] on p "Открыть" at bounding box center [190, 22] width 20 height 4
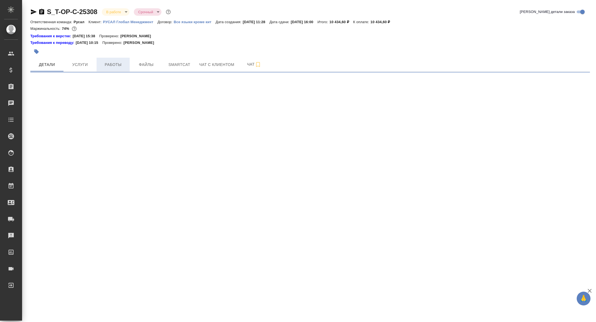
select select "RU"
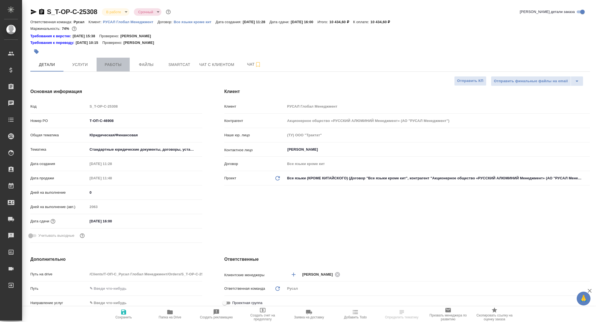
click at [116, 63] on span "Работы" at bounding box center [113, 64] width 27 height 7
type textarea "x"
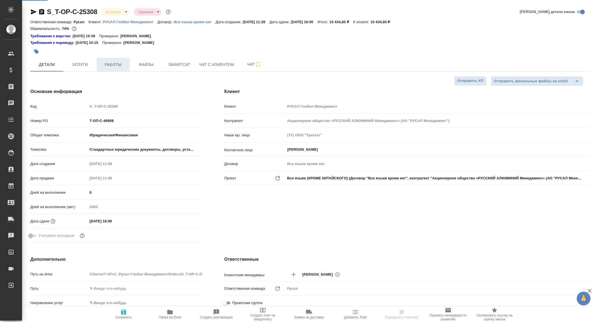
type textarea "x"
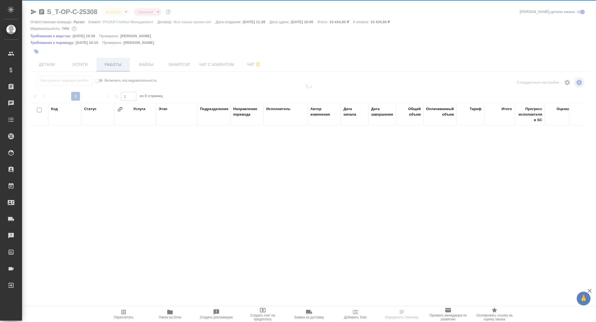
click at [116, 63] on div at bounding box center [309, 121] width 574 height 242
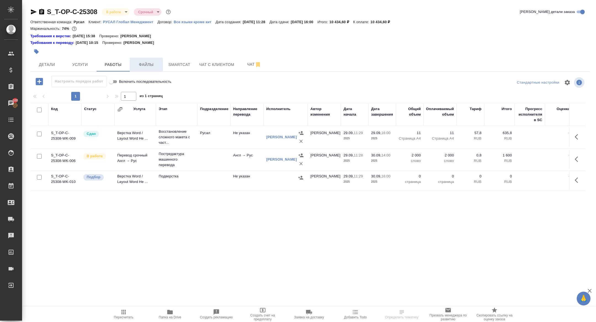
click at [147, 65] on span "Файлы" at bounding box center [146, 64] width 27 height 7
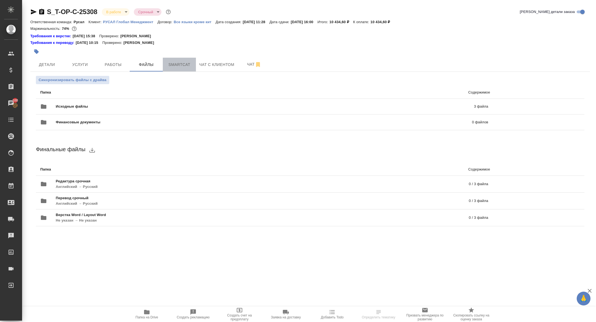
click at [178, 66] on span "Smartcat" at bounding box center [179, 64] width 27 height 7
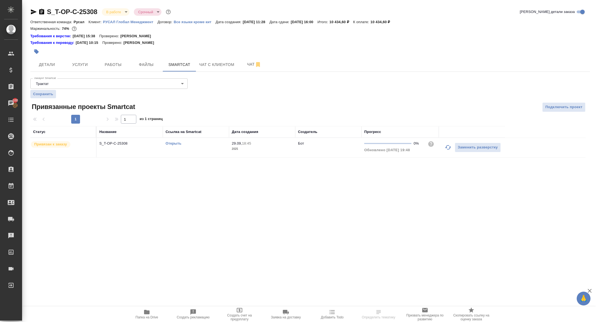
click at [174, 143] on link "Открыть" at bounding box center [174, 143] width 16 height 4
click at [109, 64] on span "Работы" at bounding box center [113, 64] width 27 height 7
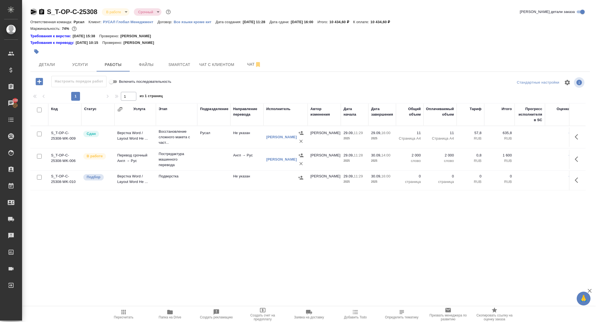
click at [30, 10] on icon "button" at bounding box center [33, 12] width 7 height 7
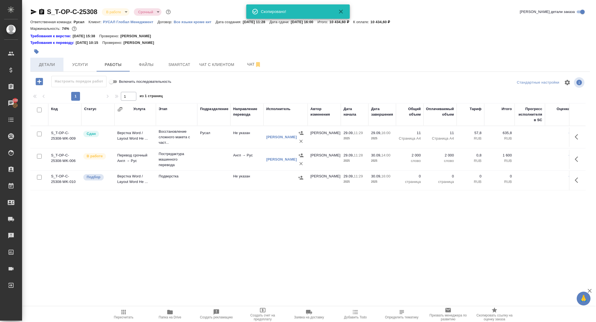
click at [46, 67] on span "Детали" at bounding box center [47, 64] width 27 height 7
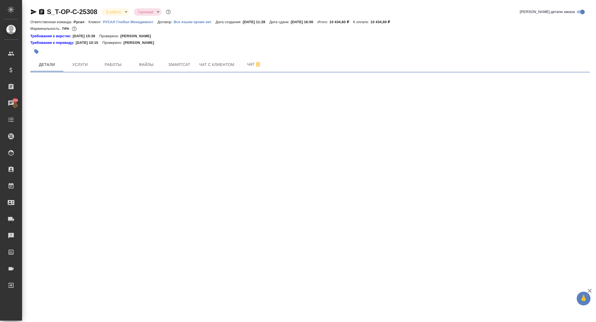
select select "RU"
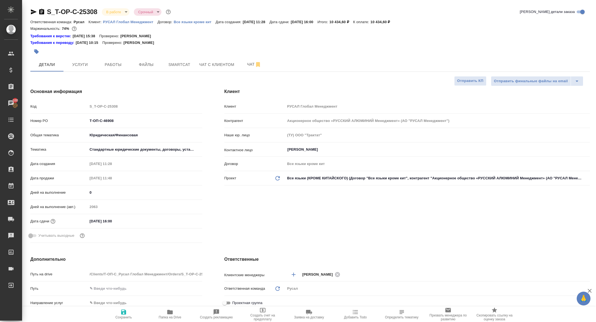
type textarea "x"
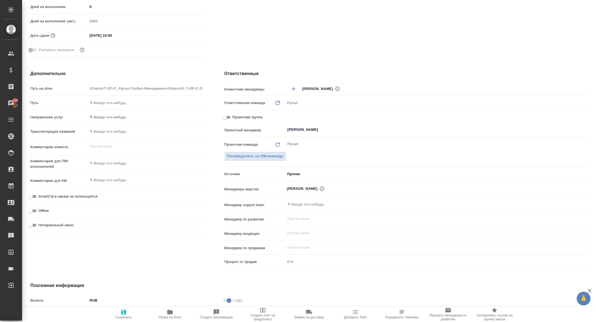
scroll to position [166, 0]
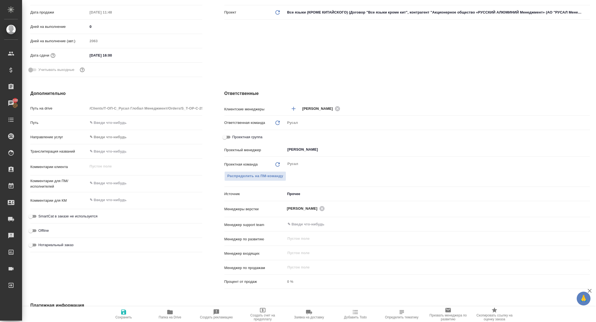
click at [226, 136] on input "Проектная группа" at bounding box center [225, 137] width 20 height 7
checkbox input "true"
type textarea "x"
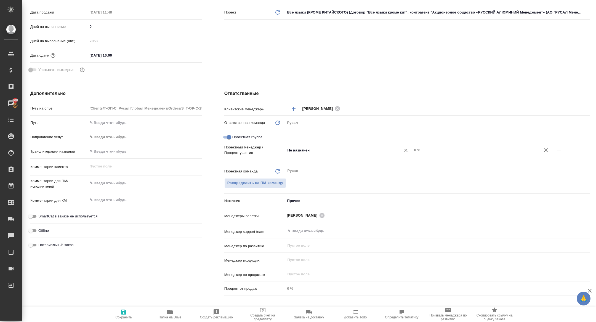
click at [316, 151] on input "Не назначен" at bounding box center [339, 150] width 105 height 7
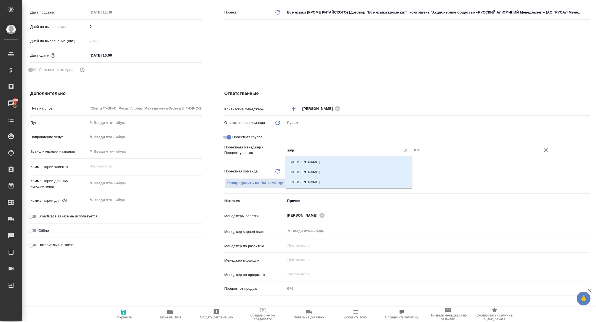
type input "жура"
click at [326, 169] on li "[PERSON_NAME]" at bounding box center [349, 172] width 127 height 10
type textarea "x"
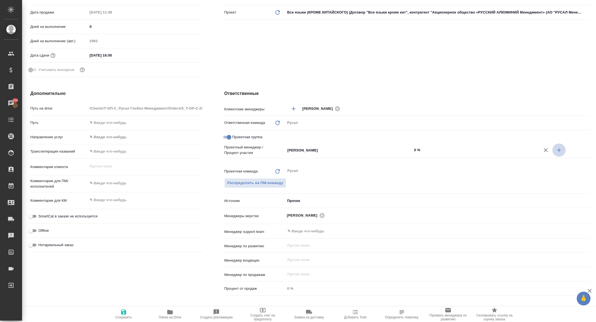
click at [559, 151] on icon "button" at bounding box center [560, 150] width 4 height 4
type textarea "x"
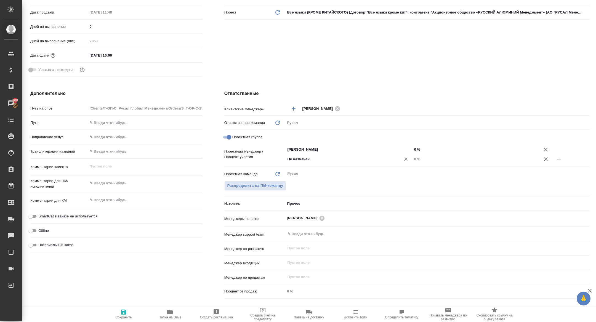
click at [353, 162] on div "Не назначен ​" at bounding box center [349, 159] width 127 height 10
type input "хрус"
click at [339, 170] on li "Хрусталёва Дарья" at bounding box center [349, 172] width 127 height 10
type textarea "x"
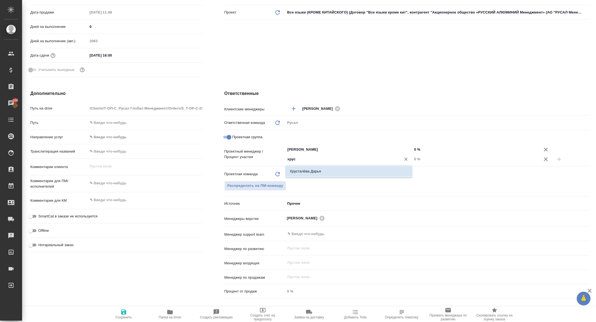
type textarea "x"
click at [413, 159] on input "0 %" at bounding box center [476, 159] width 127 height 8
type textarea "x"
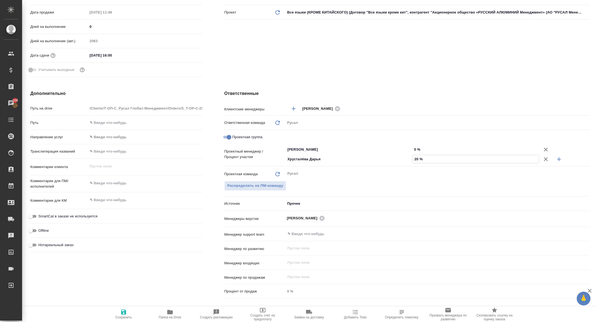
type input "20 %"
click at [414, 149] on input "0 %" at bounding box center [476, 150] width 126 height 8
type textarea "x"
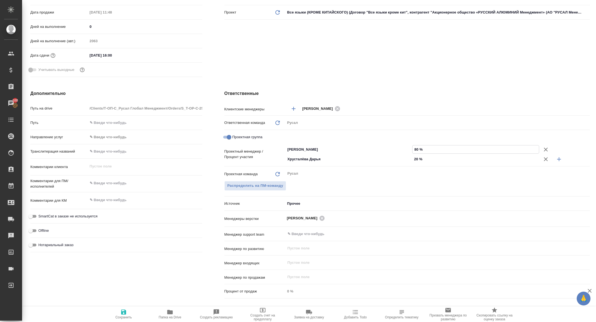
type input "80 %"
click at [133, 310] on span "Сохранить" at bounding box center [124, 314] width 40 height 10
type textarea "x"
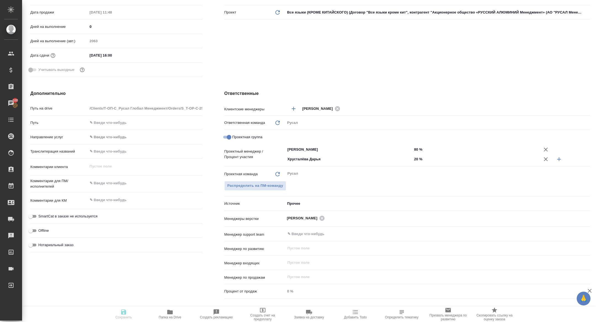
type textarea "x"
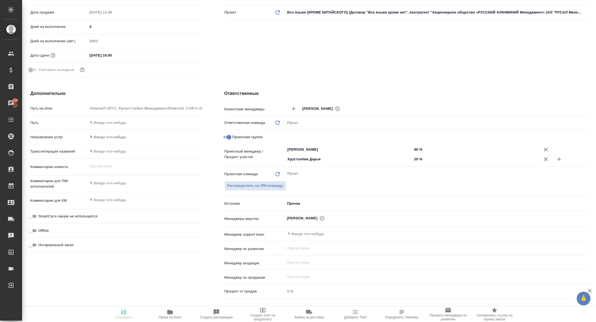
type textarea "x"
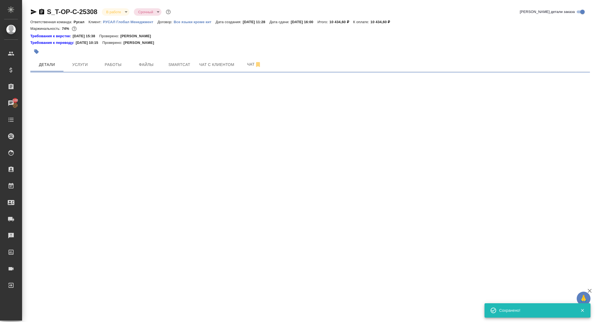
click at [124, 307] on div ".cls-1 fill:#fff; AWATERA Zhuravleva Alexandra Клиенты Спецификации Заказы 100 …" at bounding box center [298, 161] width 596 height 322
select select "RU"
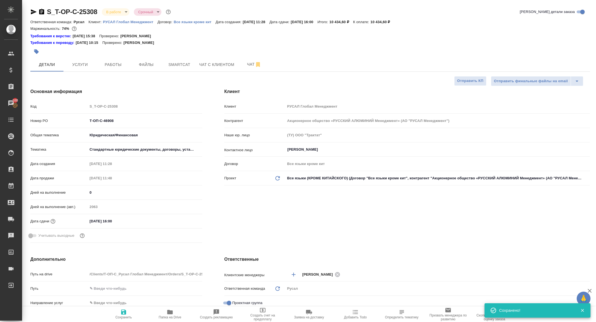
type textarea "x"
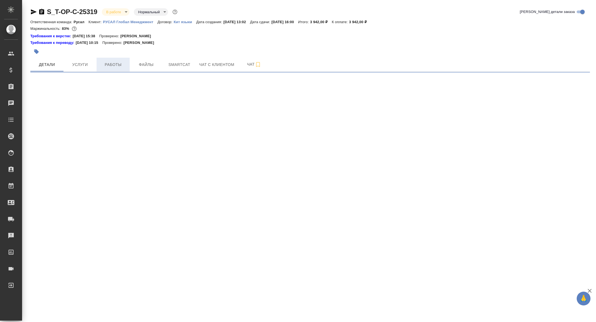
click at [105, 66] on span "Работы" at bounding box center [113, 64] width 27 height 7
select select "RU"
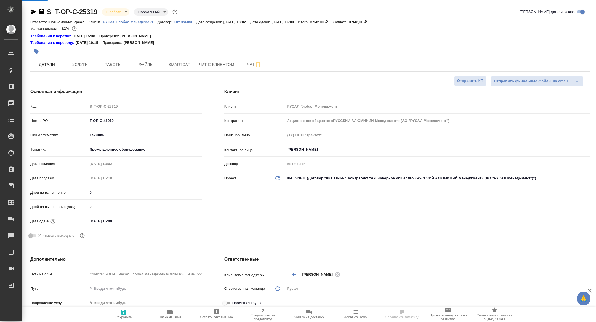
type textarea "x"
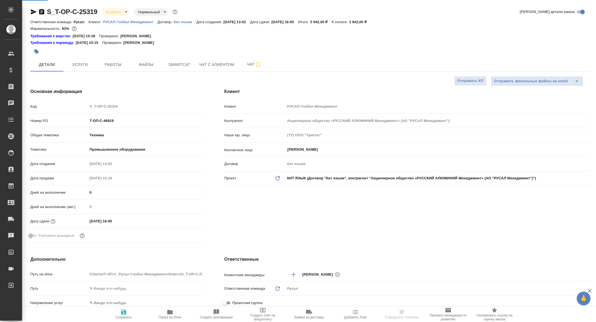
type textarea "x"
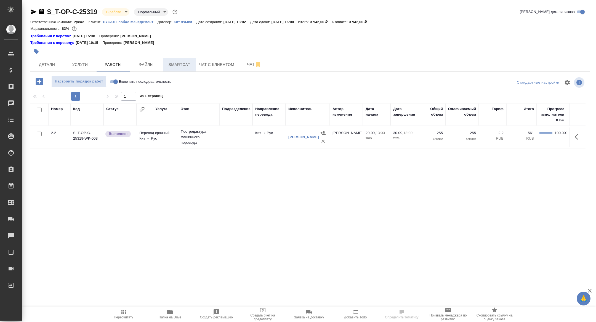
click at [179, 65] on span "Smartcat" at bounding box center [179, 64] width 27 height 7
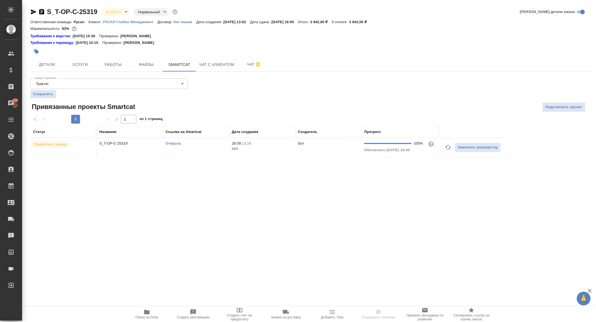
click at [173, 142] on link "Открыть" at bounding box center [174, 143] width 16 height 4
click at [151, 315] on span "Папка на Drive" at bounding box center [147, 314] width 40 height 10
click at [134, 319] on span "Папка на Drive" at bounding box center [147, 314] width 40 height 10
click at [47, 65] on span "Детали" at bounding box center [47, 64] width 27 height 7
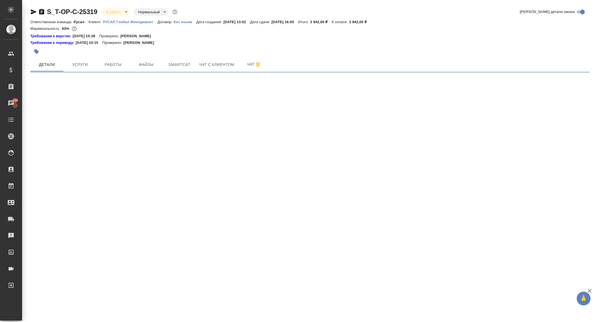
select select "RU"
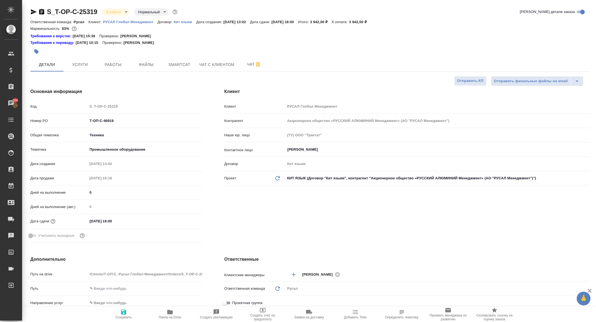
type textarea "x"
drag, startPoint x: 126, startPoint y: 119, endPoint x: 43, endPoint y: 114, distance: 82.5
click at [44, 114] on div "Код S_T-OP-C-25319 Номер PO Т-ОП-С-46919 Общая тематика Техника tech Тематика П…" at bounding box center [116, 174] width 172 height 144
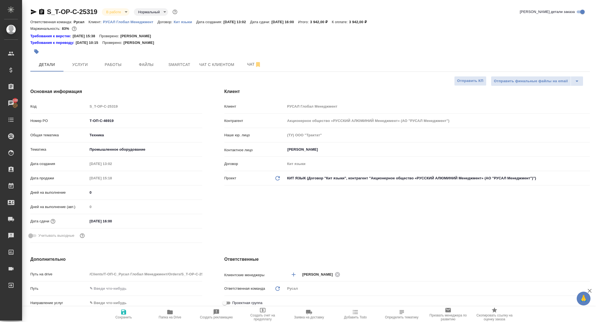
type textarea "x"
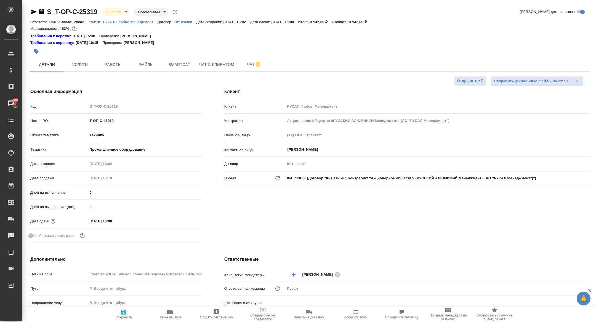
type textarea "x"
click at [117, 10] on body "🙏 .cls-1 fill:#fff; AWATERA [PERSON_NAME] Спецификации Заказы 100 Чаты Todo Про…" at bounding box center [298, 161] width 596 height 322
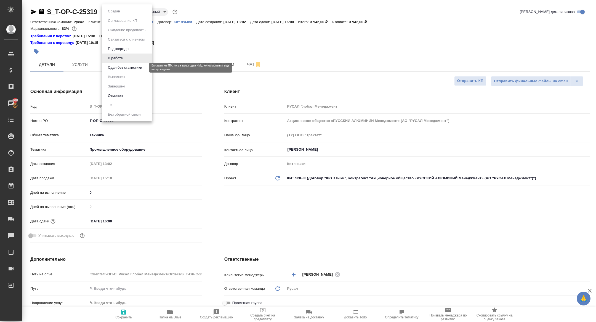
click at [117, 69] on button "Сдан без статистики" at bounding box center [125, 68] width 38 height 6
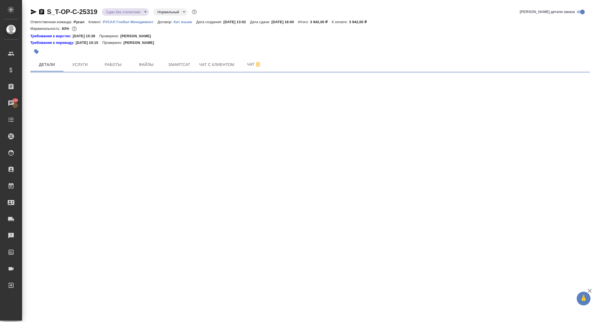
select select "RU"
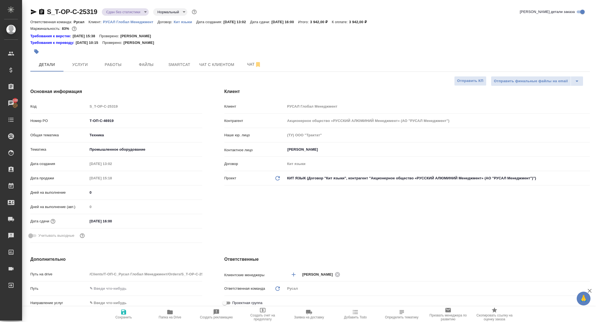
type textarea "x"
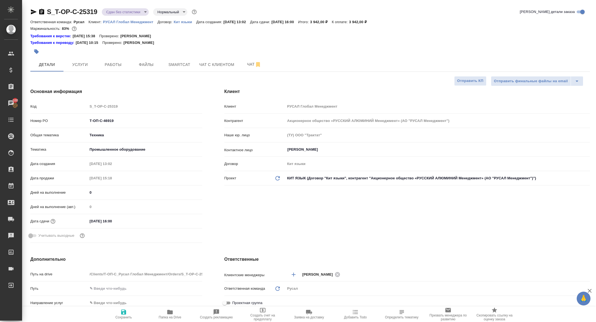
type textarea "x"
click at [111, 70] on button "Работы" at bounding box center [113, 65] width 33 height 14
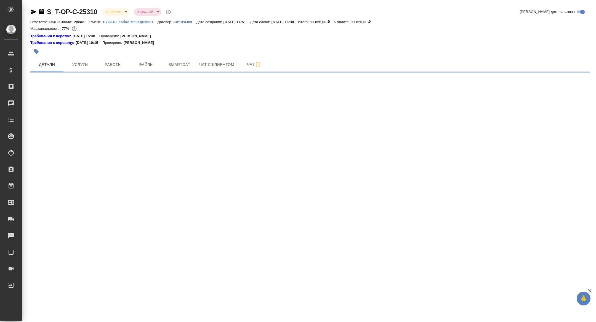
select select "RU"
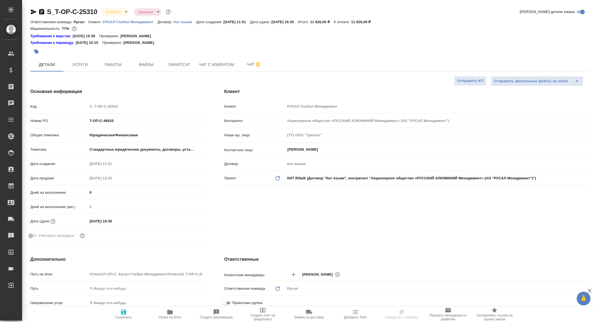
type textarea "x"
click at [121, 64] on span "Работы" at bounding box center [113, 64] width 27 height 7
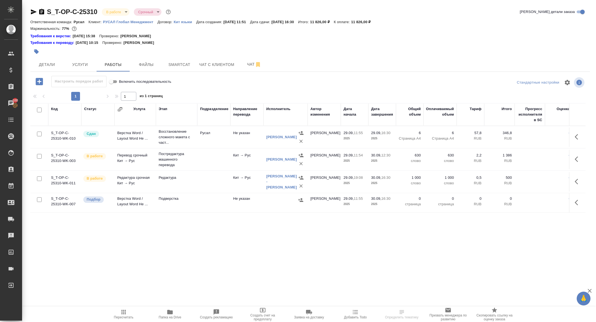
click at [32, 13] on icon "button" at bounding box center [34, 11] width 6 height 5
click at [41, 64] on span "Детали" at bounding box center [47, 64] width 27 height 7
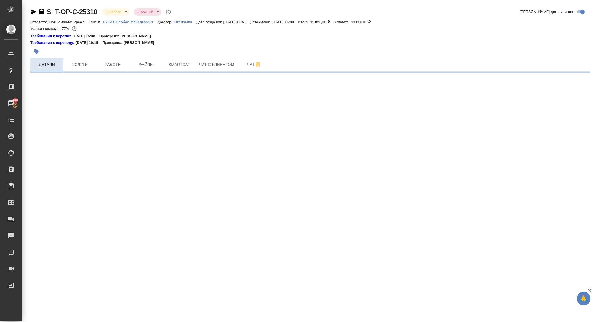
select select "RU"
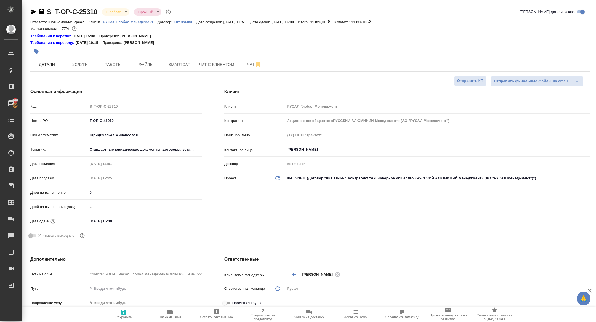
type textarea "x"
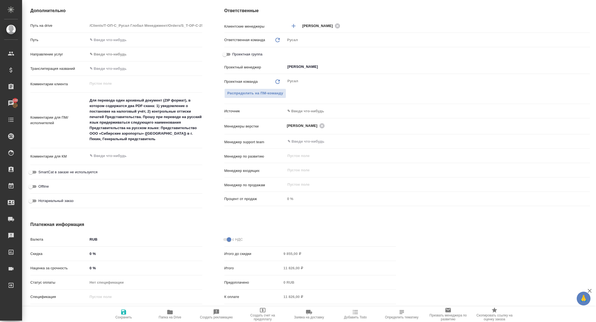
click at [225, 57] on input "Проектная группа" at bounding box center [225, 54] width 20 height 7
checkbox input "true"
type textarea "x"
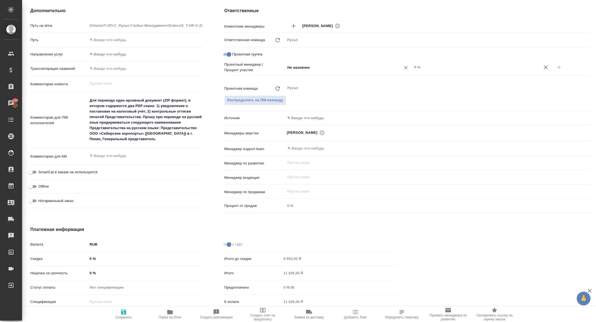
click at [322, 62] on div "Не назначен ​" at bounding box center [349, 67] width 127 height 10
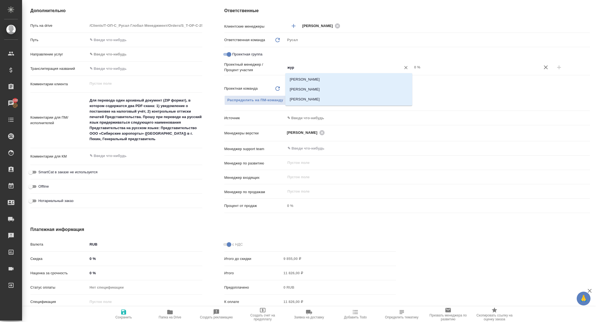
type input "жура"
click at [346, 86] on li "[PERSON_NAME]" at bounding box center [349, 90] width 127 height 10
type textarea "x"
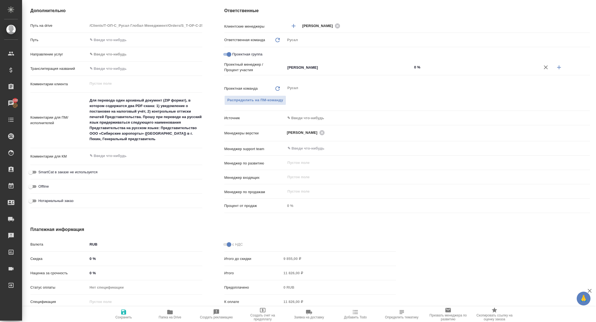
click at [556, 69] on icon "button" at bounding box center [559, 67] width 7 height 7
type textarea "x"
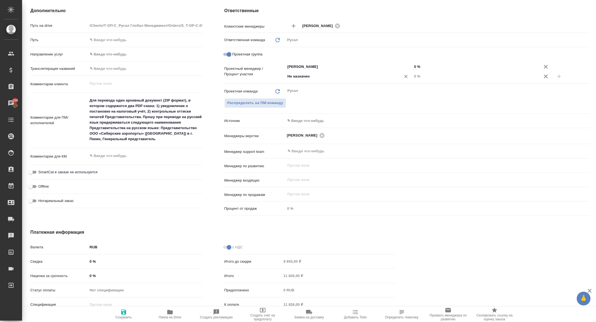
click at [340, 81] on div "Не назначен ​" at bounding box center [349, 77] width 127 height 11
type input "хрус"
click at [337, 89] on li "Хрусталёва Дарья" at bounding box center [349, 89] width 127 height 10
type textarea "x"
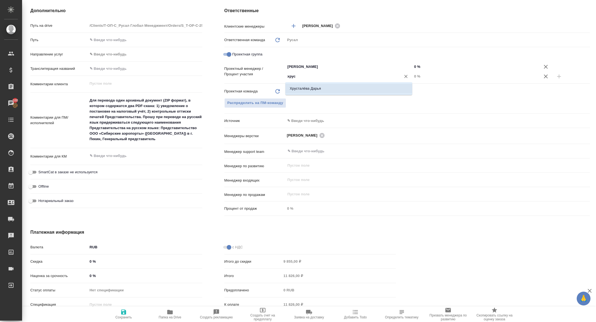
type textarea "x"
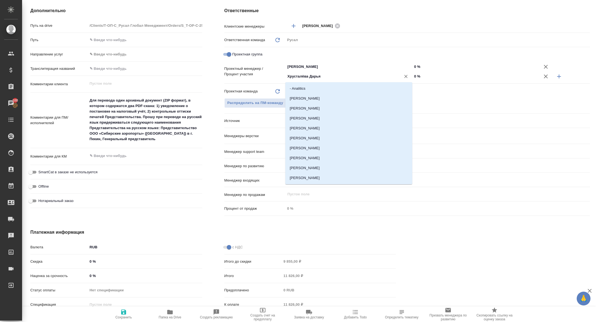
click at [324, 75] on input "Хрусталёва Дарья" at bounding box center [339, 76] width 105 height 7
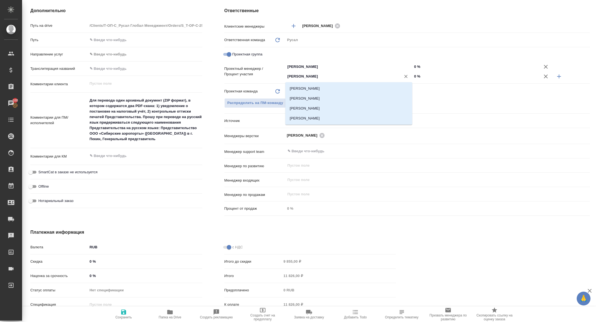
type input "кирилл"
click at [326, 87] on li "[PERSON_NAME]" at bounding box center [349, 89] width 127 height 10
type textarea "x"
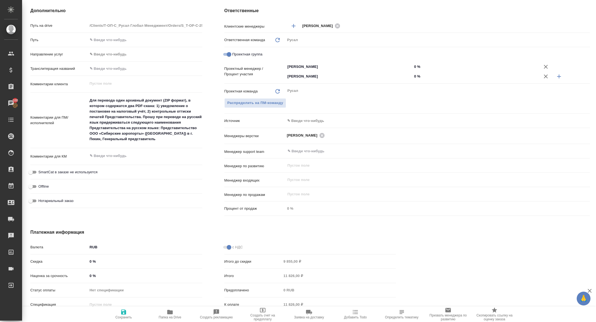
click at [414, 77] on input "0 %" at bounding box center [476, 76] width 127 height 8
type input "20 %"
type textarea "x"
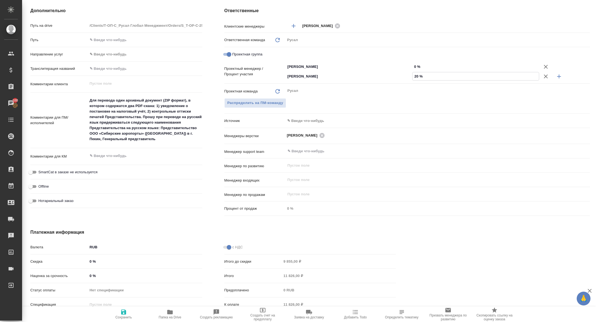
type input "20 %"
click at [414, 67] on input "0 %" at bounding box center [476, 67] width 126 height 8
type input "80 %"
type textarea "x"
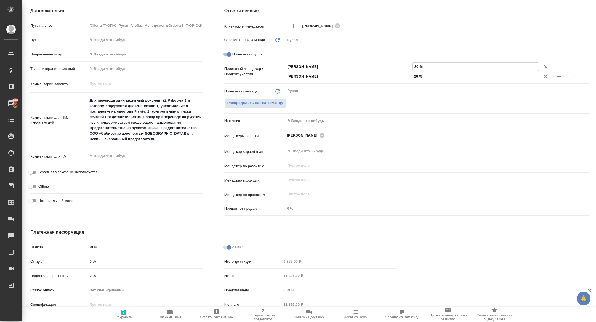
type textarea "x"
type input "80 %"
click at [122, 318] on span "Сохранить" at bounding box center [123, 318] width 17 height 4
type textarea "x"
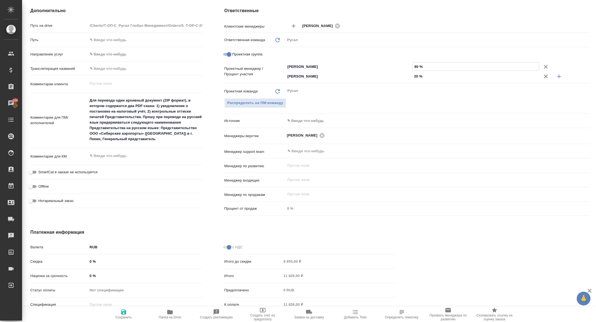
type textarea "x"
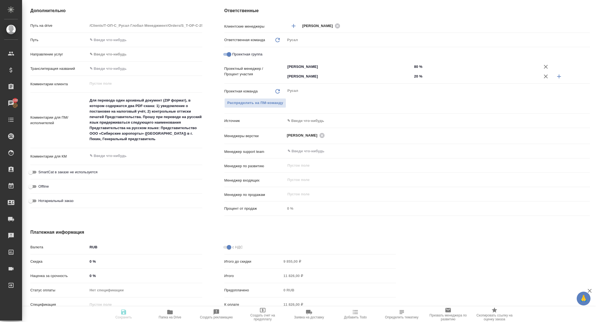
type textarea "x"
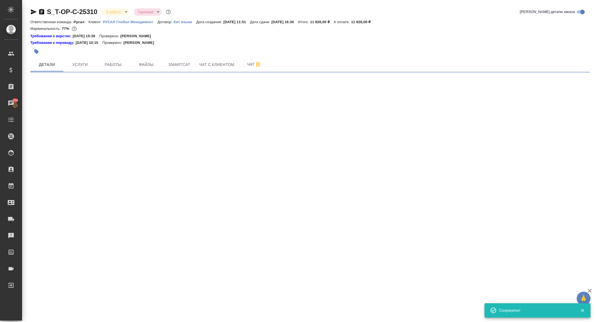
select select "RU"
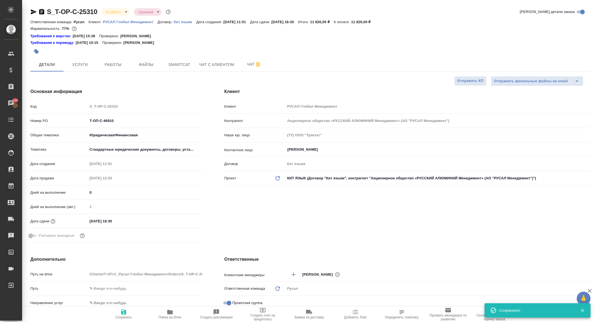
type textarea "x"
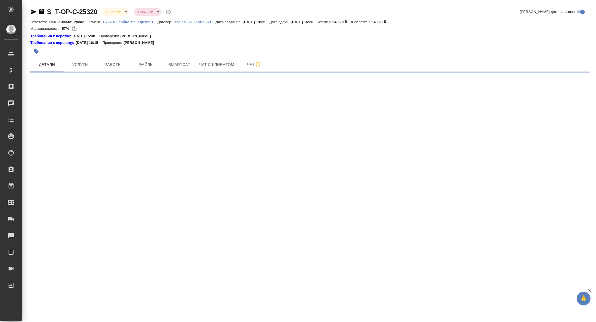
select select "RU"
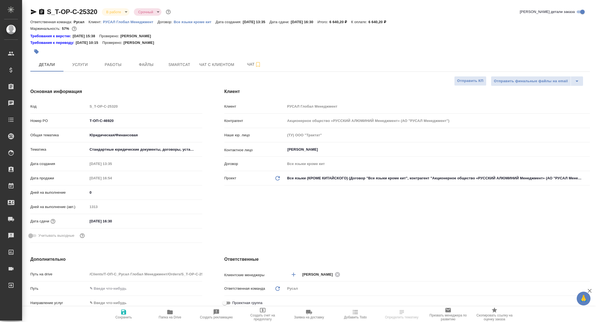
type textarea "x"
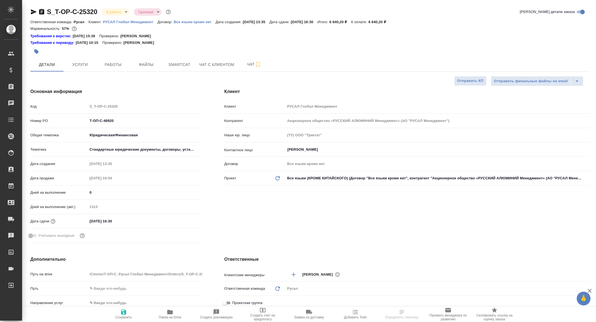
type textarea "x"
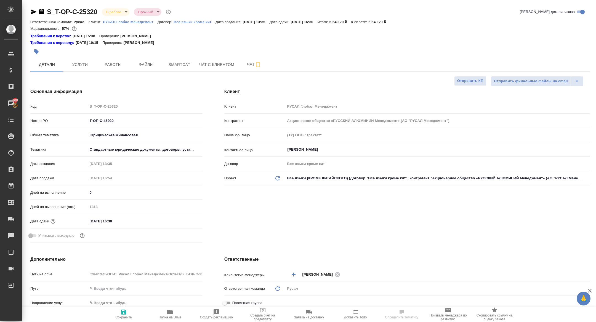
type textarea "x"
click at [114, 75] on div "S_T-OP-C-25320 В работе inProgress Срочный urgent Кратко детали заказа Ответств…" at bounding box center [310, 291] width 566 height 582
click at [114, 66] on span "Работы" at bounding box center [113, 64] width 27 height 7
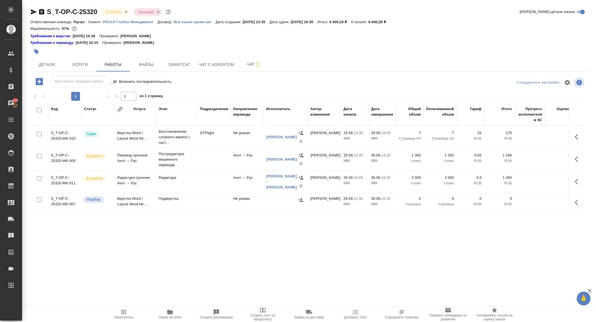
click at [32, 11] on icon "button" at bounding box center [34, 11] width 6 height 5
click at [56, 61] on button "Детали" at bounding box center [46, 65] width 33 height 14
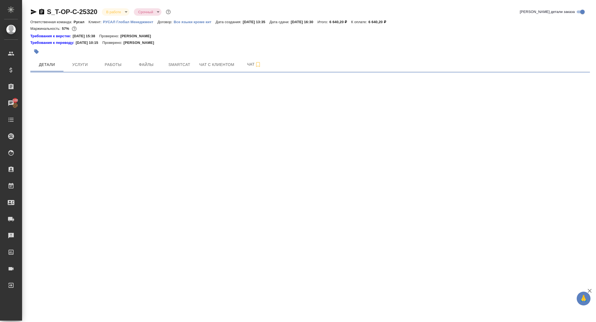
select select "RU"
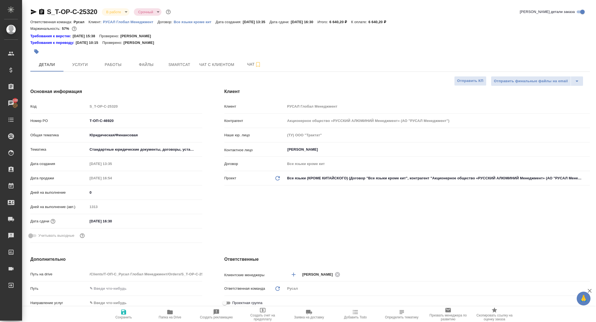
type textarea "x"
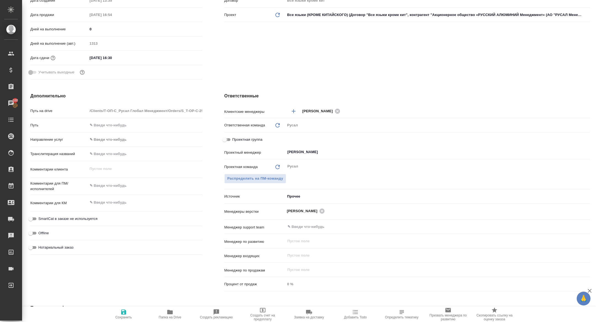
click at [227, 142] on input "Проектная группа" at bounding box center [225, 139] width 20 height 7
checkbox input "true"
type textarea "x"
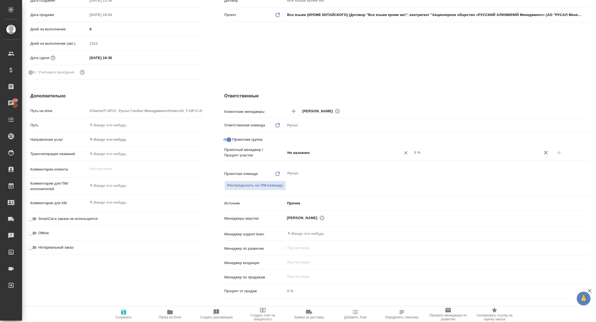
click at [324, 157] on div "Не назначен ​" at bounding box center [349, 153] width 127 height 10
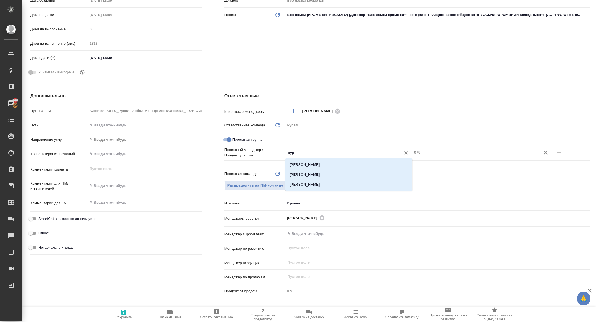
type input "жура"
click at [337, 177] on li "[PERSON_NAME]" at bounding box center [349, 175] width 127 height 10
type textarea "x"
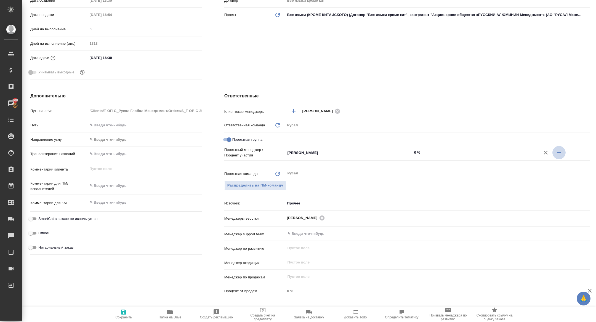
drag, startPoint x: 559, startPoint y: 148, endPoint x: 541, endPoint y: 148, distance: 17.7
click at [559, 148] on button "button" at bounding box center [559, 152] width 13 height 13
type textarea "x"
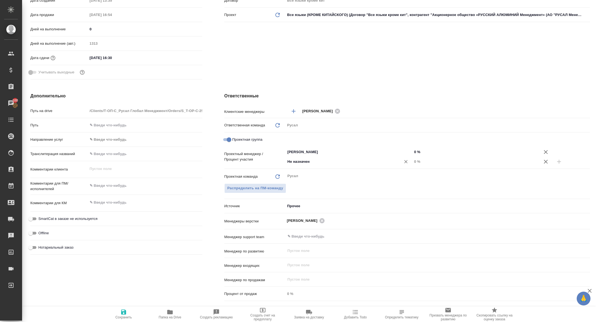
click at [378, 157] on div "Не назначен ​" at bounding box center [349, 162] width 127 height 10
type input "х"
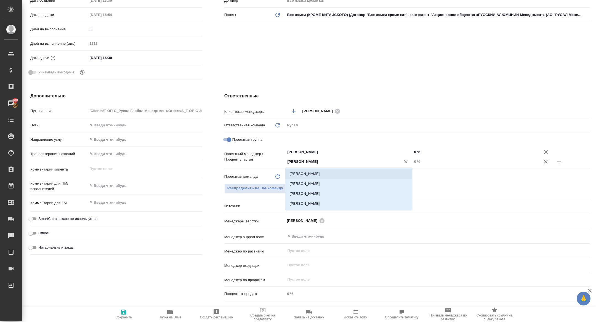
type input "кирилл"
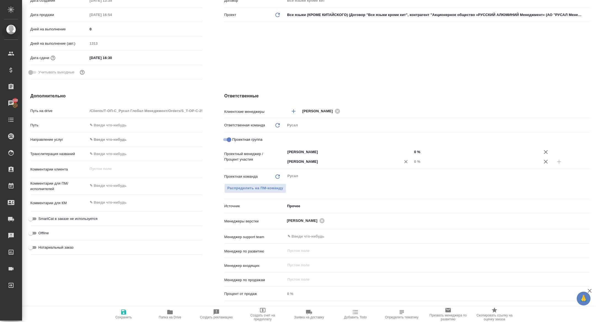
click at [322, 167] on div "кирилл ​" at bounding box center [349, 162] width 127 height 11
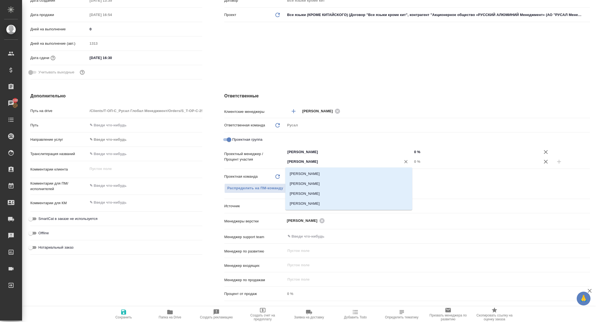
click at [320, 165] on input "кирилл" at bounding box center [339, 162] width 105 height 7
drag, startPoint x: 318, startPoint y: 172, endPoint x: 346, endPoint y: 172, distance: 28.2
click at [318, 172] on li "[PERSON_NAME]" at bounding box center [349, 174] width 127 height 10
type textarea "x"
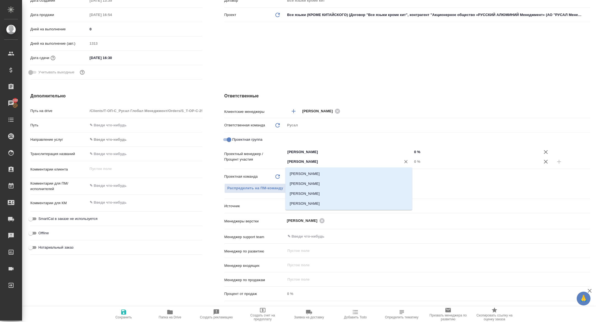
type textarea "x"
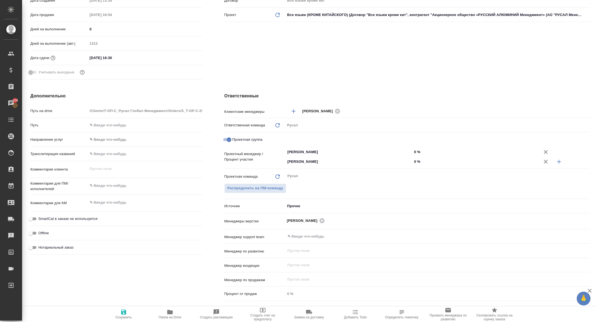
click at [413, 163] on input "0 %" at bounding box center [476, 162] width 127 height 8
type textarea "x"
type input "20 %"
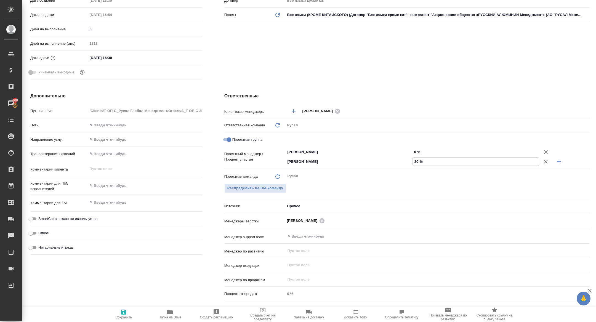
click at [414, 150] on input "0 %" at bounding box center [476, 152] width 127 height 8
type textarea "x"
type input "80 %"
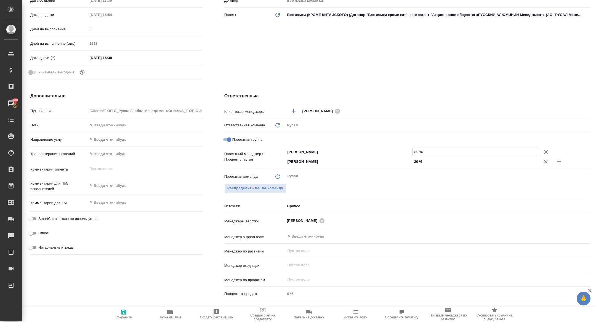
click at [129, 312] on span "Сохранить" at bounding box center [124, 314] width 40 height 10
type textarea "x"
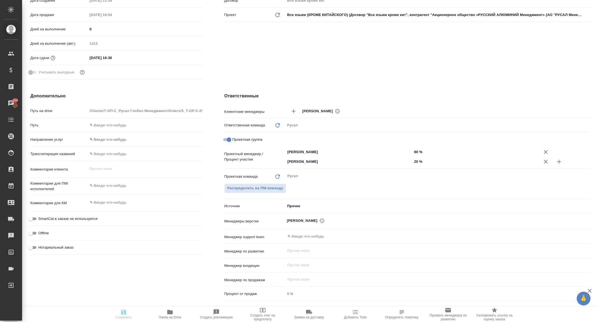
type textarea "x"
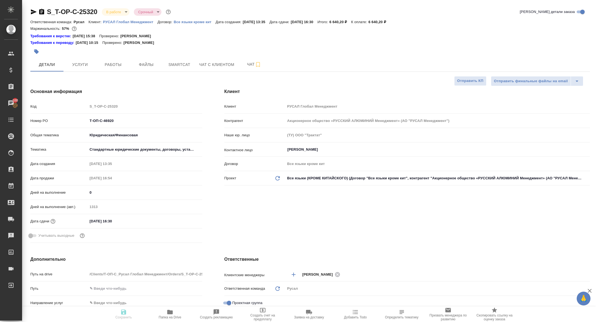
type textarea "x"
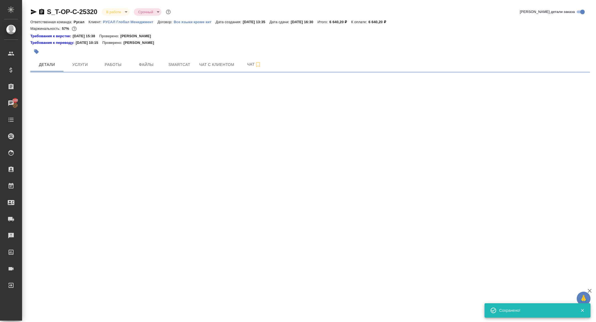
select select "RU"
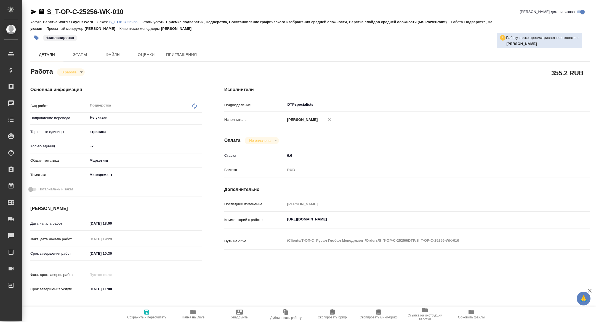
type textarea "x"
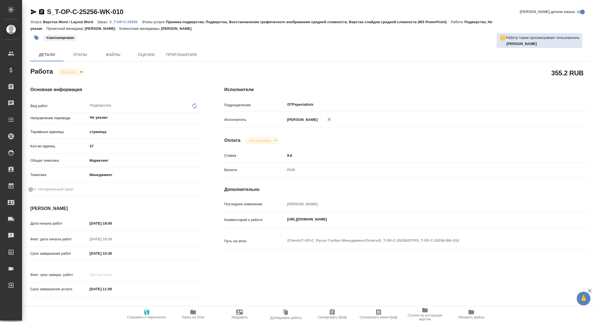
type textarea "x"
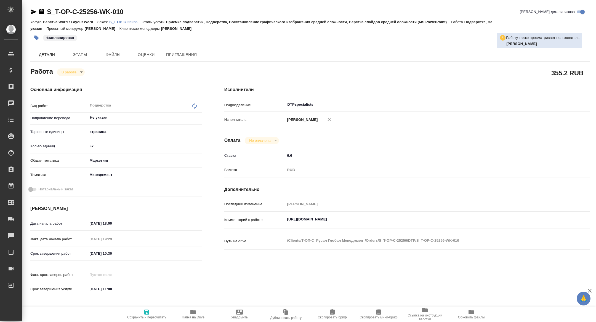
type textarea "x"
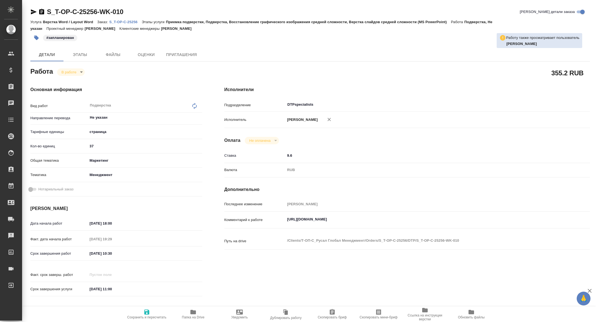
type textarea "x"
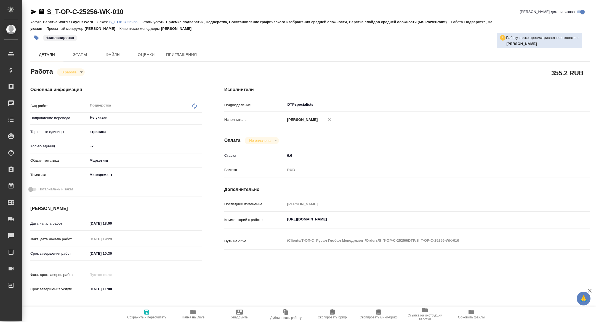
type textarea "x"
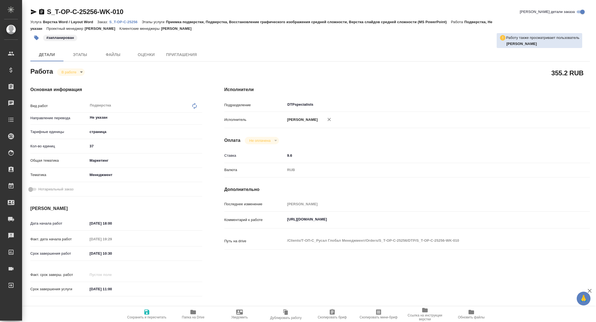
click at [190, 314] on icon "button" at bounding box center [193, 312] width 7 height 7
type textarea "x"
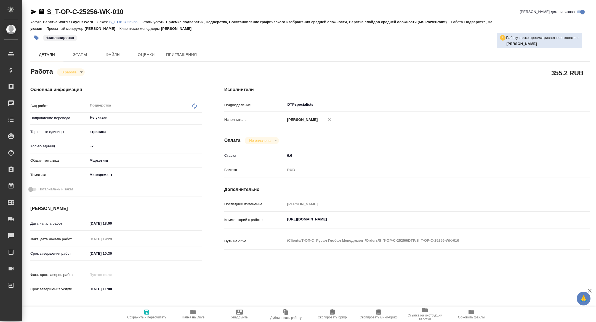
type textarea "x"
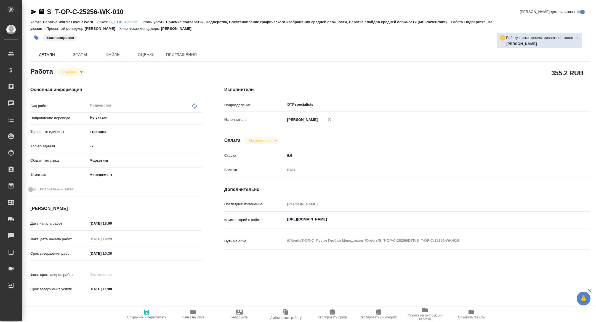
type textarea "x"
click at [128, 22] on p "S_T-OP-C-25256" at bounding box center [125, 22] width 32 height 4
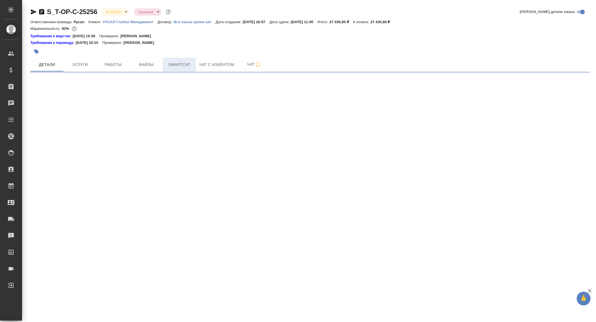
click at [175, 66] on span "Smartcat" at bounding box center [179, 64] width 27 height 7
select select "RU"
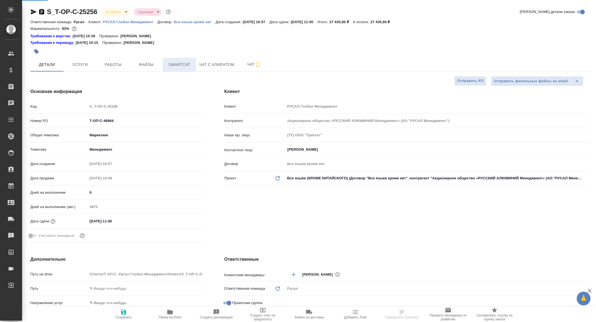
type textarea "x"
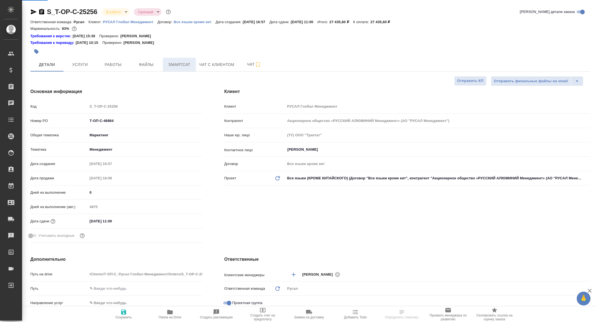
type textarea "x"
click at [175, 66] on span "Smartcat" at bounding box center [179, 64] width 27 height 7
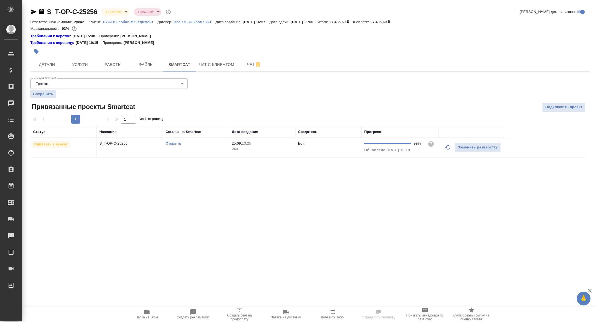
click at [168, 143] on link "Открыть" at bounding box center [174, 143] width 16 height 4
click at [121, 64] on span "Работы" at bounding box center [113, 64] width 27 height 7
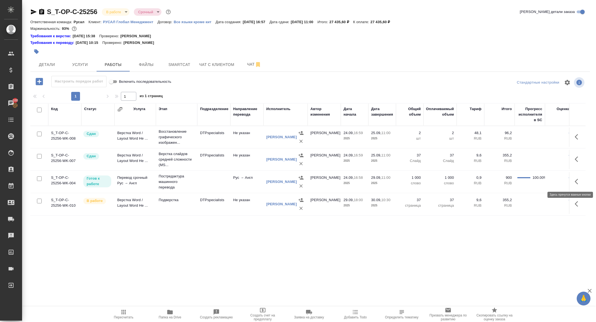
click at [582, 183] on icon "button" at bounding box center [578, 181] width 7 height 7
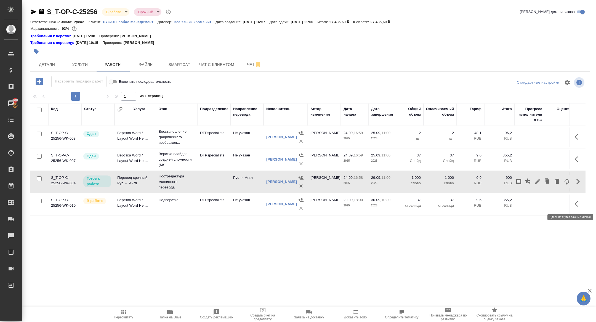
click at [576, 205] on icon "button" at bounding box center [578, 204] width 7 height 7
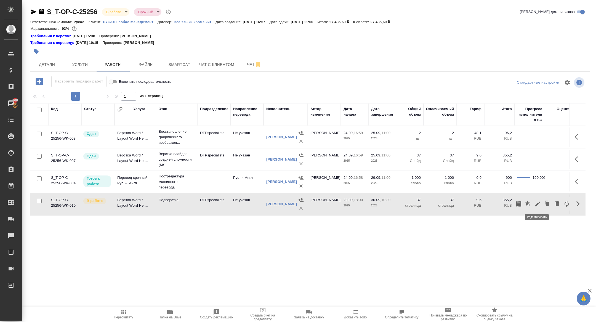
click at [541, 202] on icon "button" at bounding box center [538, 204] width 7 height 7
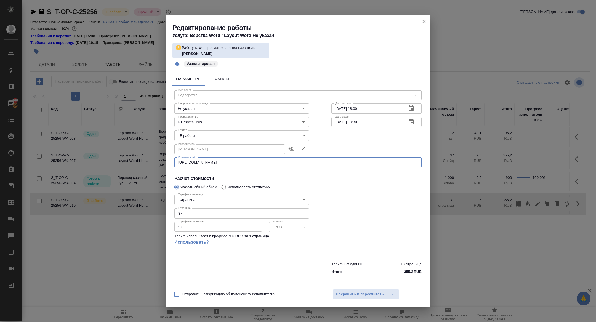
drag, startPoint x: 247, startPoint y: 163, endPoint x: 154, endPoint y: 162, distance: 92.8
click at [154, 163] on div "Редактирование работы Услуга: Верстка Word / Layout Word Не указан Работу также…" at bounding box center [298, 161] width 596 height 322
click at [349, 290] on button "Сохранить и пересчитать" at bounding box center [360, 294] width 54 height 10
